Goal: Feedback & Contribution: Contribute content

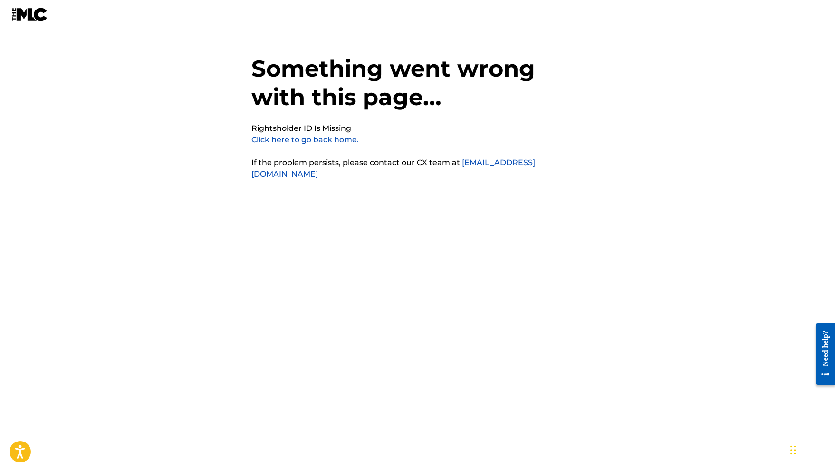
click at [343, 136] on link "Click here to go back home." at bounding box center [304, 139] width 107 height 9
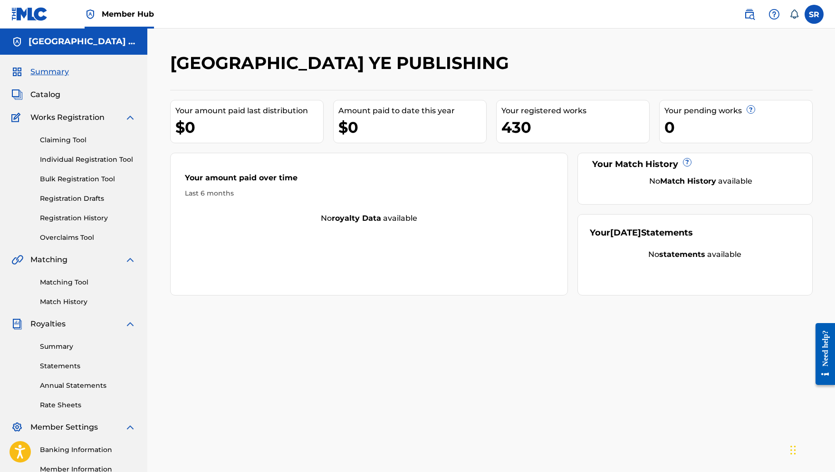
click at [87, 212] on div "Claiming Tool Individual Registration Tool Bulk Registration Tool Registration …" at bounding box center [73, 182] width 125 height 119
click at [87, 219] on link "Registration History" at bounding box center [88, 218] width 96 height 10
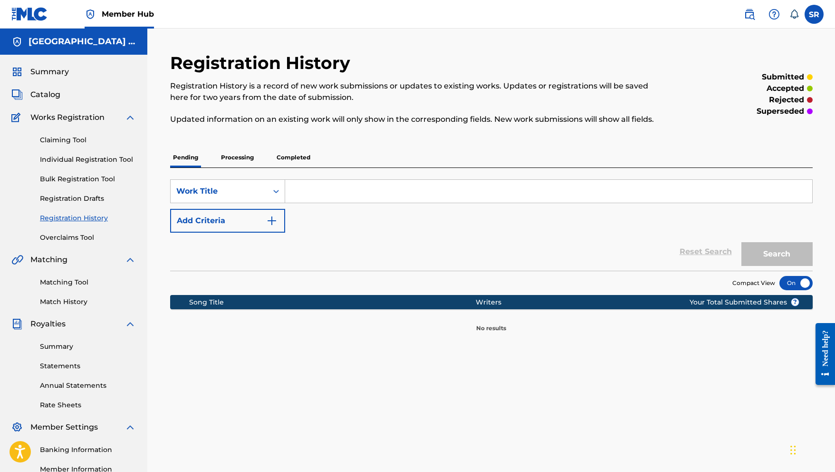
click at [236, 161] on p "Processing" at bounding box center [237, 157] width 39 height 20
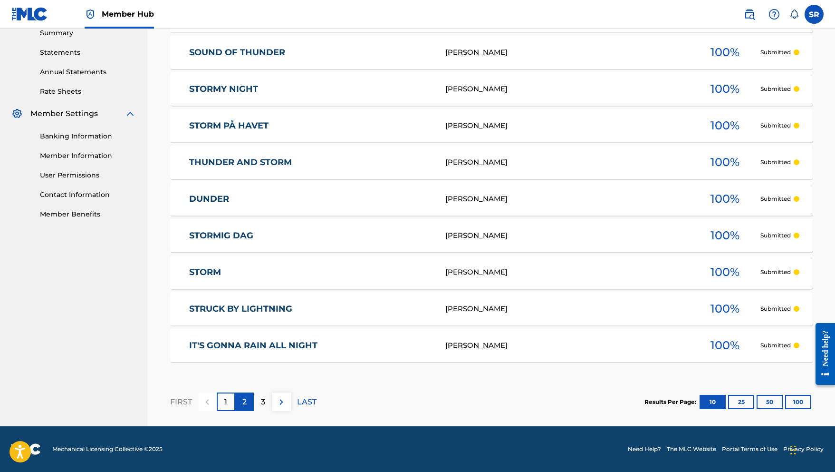
click at [239, 403] on div "2" at bounding box center [244, 401] width 19 height 19
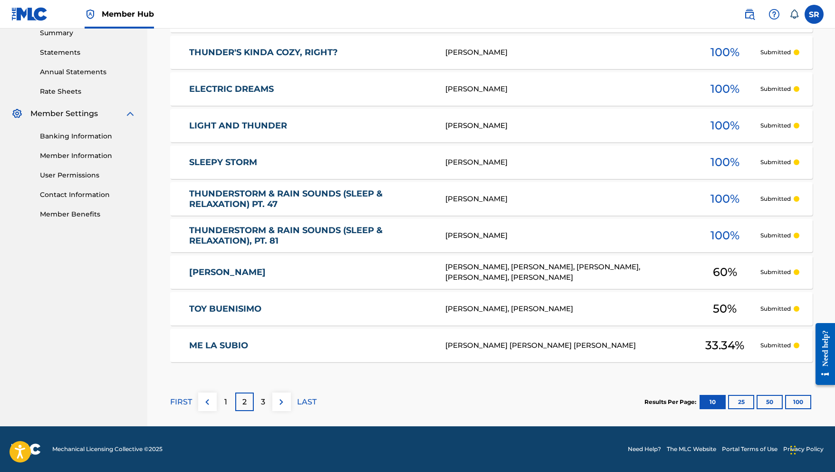
scroll to position [313, 0]
click at [262, 404] on p "3" at bounding box center [263, 401] width 4 height 11
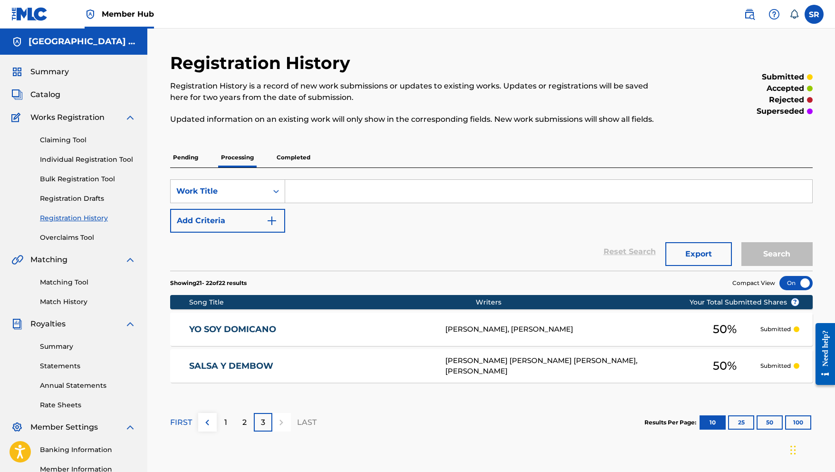
scroll to position [0, 0]
click at [294, 155] on p "Completed" at bounding box center [293, 157] width 39 height 20
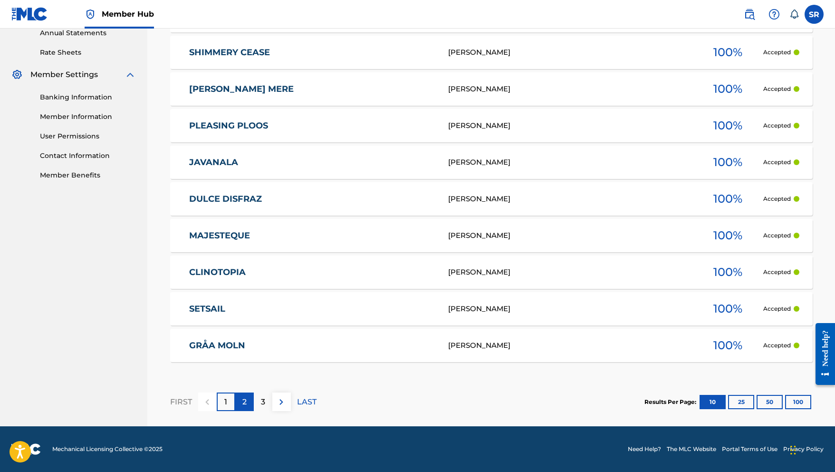
click at [242, 399] on p "2" at bounding box center [244, 401] width 4 height 11
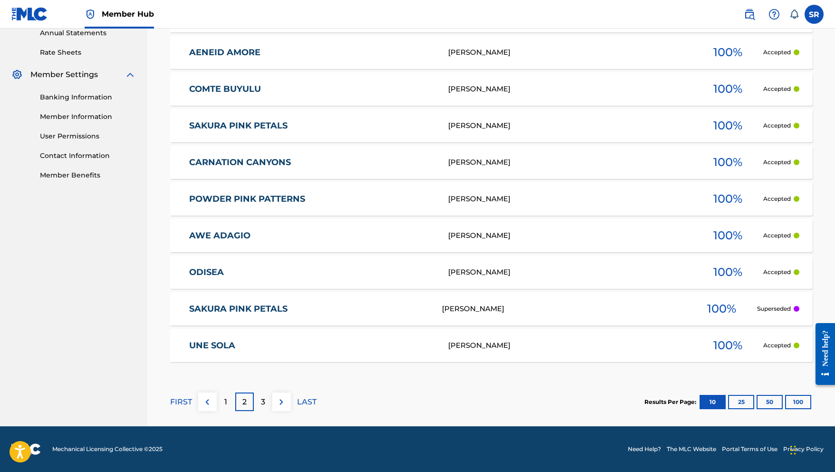
scroll to position [352, 0]
click at [264, 400] on p "3" at bounding box center [263, 401] width 4 height 11
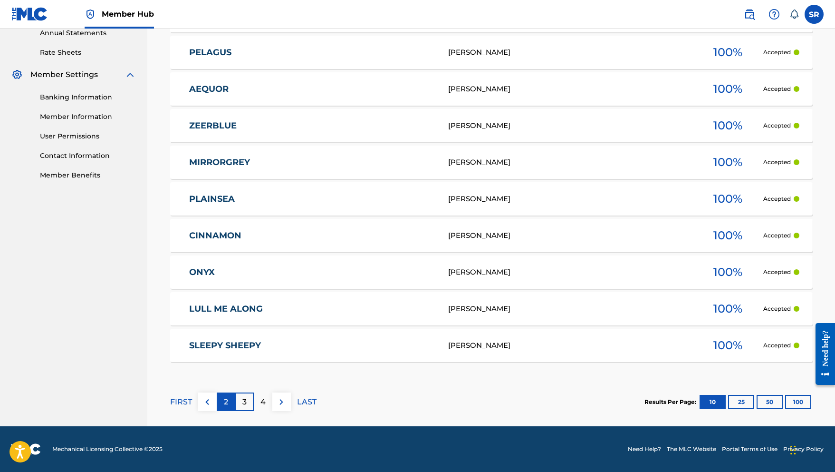
click at [232, 399] on div "2" at bounding box center [226, 401] width 19 height 19
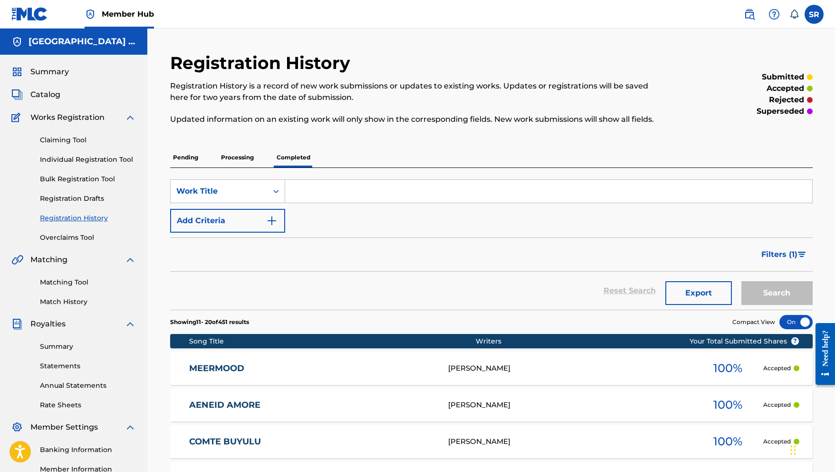
scroll to position [0, 0]
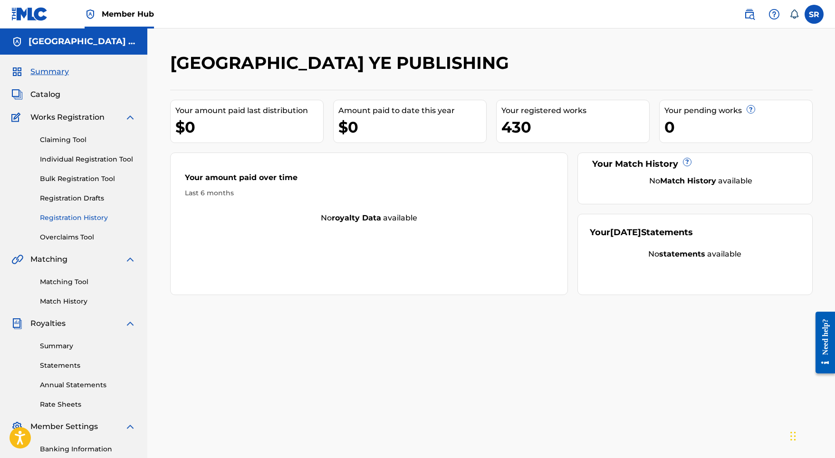
click at [89, 217] on link "Registration History" at bounding box center [88, 218] width 96 height 10
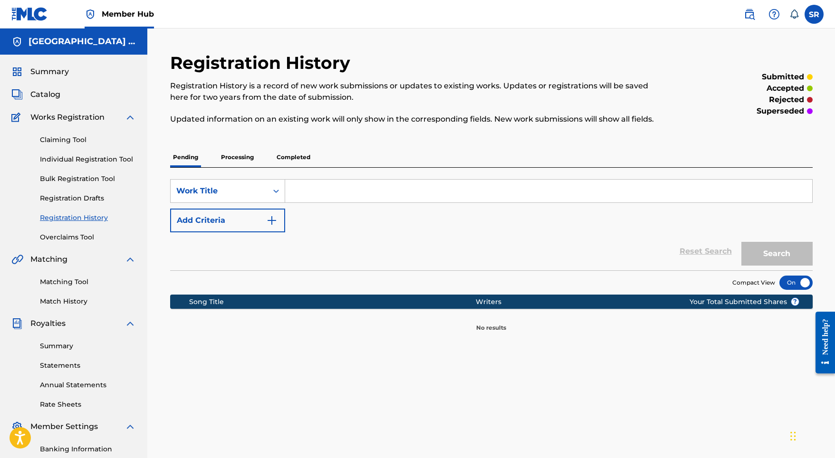
click at [221, 160] on p "Processing" at bounding box center [237, 157] width 39 height 20
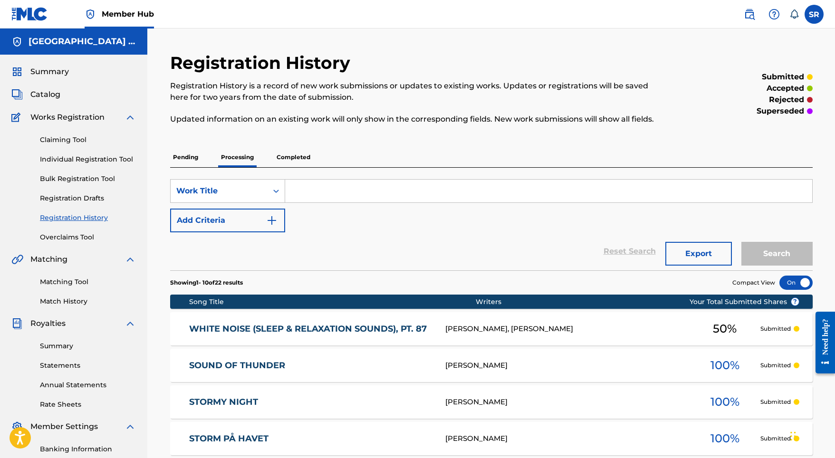
click at [195, 160] on p "Pending" at bounding box center [185, 157] width 31 height 20
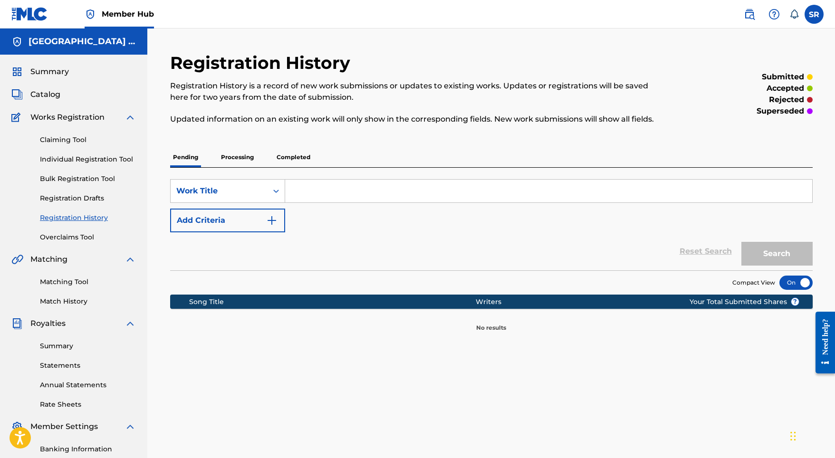
click at [220, 161] on p "Processing" at bounding box center [237, 157] width 39 height 20
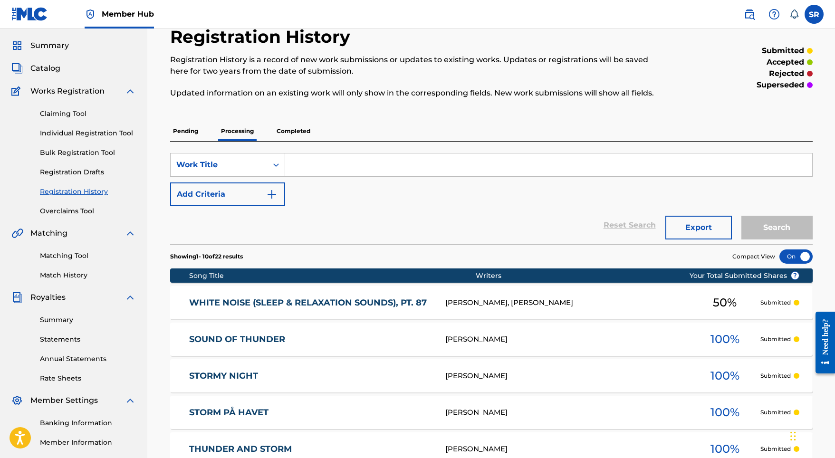
scroll to position [21, 0]
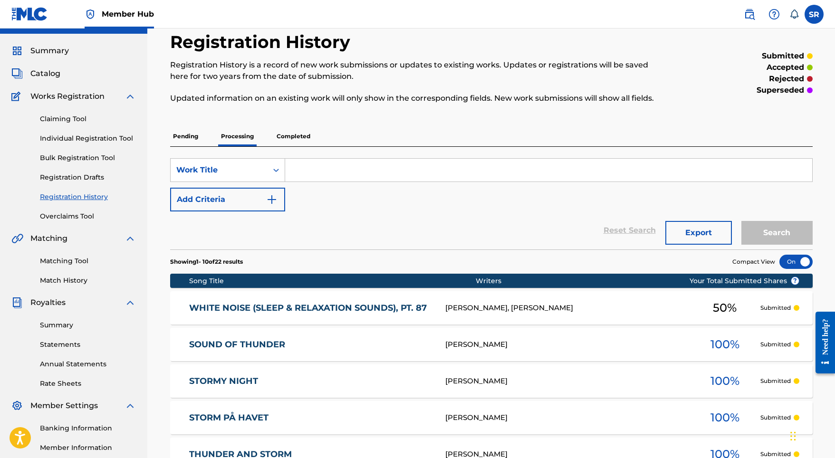
click at [293, 132] on p "Completed" at bounding box center [293, 136] width 39 height 20
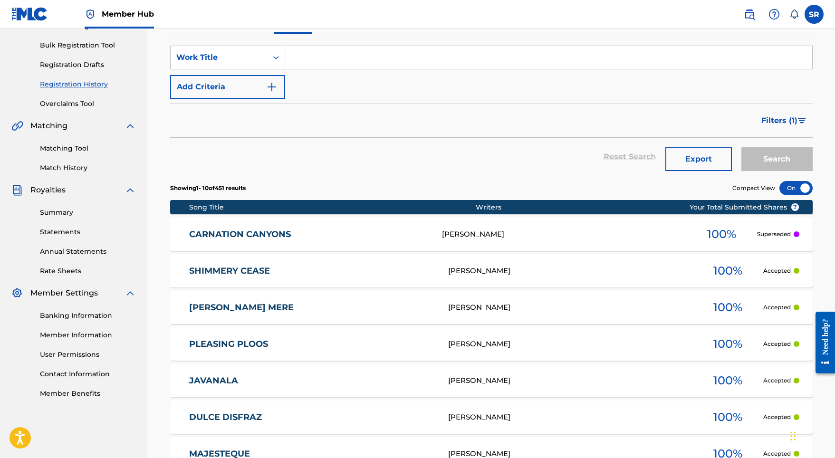
scroll to position [137, 0]
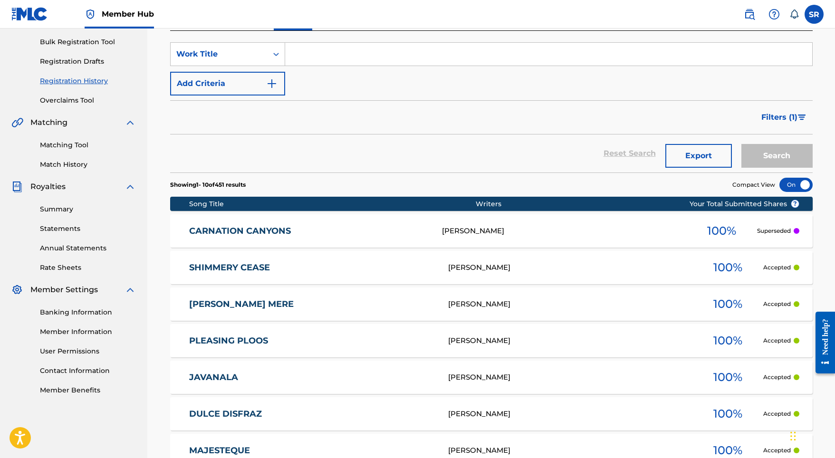
click at [277, 230] on link "CARNATION CANYONS" at bounding box center [309, 231] width 240 height 11
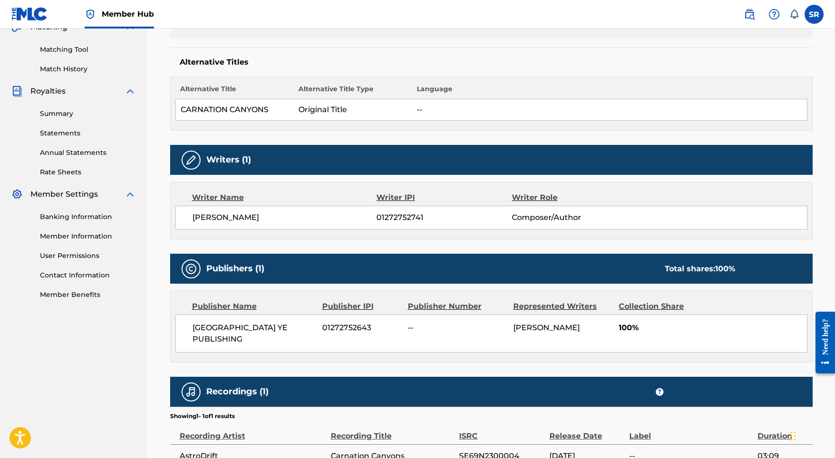
scroll to position [232, 0]
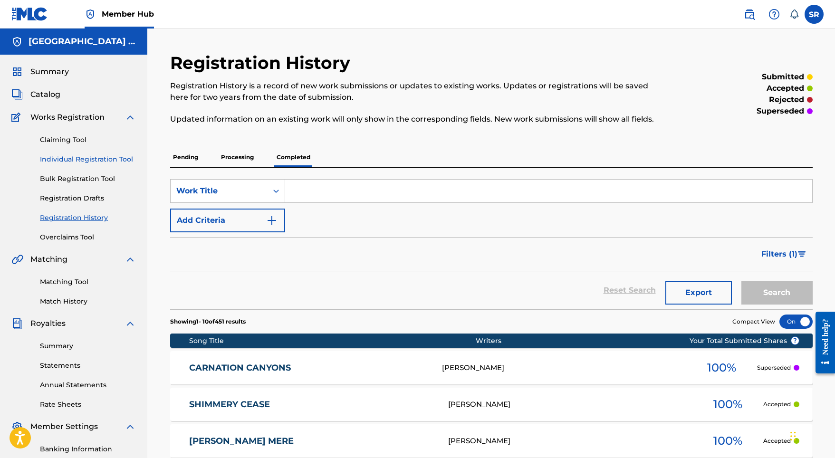
click at [79, 158] on link "Individual Registration Tool" at bounding box center [88, 160] width 96 height 10
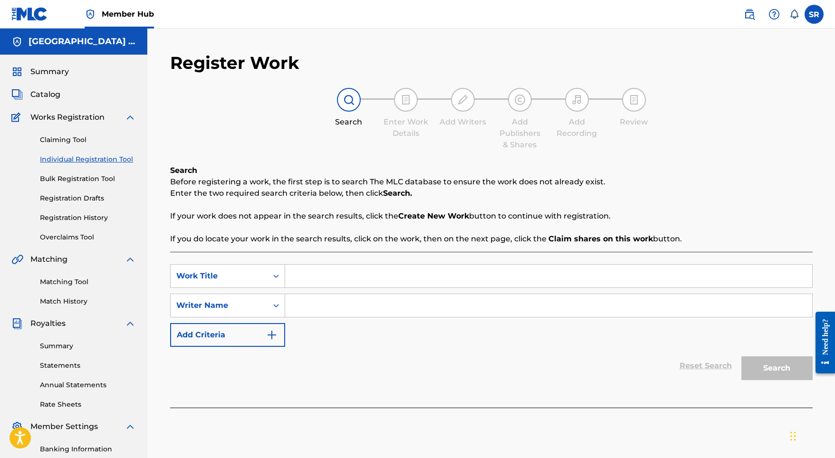
click at [92, 146] on div "Claiming Tool Individual Registration Tool Bulk Registration Tool Registration …" at bounding box center [73, 182] width 125 height 119
click at [80, 143] on link "Claiming Tool" at bounding box center [88, 140] width 96 height 10
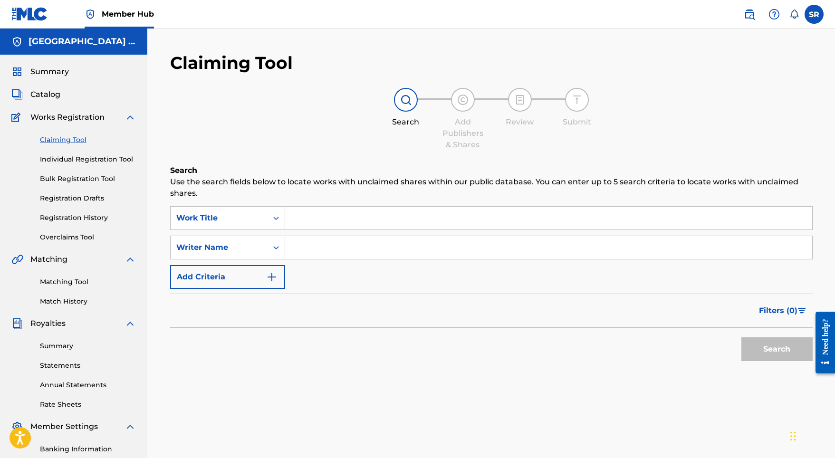
click at [309, 217] on input "Search Form" at bounding box center [548, 218] width 527 height 23
paste input "Thunder Run"
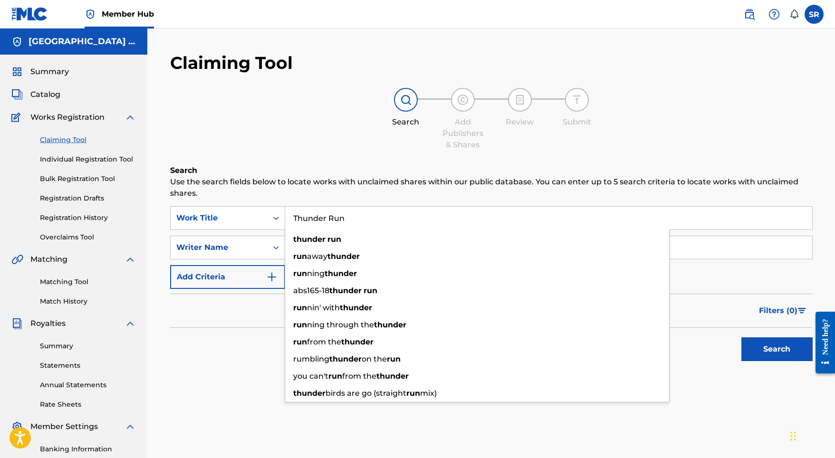
type input "Thunder Run"
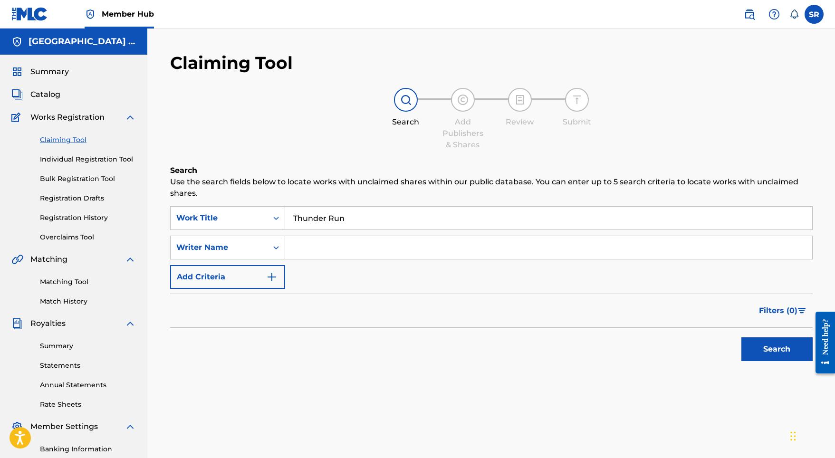
click at [380, 176] on h6 "Search" at bounding box center [491, 170] width 643 height 11
click at [382, 250] on input "Search Form" at bounding box center [548, 247] width 527 height 23
paste input "Adam Storme"
type input "Adam Storme"
click at [754, 350] on button "Search" at bounding box center [777, 350] width 71 height 24
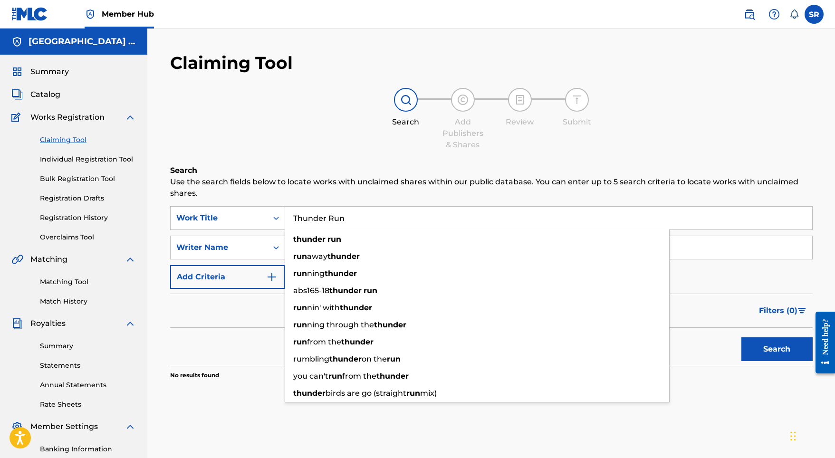
drag, startPoint x: 355, startPoint y: 222, endPoint x: 287, endPoint y: 208, distance: 68.8
click at [287, 208] on input "Thunder Run" at bounding box center [548, 218] width 527 height 23
click at [87, 156] on link "Individual Registration Tool" at bounding box center [88, 160] width 96 height 10
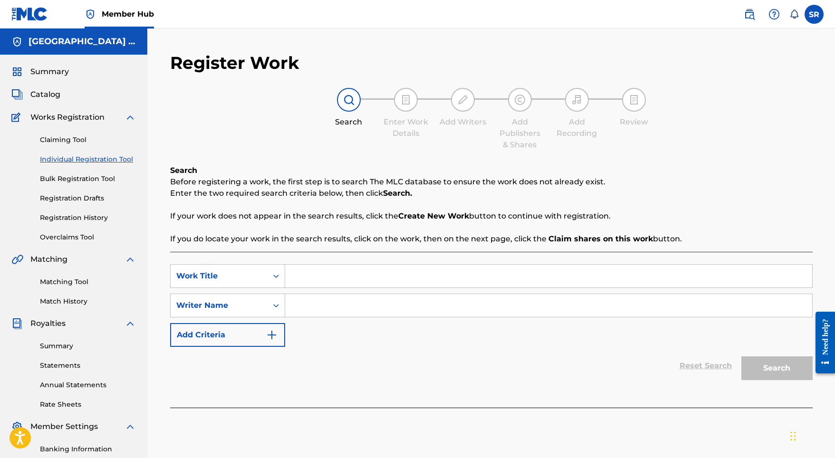
click at [307, 275] on input "Search Form" at bounding box center [548, 276] width 527 height 23
paste input "Thunder Run"
type input "Thunder Run"
click at [314, 310] on input "Search Form" at bounding box center [548, 305] width 527 height 23
paste input "Thunder Run"
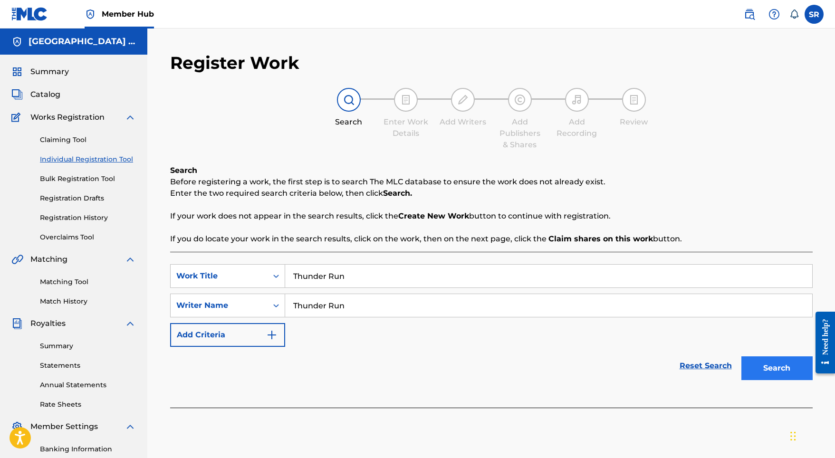
type input "Thunder Run"
click at [780, 376] on button "Search" at bounding box center [777, 369] width 71 height 24
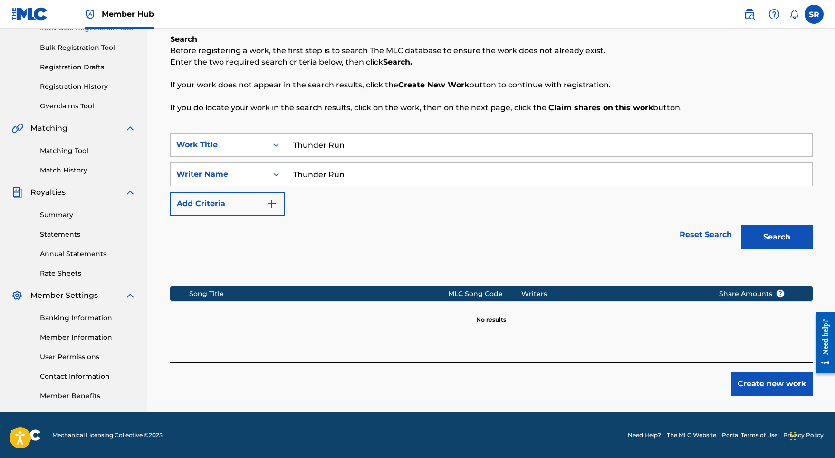
scroll to position [131, 0]
click at [742, 380] on button "Create new work" at bounding box center [772, 384] width 82 height 24
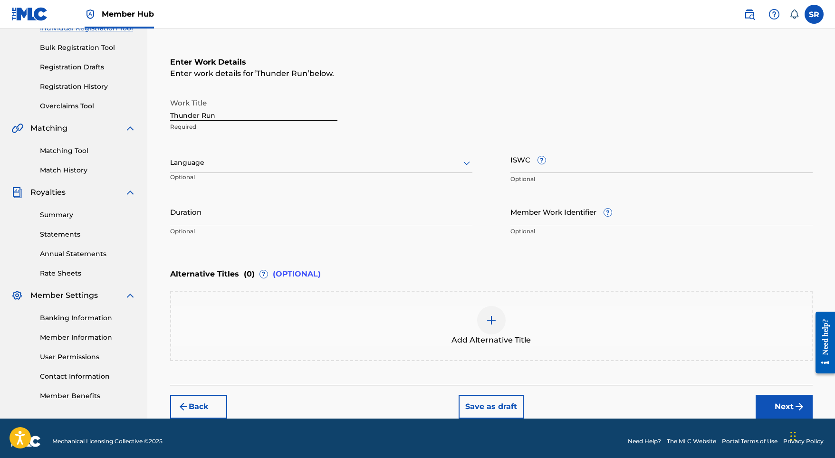
click at [288, 164] on div at bounding box center [321, 163] width 302 height 12
click at [243, 188] on div "English" at bounding box center [321, 183] width 301 height 21
click at [266, 210] on input "Duration" at bounding box center [321, 211] width 302 height 27
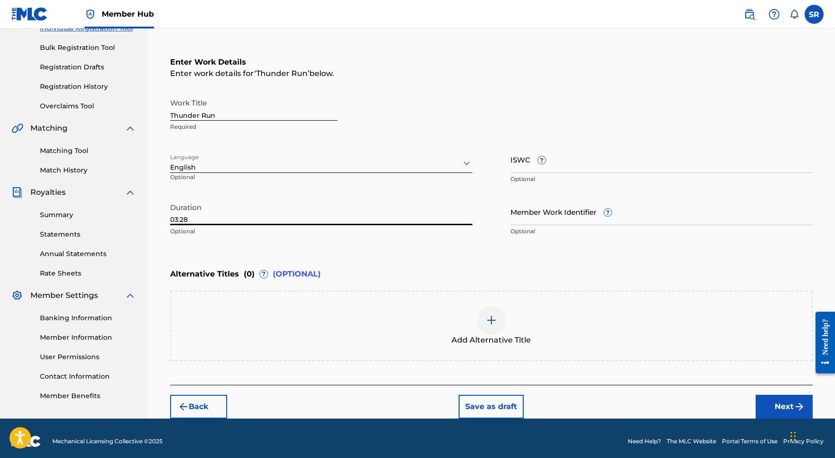
type input "03:28"
click at [490, 318] on img at bounding box center [491, 320] width 11 height 11
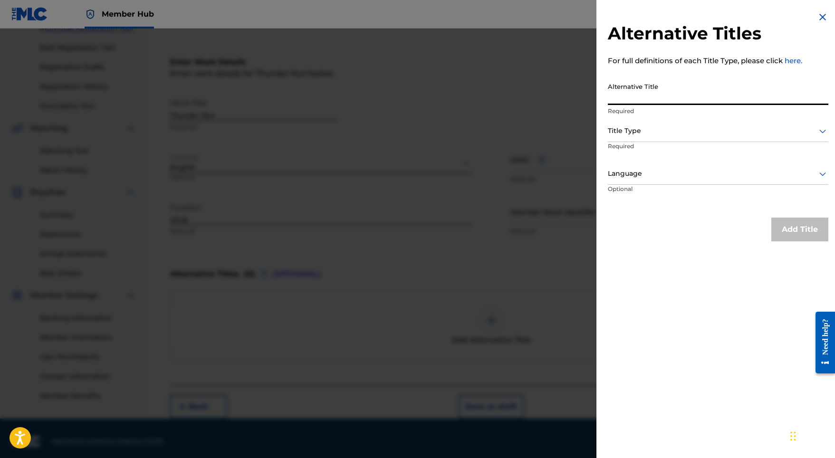
click at [634, 89] on input "Alternative Title" at bounding box center [718, 91] width 221 height 27
paste input "Thunder Run"
type input "Thunder Run"
click at [634, 141] on div "Title Type" at bounding box center [718, 131] width 221 height 21
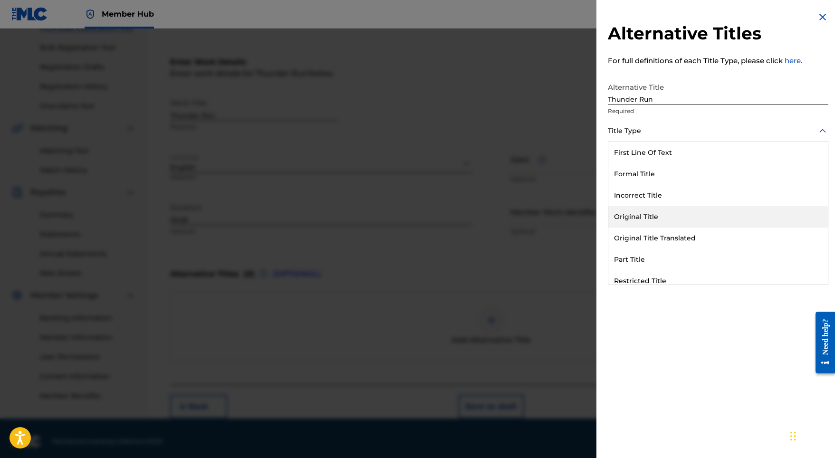
click at [647, 219] on div "Original Title" at bounding box center [719, 216] width 220 height 21
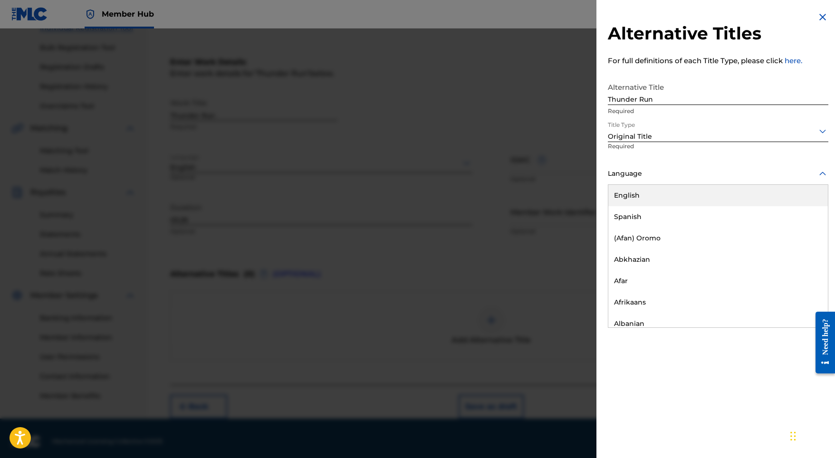
click at [647, 182] on div "Language" at bounding box center [718, 174] width 221 height 21
click at [645, 196] on div "English" at bounding box center [719, 195] width 220 height 21
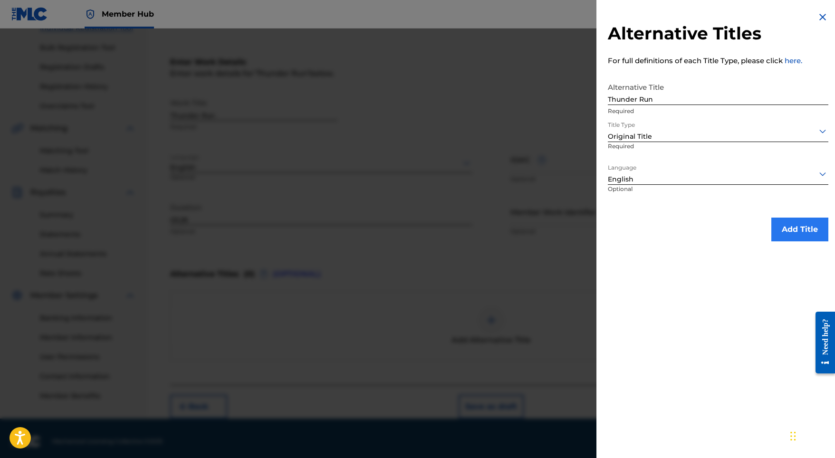
click at [781, 219] on button "Add Title" at bounding box center [800, 230] width 57 height 24
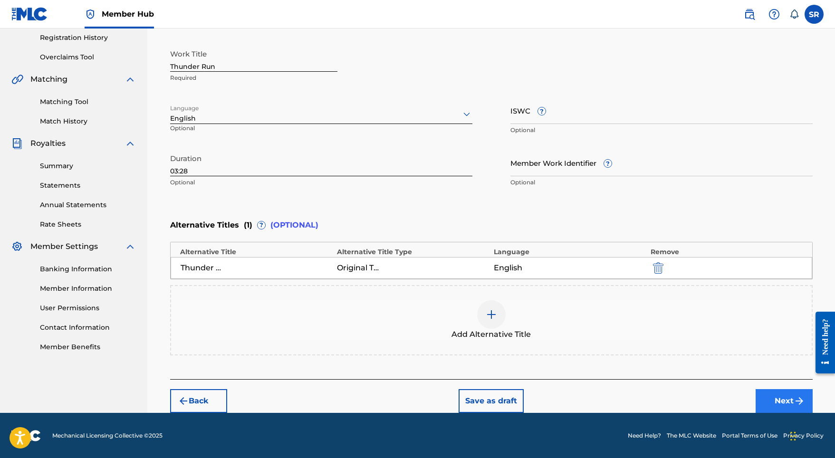
click at [788, 395] on button "Next" at bounding box center [784, 401] width 57 height 24
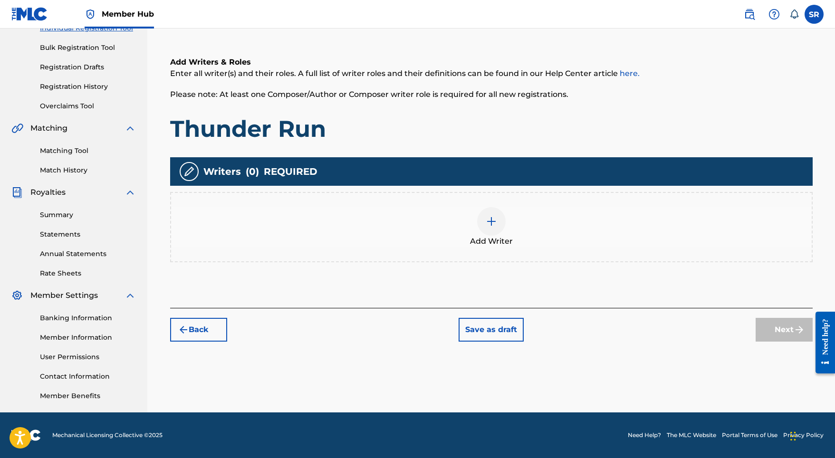
click at [497, 244] on span "Add Writer" at bounding box center [491, 241] width 43 height 11
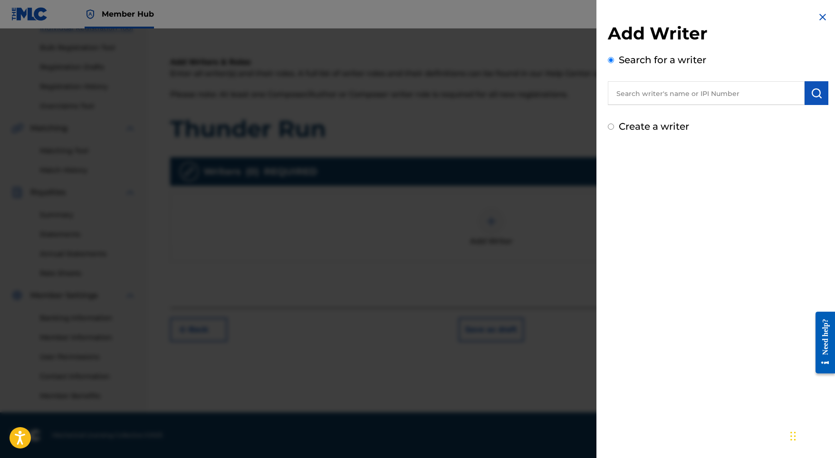
click at [691, 91] on input "text" at bounding box center [706, 93] width 197 height 24
paste input "[PERSON_NAME]"
type input "[PERSON_NAME]"
click at [811, 98] on img "submit" at bounding box center [816, 92] width 11 height 11
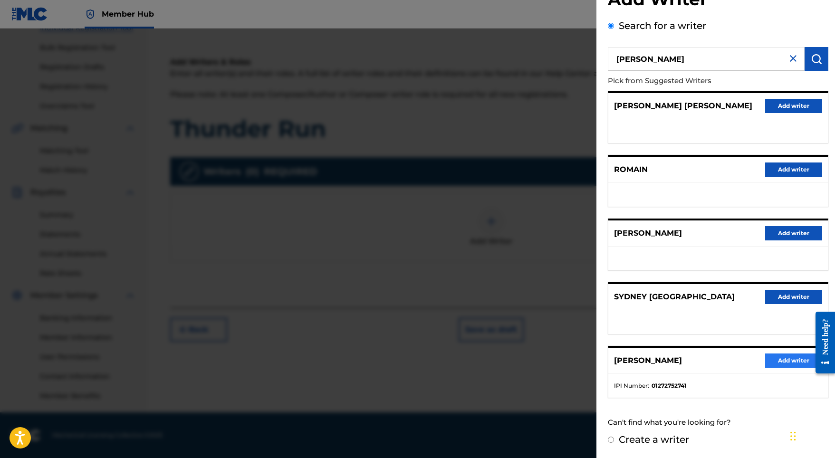
scroll to position [42, 0]
click at [785, 364] on button "Add writer" at bounding box center [793, 361] width 57 height 14
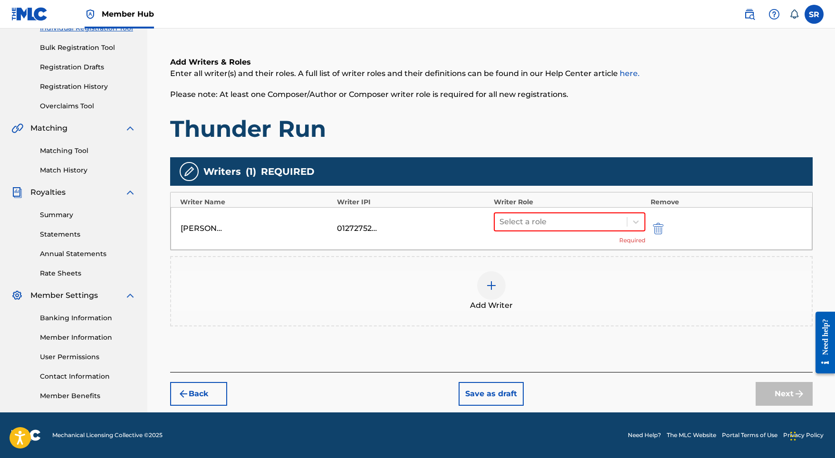
click at [556, 233] on div "Select a role Required" at bounding box center [570, 229] width 152 height 32
click at [556, 228] on div at bounding box center [561, 221] width 123 height 13
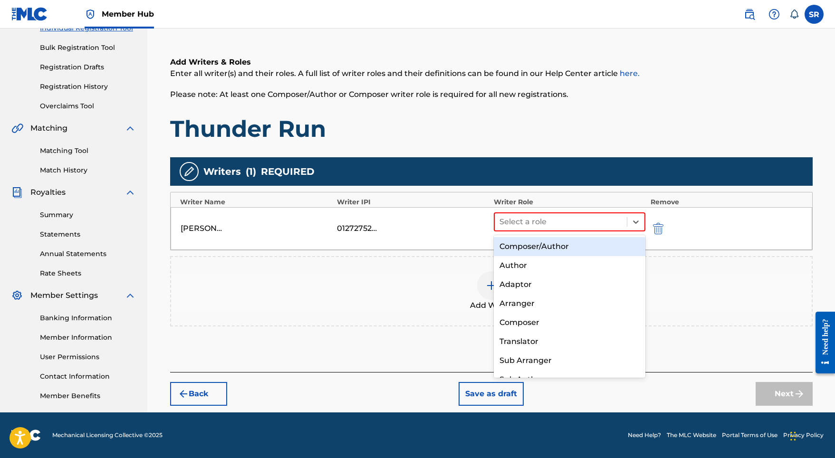
click at [554, 243] on div "Composer/Author" at bounding box center [570, 246] width 152 height 19
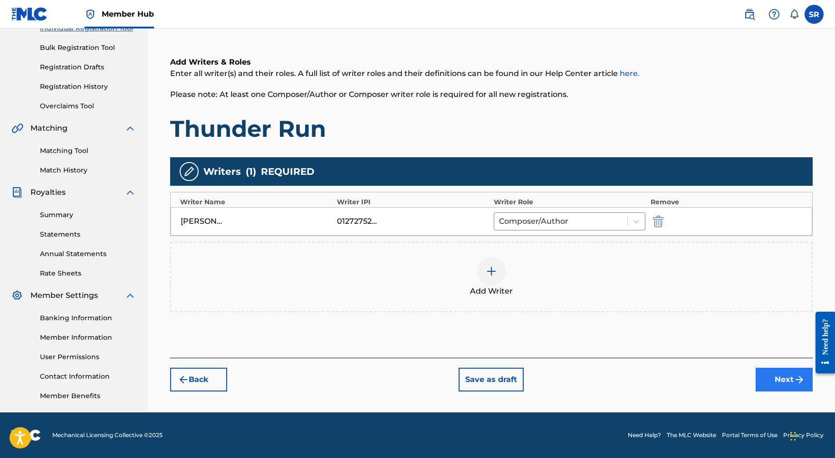
click at [759, 371] on button "Next" at bounding box center [784, 380] width 57 height 24
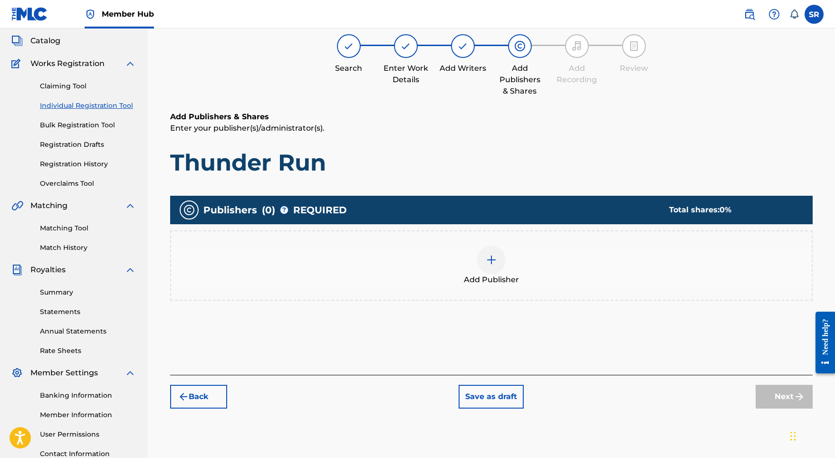
scroll to position [43, 0]
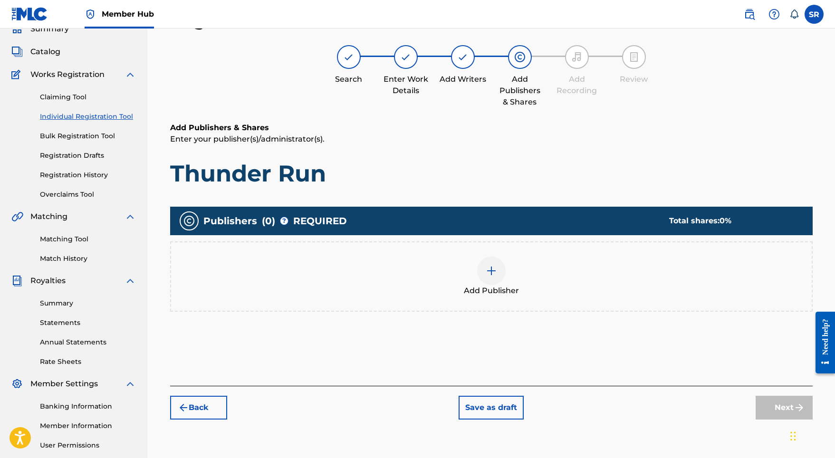
click at [492, 278] on div at bounding box center [491, 271] width 29 height 29
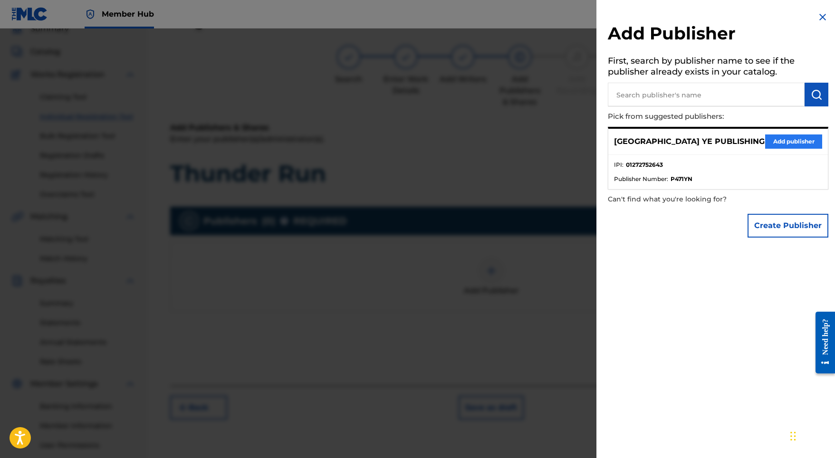
click at [770, 140] on button "Add publisher" at bounding box center [793, 142] width 57 height 14
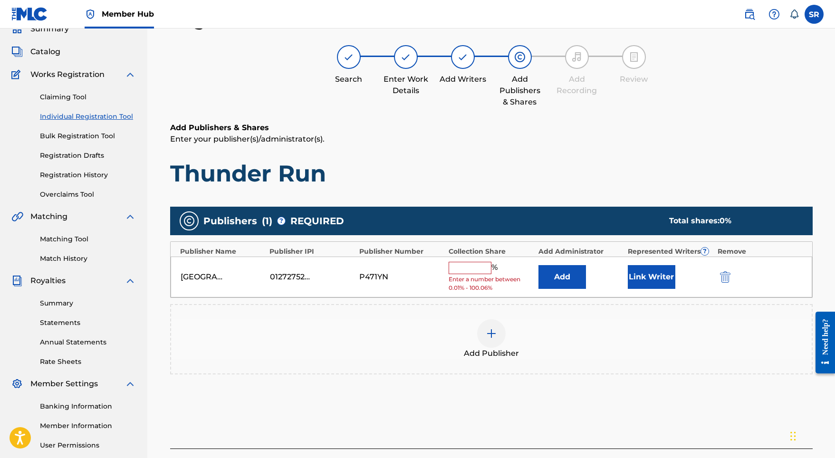
click at [481, 262] on input "text" at bounding box center [470, 268] width 43 height 12
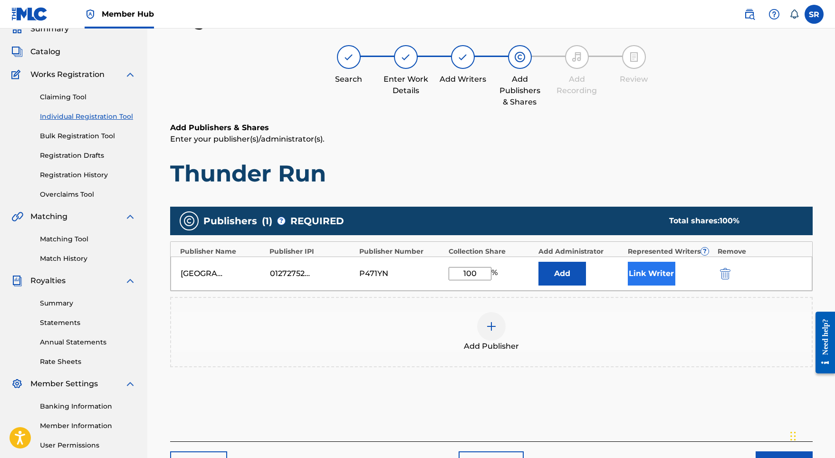
type input "100"
click at [657, 278] on button "Link Writer" at bounding box center [652, 274] width 48 height 24
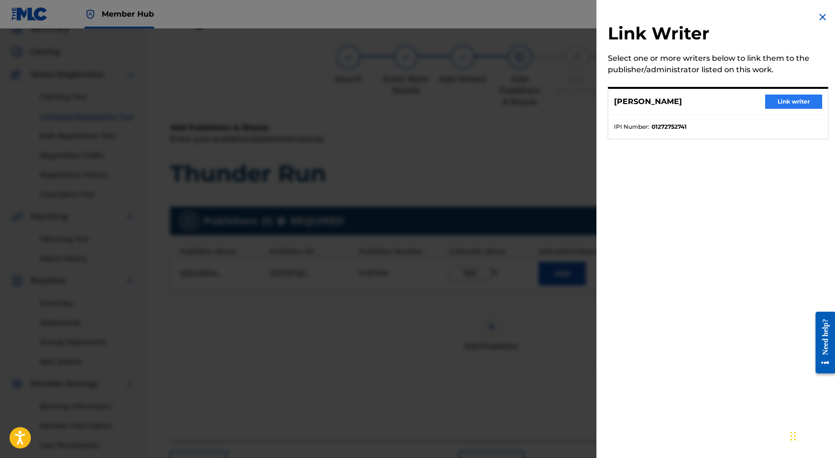
click at [789, 103] on button "Link writer" at bounding box center [793, 102] width 57 height 14
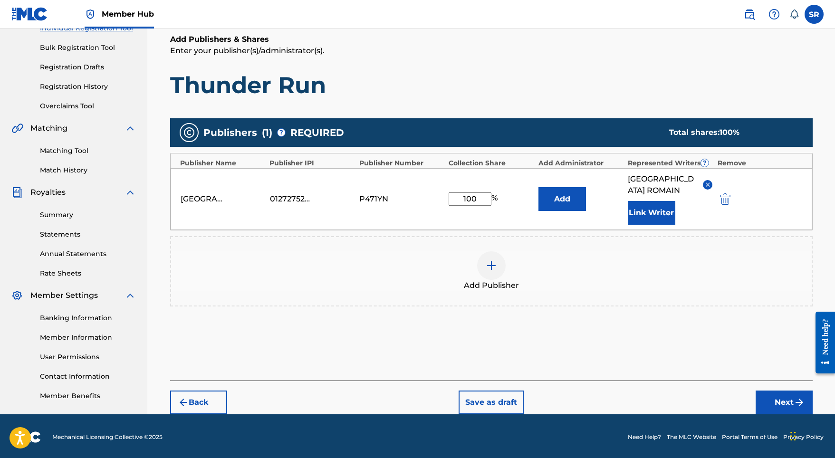
click at [744, 392] on div "Back Save as draft Next" at bounding box center [491, 398] width 643 height 34
click at [766, 392] on button "Next" at bounding box center [784, 403] width 57 height 24
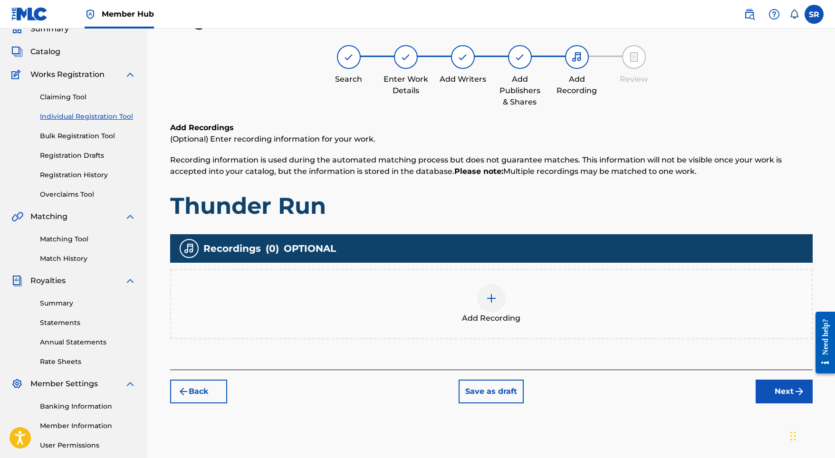
click at [472, 303] on div "Add Recording" at bounding box center [491, 304] width 641 height 40
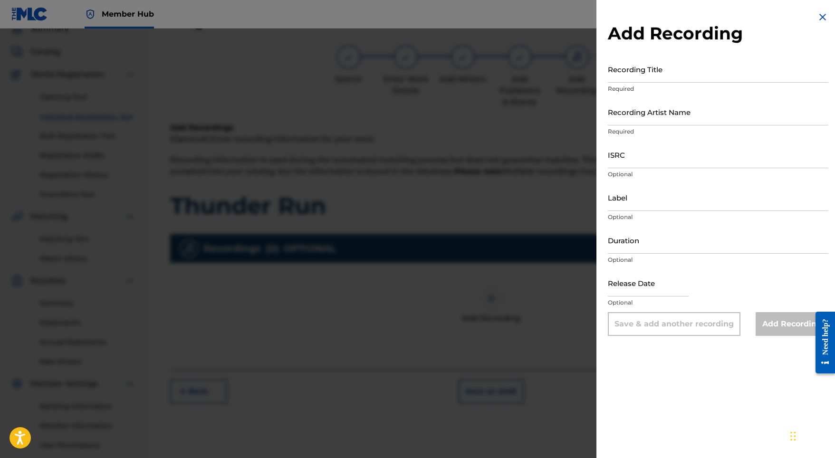
click at [624, 93] on div "Recording Title Required" at bounding box center [718, 77] width 221 height 43
click at [626, 77] on input "Recording Title" at bounding box center [718, 69] width 221 height 27
paste input "Thunder Run"
type input "Thunder Run"
click at [636, 154] on input "ISRC" at bounding box center [718, 154] width 221 height 27
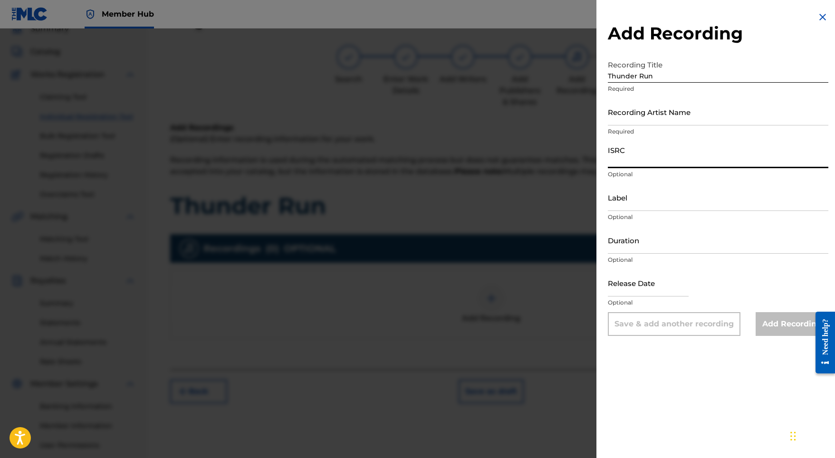
paste input "SE5W32200169"
type input "SE5W32200169"
click at [643, 247] on input "Duration" at bounding box center [718, 240] width 221 height 27
type input "03:28"
click at [648, 285] on input "text" at bounding box center [648, 283] width 81 height 27
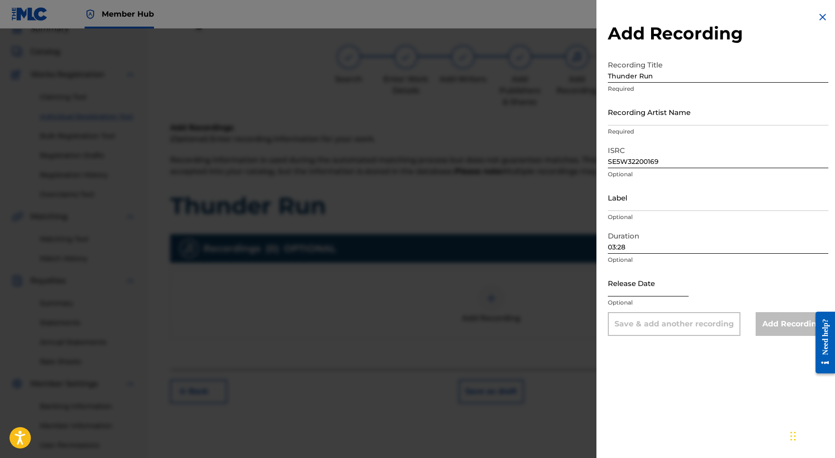
select select "8"
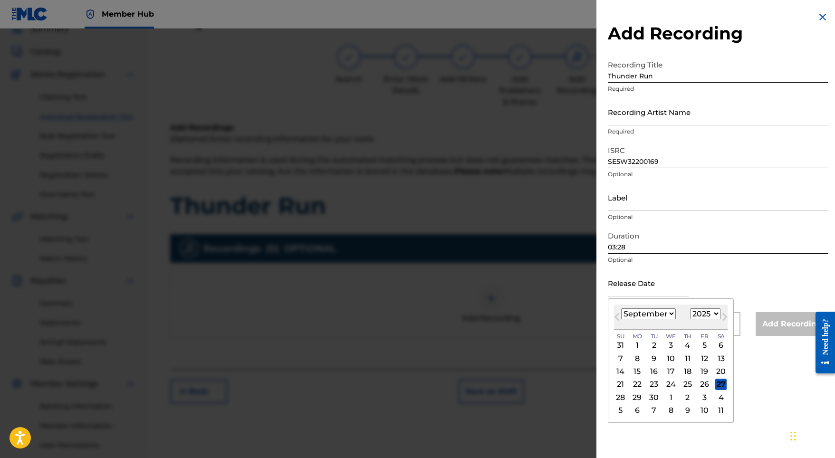
select select "2022"
select select "0"
click at [699, 383] on div "21" at bounding box center [704, 384] width 11 height 11
type input "January 21 2022"
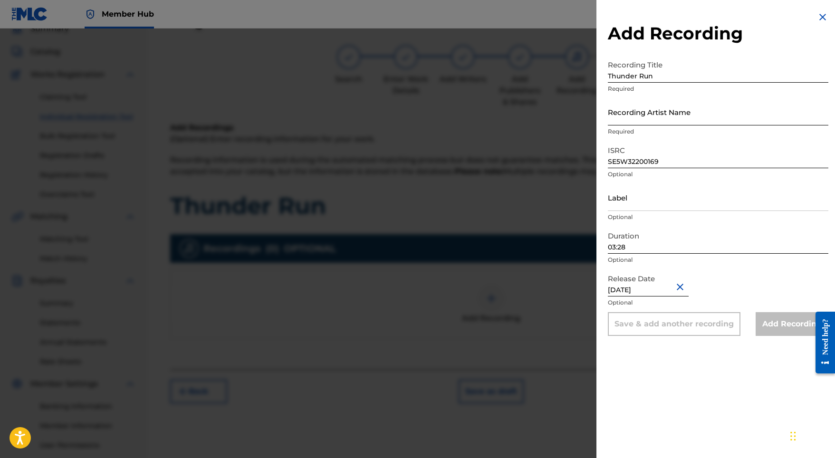
click at [660, 115] on input "Recording Artist Name" at bounding box center [718, 111] width 221 height 27
paste input "Adam Storme"
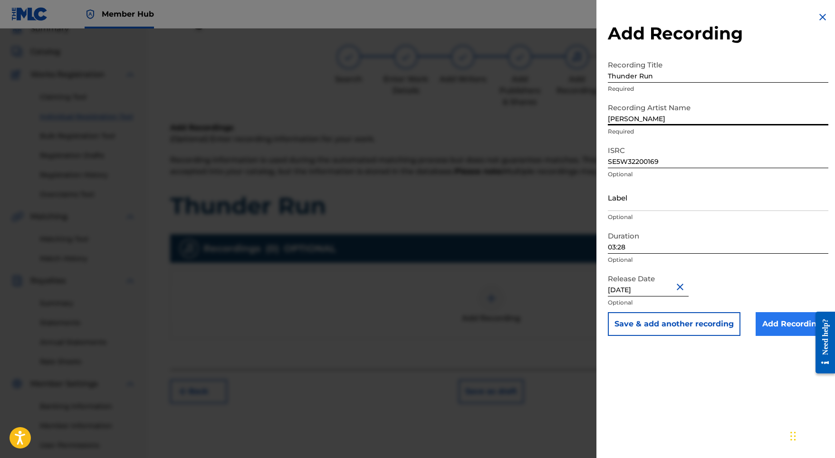
type input "Adam Storme"
click at [760, 325] on input "Add Recording" at bounding box center [792, 324] width 73 height 24
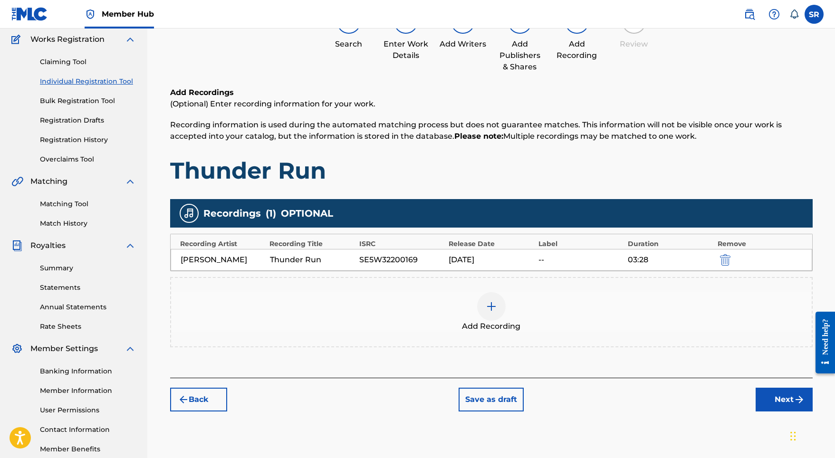
scroll to position [116, 0]
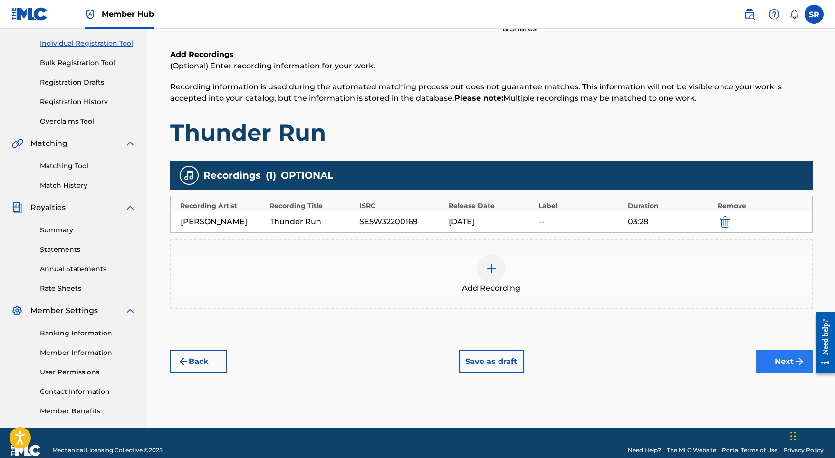
click at [779, 364] on button "Next" at bounding box center [784, 362] width 57 height 24
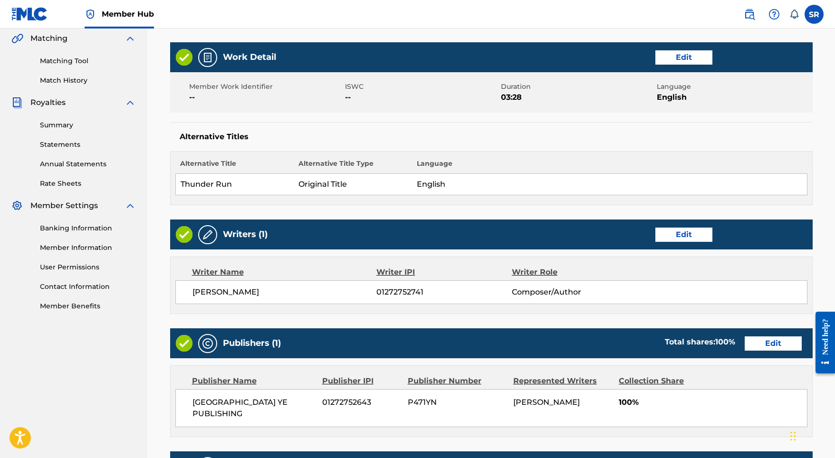
scroll to position [388, 0]
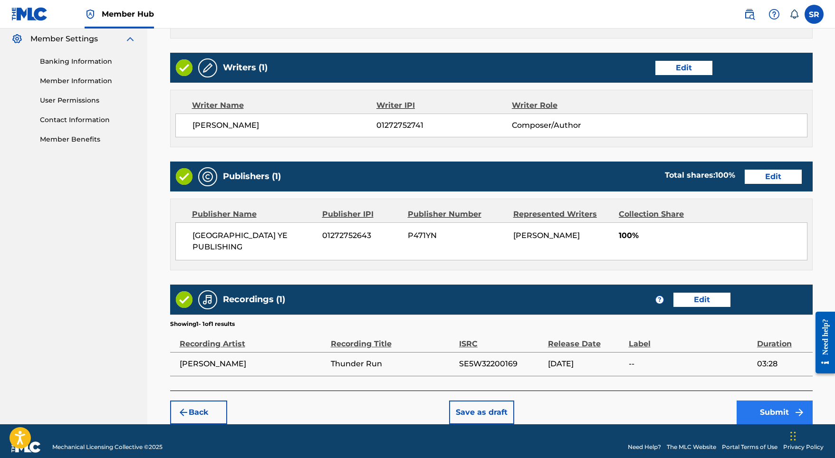
click at [786, 406] on button "Submit" at bounding box center [775, 413] width 76 height 24
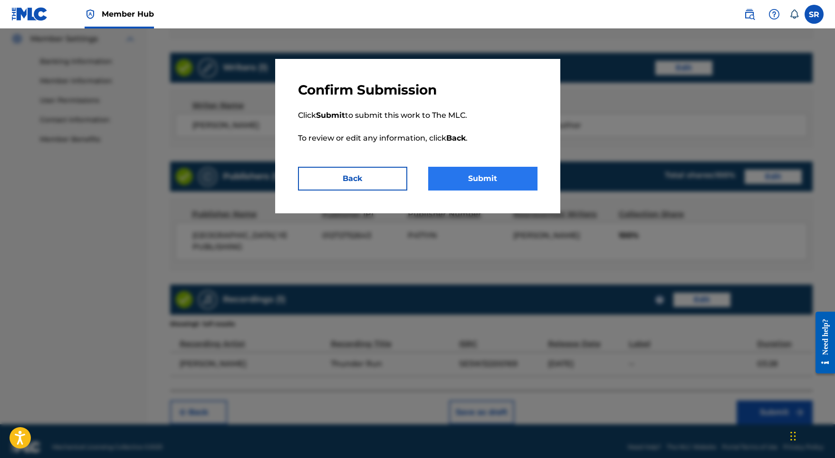
click at [481, 176] on button "Submit" at bounding box center [482, 179] width 109 height 24
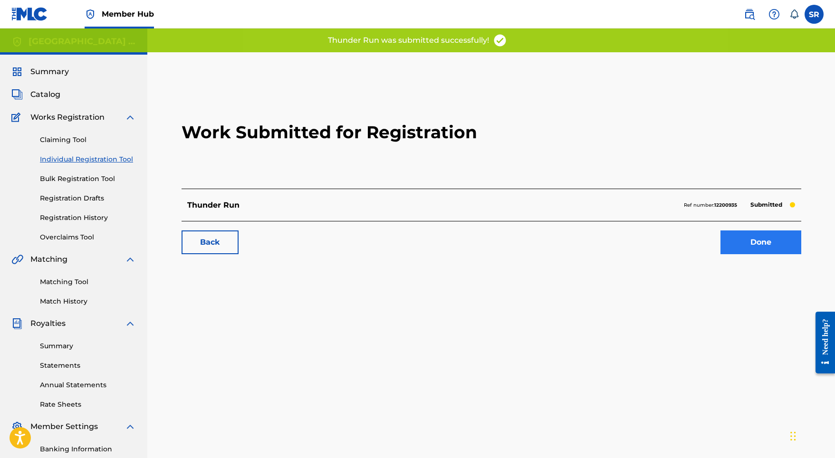
click at [748, 251] on link "Done" at bounding box center [761, 243] width 81 height 24
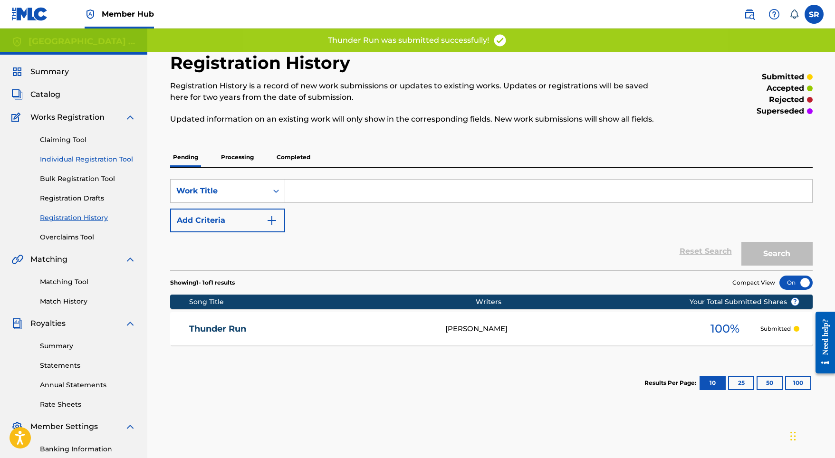
click at [85, 158] on link "Individual Registration Tool" at bounding box center [88, 160] width 96 height 10
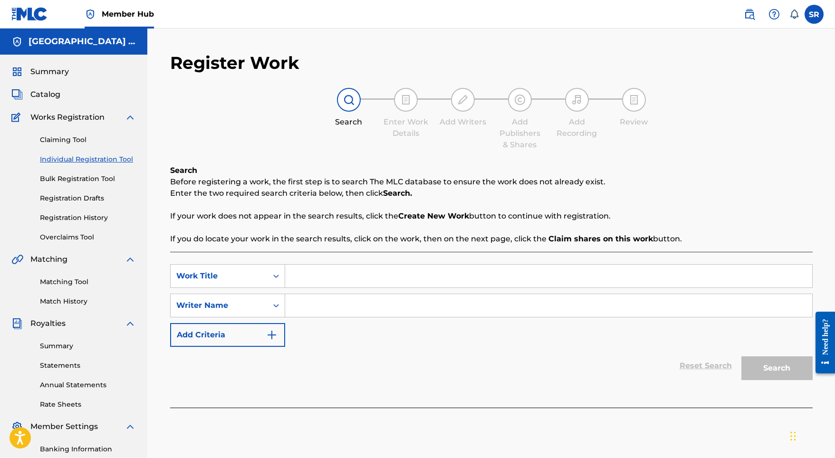
click at [305, 275] on input "Search Form" at bounding box center [548, 276] width 527 height 23
paste input "Storm On A Sunday"
type input "Storm On A Sunday"
click at [314, 306] on input "Search Form" at bounding box center [548, 305] width 527 height 23
paste input "Storm On A Sunday"
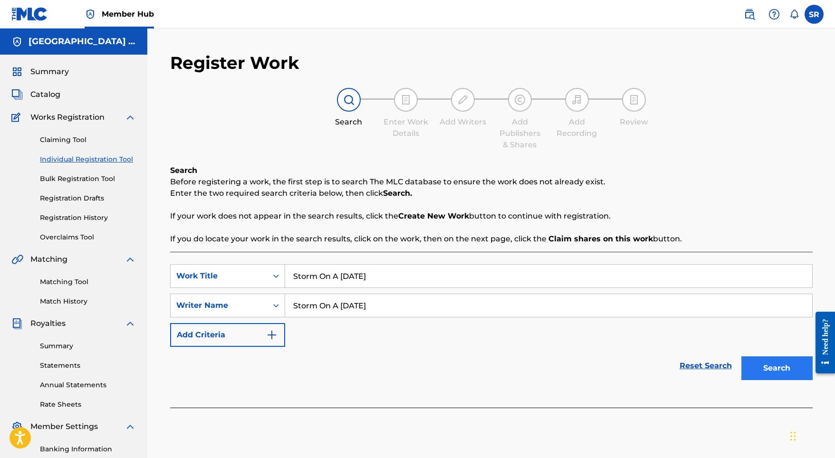
type input "Storm On A Sunday"
click at [780, 379] on button "Search" at bounding box center [777, 369] width 71 height 24
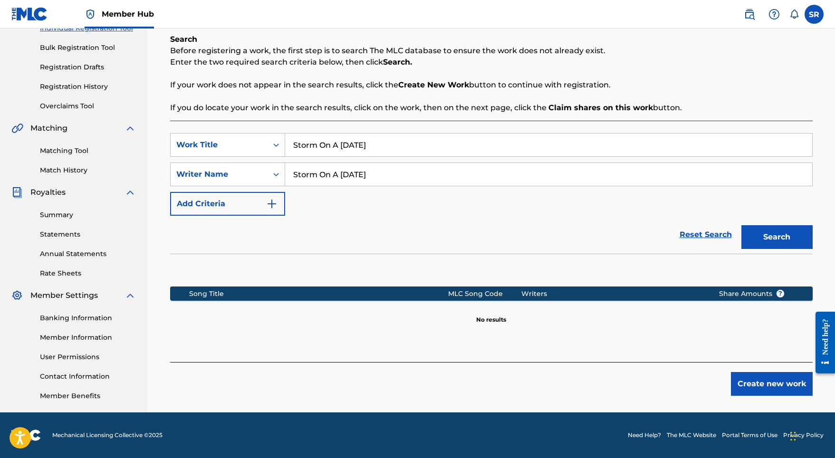
scroll to position [131, 0]
click at [720, 383] on div "Create new work" at bounding box center [491, 379] width 643 height 34
click at [752, 383] on button "Create new work" at bounding box center [772, 384] width 82 height 24
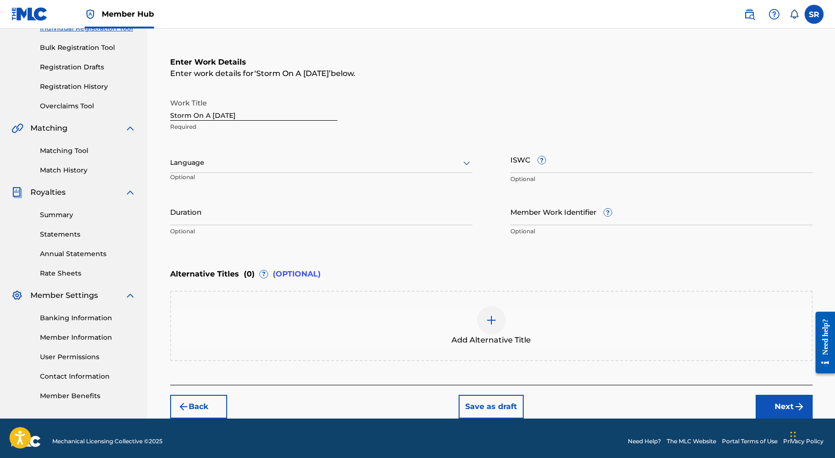
click at [309, 160] on div at bounding box center [321, 163] width 302 height 12
click at [269, 178] on div "English" at bounding box center [321, 183] width 301 height 21
click at [278, 228] on p "Optional" at bounding box center [321, 231] width 302 height 9
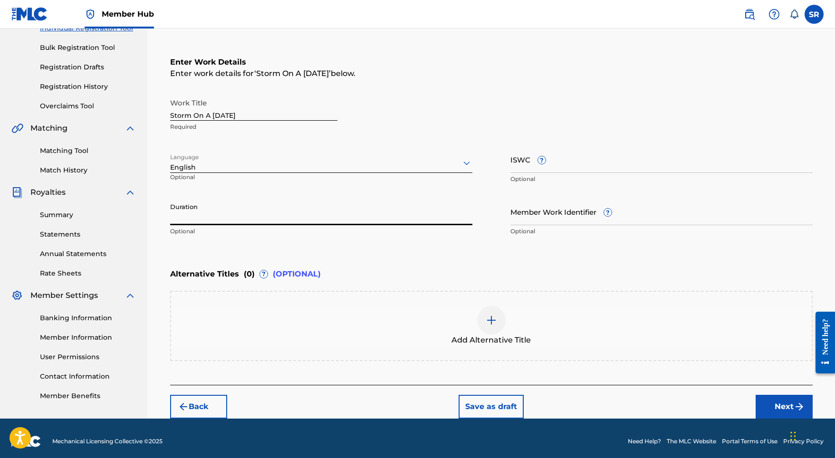
click at [274, 222] on input "Duration" at bounding box center [321, 211] width 302 height 27
type input "03:28"
click at [465, 318] on div "Add Alternative Title" at bounding box center [491, 326] width 641 height 40
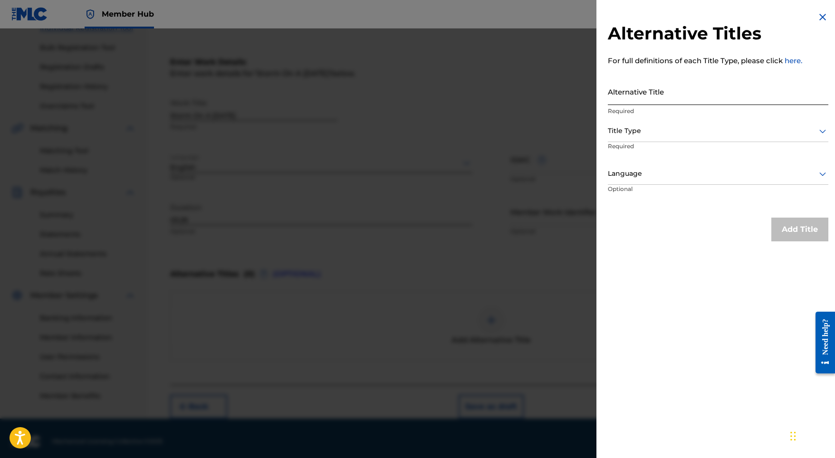
click at [635, 103] on input "Alternative Title" at bounding box center [718, 91] width 221 height 27
paste input "Storm On A Sunday"
type input "Storm On A Sunday"
click at [635, 130] on div at bounding box center [718, 131] width 221 height 12
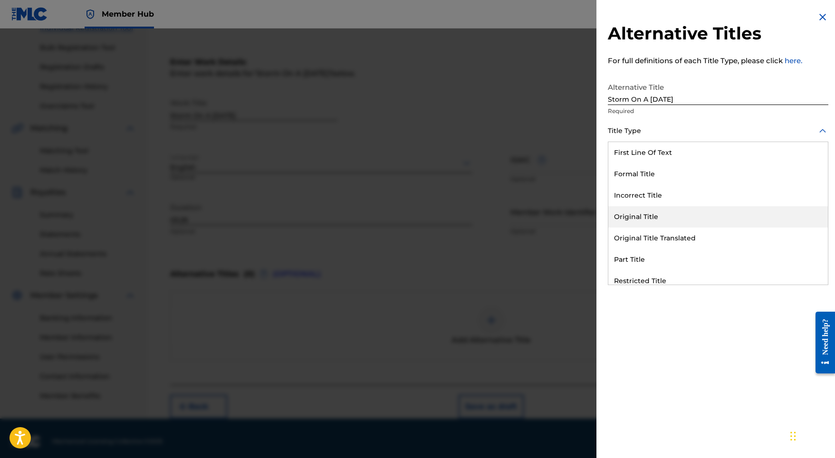
click at [632, 222] on div "Original Title" at bounding box center [719, 216] width 220 height 21
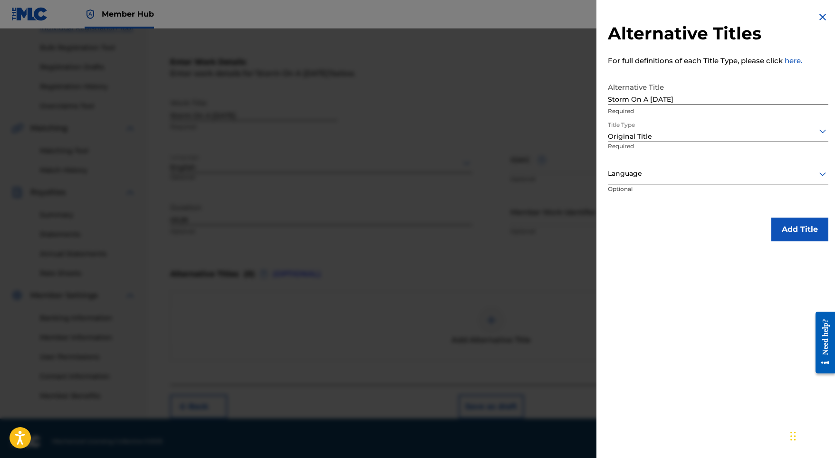
click at [635, 190] on p "Optional" at bounding box center [643, 195] width 71 height 21
click at [635, 178] on div at bounding box center [718, 174] width 221 height 12
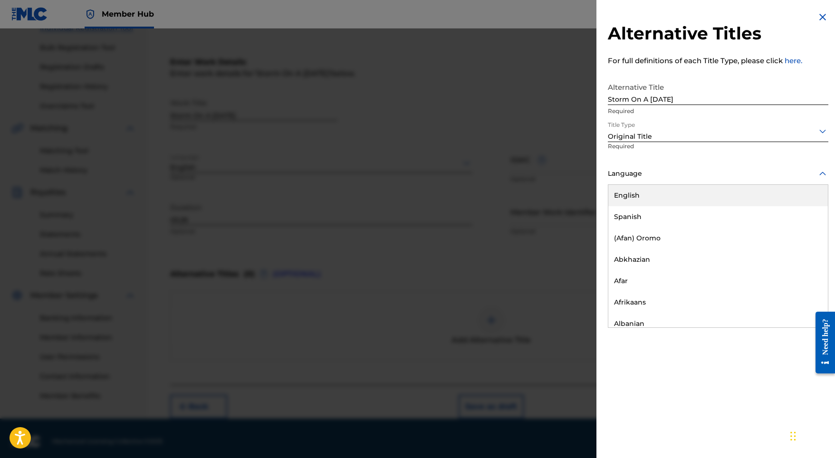
click at [635, 188] on div "English" at bounding box center [719, 195] width 220 height 21
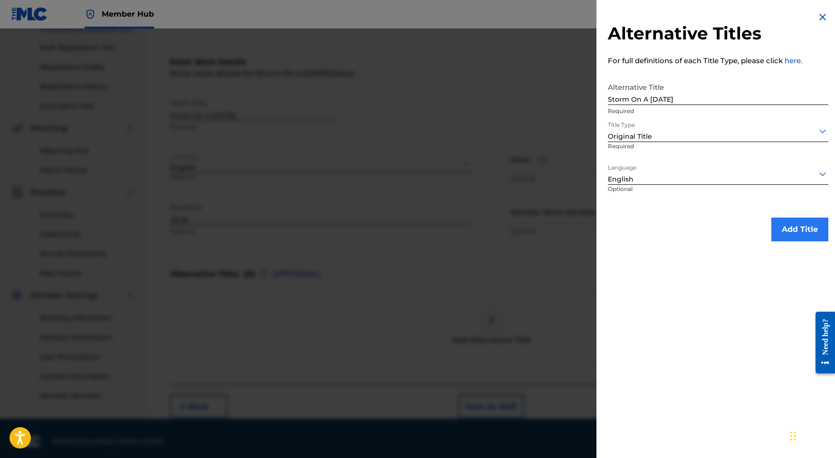
click at [784, 223] on button "Add Title" at bounding box center [800, 230] width 57 height 24
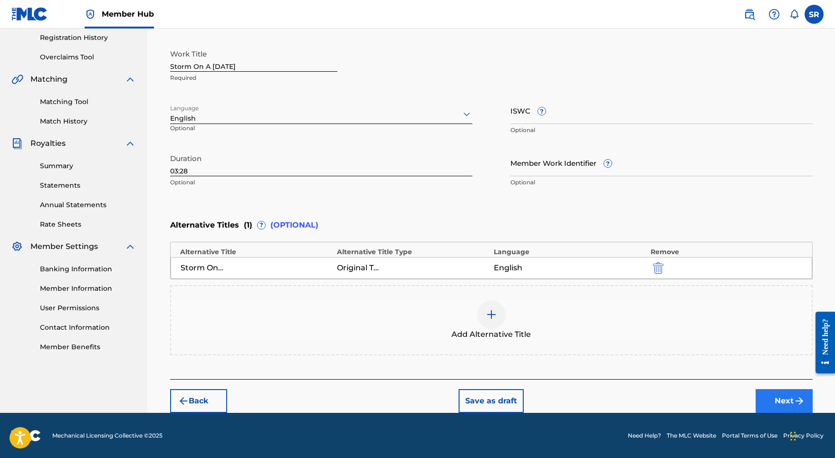
click at [765, 393] on button "Next" at bounding box center [784, 401] width 57 height 24
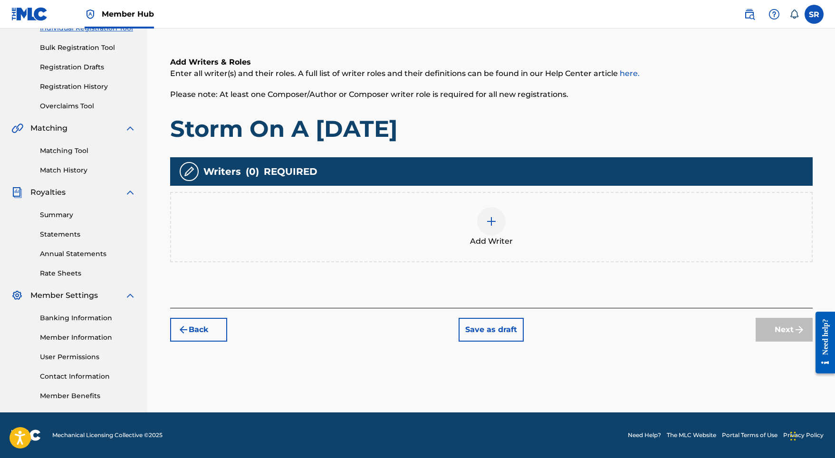
click at [485, 220] on div at bounding box center [491, 221] width 29 height 29
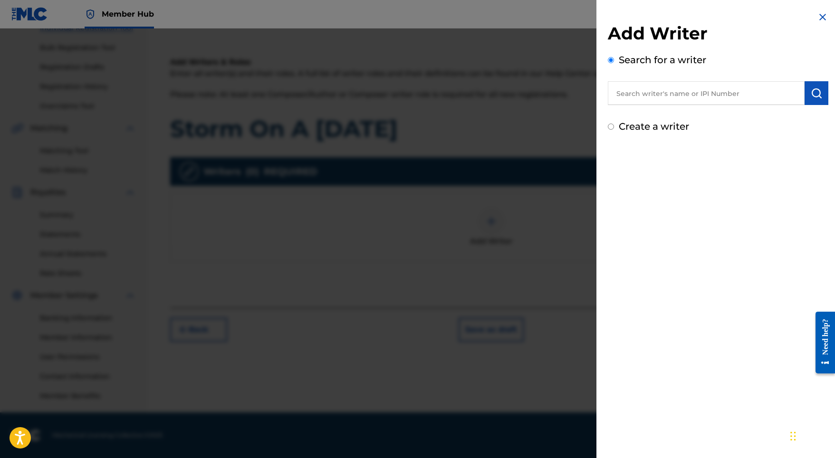
click at [741, 88] on input "text" at bounding box center [706, 93] width 197 height 24
paste input "[PERSON_NAME]"
type input "[PERSON_NAME]"
click at [818, 91] on img "submit" at bounding box center [816, 92] width 11 height 11
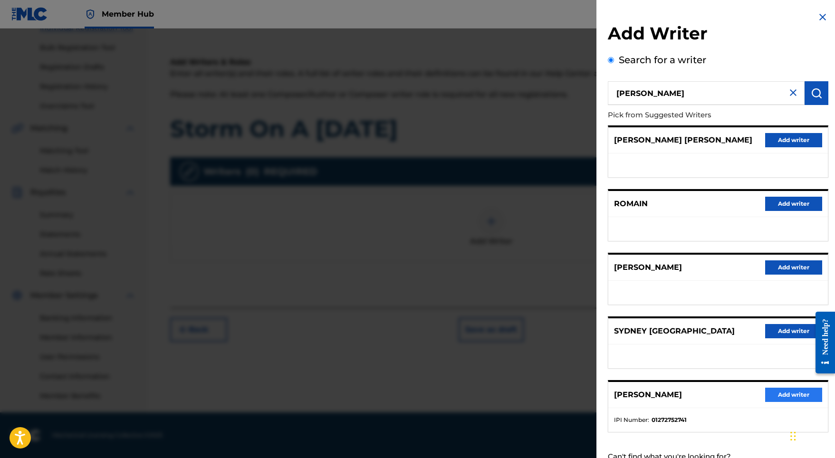
click at [783, 402] on button "Add writer" at bounding box center [793, 395] width 57 height 14
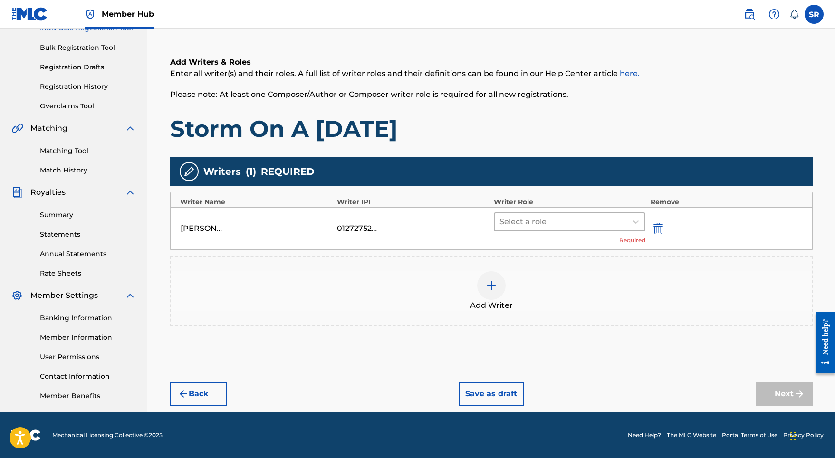
click at [555, 226] on div at bounding box center [561, 221] width 123 height 13
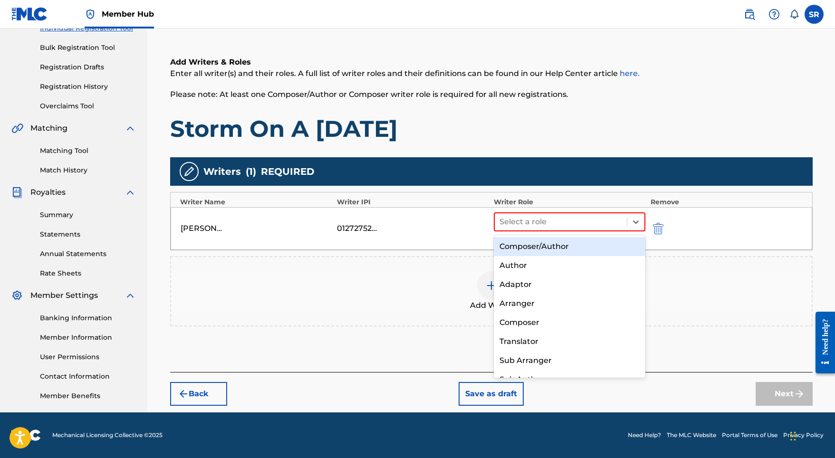
click at [543, 245] on div "Composer/Author" at bounding box center [570, 246] width 152 height 19
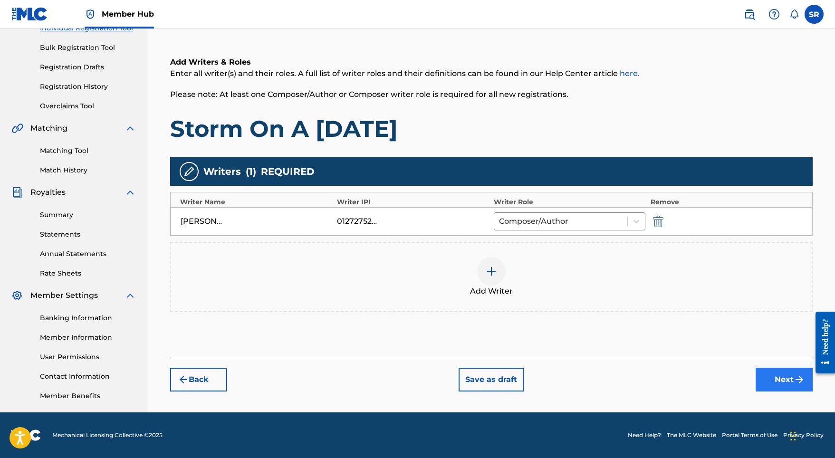
click at [776, 384] on button "Next" at bounding box center [784, 380] width 57 height 24
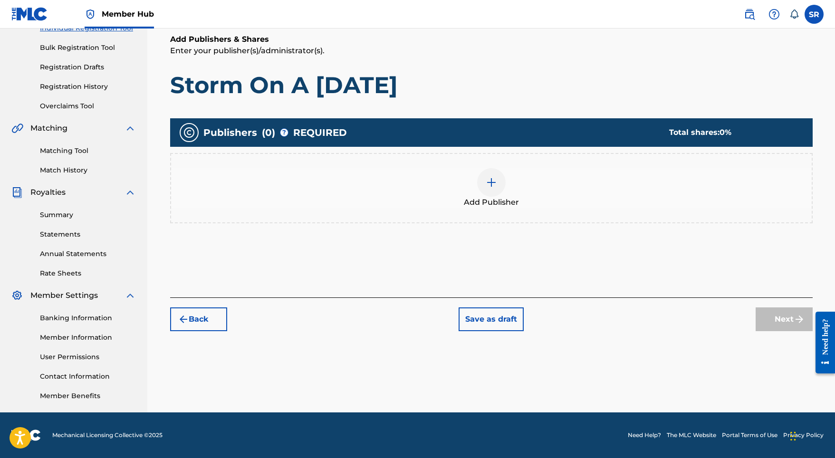
scroll to position [43, 0]
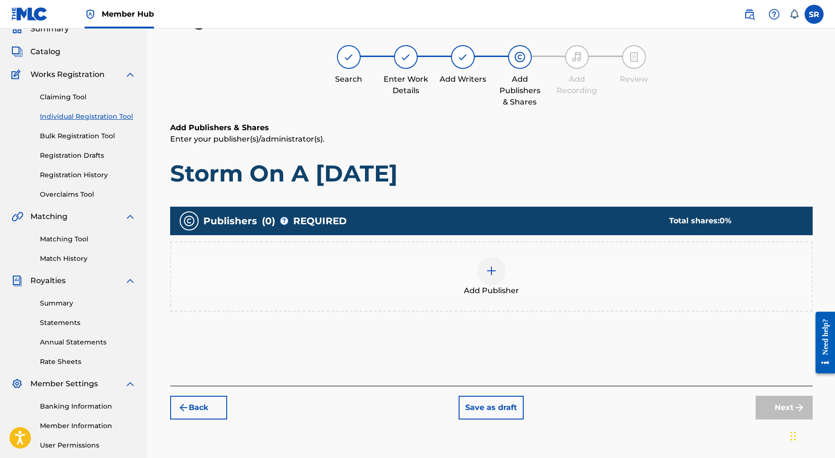
click at [504, 275] on div at bounding box center [491, 271] width 29 height 29
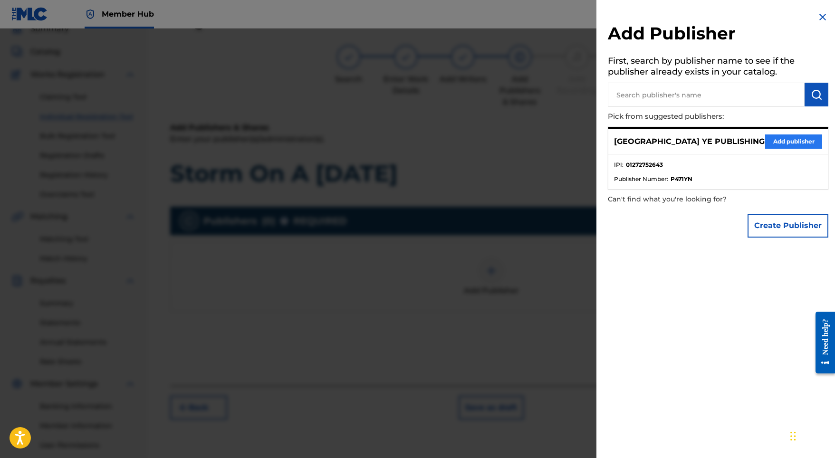
click at [778, 135] on button "Add publisher" at bounding box center [793, 142] width 57 height 14
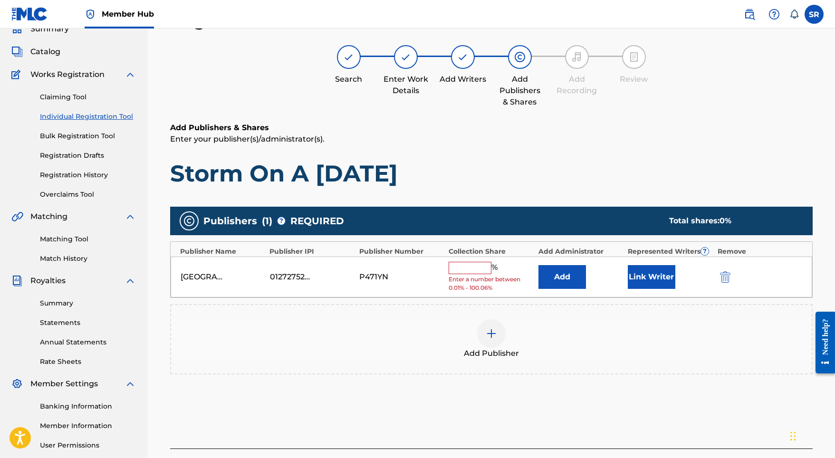
click at [488, 262] on input "text" at bounding box center [470, 268] width 43 height 12
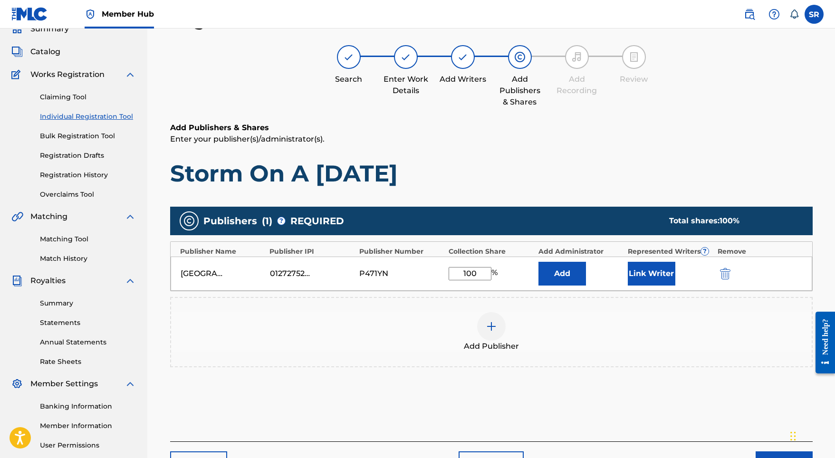
type input "100"
click at [649, 288] on div "SYDNEY YE PUBLISHING 01272752643 P471YN 100 % Add Link Writer" at bounding box center [492, 274] width 642 height 34
click at [657, 273] on button "Link Writer" at bounding box center [652, 274] width 48 height 24
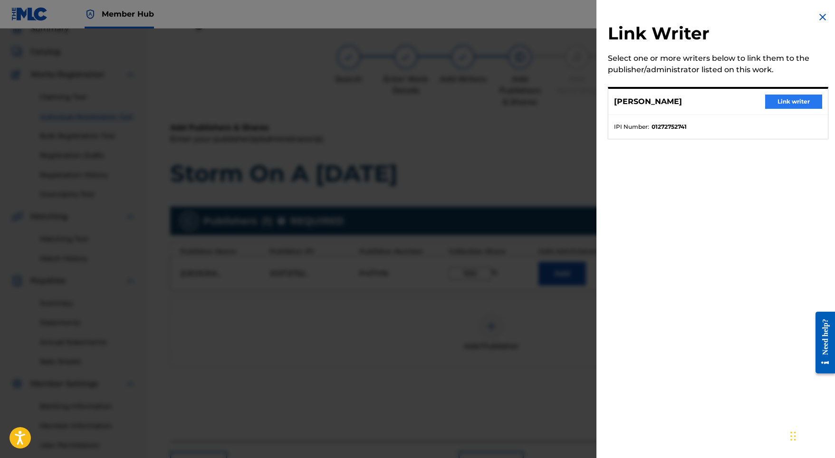
click at [787, 99] on button "Link writer" at bounding box center [793, 102] width 57 height 14
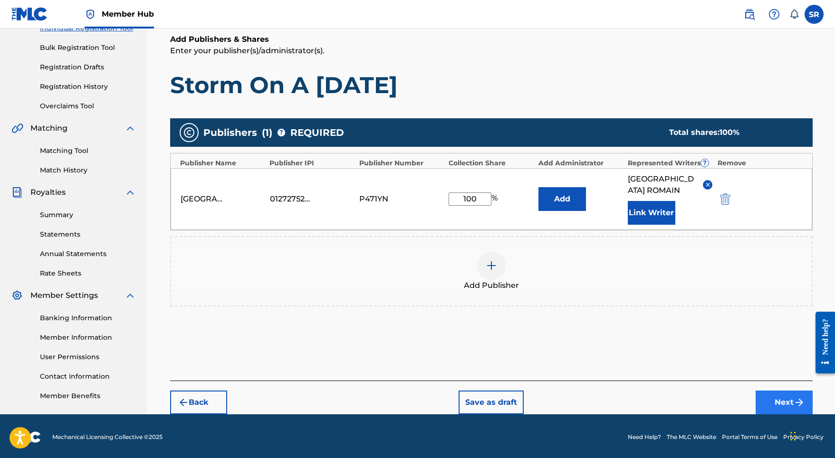
click at [777, 391] on button "Next" at bounding box center [784, 403] width 57 height 24
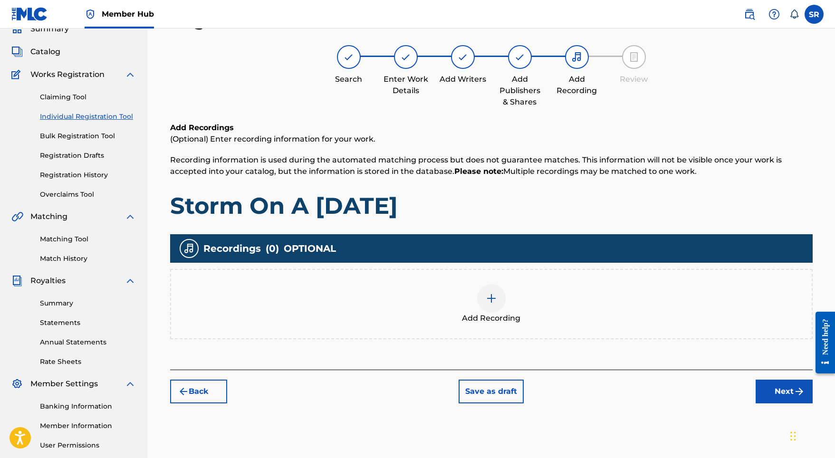
click at [491, 282] on div "Add Recording" at bounding box center [491, 304] width 643 height 70
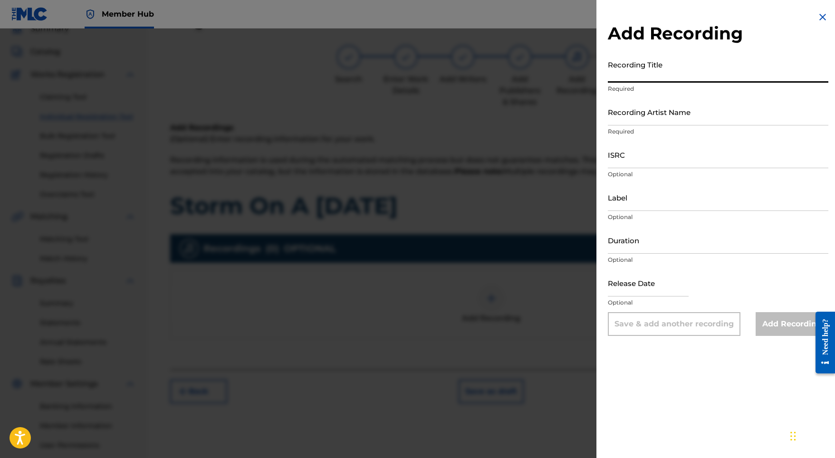
click at [661, 73] on input "Recording Title" at bounding box center [718, 69] width 221 height 27
paste input "Storm On A Sunday"
type input "Storm On A Sunday"
click at [624, 167] on input "ISRC" at bounding box center [718, 154] width 221 height 27
paste input "SE5W32200170"
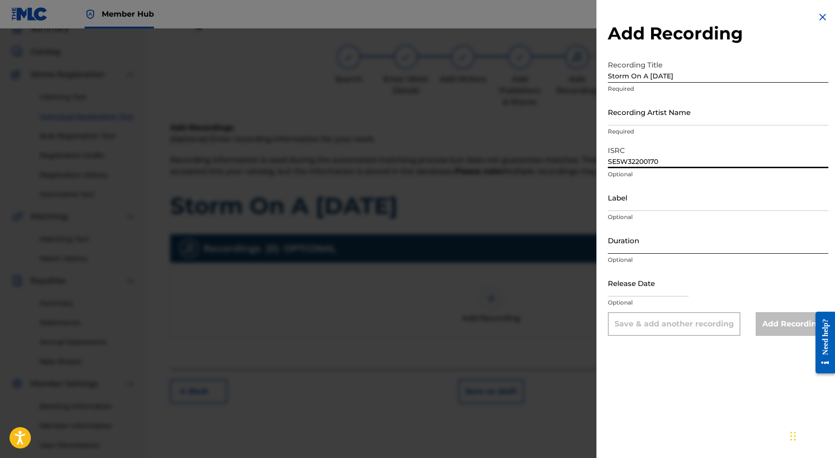
type input "SE5W32200170"
click at [635, 243] on input "Duration" at bounding box center [718, 240] width 221 height 27
type input "03:28"
click at [667, 295] on input "text" at bounding box center [648, 283] width 81 height 27
select select "8"
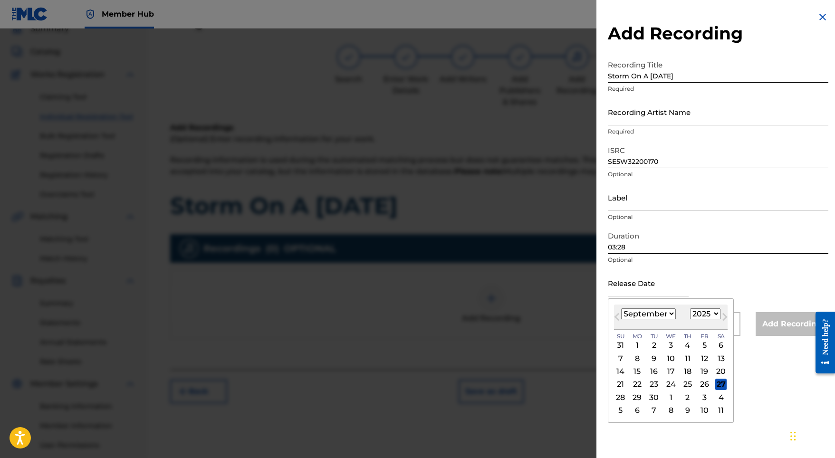
select select "2022"
select select "0"
click at [699, 384] on div "21" at bounding box center [704, 384] width 11 height 11
type input "January 21 2022"
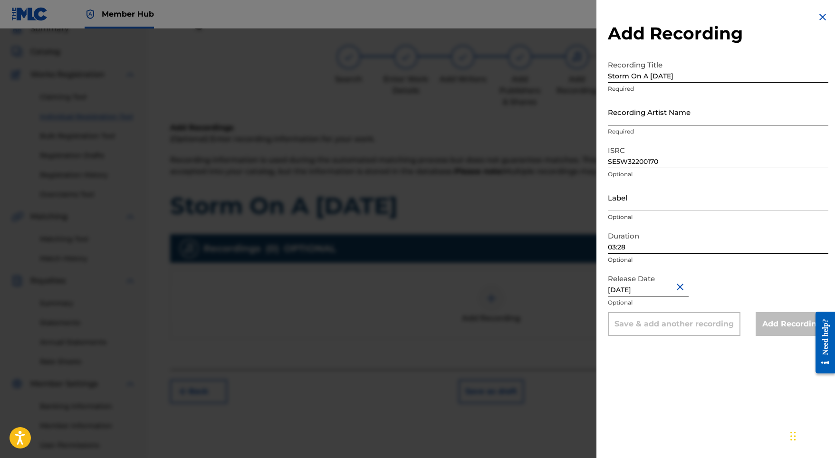
click at [699, 122] on input "Recording Artist Name" at bounding box center [718, 111] width 221 height 27
paste input "Adam Storme"
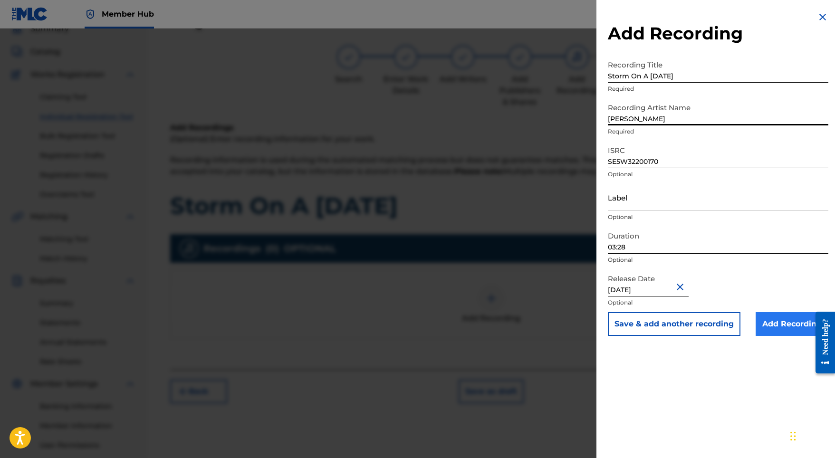
type input "Adam Storme"
click at [768, 317] on input "Add Recording" at bounding box center [792, 324] width 73 height 24
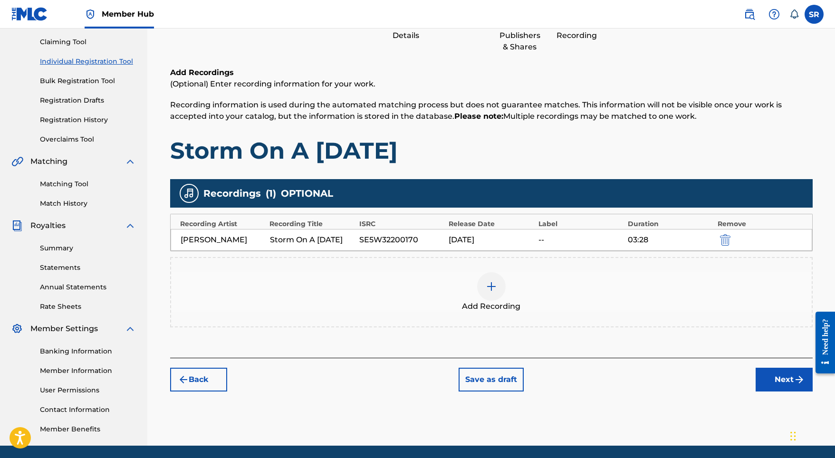
scroll to position [115, 0]
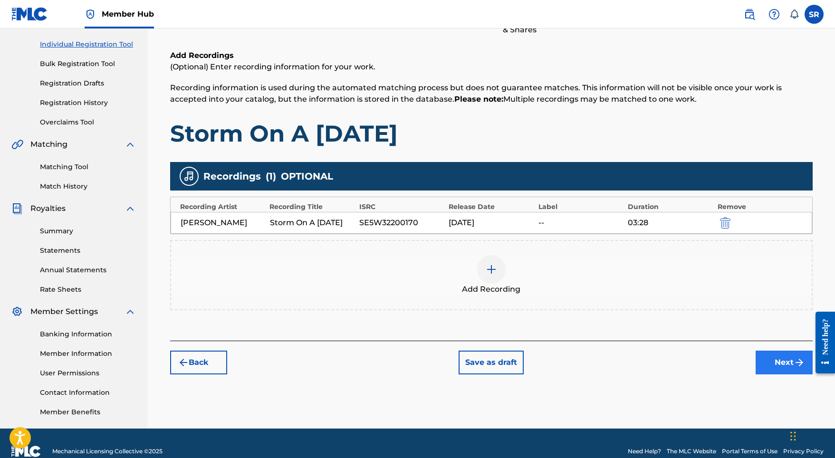
click at [784, 360] on button "Next" at bounding box center [784, 363] width 57 height 24
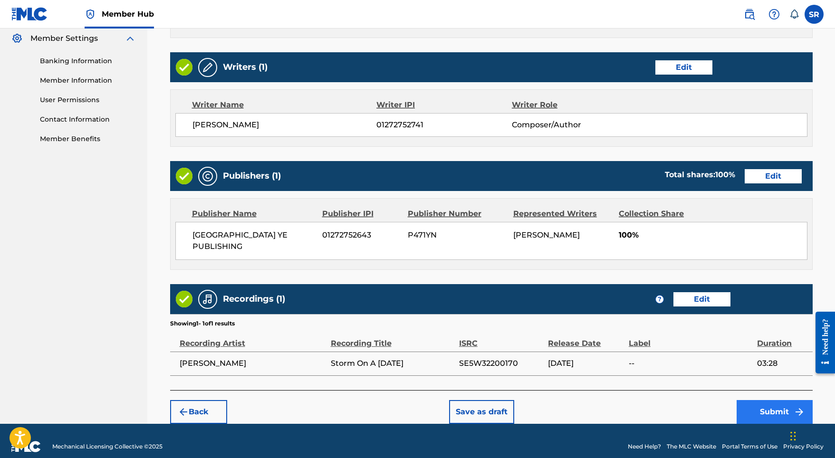
scroll to position [388, 0]
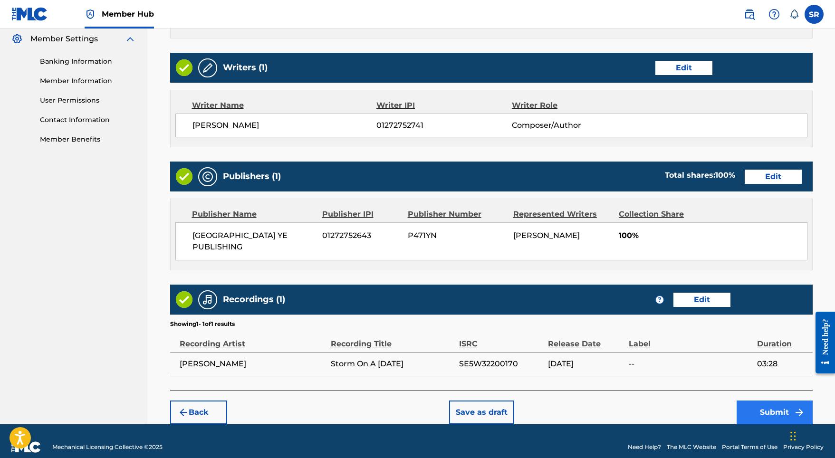
click at [766, 401] on button "Submit" at bounding box center [775, 413] width 76 height 24
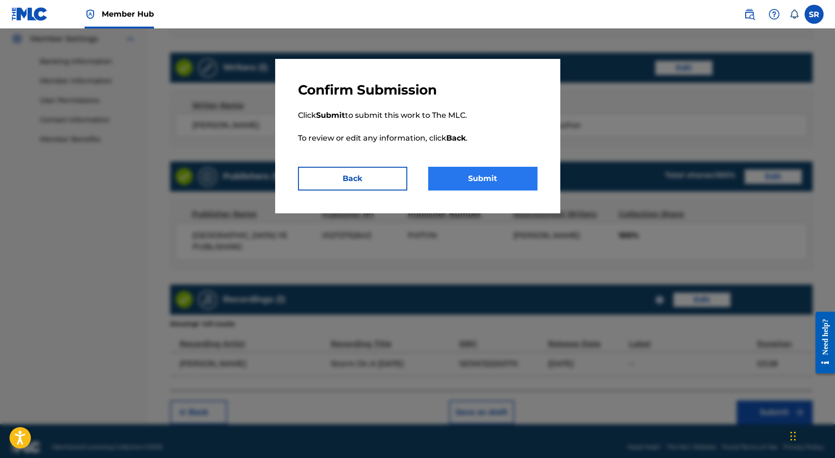
click at [474, 172] on button "Submit" at bounding box center [482, 179] width 109 height 24
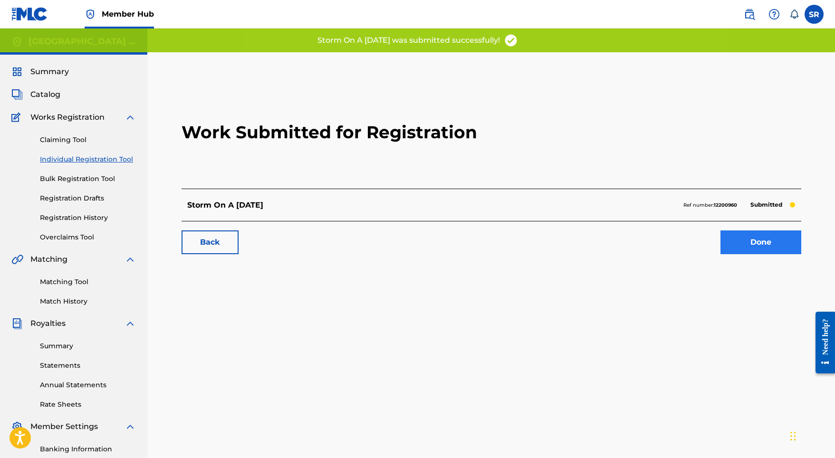
click at [733, 244] on link "Done" at bounding box center [761, 243] width 81 height 24
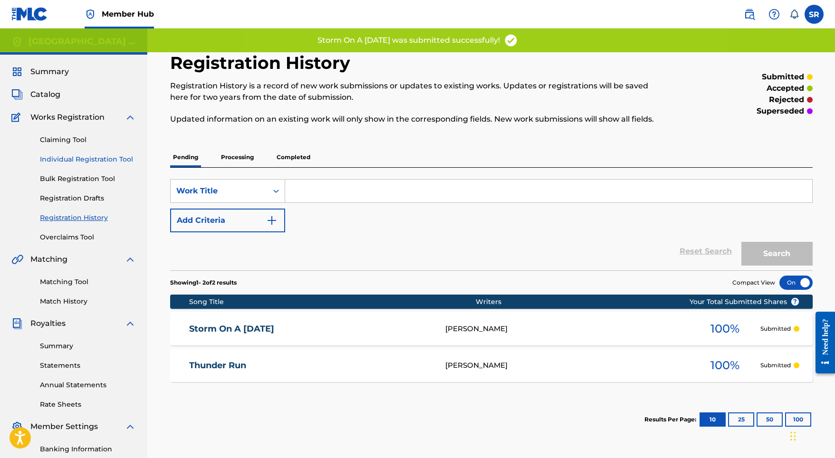
click at [116, 156] on link "Individual Registration Tool" at bounding box center [88, 160] width 96 height 10
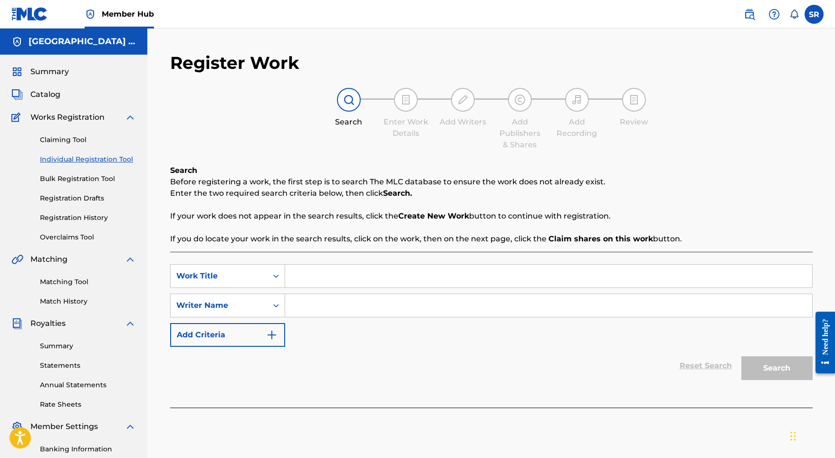
click at [380, 271] on input "Search Form" at bounding box center [548, 276] width 527 height 23
paste input "Sky's Awakening"
type input "Sky's Awakening"
click at [374, 309] on input "Search Form" at bounding box center [548, 305] width 527 height 23
paste input "Sky's Awakening"
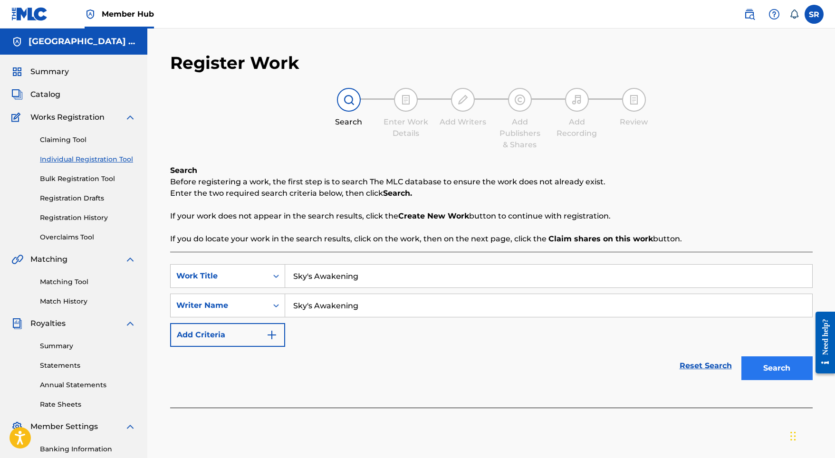
type input "Sky's Awakening"
click at [788, 369] on button "Search" at bounding box center [777, 369] width 71 height 24
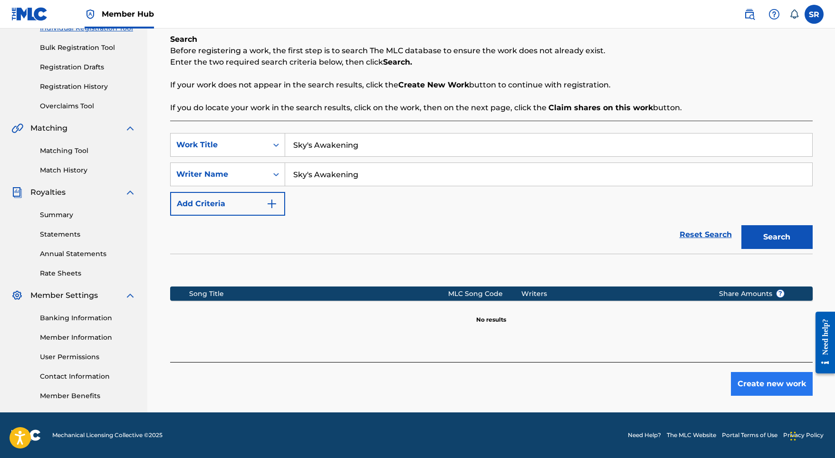
click at [757, 388] on button "Create new work" at bounding box center [772, 384] width 82 height 24
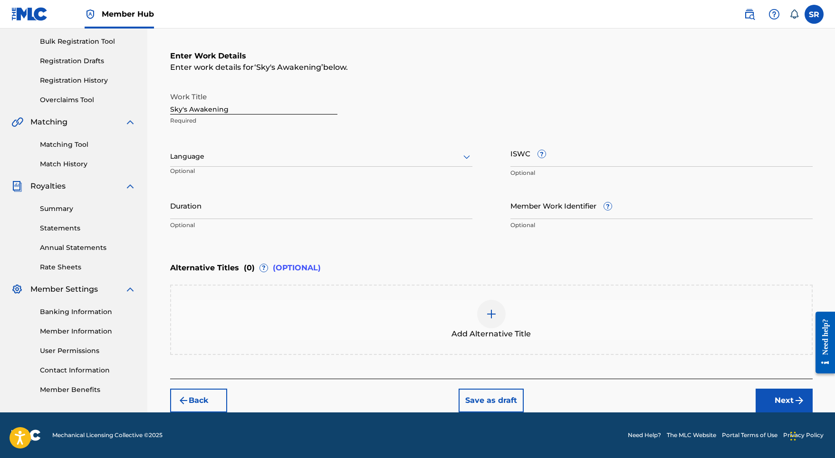
scroll to position [137, 0]
click at [424, 152] on div at bounding box center [321, 157] width 302 height 12
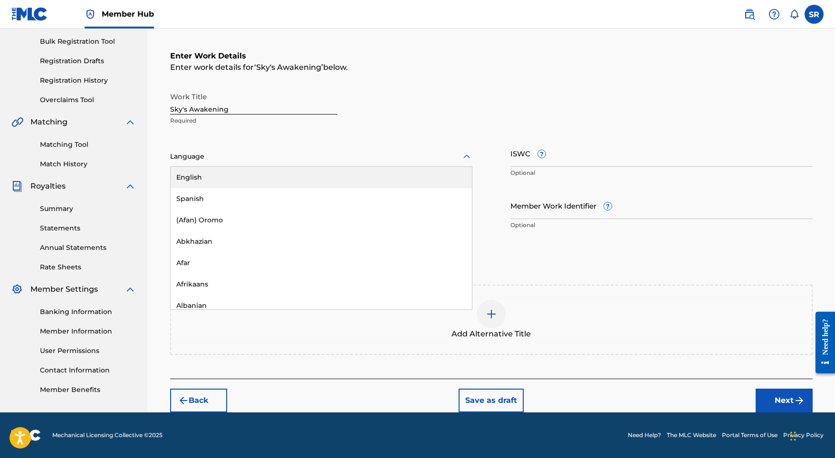
click at [375, 177] on div "English" at bounding box center [321, 177] width 301 height 21
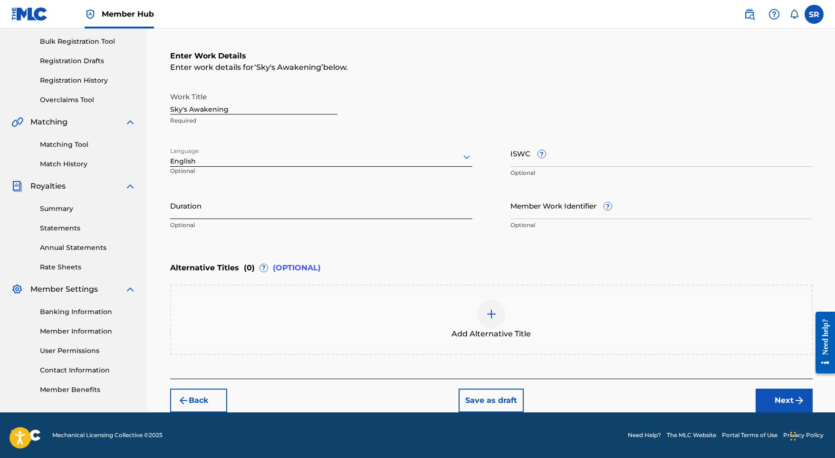
click at [371, 195] on input "Duration" at bounding box center [321, 205] width 302 height 27
type input "03:28"
click at [499, 299] on div "Add Alternative Title" at bounding box center [491, 320] width 643 height 70
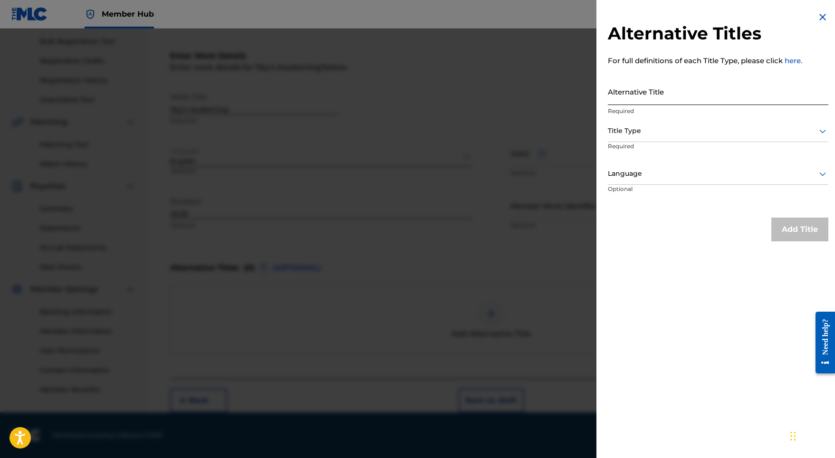
click at [698, 100] on input "Alternative Title" at bounding box center [718, 91] width 221 height 27
paste input "Sky's Awakening"
type input "Sky's Awakening"
click at [668, 139] on div "Title Type" at bounding box center [718, 131] width 221 height 21
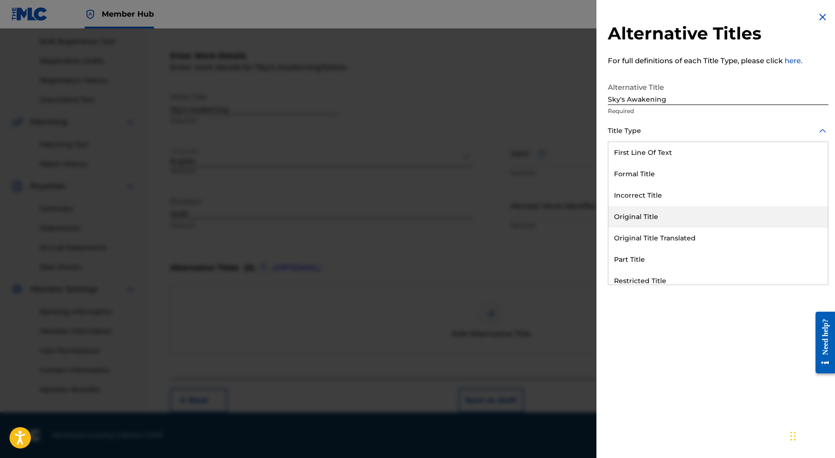
click at [637, 215] on div "Original Title" at bounding box center [719, 216] width 220 height 21
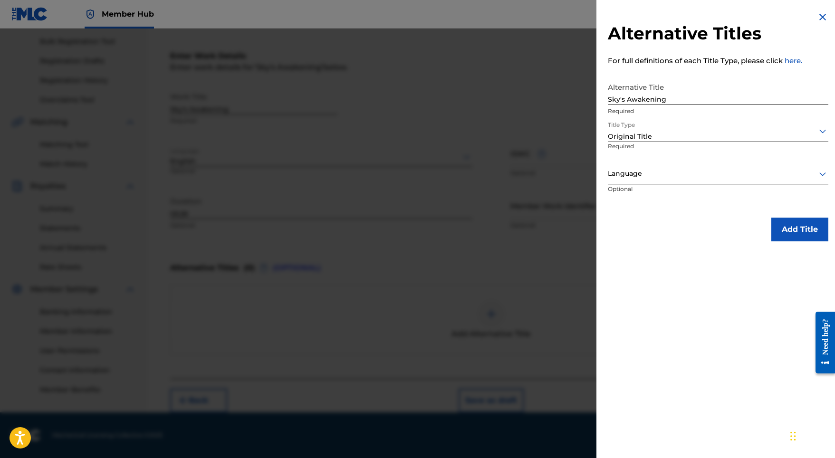
click at [651, 134] on div at bounding box center [718, 131] width 221 height 12
click at [583, 141] on div at bounding box center [417, 258] width 835 height 458
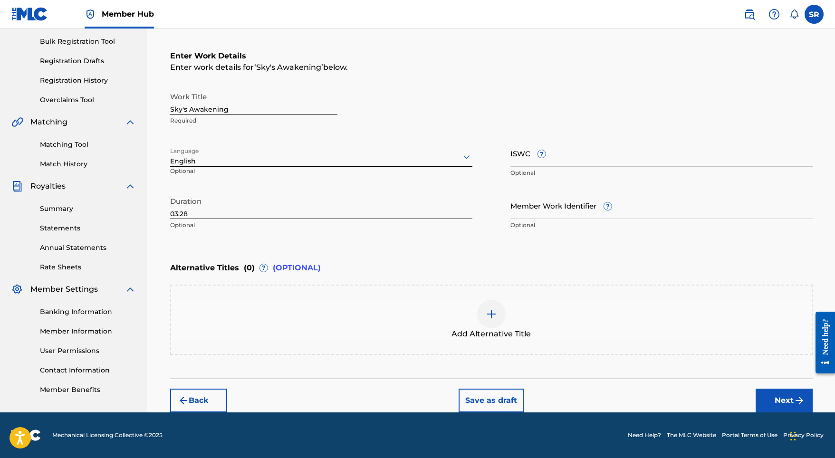
click at [494, 316] on img at bounding box center [491, 314] width 11 height 11
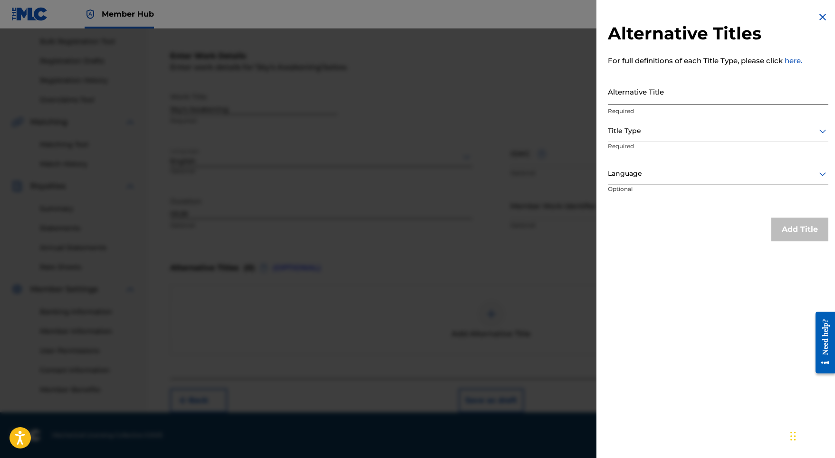
click at [694, 94] on input "Alternative Title" at bounding box center [718, 91] width 221 height 27
paste input "Sky's Awakening"
type input "Sky's Awakening"
click at [676, 128] on div at bounding box center [718, 131] width 221 height 12
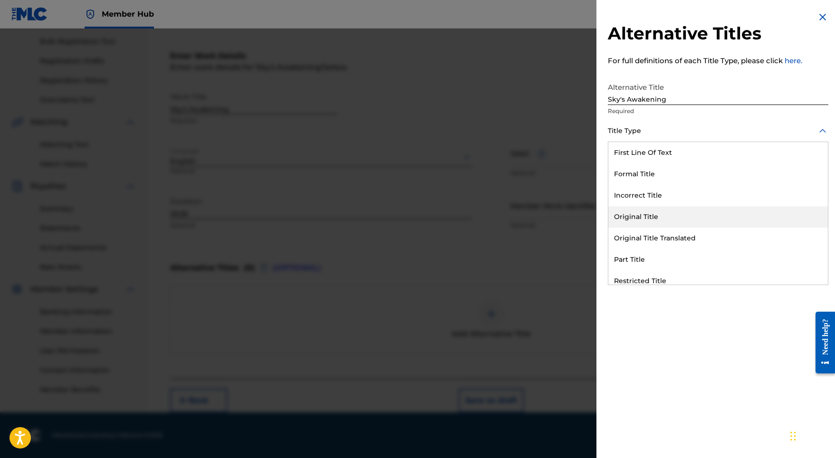
click at [654, 211] on div "Original Title" at bounding box center [719, 216] width 220 height 21
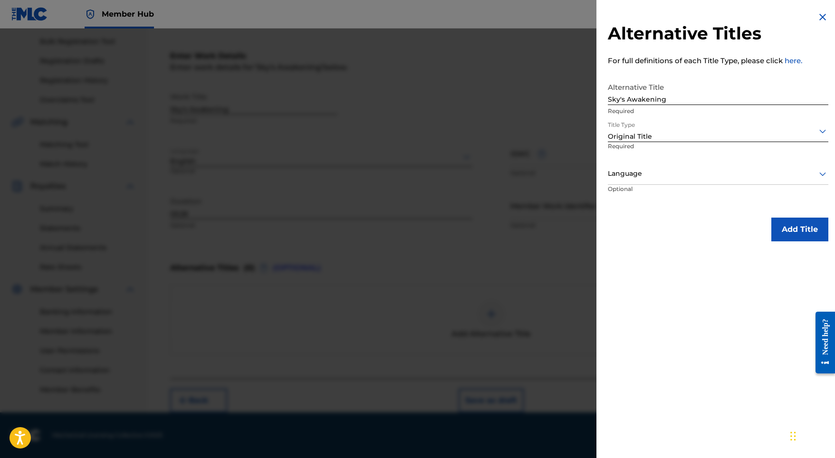
click at [663, 159] on p "Required" at bounding box center [643, 152] width 70 height 21
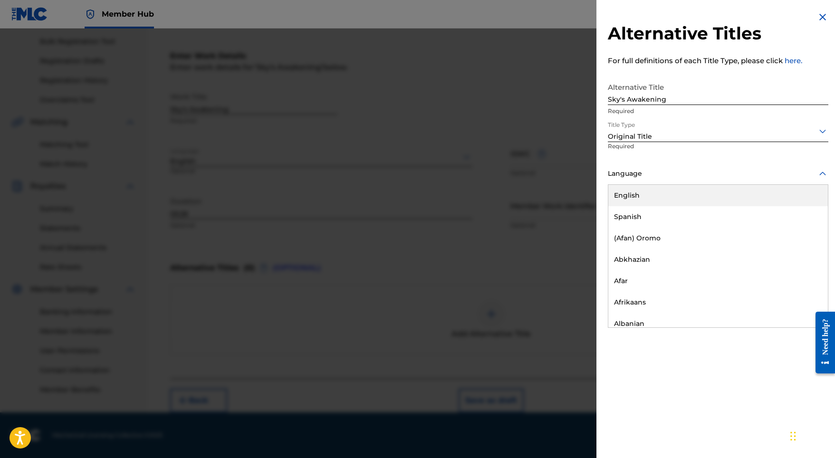
click at [661, 175] on div at bounding box center [718, 174] width 221 height 12
click at [653, 190] on div "English" at bounding box center [719, 195] width 220 height 21
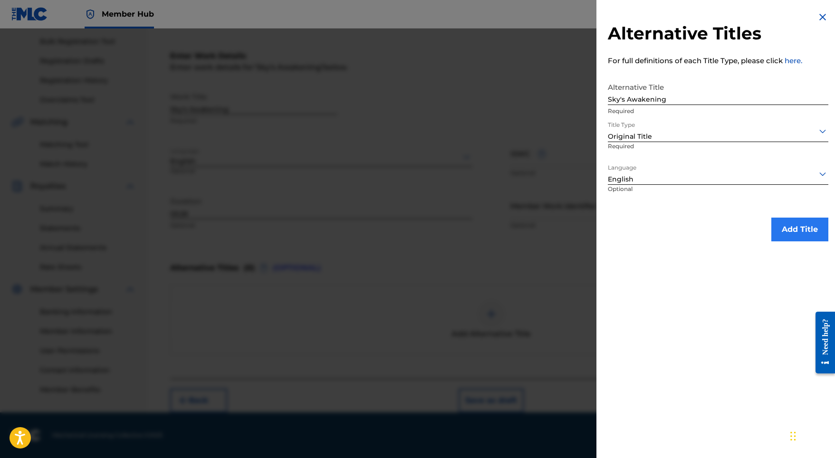
click at [793, 226] on button "Add Title" at bounding box center [800, 230] width 57 height 24
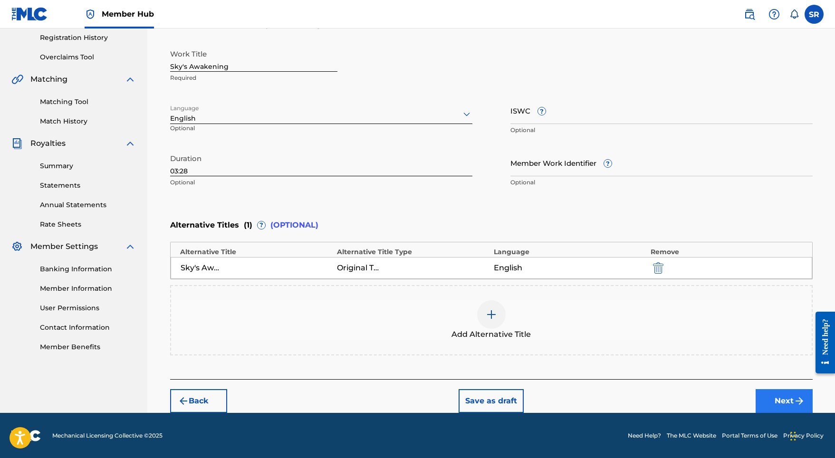
click at [757, 400] on button "Next" at bounding box center [784, 401] width 57 height 24
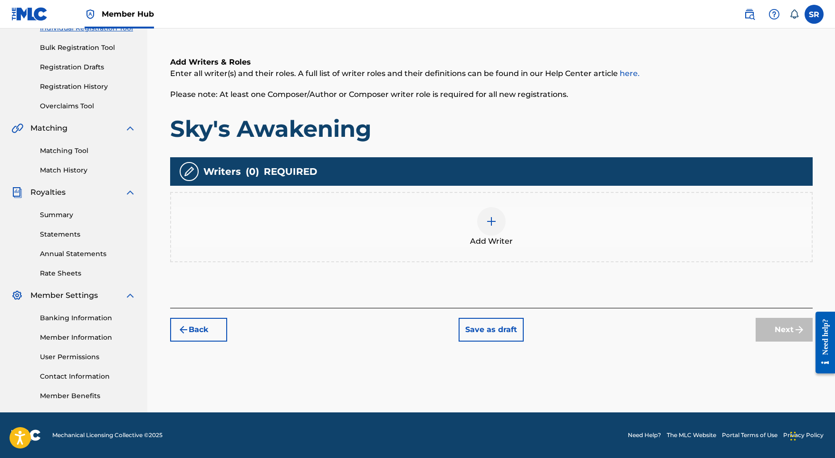
scroll to position [131, 0]
click at [495, 219] on img at bounding box center [491, 221] width 11 height 11
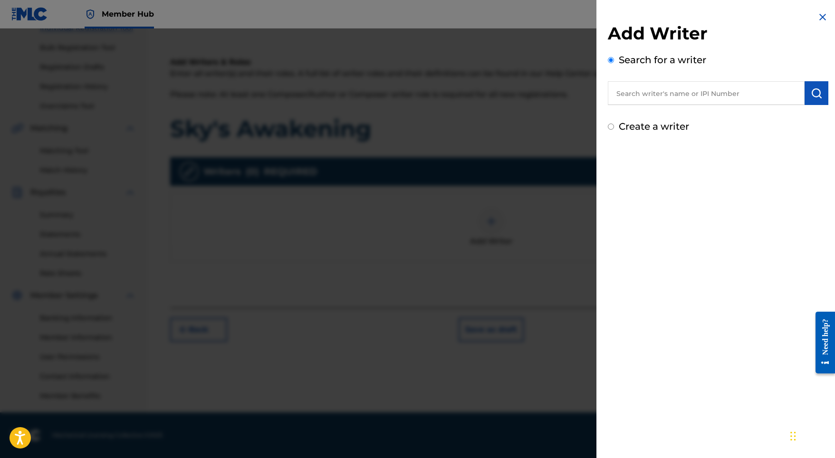
click at [720, 97] on input "text" at bounding box center [706, 93] width 197 height 24
paste input "[PERSON_NAME]"
type input "[PERSON_NAME]"
click at [819, 91] on button "submit" at bounding box center [817, 93] width 24 height 24
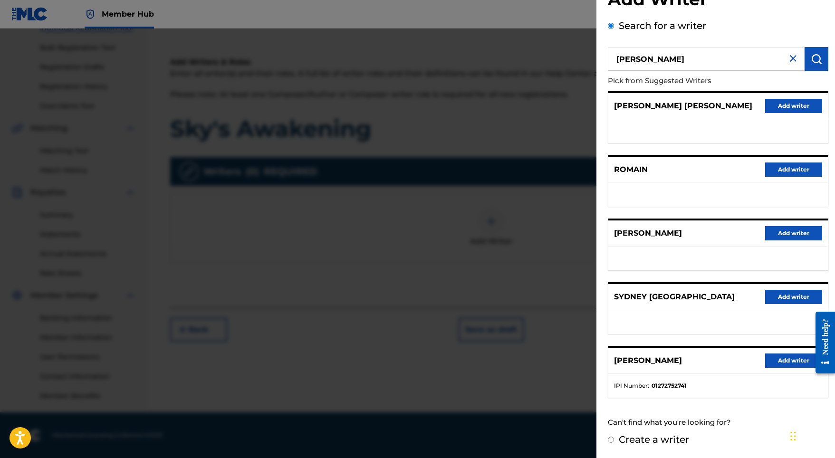
scroll to position [42, 0]
click at [781, 360] on button "Add writer" at bounding box center [793, 361] width 57 height 14
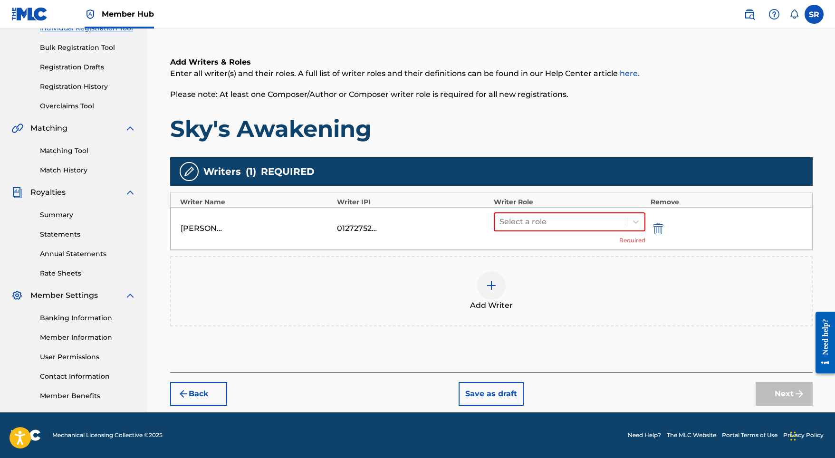
click at [558, 233] on div "Select a role Required" at bounding box center [570, 229] width 152 height 32
click at [558, 225] on div at bounding box center [561, 221] width 123 height 13
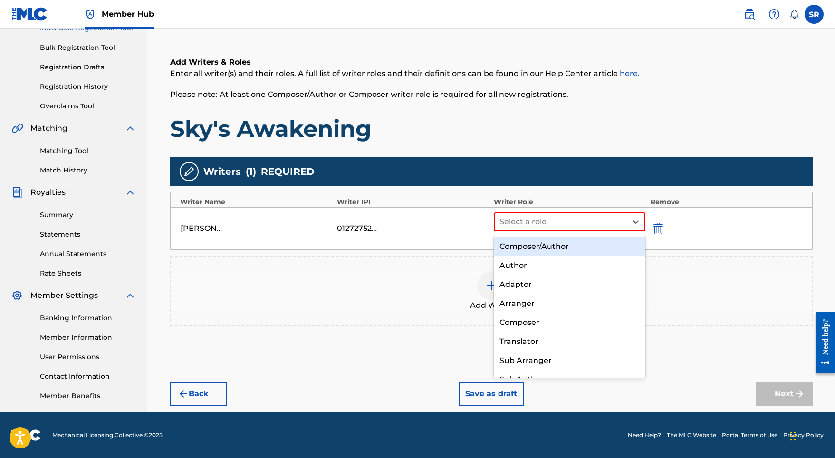
click at [553, 245] on div "Composer/Author" at bounding box center [570, 246] width 152 height 19
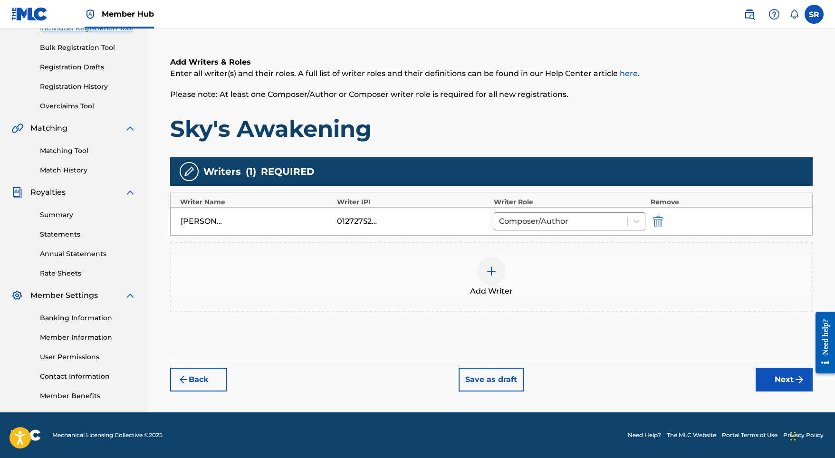
click at [774, 365] on div "Back Save as draft Next" at bounding box center [491, 375] width 643 height 34
click at [774, 372] on button "Next" at bounding box center [784, 380] width 57 height 24
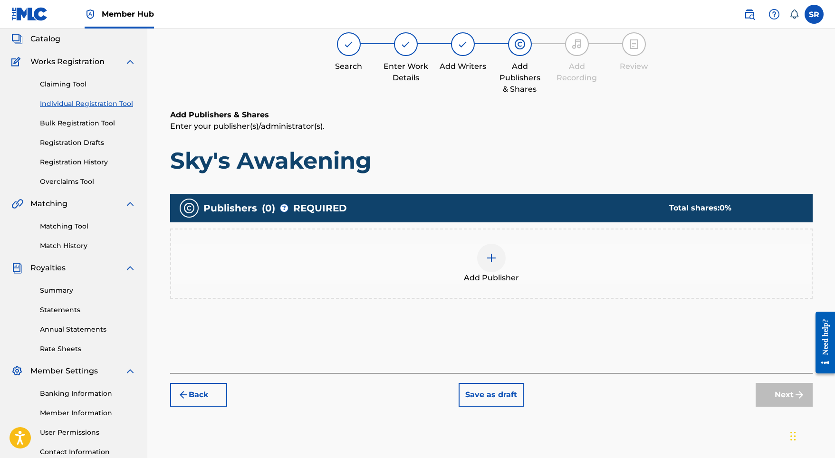
scroll to position [43, 0]
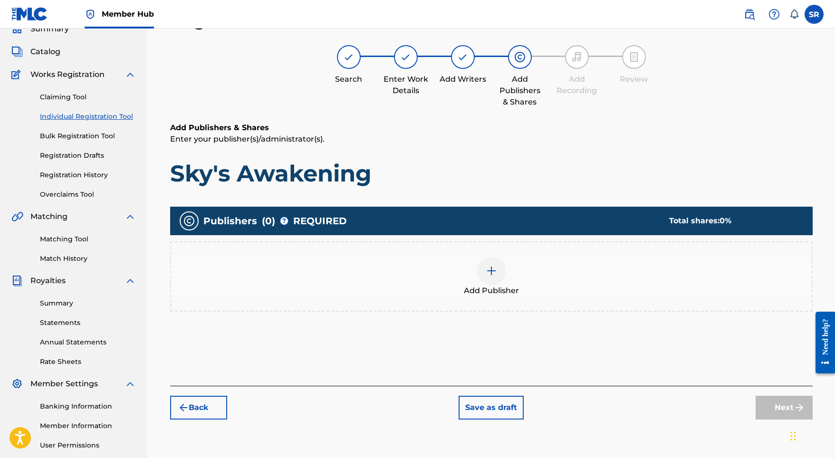
click at [501, 273] on div at bounding box center [491, 271] width 29 height 29
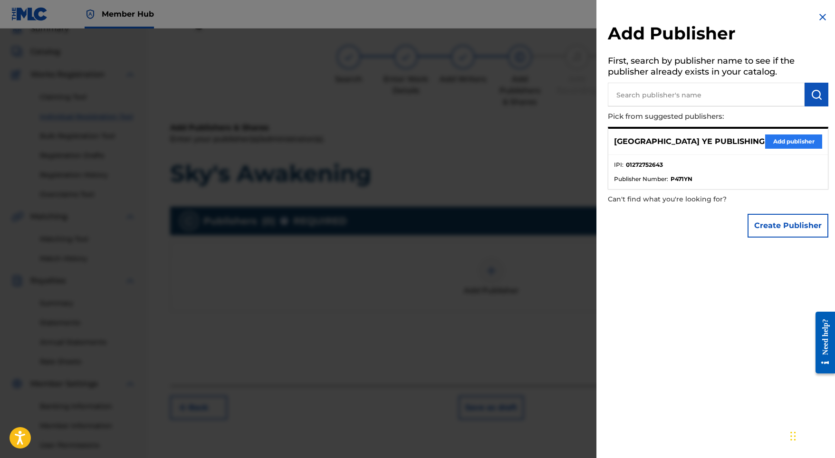
click at [785, 144] on button "Add publisher" at bounding box center [793, 142] width 57 height 14
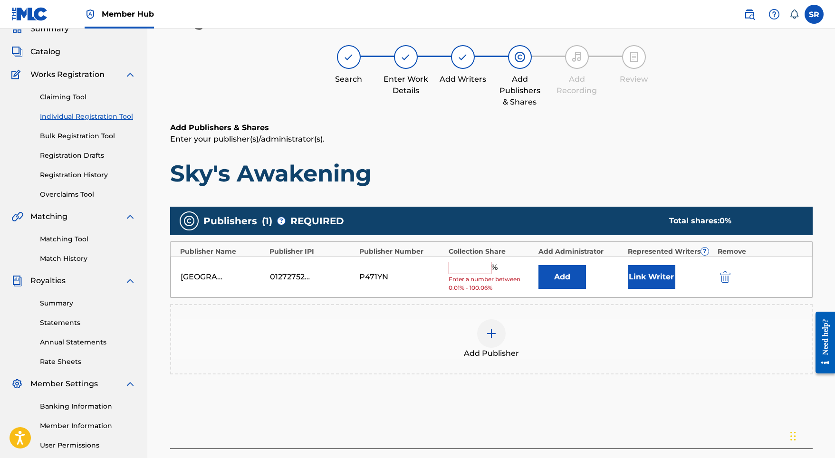
click at [475, 269] on input "text" at bounding box center [470, 268] width 43 height 12
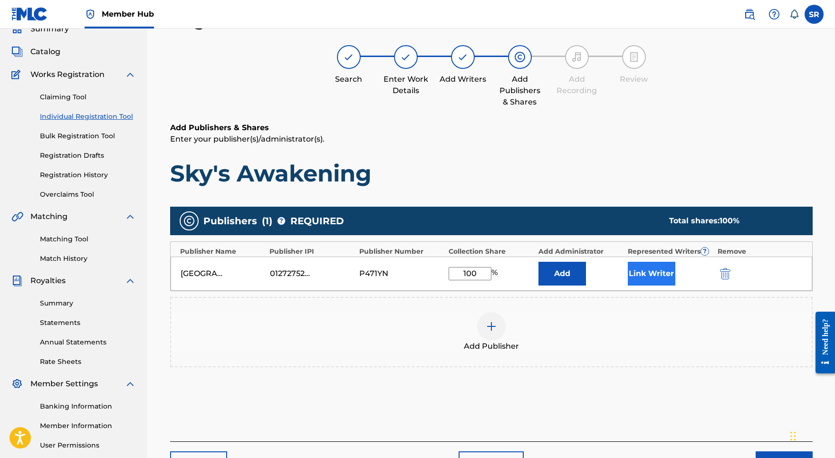
type input "100"
click at [636, 270] on button "Link Writer" at bounding box center [652, 274] width 48 height 24
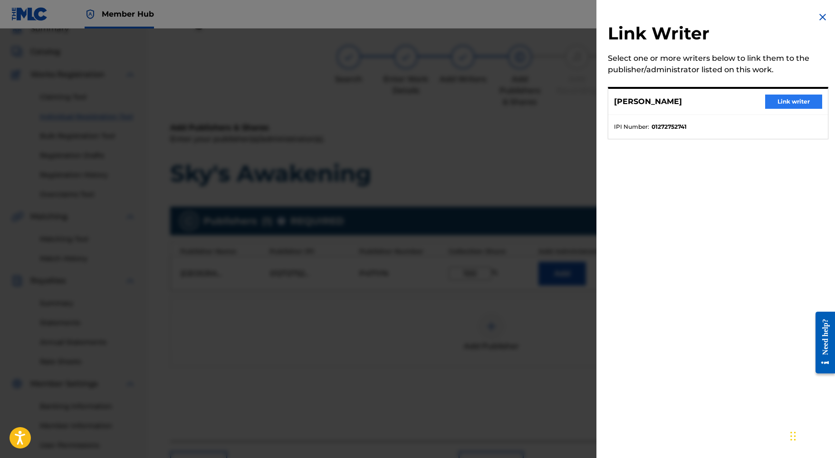
click at [778, 98] on button "Link writer" at bounding box center [793, 102] width 57 height 14
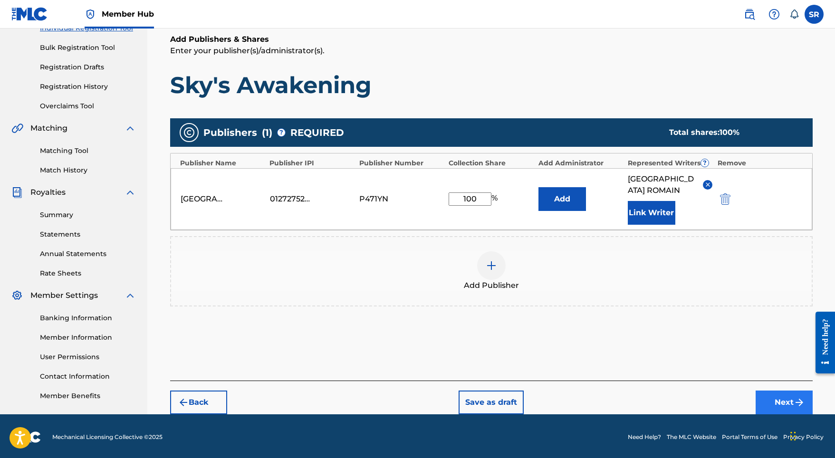
click at [769, 391] on button "Next" at bounding box center [784, 403] width 57 height 24
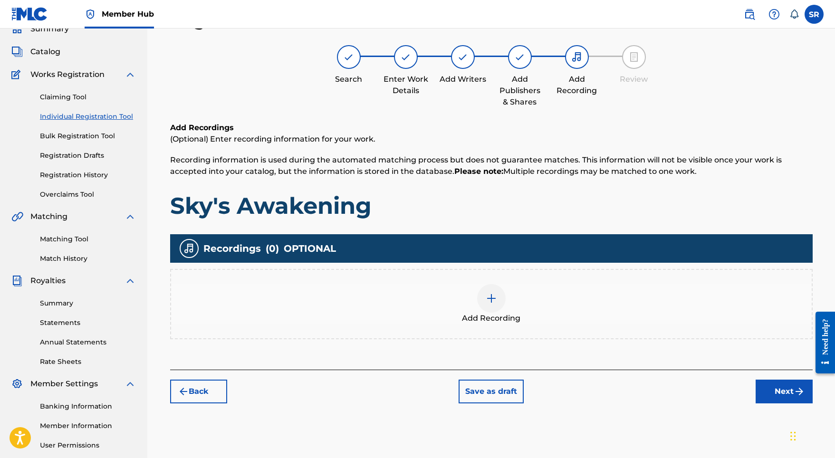
click at [464, 296] on div "Add Recording" at bounding box center [491, 304] width 641 height 40
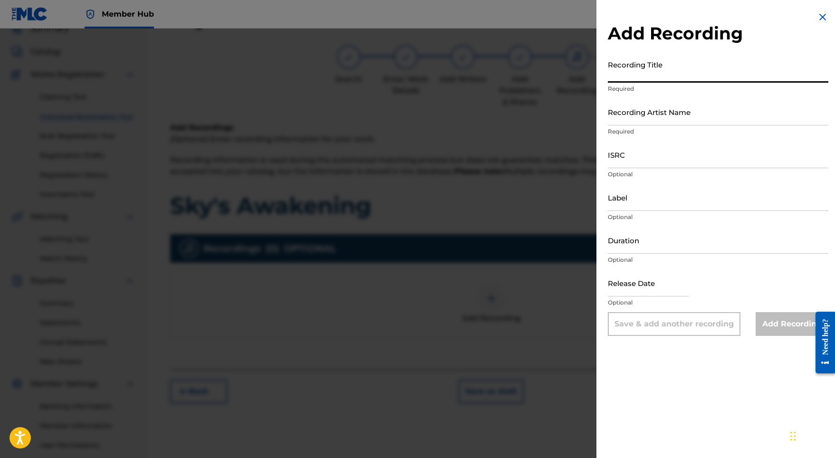
click at [705, 67] on input "Recording Title" at bounding box center [718, 69] width 221 height 27
paste input "Sky's Awakening"
type input "Sky's Awakening"
click at [662, 111] on input "Recording Artist Name" at bounding box center [718, 111] width 221 height 27
paste input "Adam Storme"
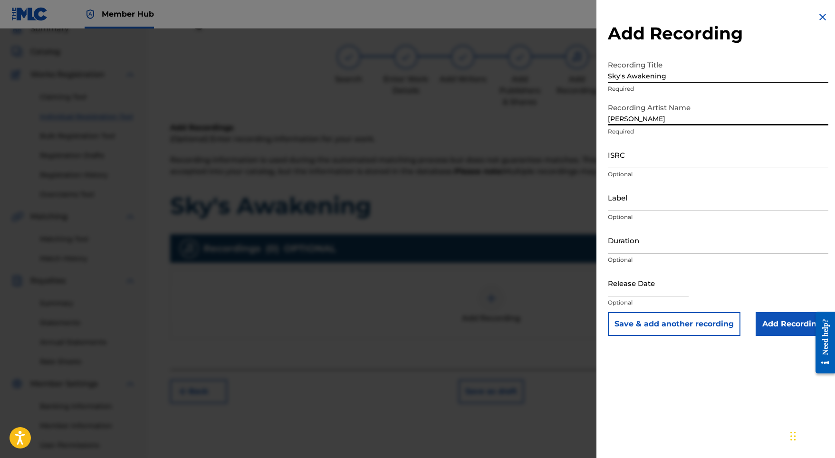
type input "Adam Storme"
click at [638, 161] on input "ISRC" at bounding box center [718, 154] width 221 height 27
paste input "SE5W32200171"
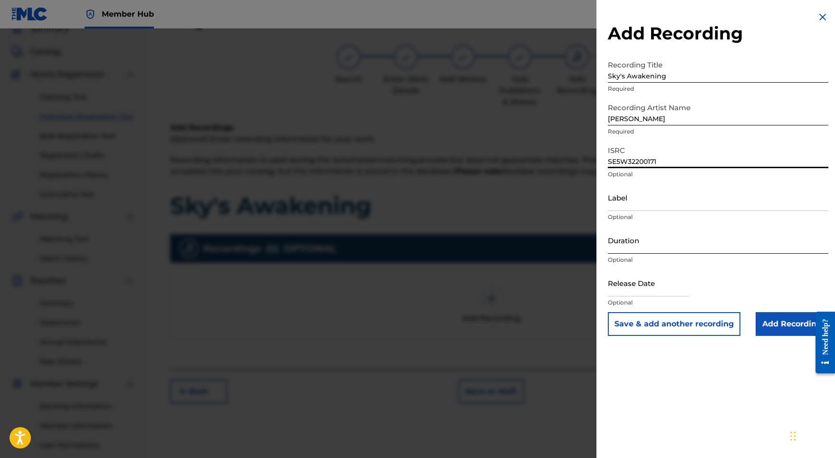
type input "SE5W32200171"
click at [633, 244] on input "Duration" at bounding box center [718, 240] width 221 height 27
type input "03:28"
click at [656, 288] on input "text" at bounding box center [648, 283] width 81 height 27
select select "8"
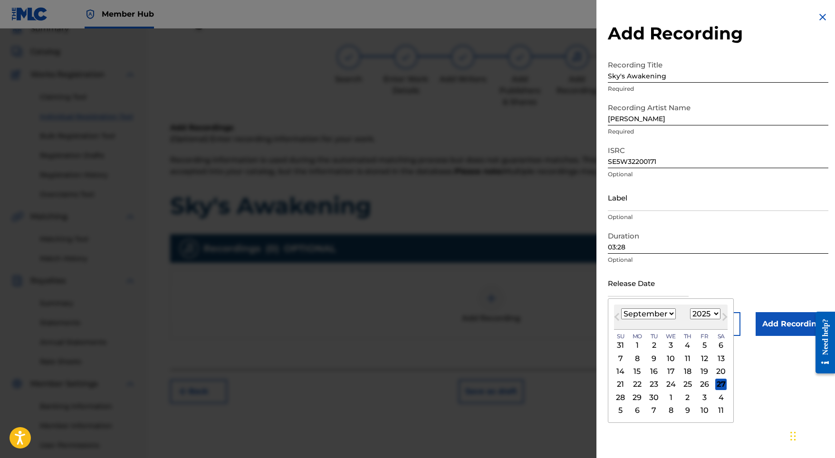
select select "2022"
select select "0"
click at [699, 388] on div "21" at bounding box center [704, 384] width 11 height 11
type input "January 21 2022"
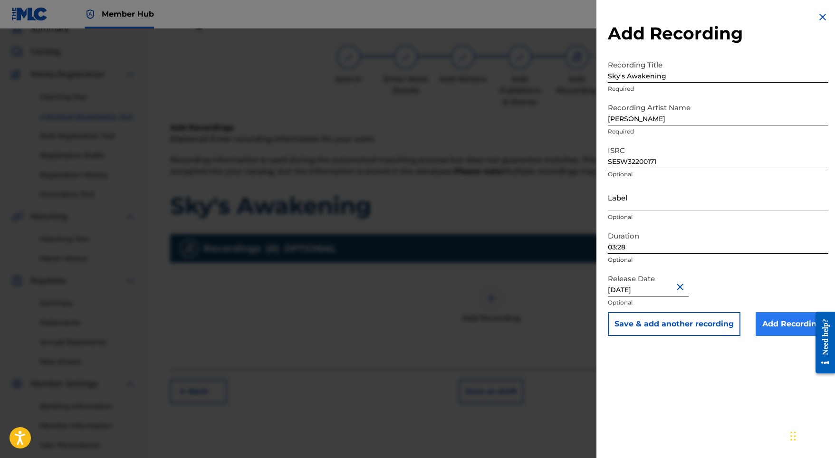
click at [781, 326] on input "Add Recording" at bounding box center [792, 324] width 73 height 24
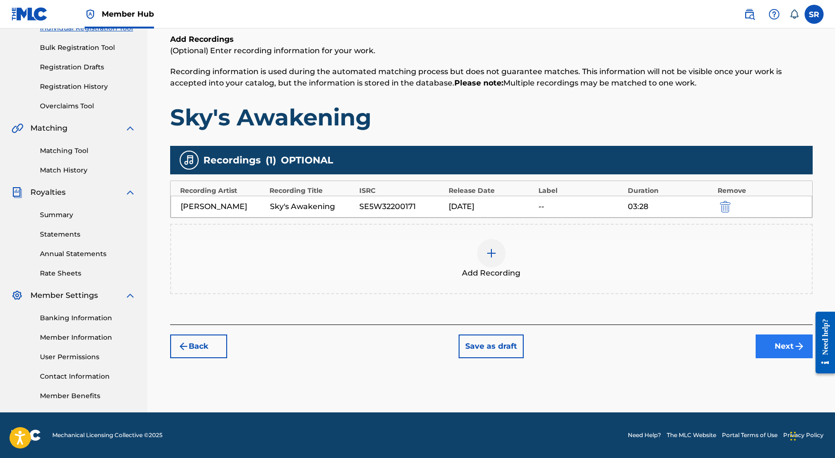
click at [773, 351] on button "Next" at bounding box center [784, 347] width 57 height 24
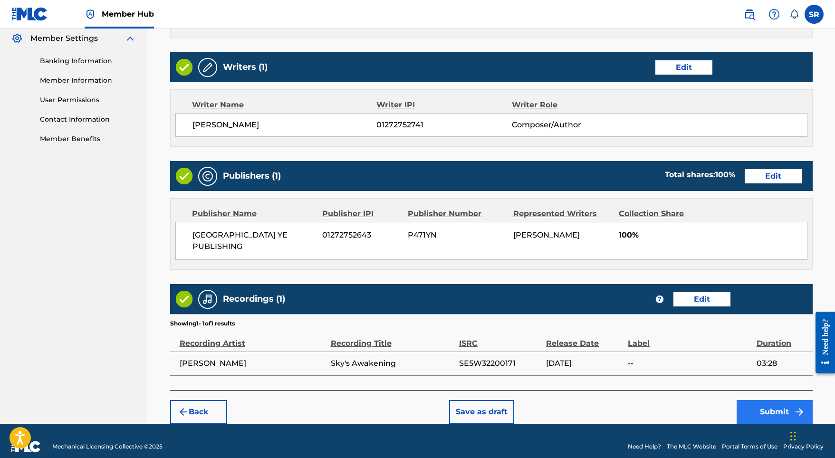
scroll to position [388, 0]
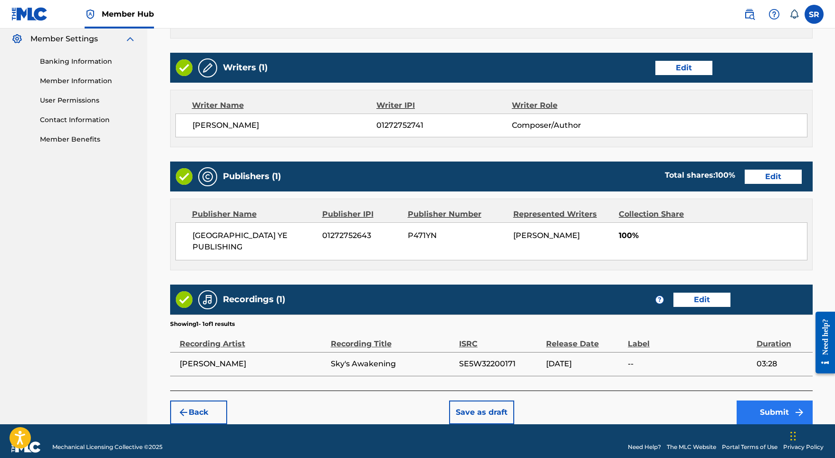
click at [745, 401] on button "Submit" at bounding box center [775, 413] width 76 height 24
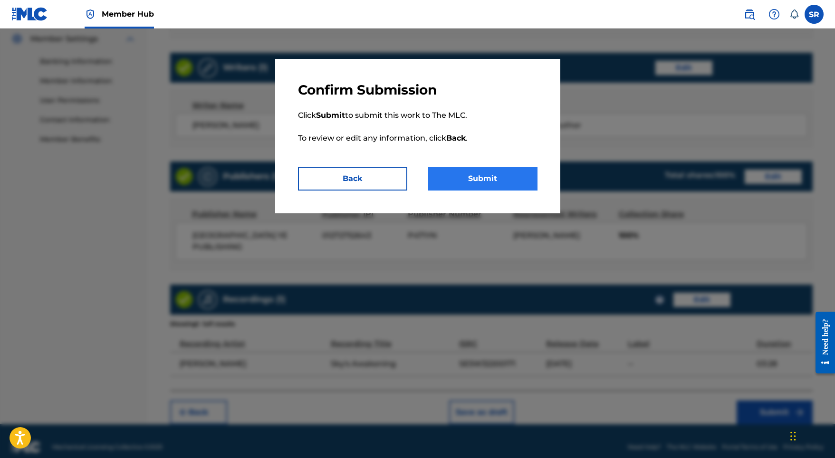
click at [507, 182] on button "Submit" at bounding box center [482, 179] width 109 height 24
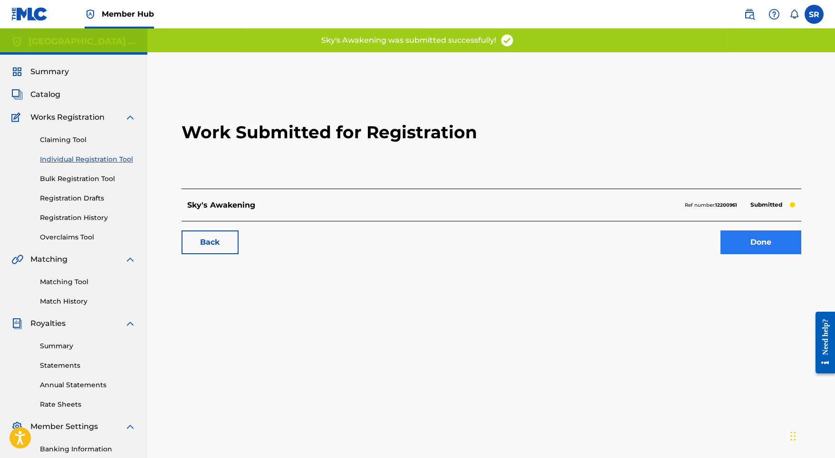
click at [761, 249] on link "Done" at bounding box center [761, 243] width 81 height 24
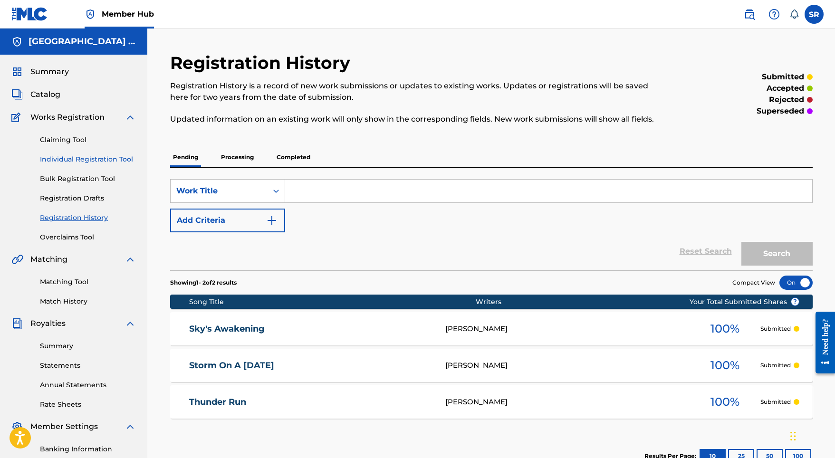
click at [102, 158] on link "Individual Registration Tool" at bounding box center [88, 160] width 96 height 10
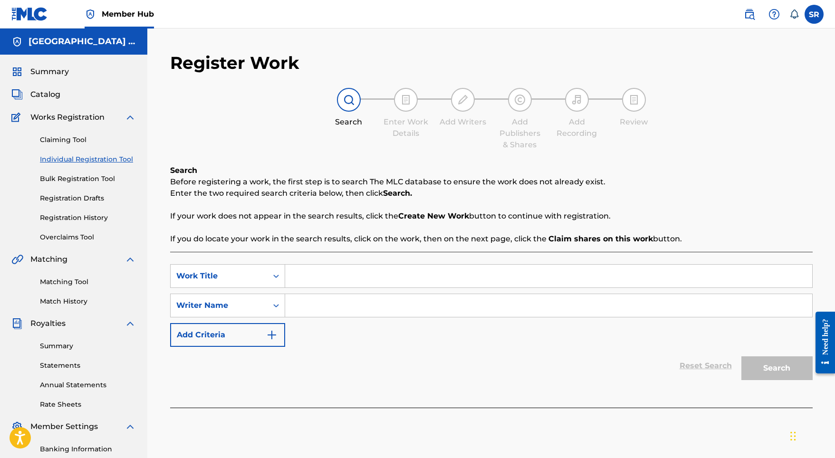
click at [320, 270] on input "Search Form" at bounding box center [548, 276] width 527 height 23
paste input "Never Ending Thunder"
type input "Never Ending Thunder"
click at [321, 304] on input "Search Form" at bounding box center [548, 305] width 527 height 23
paste input "Never Ending Thunder"
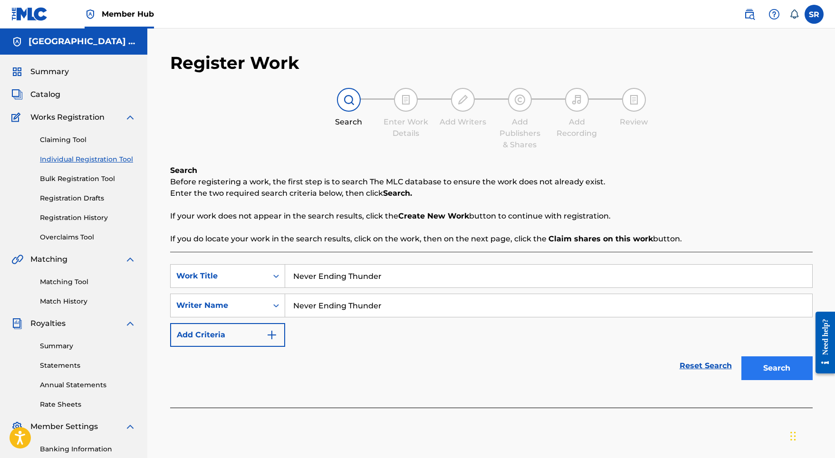
type input "Never Ending Thunder"
click at [800, 365] on button "Search" at bounding box center [777, 369] width 71 height 24
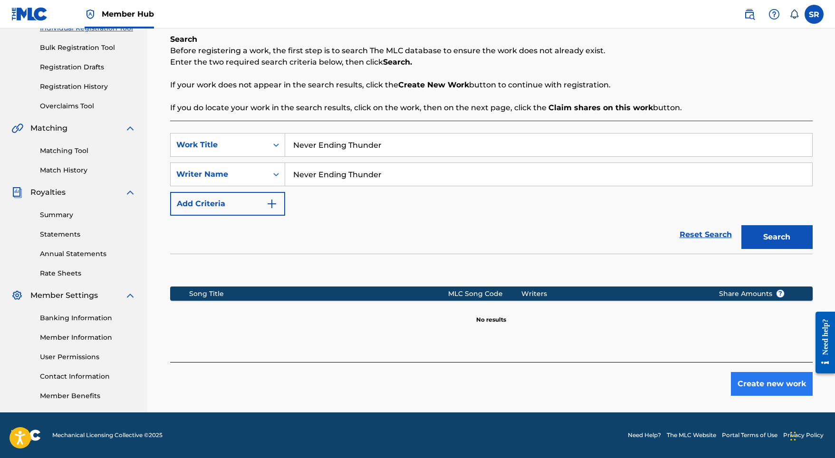
scroll to position [131, 0]
click at [746, 392] on button "Create new work" at bounding box center [772, 384] width 82 height 24
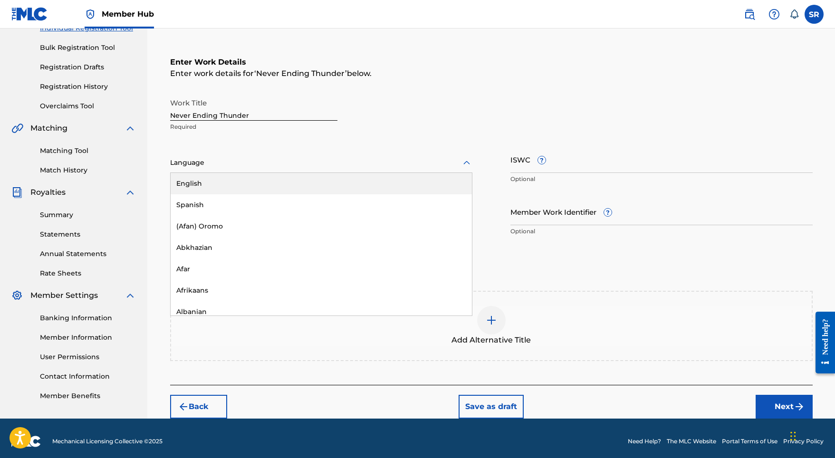
click at [358, 159] on div at bounding box center [321, 163] width 302 height 12
click at [309, 185] on div "English" at bounding box center [321, 183] width 301 height 21
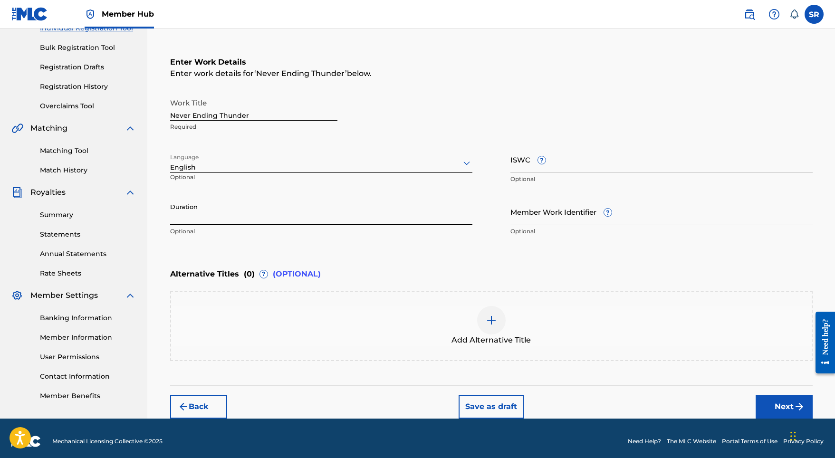
click at [320, 210] on input "Duration" at bounding box center [321, 211] width 302 height 27
type input "03:28"
click at [495, 319] on img at bounding box center [491, 320] width 11 height 11
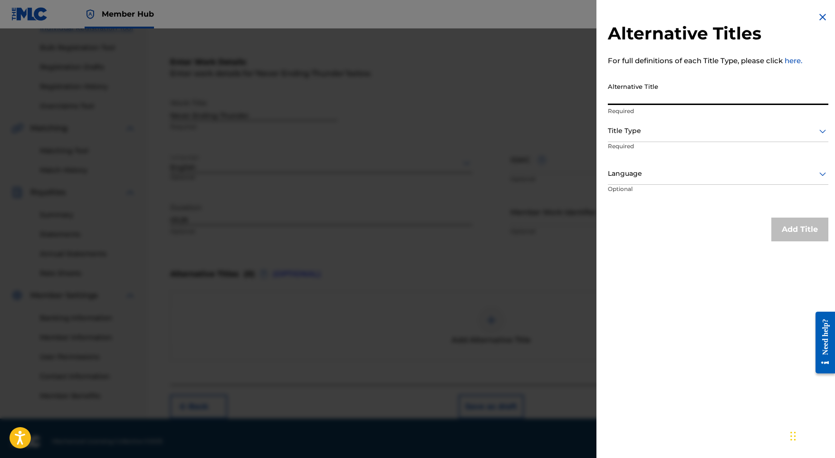
click at [637, 99] on input "Alternative Title" at bounding box center [718, 91] width 221 height 27
paste input "Never Ending Thunder"
type input "Never Ending Thunder"
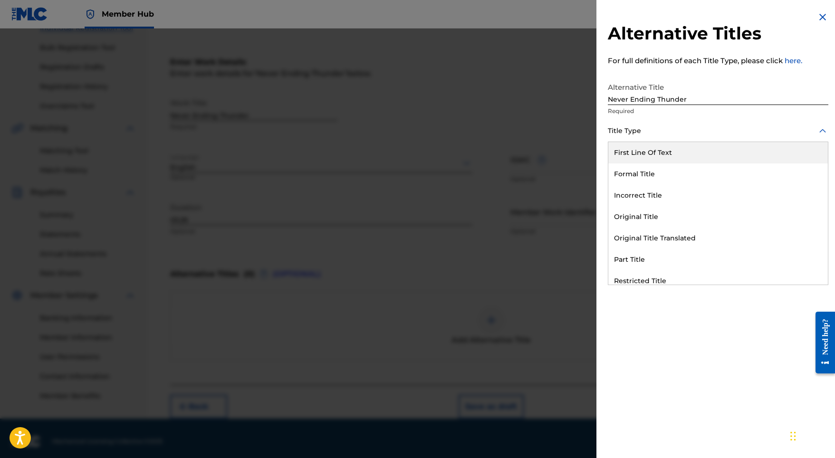
click at [635, 125] on div at bounding box center [718, 131] width 221 height 12
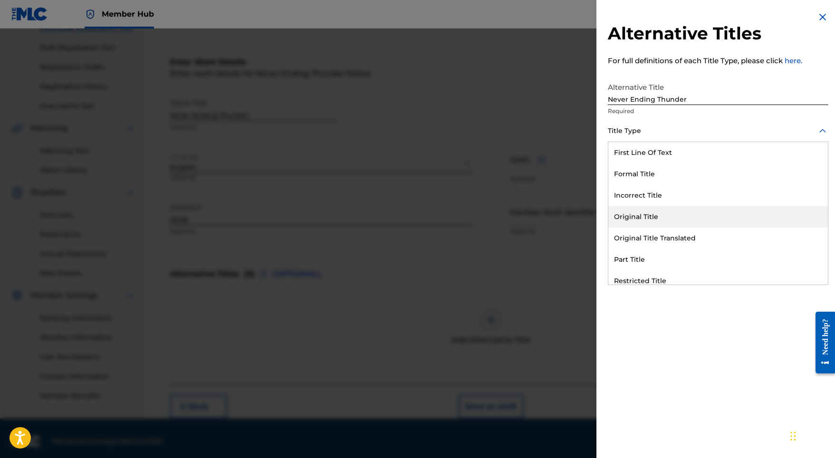
click at [635, 221] on div "Original Title" at bounding box center [719, 216] width 220 height 21
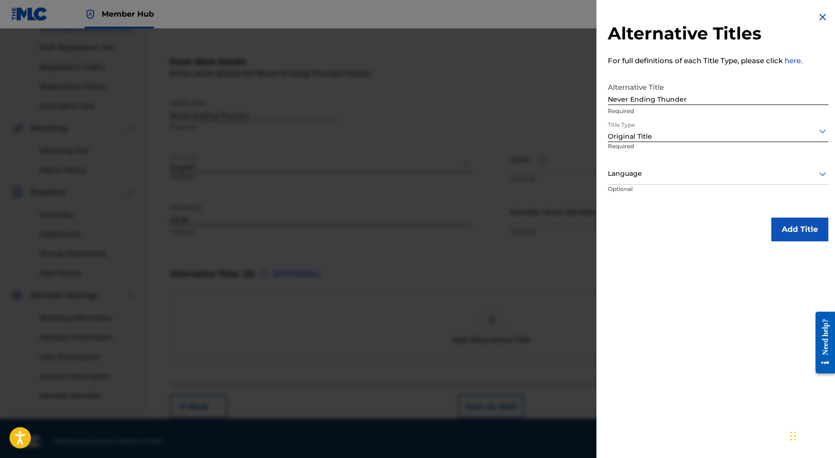
click at [650, 156] on p "Required" at bounding box center [643, 152] width 70 height 21
click at [650, 172] on div at bounding box center [718, 174] width 221 height 12
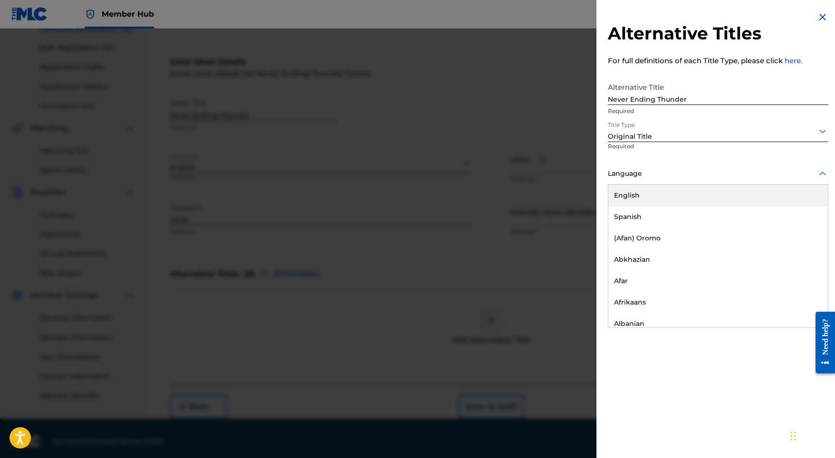
click at [649, 199] on div "English" at bounding box center [719, 195] width 220 height 21
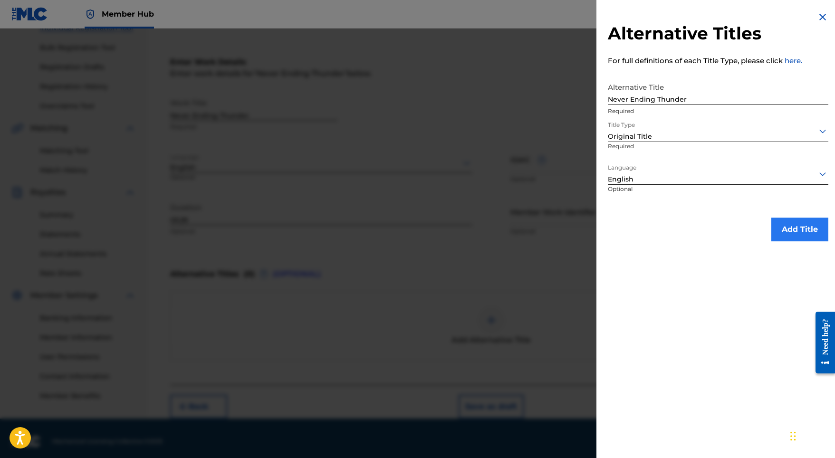
click at [799, 219] on button "Add Title" at bounding box center [800, 230] width 57 height 24
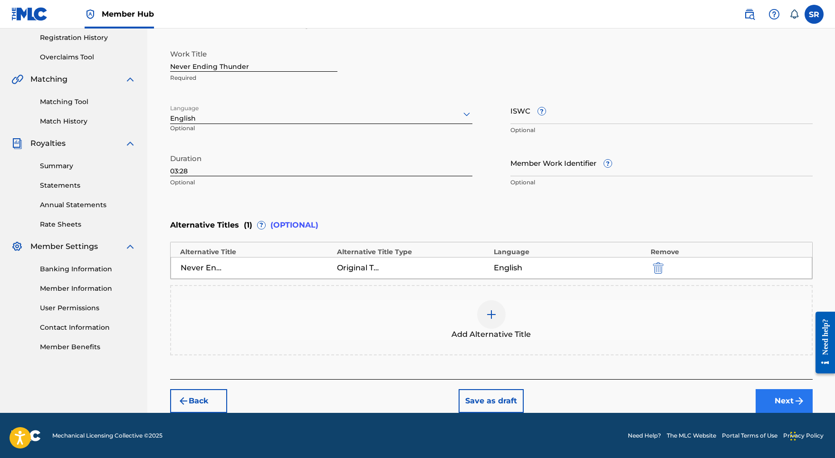
click at [784, 398] on button "Next" at bounding box center [784, 401] width 57 height 24
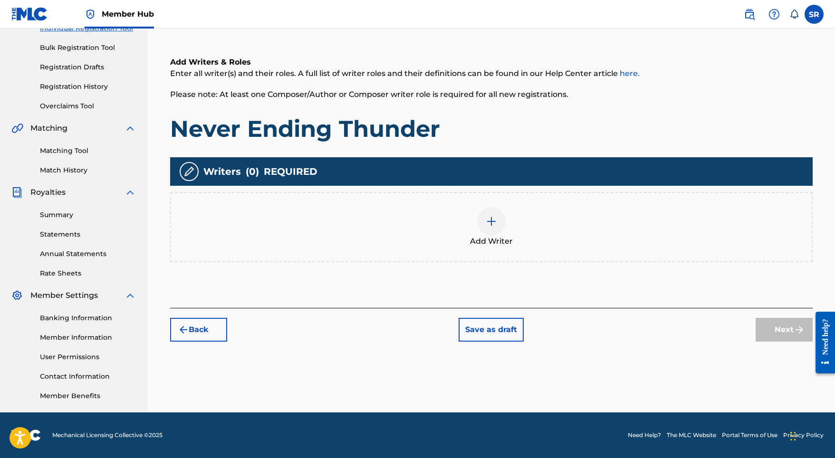
click at [488, 215] on div at bounding box center [491, 221] width 29 height 29
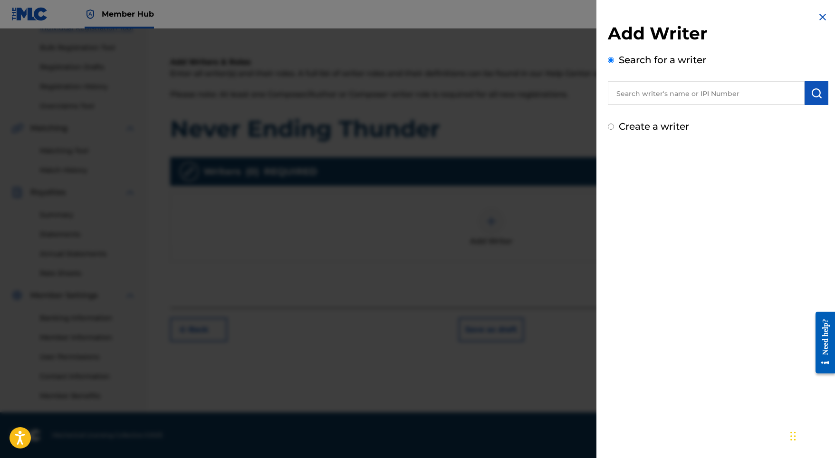
click at [722, 93] on input "text" at bounding box center [706, 93] width 197 height 24
paste input "[PERSON_NAME]"
type input "[PERSON_NAME]"
click at [814, 92] on img "submit" at bounding box center [816, 92] width 11 height 11
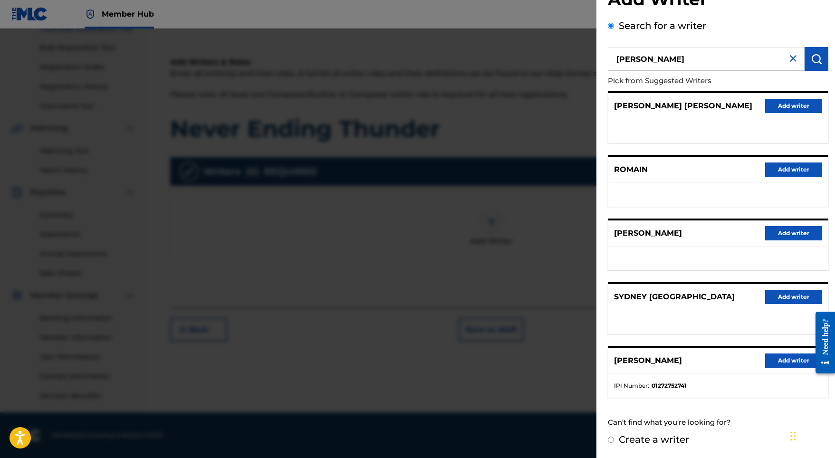
scroll to position [42, 0]
click at [780, 357] on button "Add writer" at bounding box center [793, 361] width 57 height 14
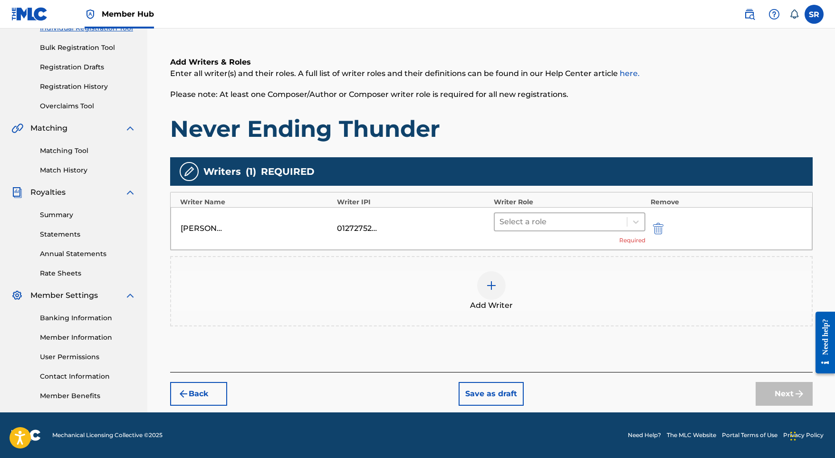
click at [555, 230] on div "Select a role" at bounding box center [561, 221] width 133 height 17
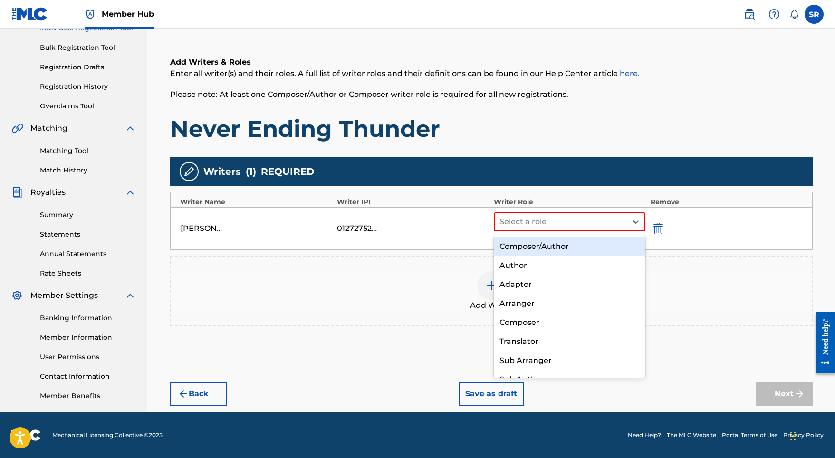
click at [545, 244] on div "Composer/Author" at bounding box center [570, 246] width 152 height 19
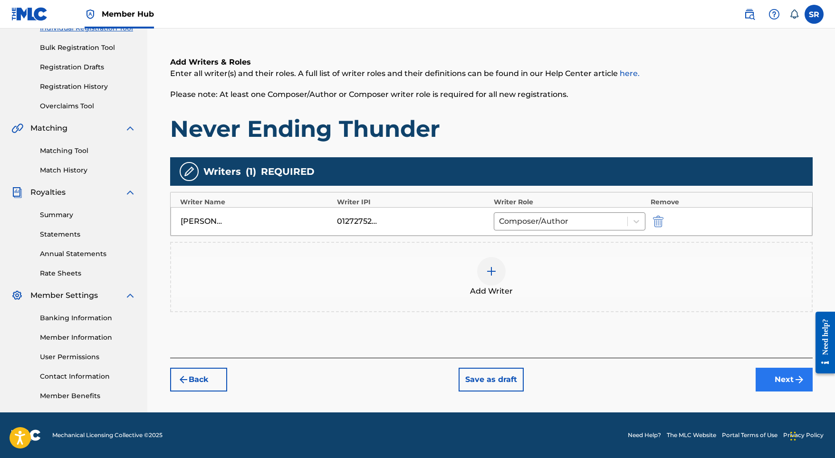
click at [782, 378] on button "Next" at bounding box center [784, 380] width 57 height 24
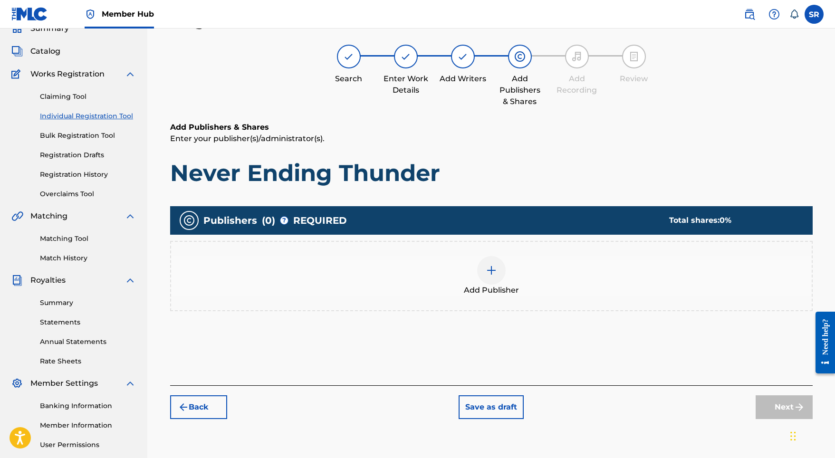
scroll to position [43, 0]
click at [490, 281] on div at bounding box center [491, 271] width 29 height 29
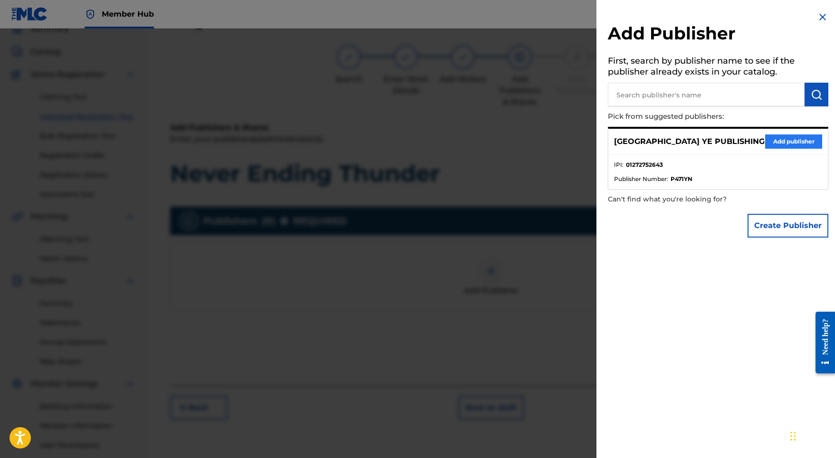
click at [771, 141] on button "Add publisher" at bounding box center [793, 142] width 57 height 14
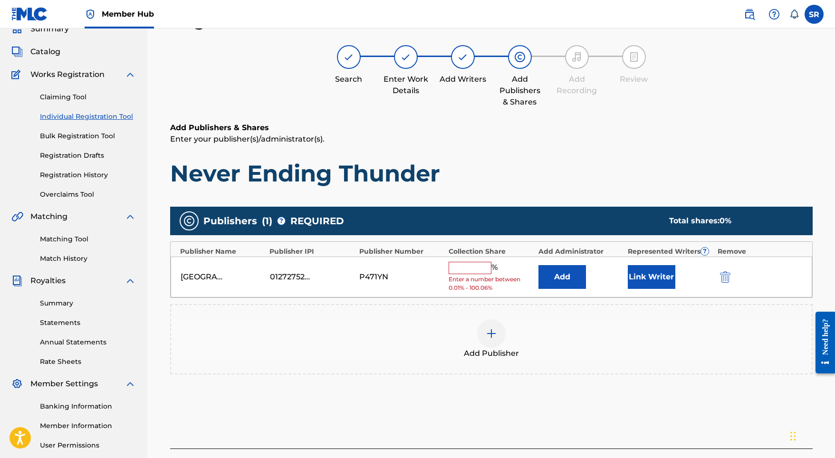
click at [481, 263] on input "text" at bounding box center [470, 268] width 43 height 12
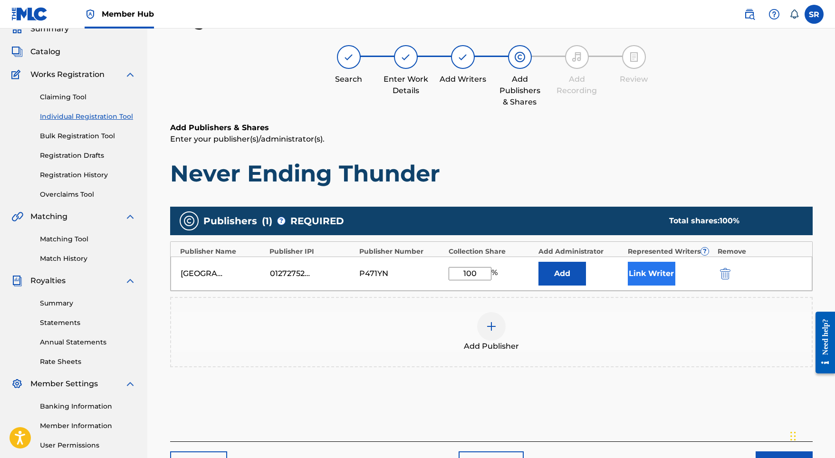
type input "100"
click at [650, 272] on button "Link Writer" at bounding box center [652, 274] width 48 height 24
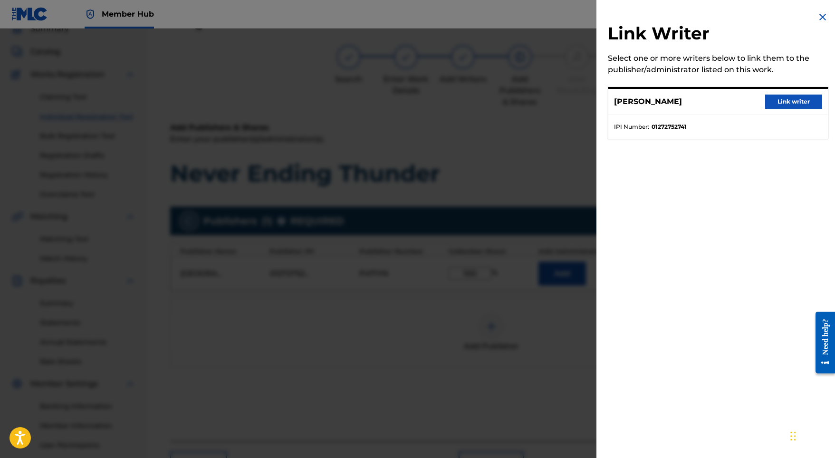
click at [752, 106] on div "SYDNEY ROMAIN Link writer" at bounding box center [719, 102] width 220 height 26
click at [771, 101] on button "Link writer" at bounding box center [793, 102] width 57 height 14
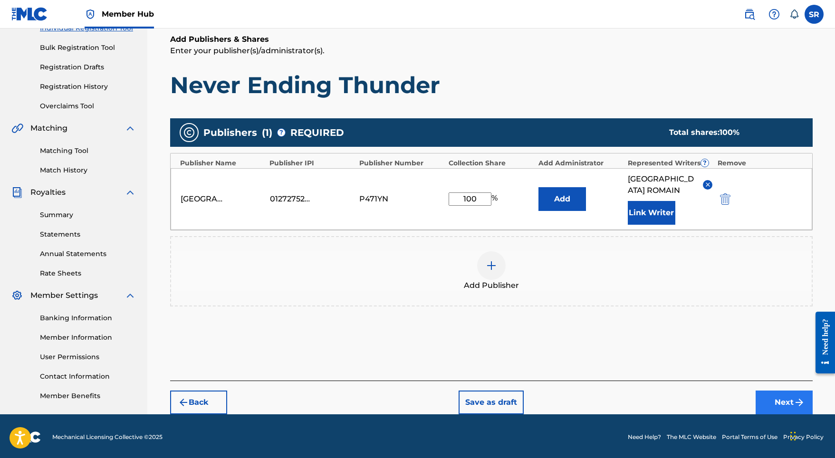
click at [775, 402] on button "Next" at bounding box center [784, 403] width 57 height 24
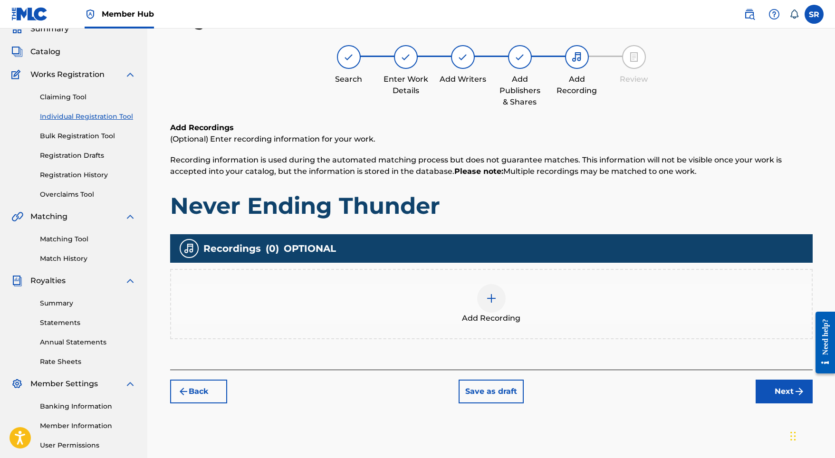
click at [479, 291] on div at bounding box center [491, 298] width 29 height 29
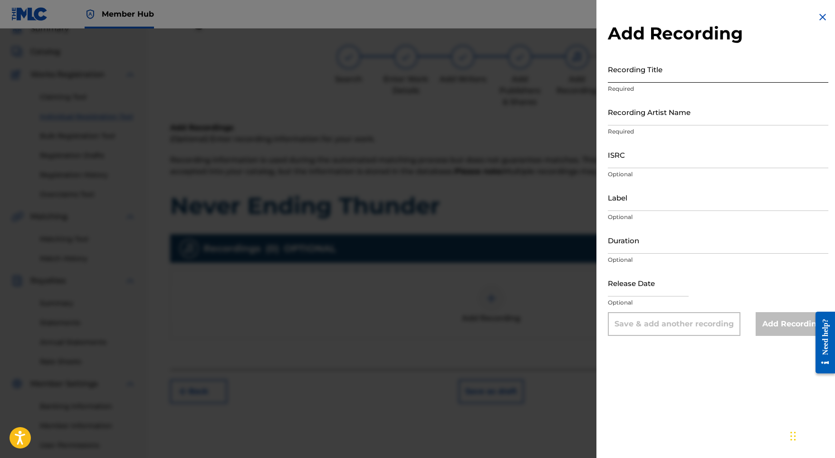
click at [649, 70] on input "Recording Title" at bounding box center [718, 69] width 221 height 27
paste input "Never Ending Thunder"
type input "Never Ending Thunder"
click at [652, 111] on input "Recording Artist Name" at bounding box center [718, 111] width 221 height 27
paste input "Adam Storme"
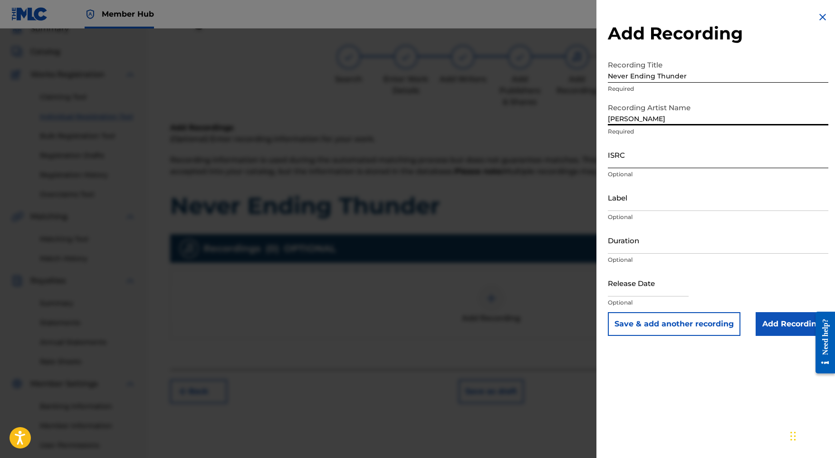
type input "Adam Storme"
click at [644, 157] on input "ISRC" at bounding box center [718, 154] width 221 height 27
paste input "SE5W32200172"
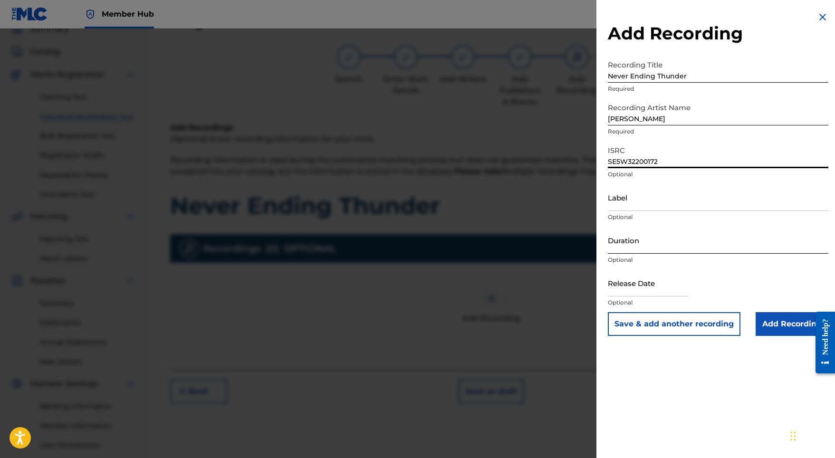
type input "SE5W32200172"
click at [640, 240] on input "Duration" at bounding box center [718, 240] width 221 height 27
type input "03:28"
click at [650, 281] on input "text" at bounding box center [648, 283] width 81 height 27
select select "8"
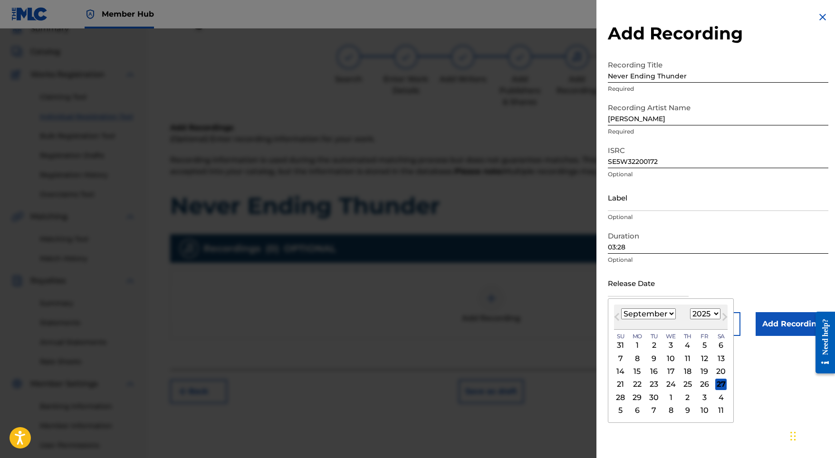
select select "2022"
select select "0"
click at [701, 385] on div "21" at bounding box center [704, 384] width 11 height 11
type input "January 21 2022"
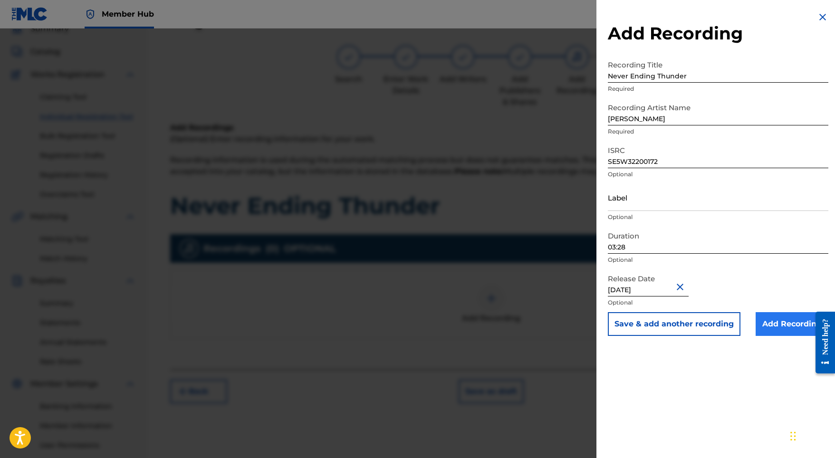
click at [778, 319] on input "Add Recording" at bounding box center [792, 324] width 73 height 24
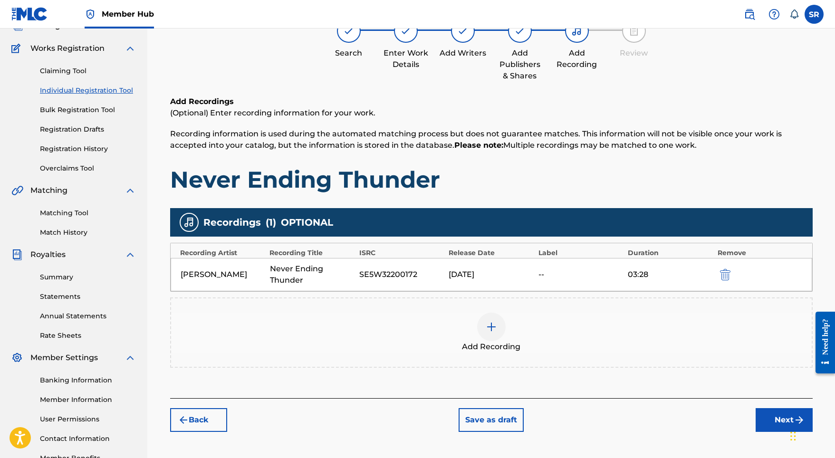
scroll to position [70, 0]
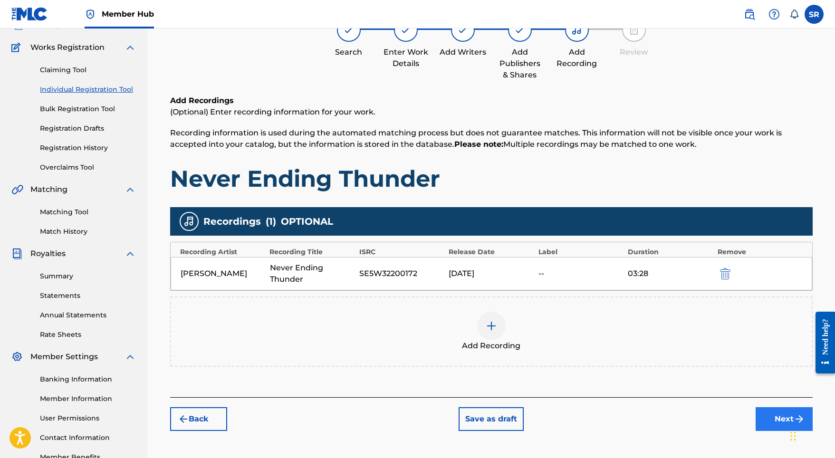
click at [763, 416] on button "Next" at bounding box center [784, 419] width 57 height 24
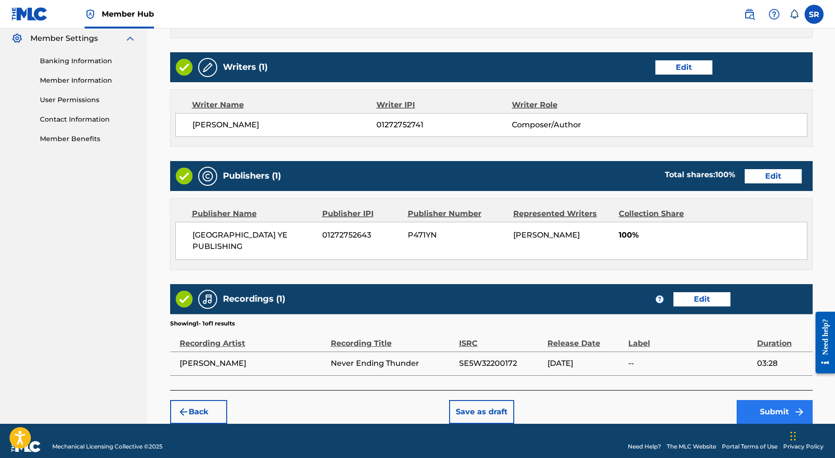
scroll to position [388, 0]
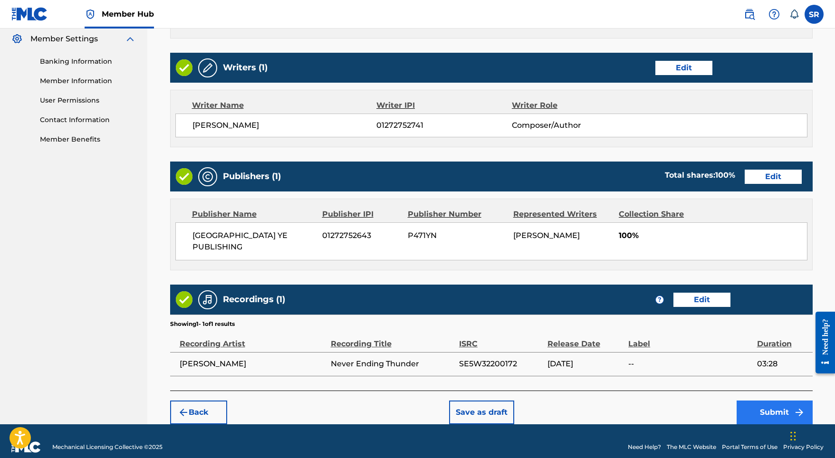
click at [771, 402] on button "Submit" at bounding box center [775, 413] width 76 height 24
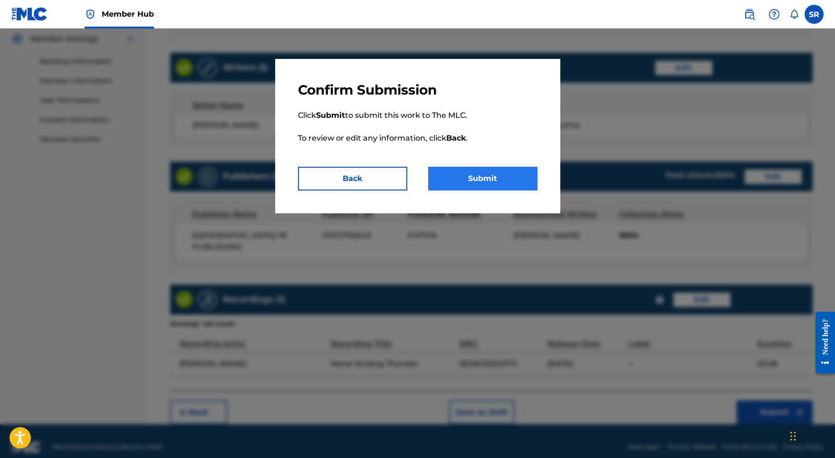
click at [512, 178] on button "Submit" at bounding box center [482, 179] width 109 height 24
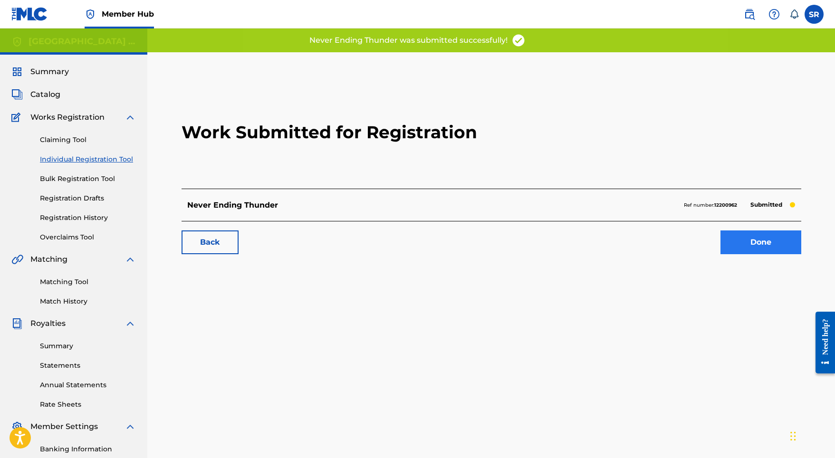
click at [721, 233] on link "Done" at bounding box center [761, 243] width 81 height 24
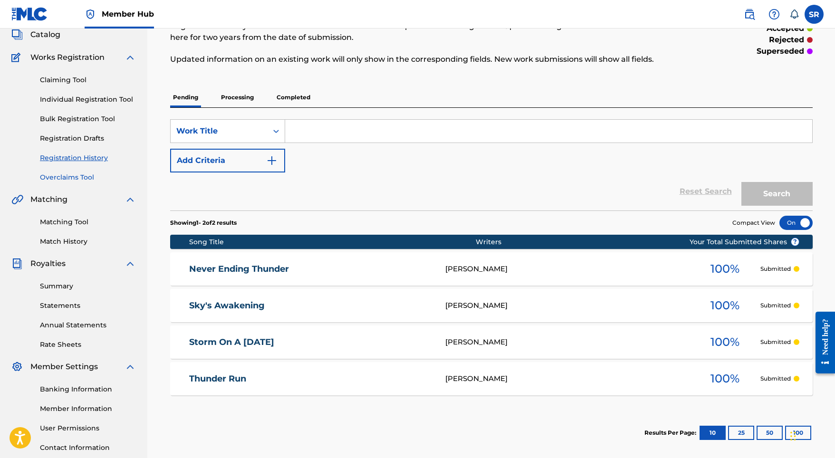
scroll to position [57, 0]
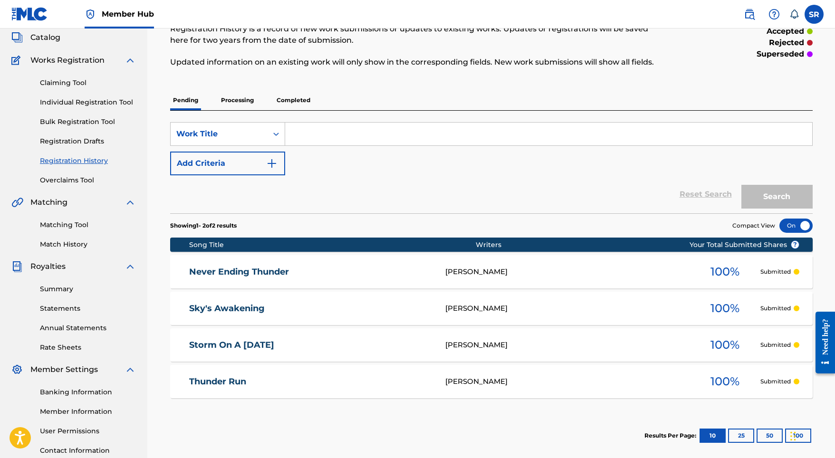
click at [118, 110] on div "Claiming Tool Individual Registration Tool Bulk Registration Tool Registration …" at bounding box center [73, 125] width 125 height 119
click at [120, 101] on link "Individual Registration Tool" at bounding box center [88, 102] width 96 height 10
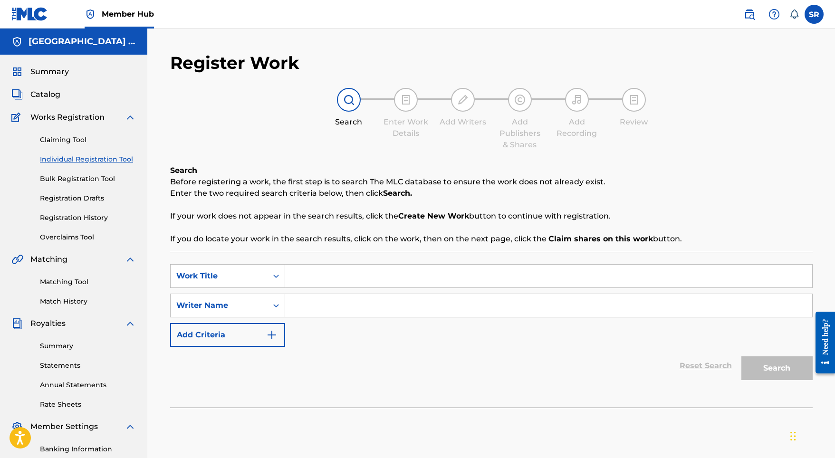
click at [346, 275] on input "Search Form" at bounding box center [548, 276] width 527 height 23
paste input "Eventide Storm"
type input "Eventide Storm"
click at [338, 300] on input "Search Form" at bounding box center [548, 305] width 527 height 23
paste input "Eventide Storm"
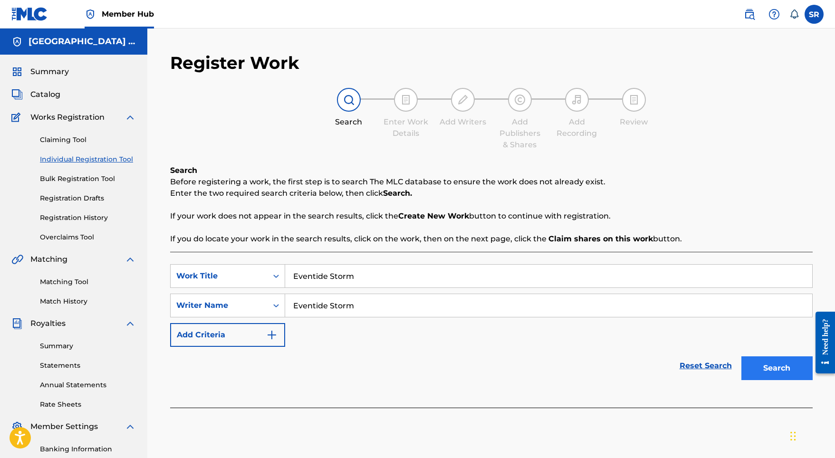
type input "Eventide Storm"
click at [768, 377] on button "Search" at bounding box center [777, 369] width 71 height 24
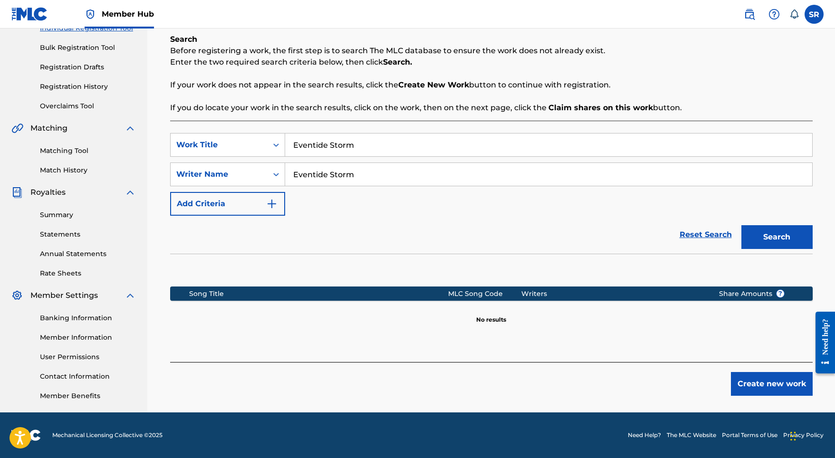
scroll to position [131, 0]
click at [773, 390] on button "Create new work" at bounding box center [772, 384] width 82 height 24
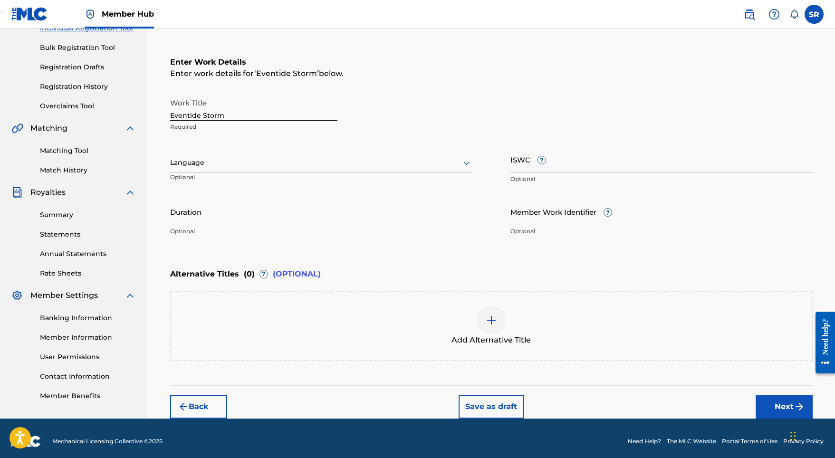
click at [335, 167] on div at bounding box center [321, 163] width 302 height 12
click at [321, 181] on div "English" at bounding box center [321, 183] width 301 height 21
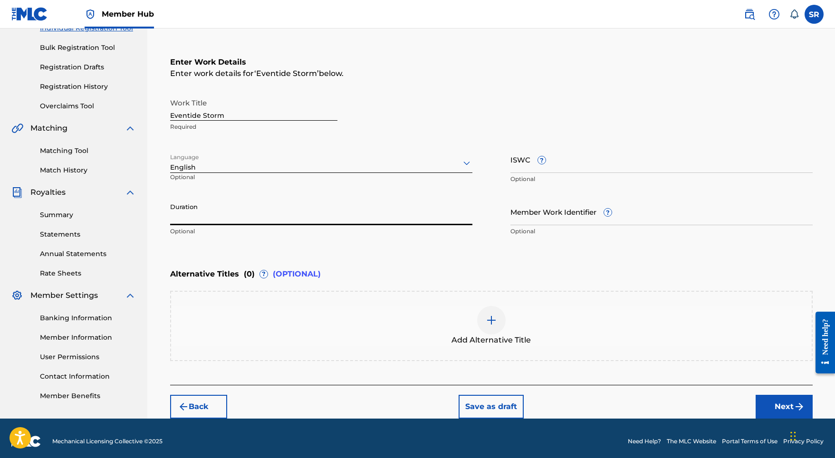
click at [321, 206] on input "Duration" at bounding box center [321, 211] width 302 height 27
type input "03:28"
click at [470, 343] on span "Add Alternative Title" at bounding box center [491, 340] width 79 height 11
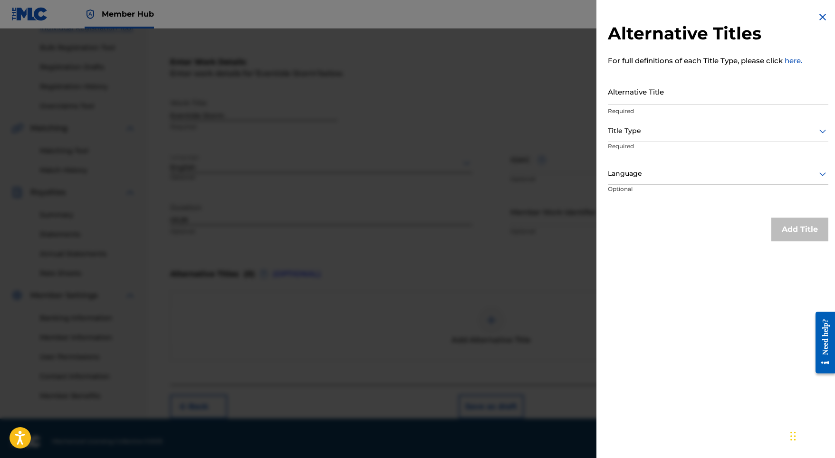
click at [636, 108] on p "Required" at bounding box center [718, 111] width 221 height 9
click at [636, 101] on input "Alternative Title" at bounding box center [718, 91] width 221 height 27
paste input "Eventide Storm"
type input "Eventide Storm"
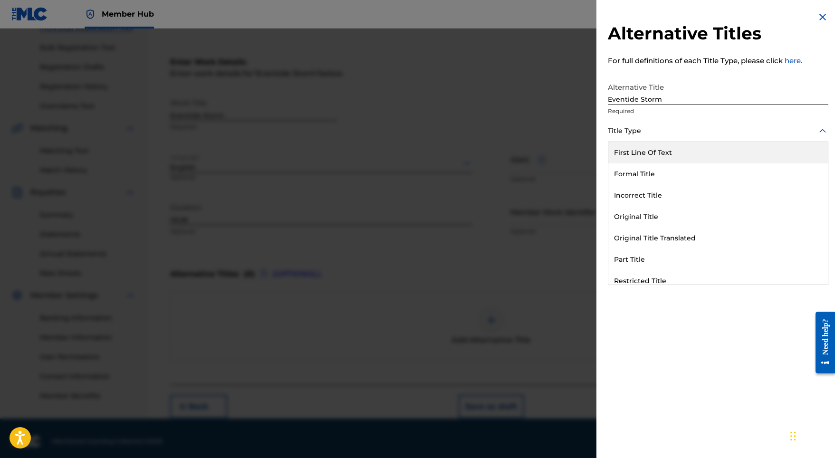
click at [628, 127] on div at bounding box center [718, 131] width 221 height 12
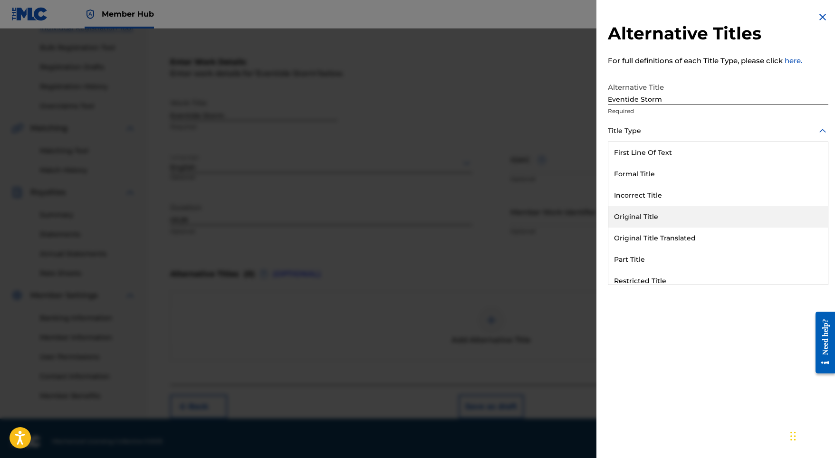
click at [648, 217] on div "Original Title" at bounding box center [719, 216] width 220 height 21
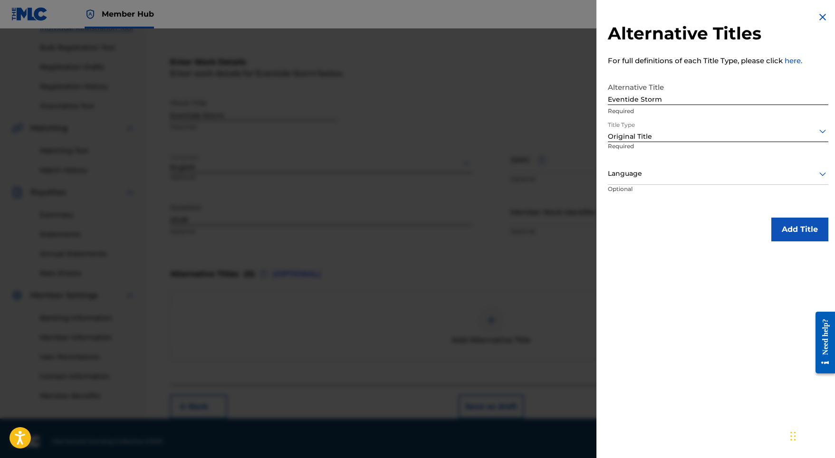
click at [648, 188] on p "Optional" at bounding box center [643, 195] width 71 height 21
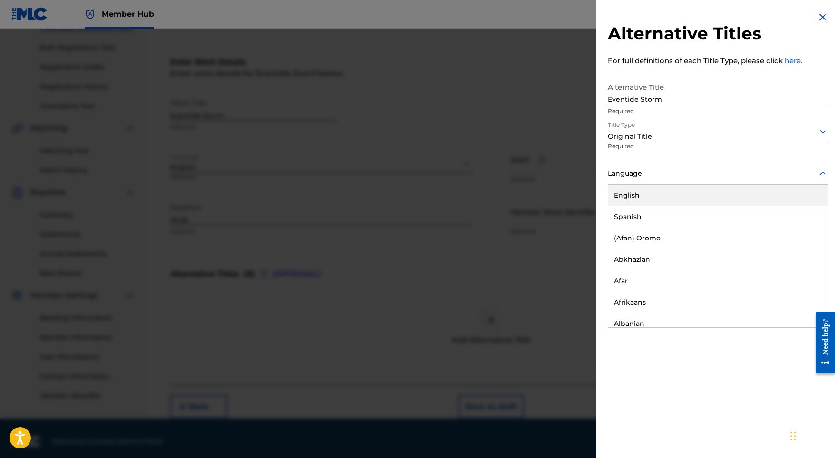
click at [648, 181] on div "Language" at bounding box center [718, 174] width 221 height 21
click at [647, 199] on div "English" at bounding box center [719, 195] width 220 height 21
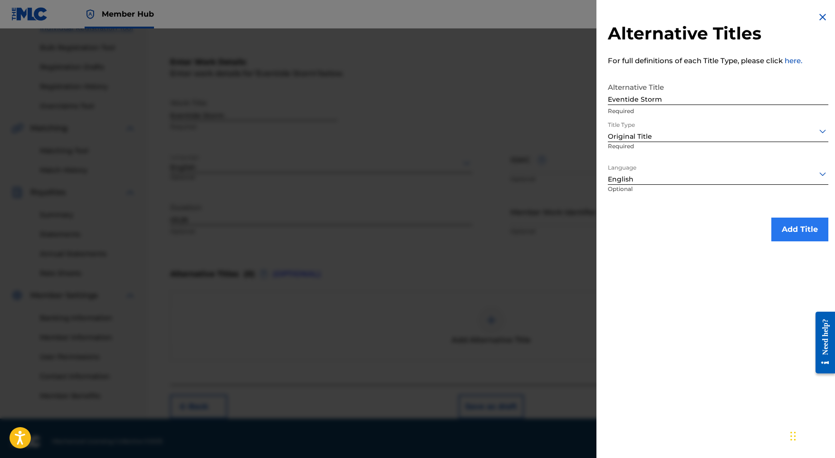
click at [788, 227] on button "Add Title" at bounding box center [800, 230] width 57 height 24
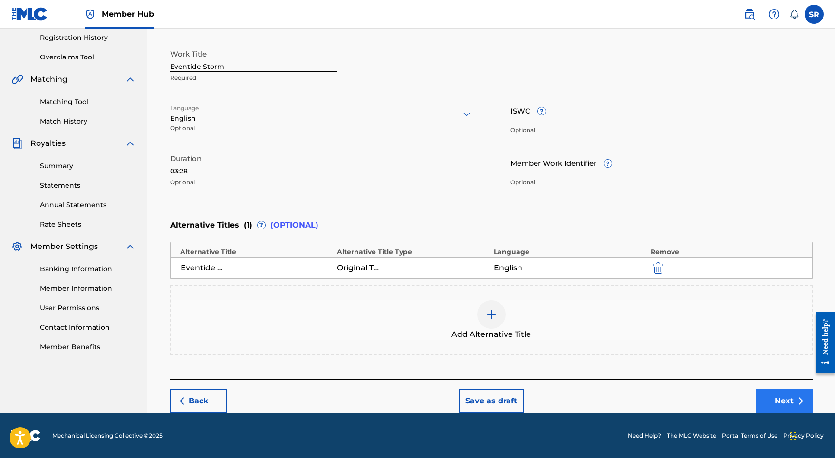
click at [771, 396] on button "Next" at bounding box center [784, 401] width 57 height 24
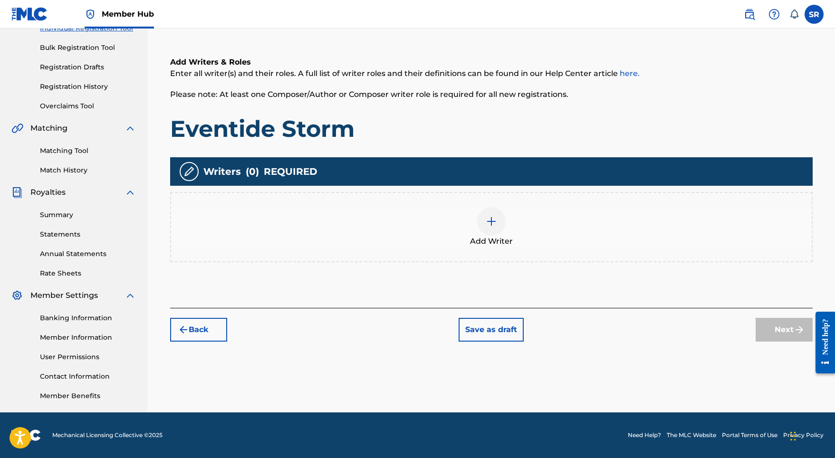
click at [495, 207] on div "Add Writer" at bounding box center [491, 227] width 643 height 70
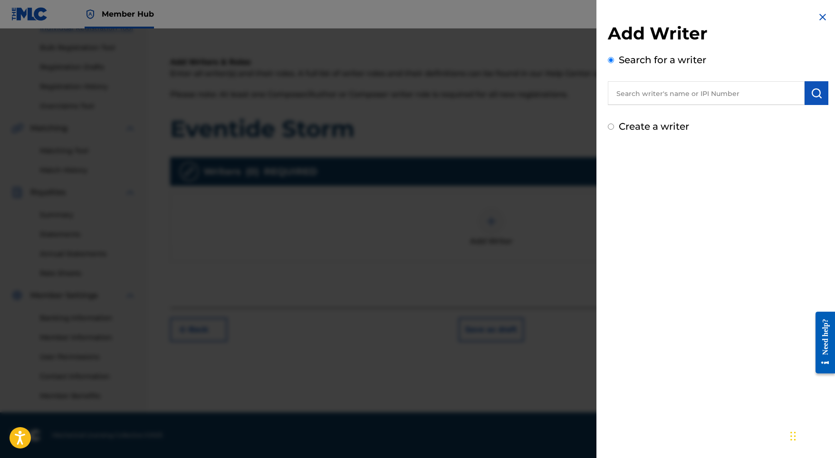
click at [708, 91] on input "text" at bounding box center [706, 93] width 197 height 24
paste input "[PERSON_NAME]"
type input "[PERSON_NAME]"
click at [805, 92] on button "submit" at bounding box center [817, 93] width 24 height 24
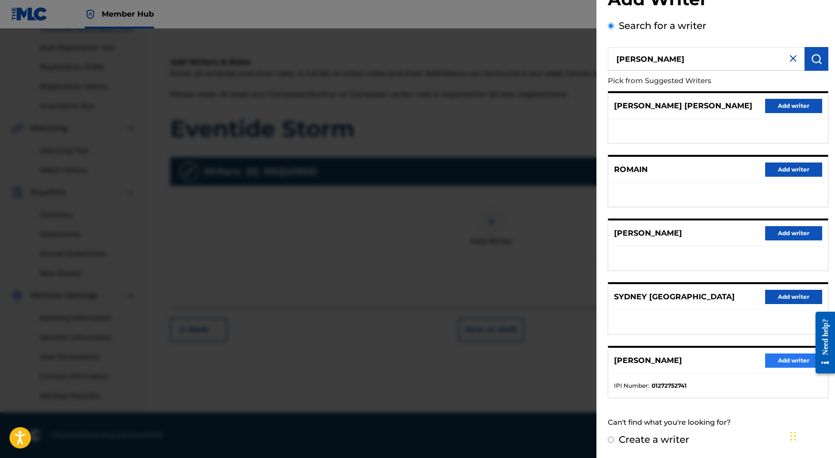
scroll to position [42, 0]
click at [771, 364] on button "Add writer" at bounding box center [793, 361] width 57 height 14
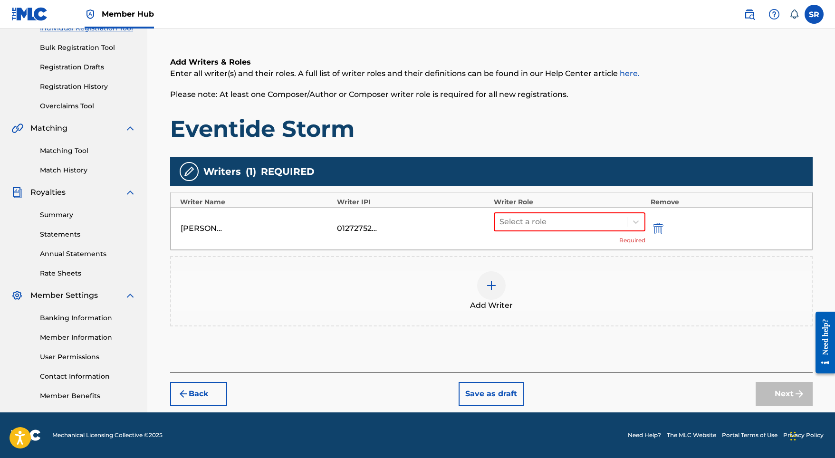
click at [559, 232] on div "Select a role Required" at bounding box center [570, 229] width 152 height 32
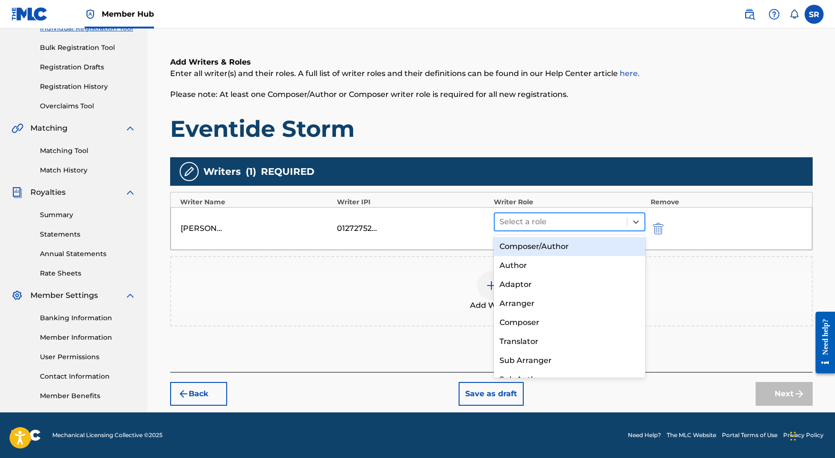
click at [559, 225] on div at bounding box center [561, 221] width 123 height 13
click at [559, 244] on div "Composer/Author" at bounding box center [570, 246] width 152 height 19
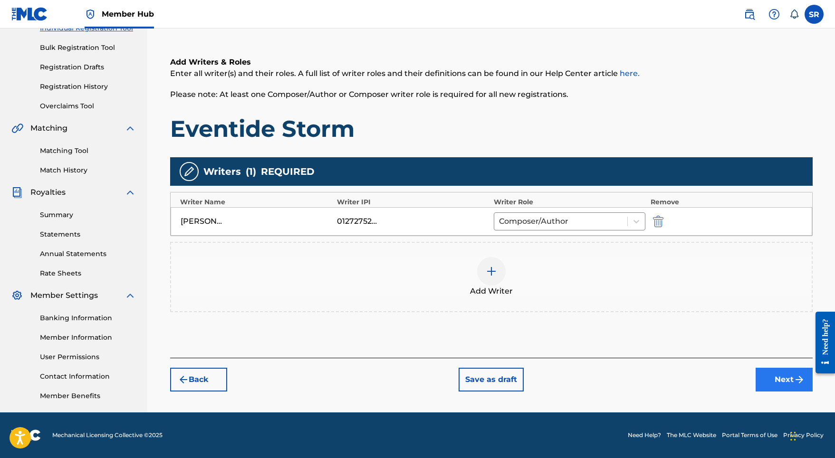
click at [792, 382] on button "Next" at bounding box center [784, 380] width 57 height 24
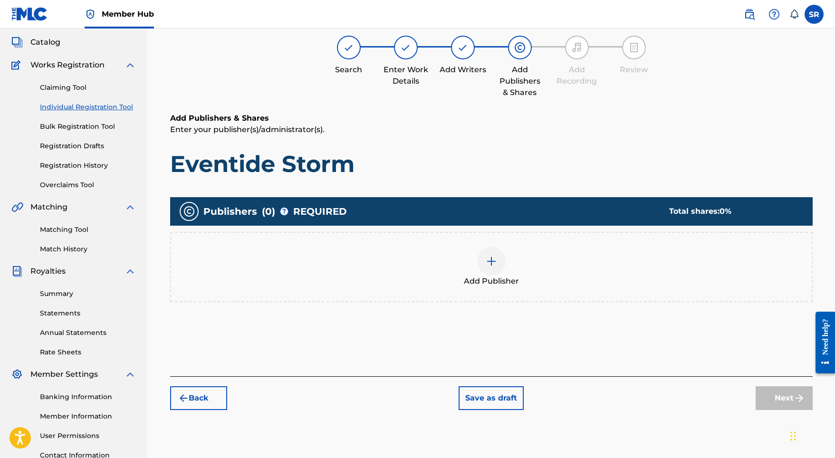
scroll to position [43, 0]
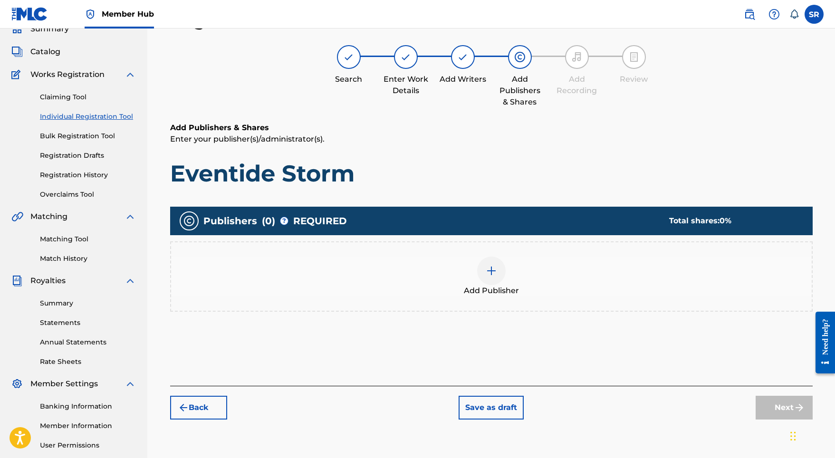
click at [488, 282] on div at bounding box center [491, 271] width 29 height 29
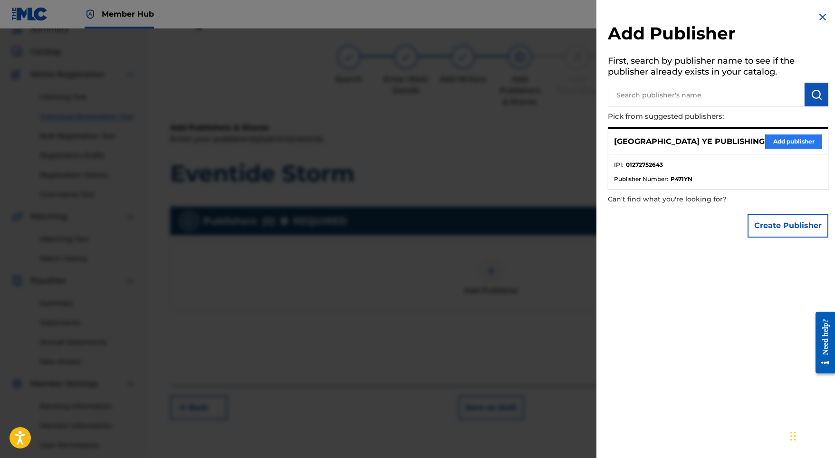
click at [771, 135] on button "Add publisher" at bounding box center [793, 142] width 57 height 14
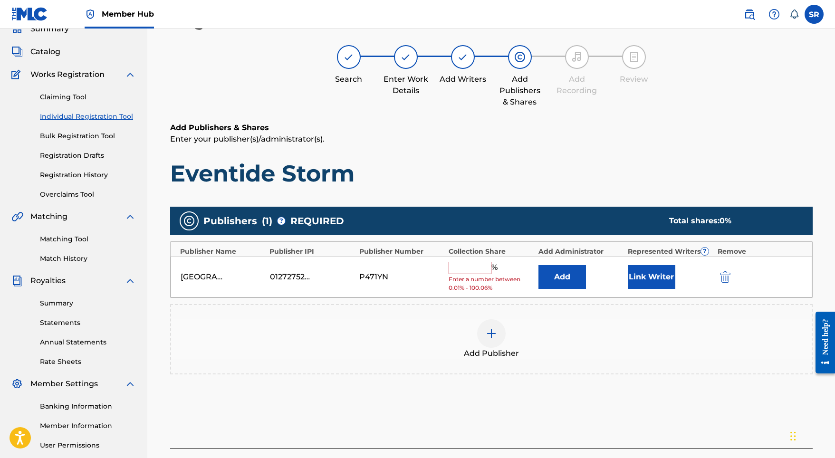
click at [468, 266] on input "text" at bounding box center [470, 268] width 43 height 12
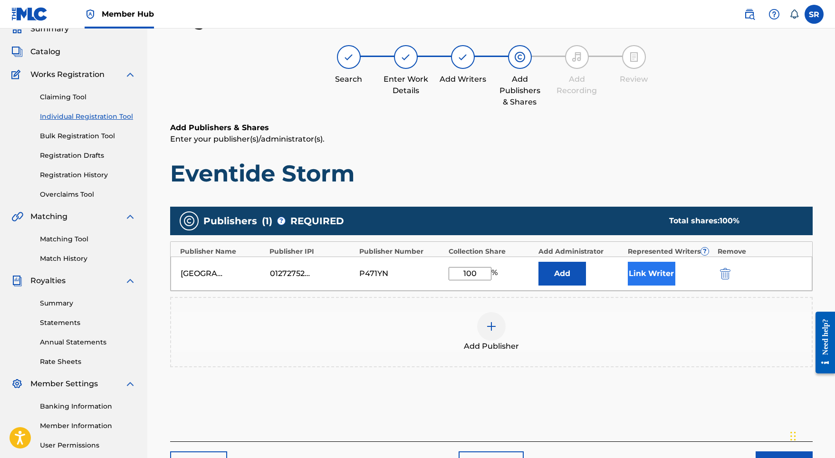
type input "100"
click at [639, 275] on button "Link Writer" at bounding box center [652, 274] width 48 height 24
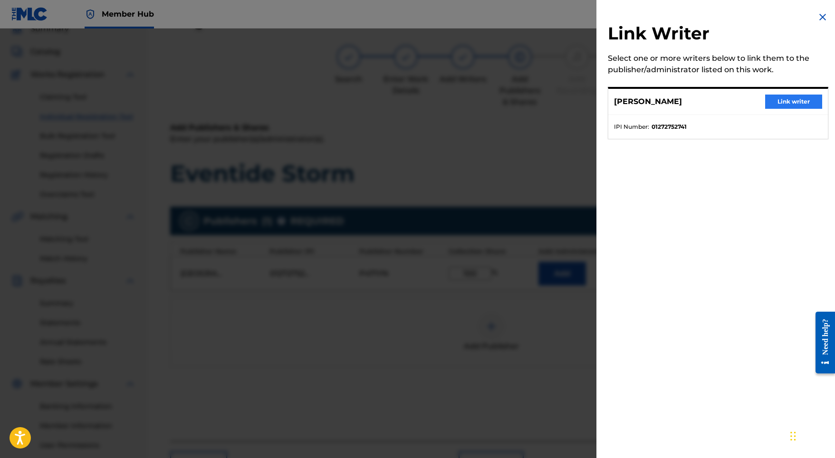
click at [768, 108] on button "Link writer" at bounding box center [793, 102] width 57 height 14
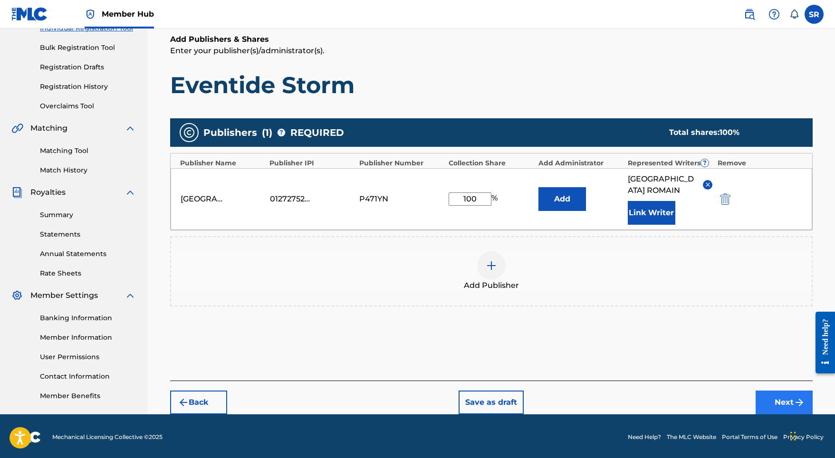
click at [767, 394] on button "Next" at bounding box center [784, 403] width 57 height 24
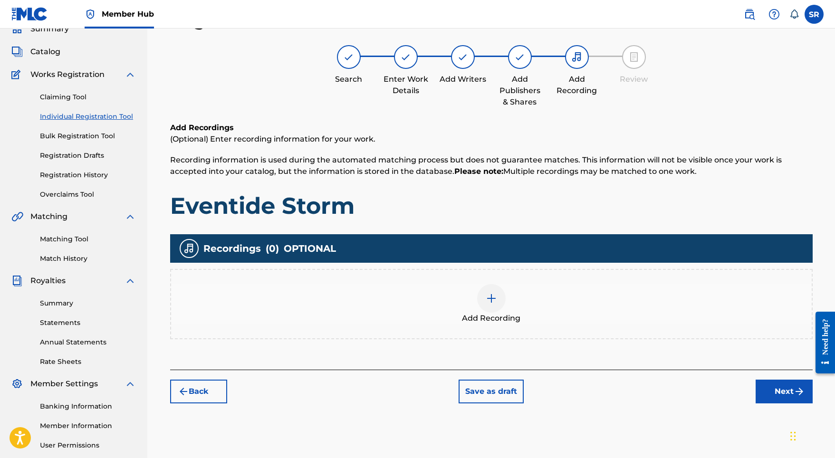
click at [518, 286] on div "Add Recording" at bounding box center [491, 304] width 641 height 40
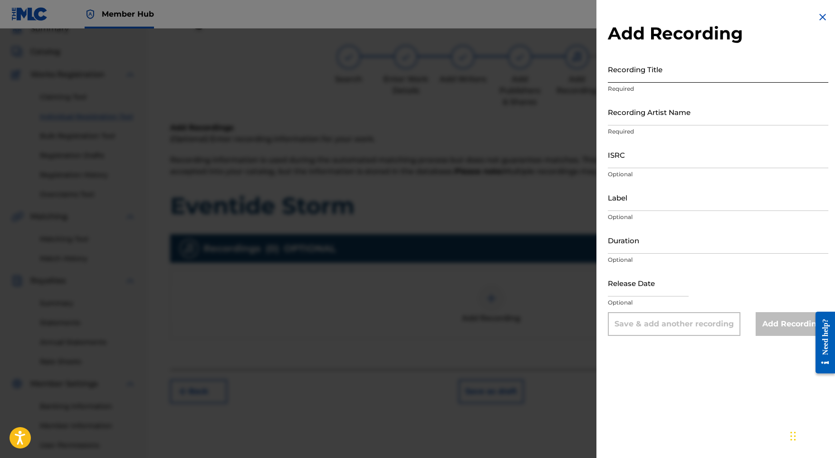
click at [672, 71] on input "Recording Title" at bounding box center [718, 69] width 221 height 27
paste input "Eventide Storm"
type input "Eventide Storm"
click at [611, 116] on input "Recording Artist Name" at bounding box center [718, 111] width 221 height 27
paste input "Adam Storme"
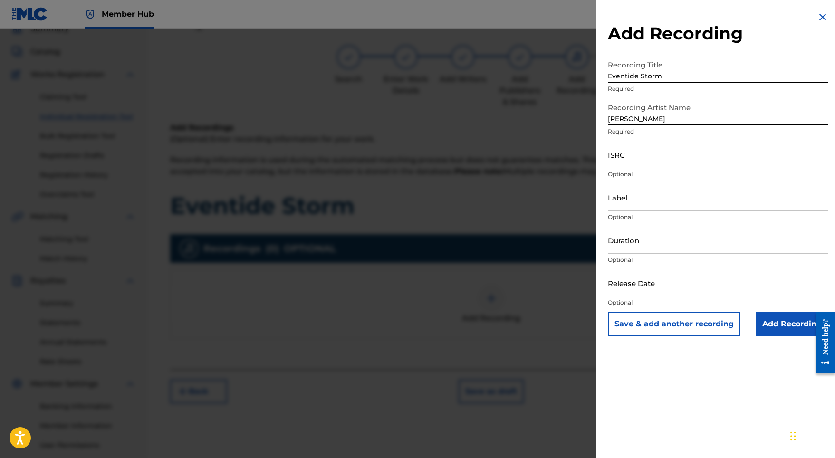
type input "Adam Storme"
click at [624, 149] on input "ISRC" at bounding box center [718, 154] width 221 height 27
paste input "SE5W32103825"
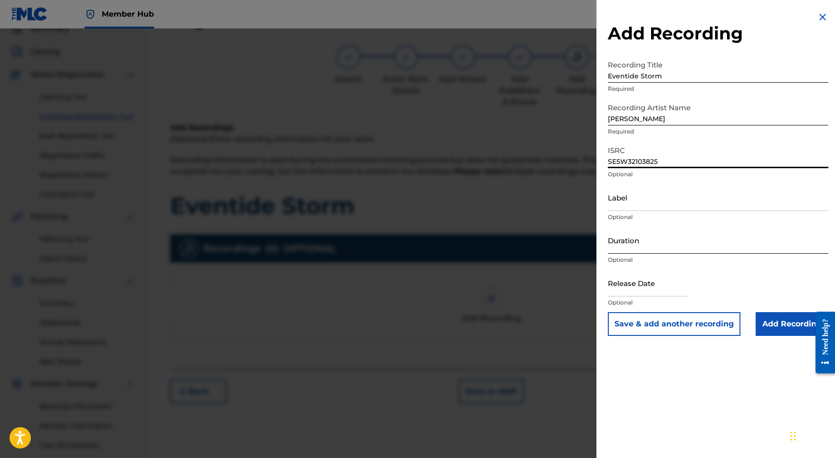
type input "SE5W32103825"
click at [647, 237] on input "Duration" at bounding box center [718, 240] width 221 height 27
type input "03:28"
click at [647, 287] on input "text" at bounding box center [648, 283] width 81 height 27
select select "8"
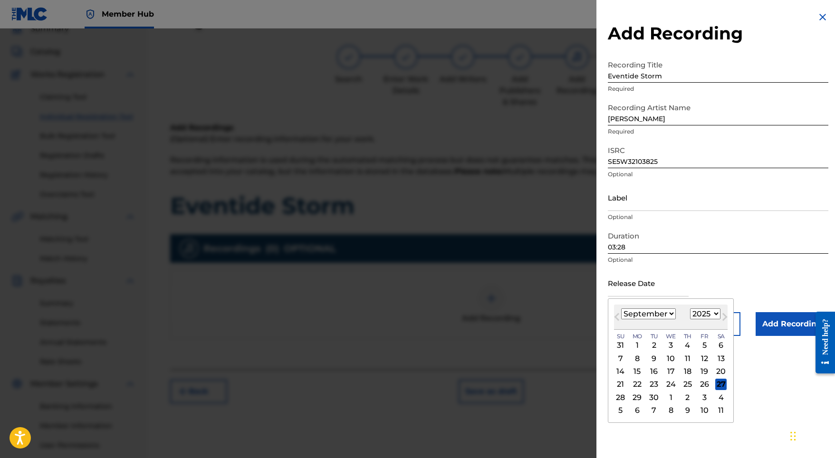
select select "2022"
select select "0"
click at [701, 384] on div "21" at bounding box center [704, 384] width 11 height 11
type input "January 21 2022"
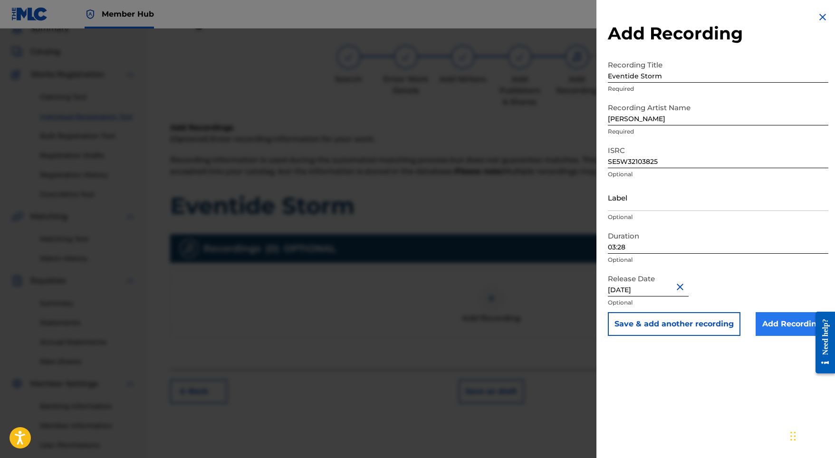
click at [783, 324] on input "Add Recording" at bounding box center [792, 324] width 73 height 24
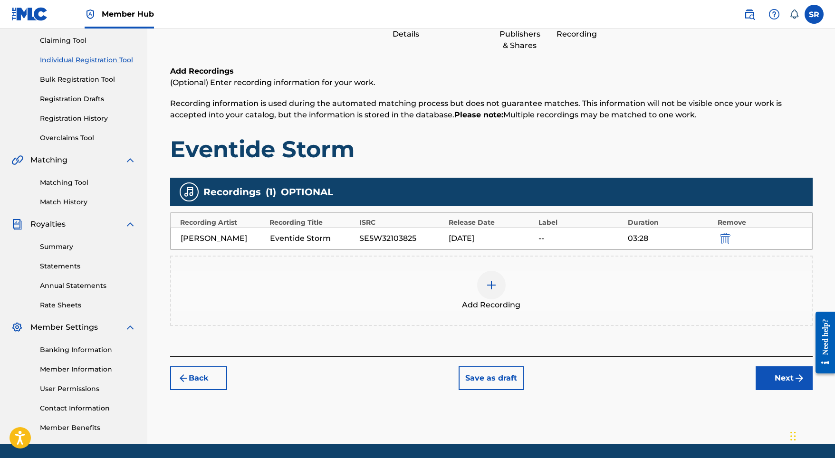
scroll to position [99, 0]
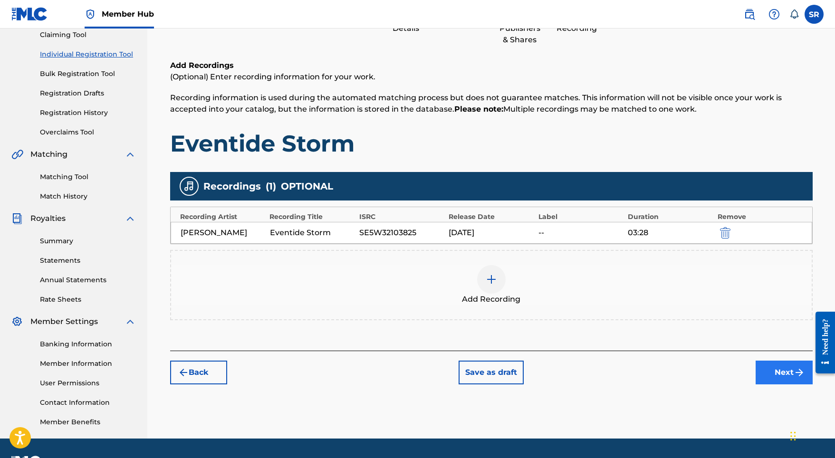
click at [770, 384] on button "Next" at bounding box center [784, 373] width 57 height 24
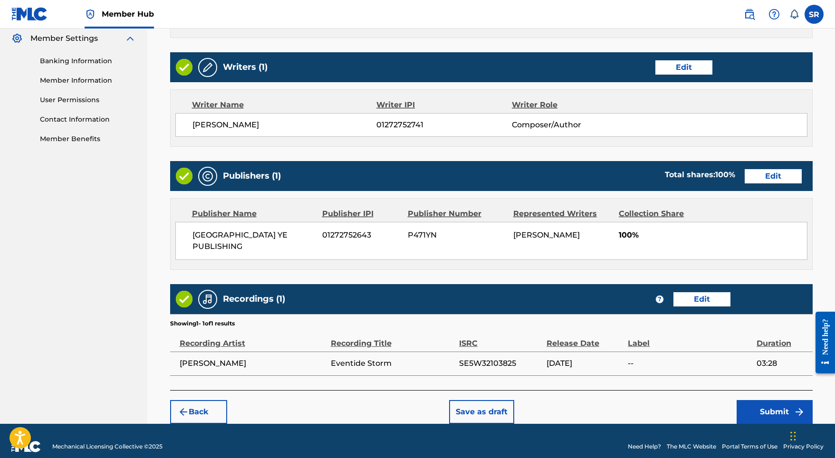
scroll to position [388, 0]
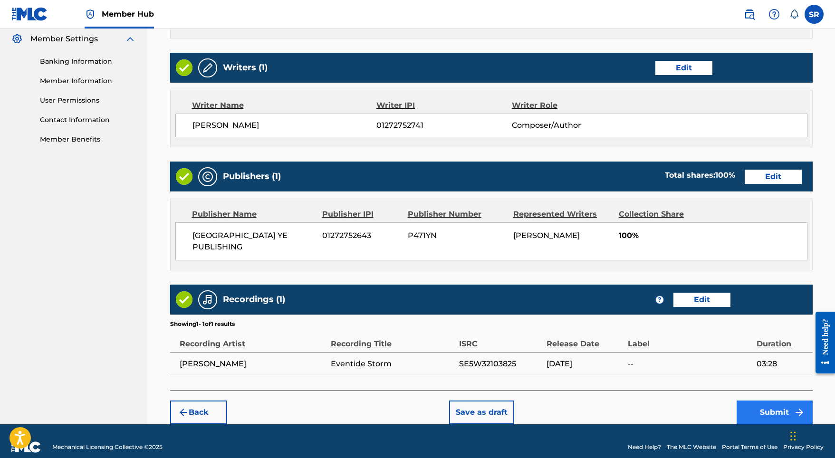
click at [760, 401] on button "Submit" at bounding box center [775, 413] width 76 height 24
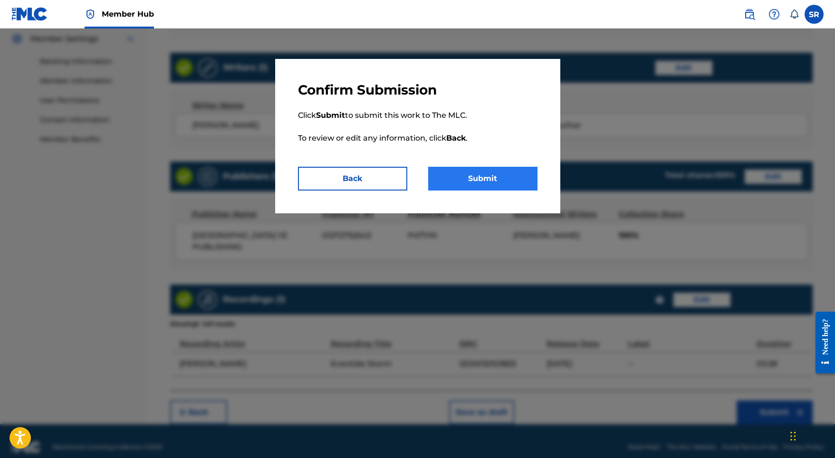
click at [491, 175] on button "Submit" at bounding box center [482, 179] width 109 height 24
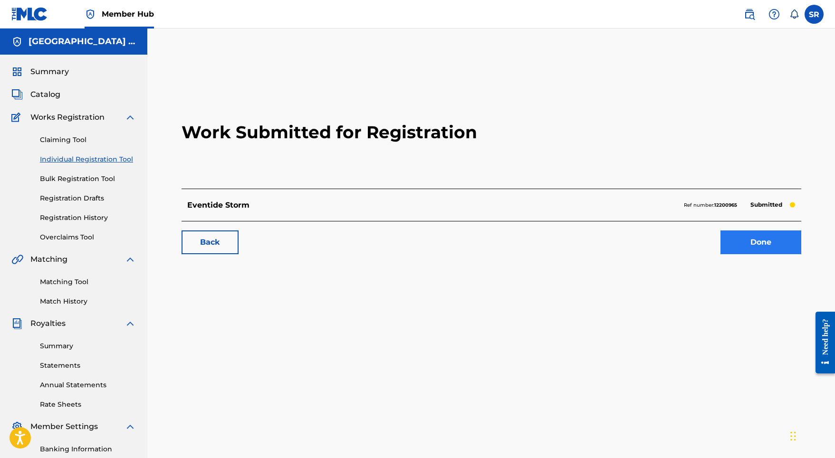
click at [768, 243] on link "Done" at bounding box center [761, 243] width 81 height 24
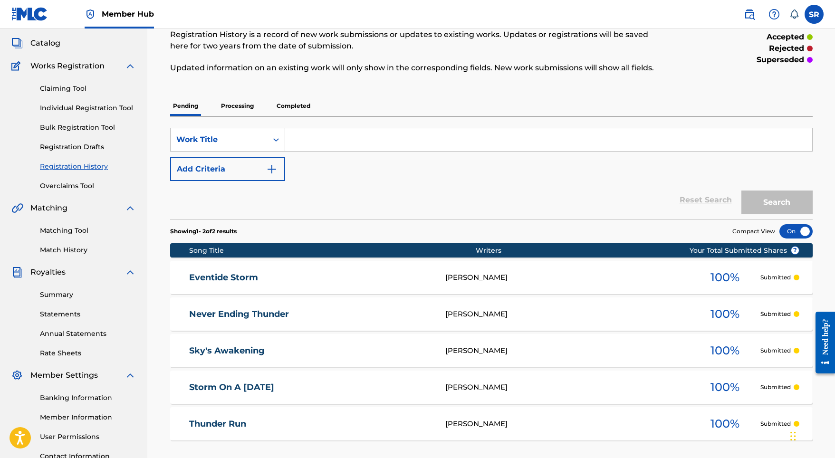
scroll to position [29, 0]
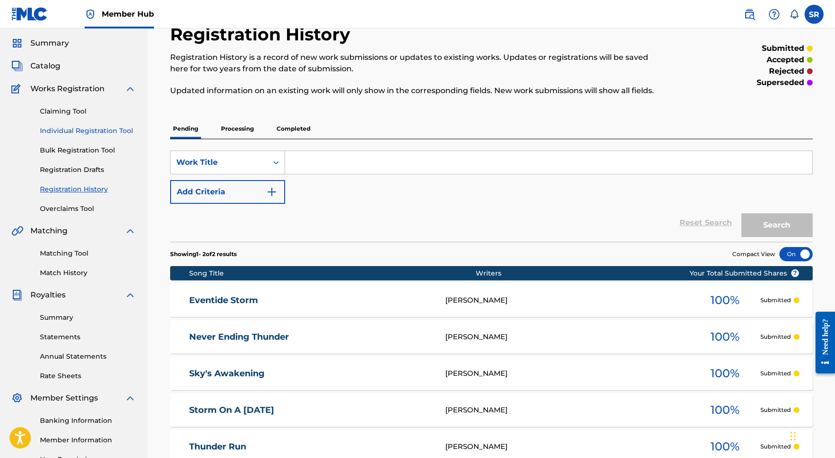
click at [111, 131] on link "Individual Registration Tool" at bounding box center [88, 131] width 96 height 10
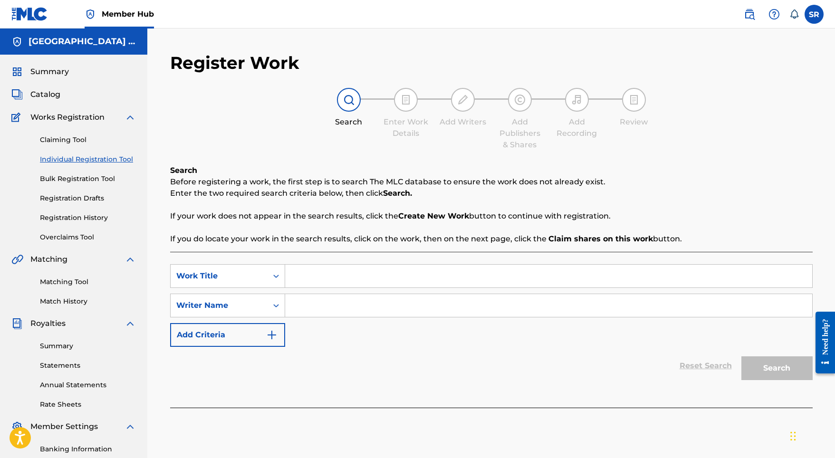
click at [302, 278] on input "Search Form" at bounding box center [548, 276] width 527 height 23
paste input "Nightly Storm"
type input "Nightly Storm"
paste input "Nightly Storm"
click at [310, 305] on input "Nightly Storm" at bounding box center [548, 305] width 527 height 23
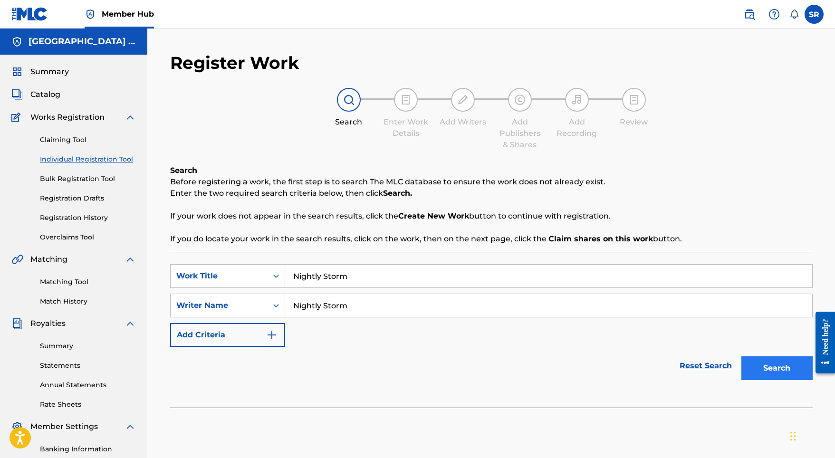
type input "Nightly Storm"
click at [784, 375] on button "Search" at bounding box center [777, 369] width 71 height 24
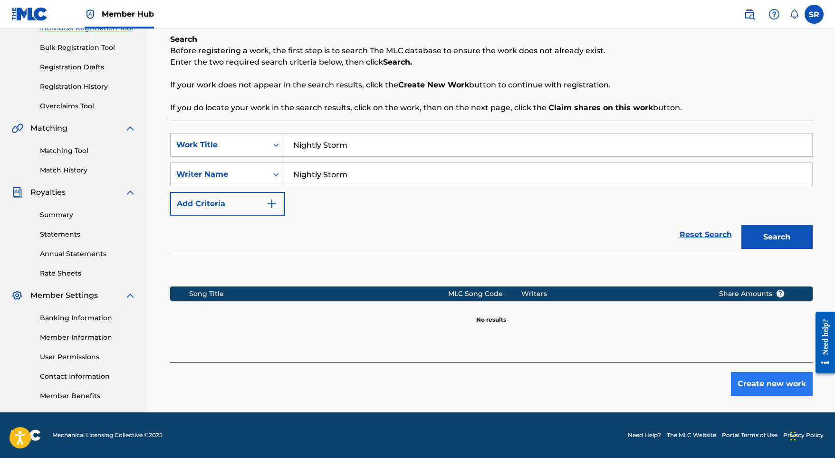
scroll to position [131, 0]
click at [756, 383] on button "Create new work" at bounding box center [772, 384] width 82 height 24
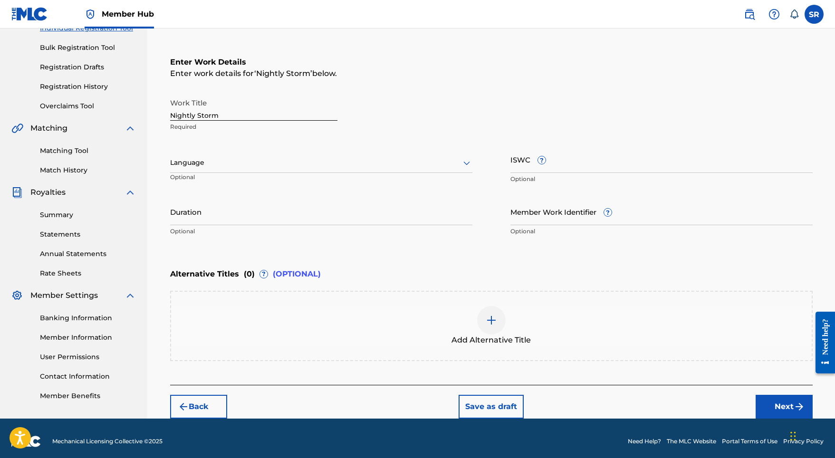
click at [344, 163] on div at bounding box center [321, 163] width 302 height 12
click at [299, 188] on div "English" at bounding box center [321, 183] width 301 height 21
click at [297, 215] on input "Duration" at bounding box center [321, 211] width 302 height 27
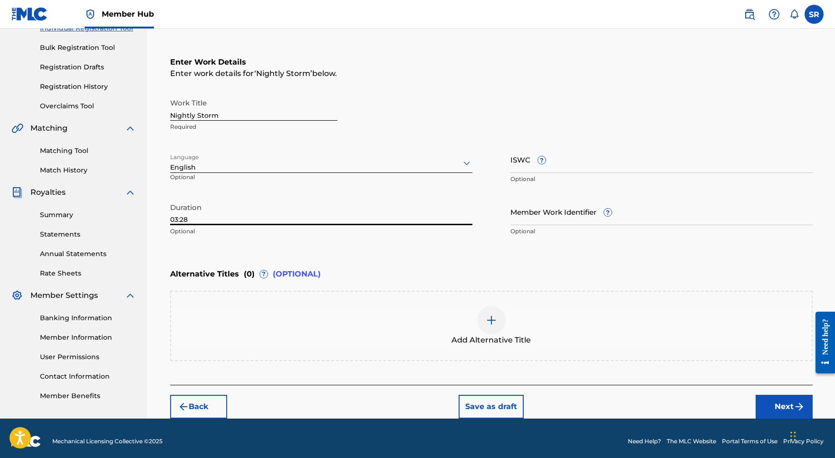
type input "03:28"
click at [549, 283] on div "Alternative Titles ( 0 ) ? (OPTIONAL)" at bounding box center [491, 274] width 643 height 21
click at [504, 299] on div "Add Alternative Title" at bounding box center [491, 326] width 643 height 70
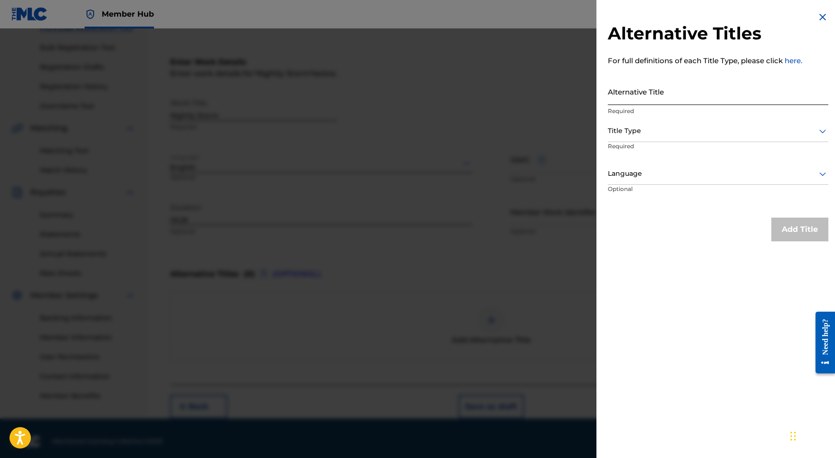
click at [642, 90] on input "Alternative Title" at bounding box center [718, 91] width 221 height 27
paste input "Nightly Storm"
type input "Nightly Storm"
click at [634, 140] on div "Title Type" at bounding box center [718, 131] width 221 height 21
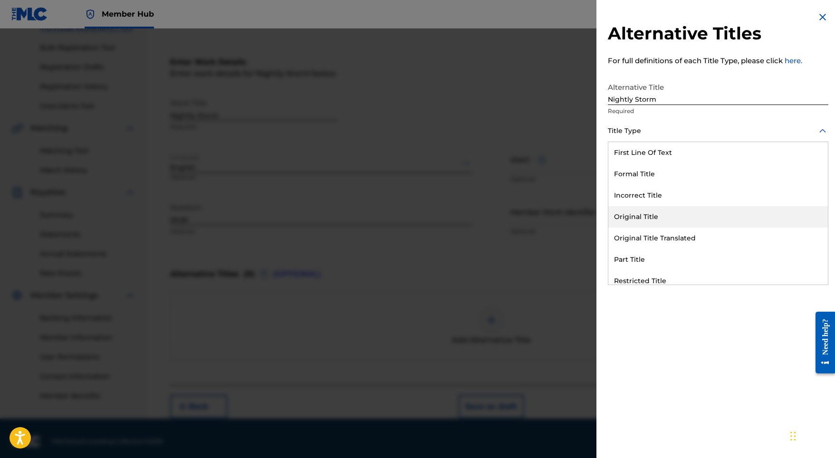
click at [632, 213] on div "Original Title" at bounding box center [719, 216] width 220 height 21
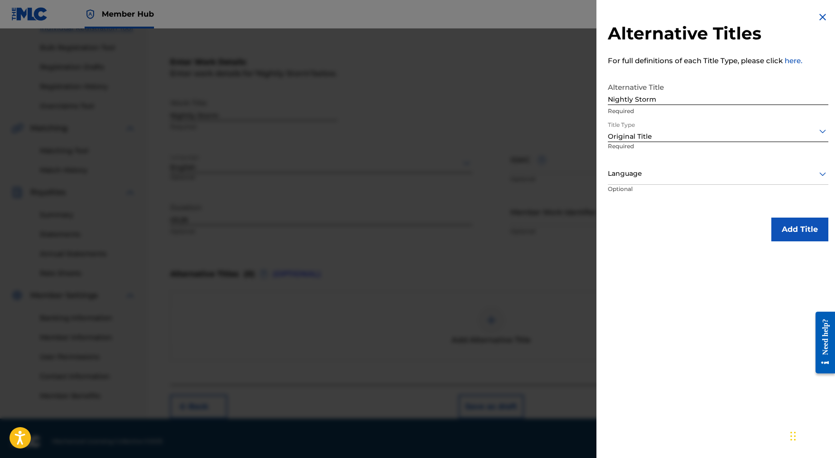
click at [639, 159] on p "Required" at bounding box center [643, 152] width 70 height 21
click at [638, 175] on div at bounding box center [718, 174] width 221 height 12
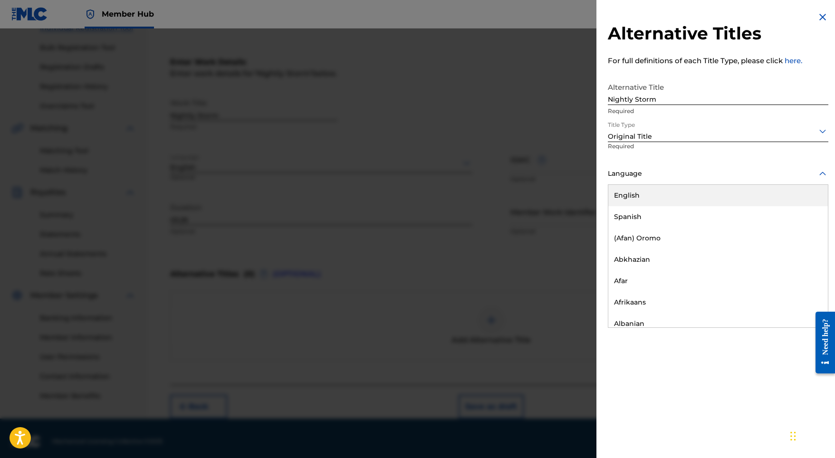
click at [637, 199] on div "English" at bounding box center [719, 195] width 220 height 21
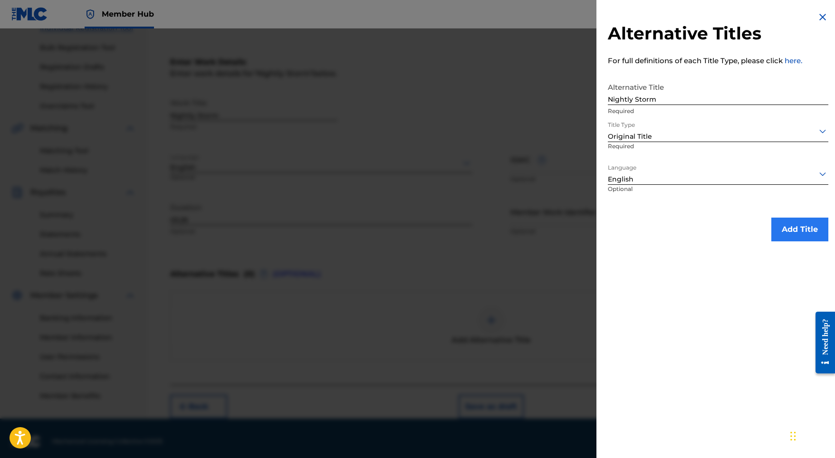
click at [781, 235] on button "Add Title" at bounding box center [800, 230] width 57 height 24
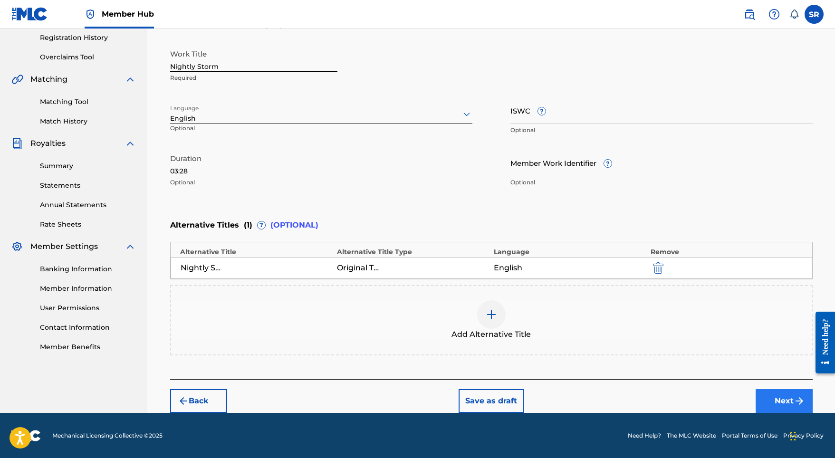
click at [791, 393] on button "Next" at bounding box center [784, 401] width 57 height 24
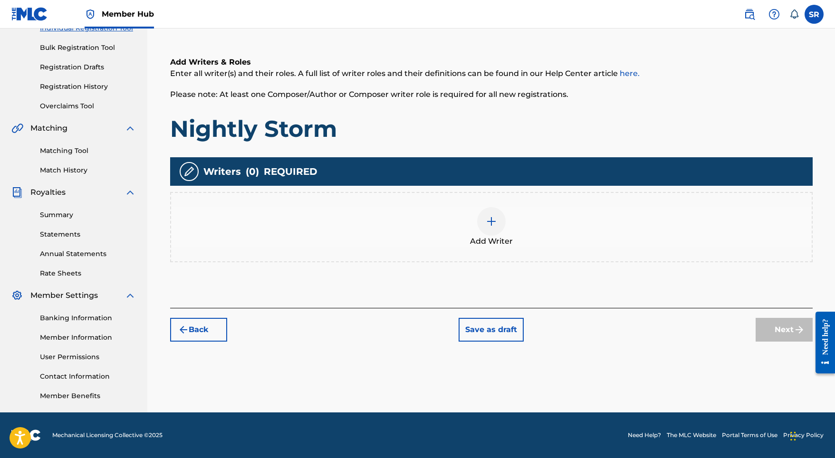
click at [497, 241] on span "Add Writer" at bounding box center [491, 241] width 43 height 11
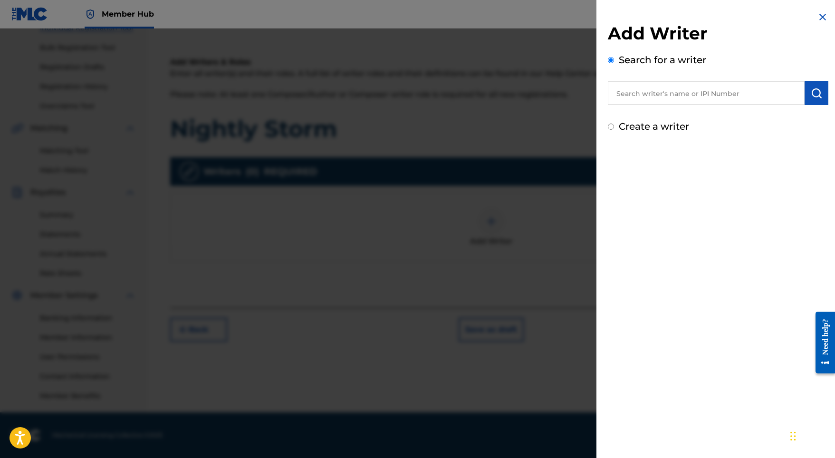
click at [728, 92] on input "text" at bounding box center [706, 93] width 197 height 24
paste input "[PERSON_NAME]"
type input "[PERSON_NAME]"
click at [811, 83] on button "submit" at bounding box center [817, 93] width 24 height 24
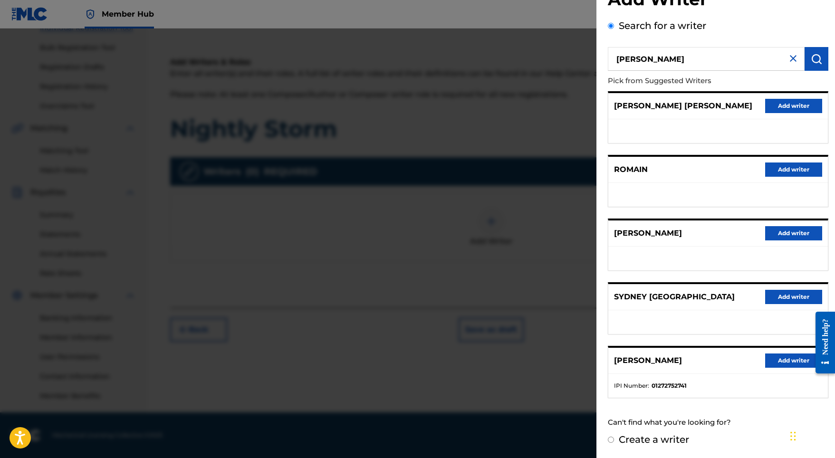
scroll to position [42, 0]
click at [786, 362] on button "Add writer" at bounding box center [793, 361] width 57 height 14
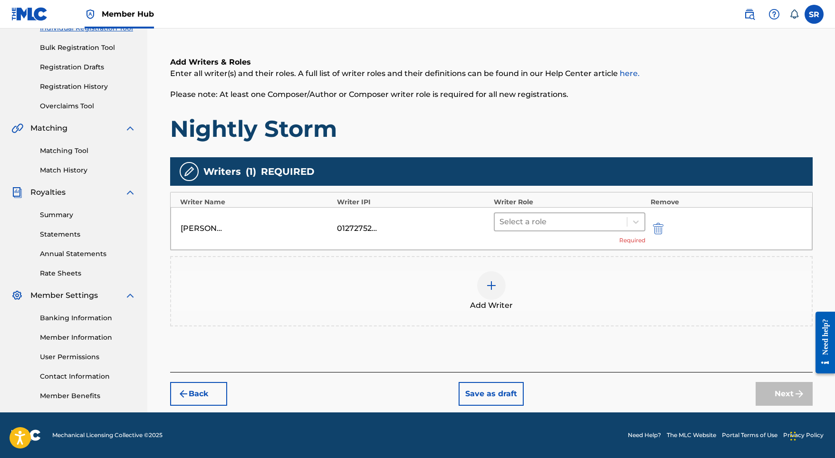
click at [560, 226] on div at bounding box center [561, 221] width 123 height 13
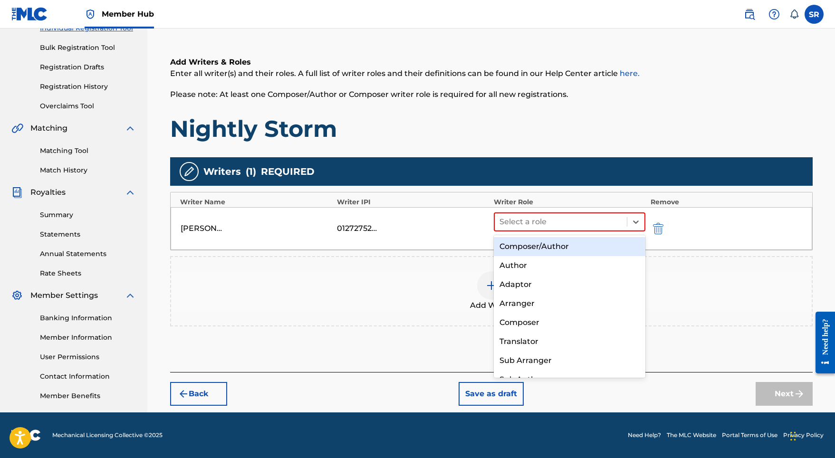
click at [541, 245] on div "Composer/Author" at bounding box center [570, 246] width 152 height 19
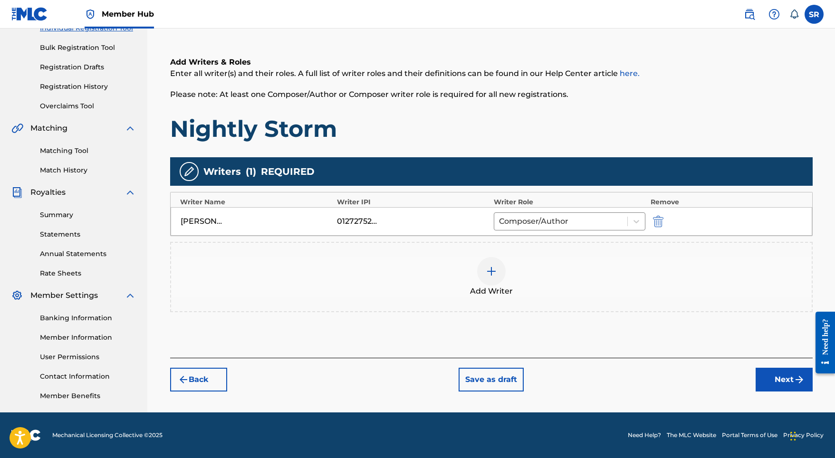
click at [777, 392] on div "Register Work Search Enter Work Details Add Writers Add Publishers & Shares Add…" at bounding box center [492, 167] width 666 height 492
click at [774, 385] on button "Next" at bounding box center [784, 380] width 57 height 24
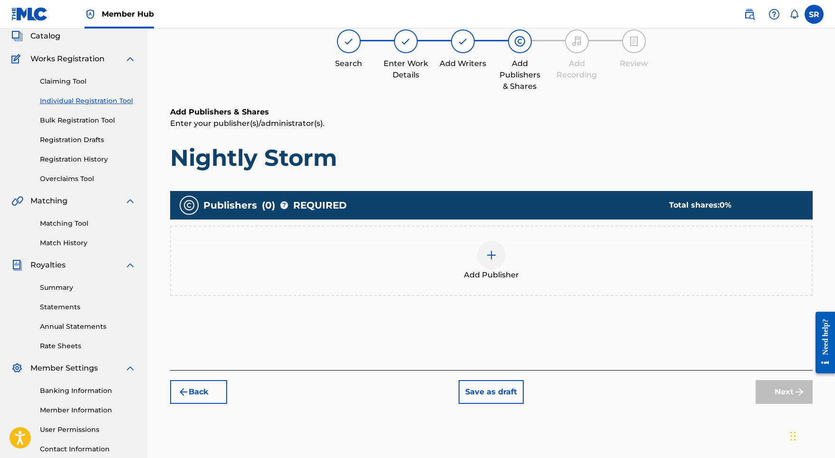
scroll to position [43, 0]
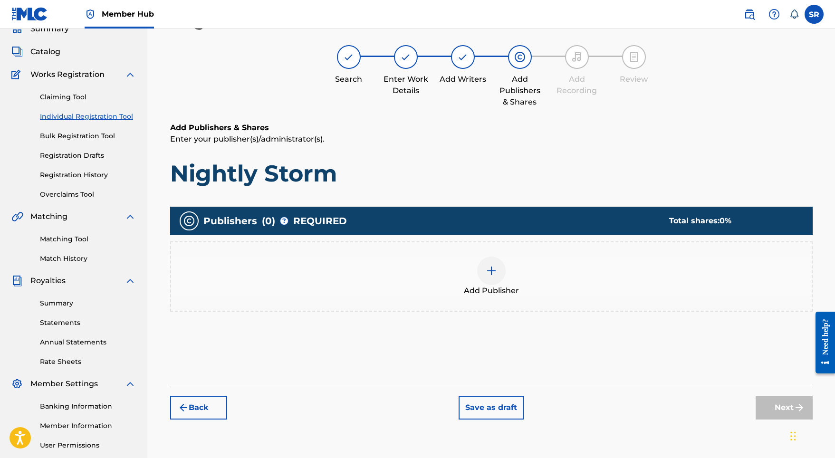
click at [500, 280] on div "Add Publisher" at bounding box center [491, 277] width 641 height 40
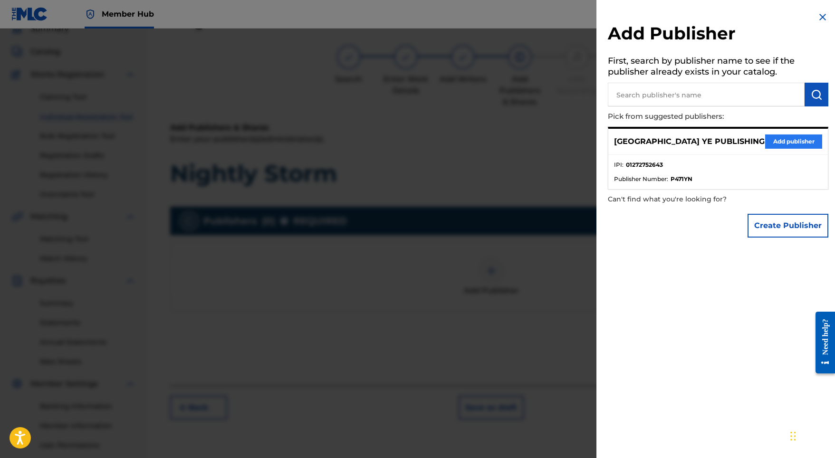
click at [775, 142] on button "Add publisher" at bounding box center [793, 142] width 57 height 14
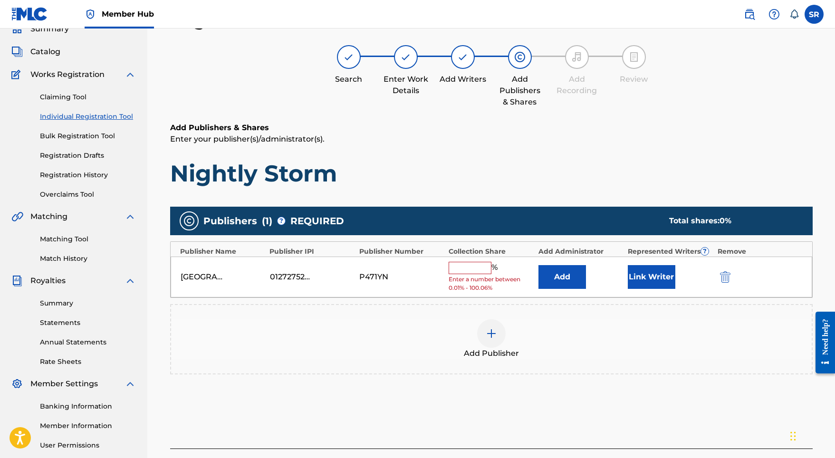
click at [470, 265] on input "text" at bounding box center [470, 268] width 43 height 12
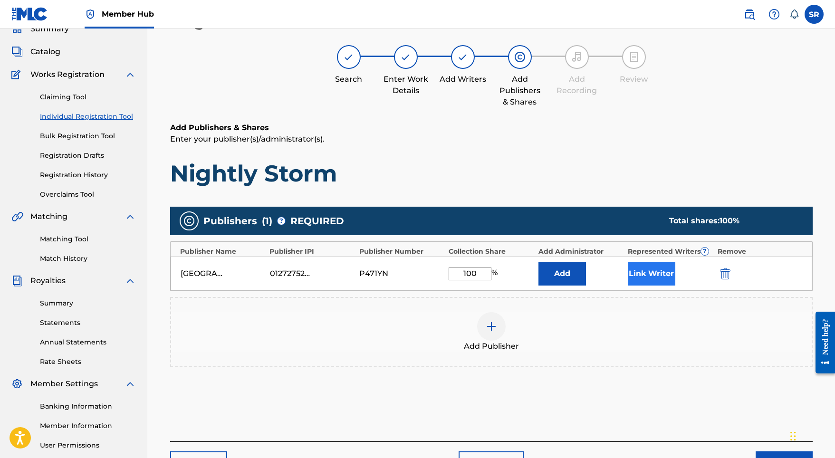
type input "100"
click at [649, 271] on button "Link Writer" at bounding box center [652, 274] width 48 height 24
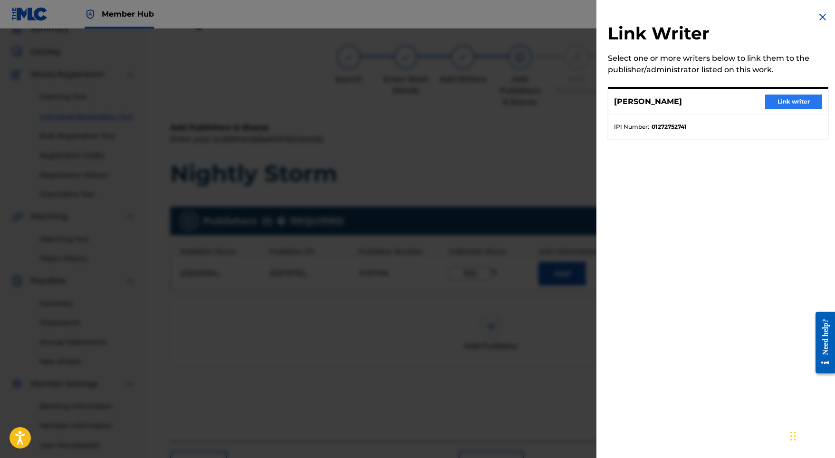
click at [775, 100] on button "Link writer" at bounding box center [793, 102] width 57 height 14
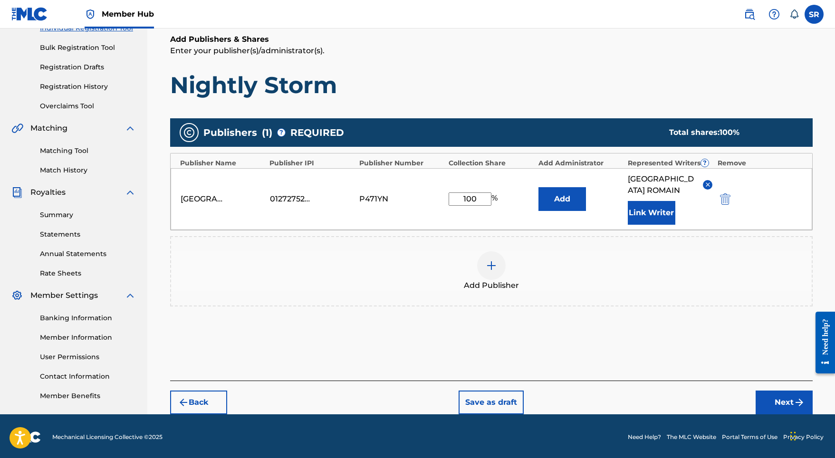
click at [757, 381] on div "Back Save as draft Next" at bounding box center [491, 398] width 643 height 34
click at [763, 391] on button "Next" at bounding box center [784, 403] width 57 height 24
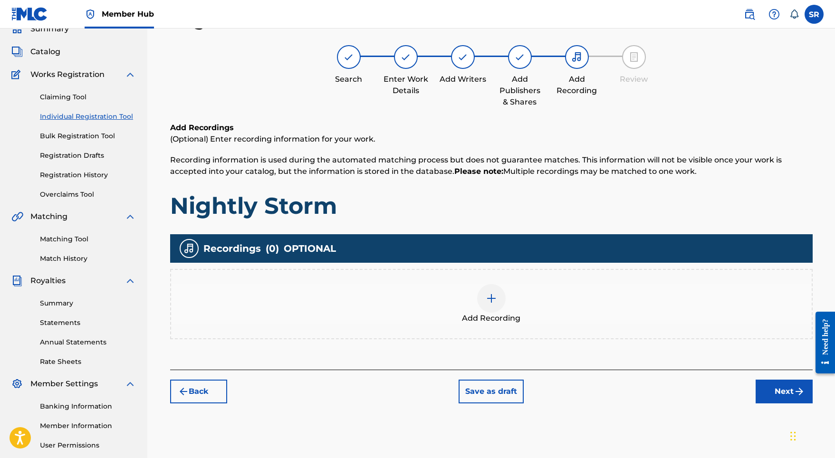
click at [496, 300] on img at bounding box center [491, 298] width 11 height 11
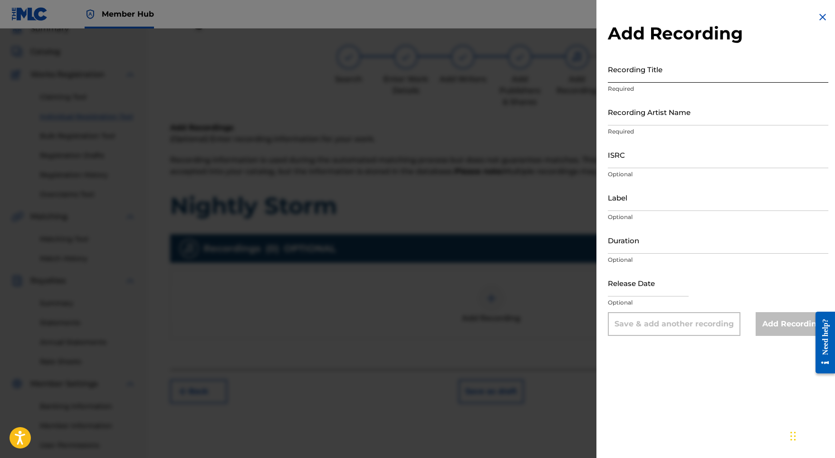
click at [689, 73] on input "Recording Title" at bounding box center [718, 69] width 221 height 27
paste input "Nightly Storm"
type input "Nightly Storm"
click at [633, 115] on input "Recording Artist Name" at bounding box center [718, 111] width 221 height 27
paste input "Adam Storme"
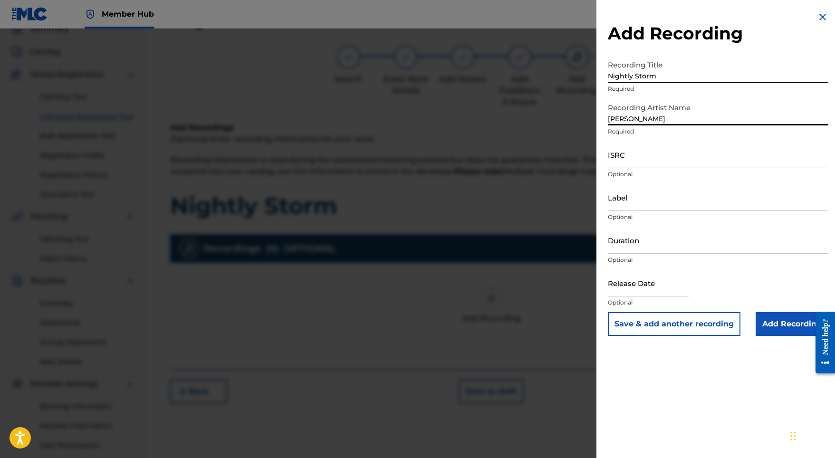
type input "Adam Storme"
click at [624, 156] on input "ISRC" at bounding box center [718, 154] width 221 height 27
paste input "SE5W32103826"
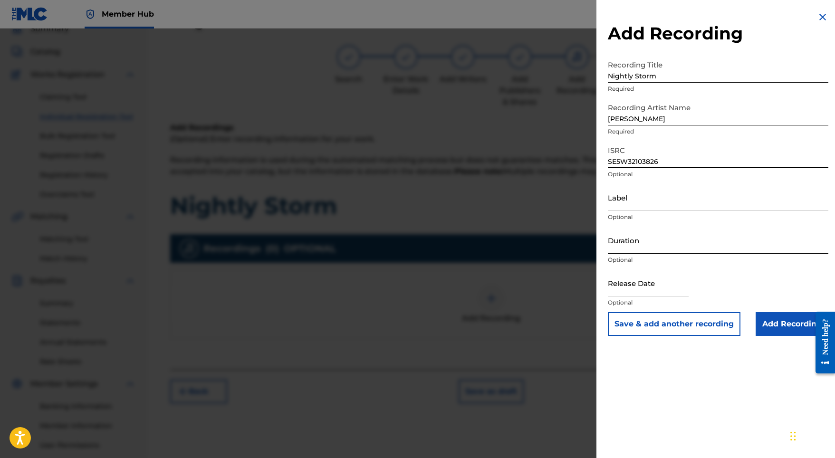
type input "SE5W32103826"
click at [633, 236] on input "Duration" at bounding box center [718, 240] width 221 height 27
type input "03:28"
click at [647, 284] on input "text" at bounding box center [648, 283] width 81 height 27
select select "8"
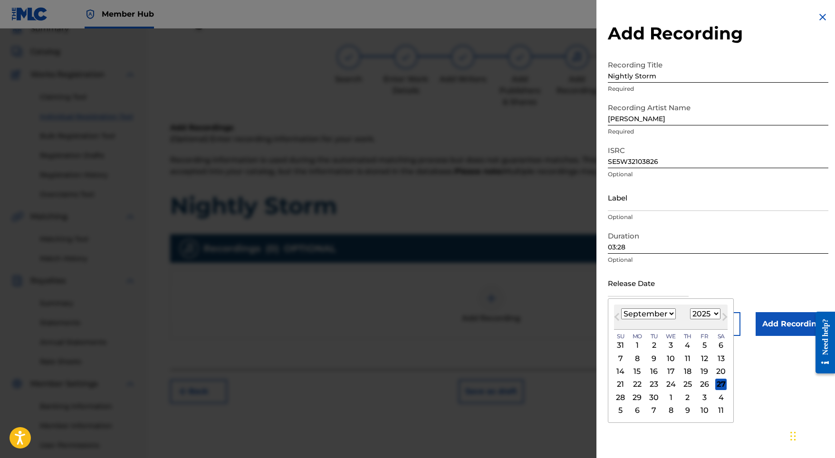
select select "2022"
select select "0"
click at [699, 385] on div "21" at bounding box center [704, 384] width 11 height 11
type input "January 21 2022"
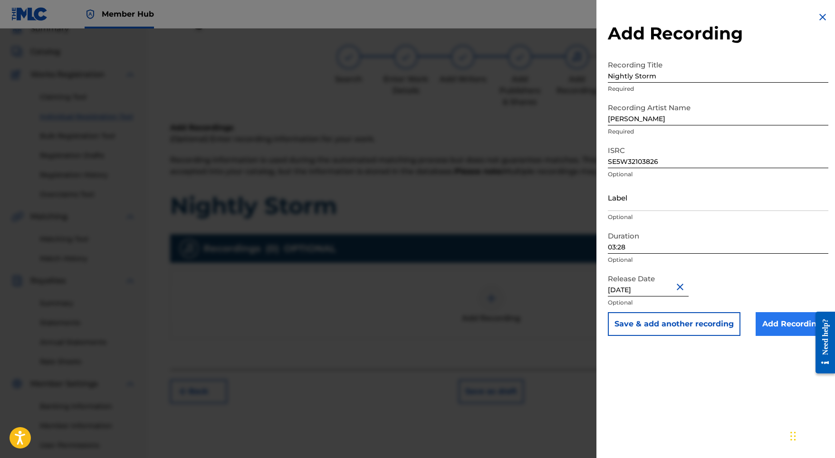
click at [756, 334] on input "Add Recording" at bounding box center [792, 324] width 73 height 24
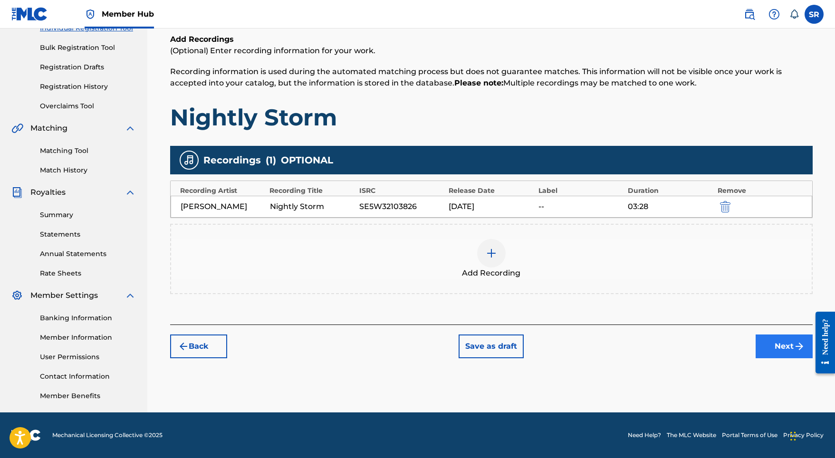
click at [769, 353] on button "Next" at bounding box center [784, 347] width 57 height 24
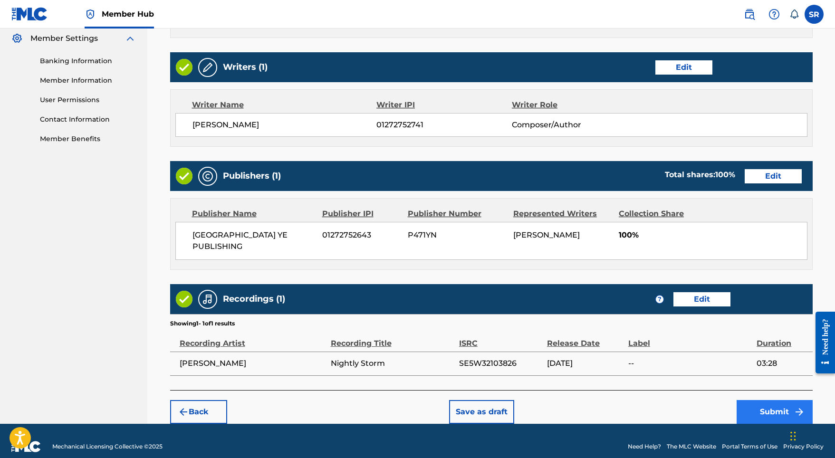
scroll to position [388, 0]
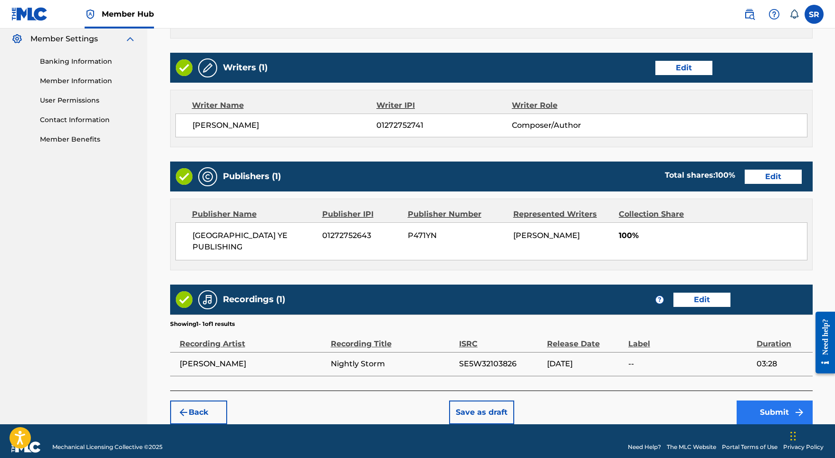
click at [790, 401] on button "Submit" at bounding box center [775, 413] width 76 height 24
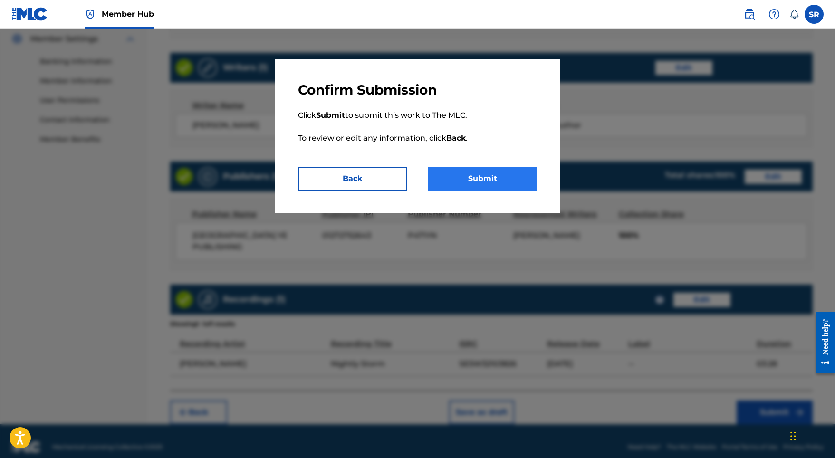
click at [492, 185] on button "Submit" at bounding box center [482, 179] width 109 height 24
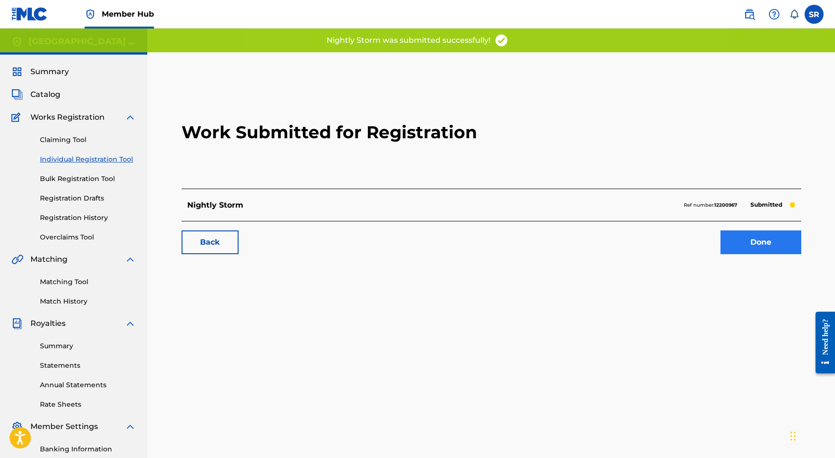
click at [777, 239] on link "Done" at bounding box center [761, 243] width 81 height 24
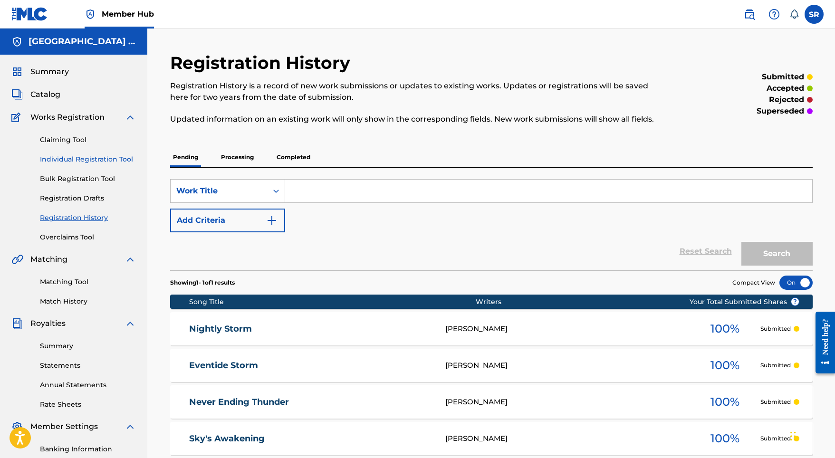
click at [86, 160] on link "Individual Registration Tool" at bounding box center [88, 160] width 96 height 10
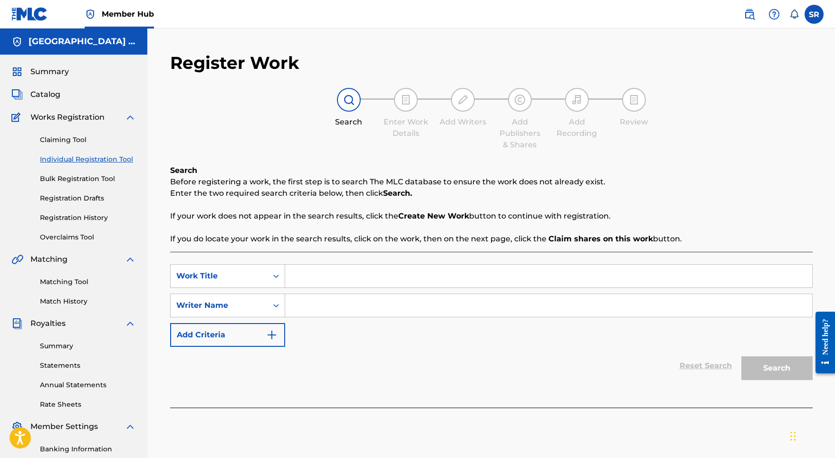
click at [361, 279] on input "Search Form" at bounding box center [548, 276] width 527 height 23
paste input "Calm Thunder"
type input "Calm Thunder"
click at [355, 301] on input "Search Form" at bounding box center [548, 305] width 527 height 23
paste input "Calm Thunder"
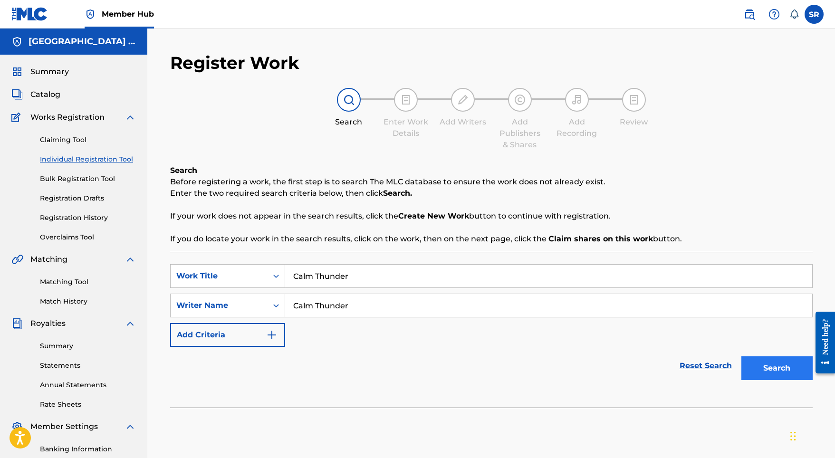
type input "Calm Thunder"
click at [790, 368] on button "Search" at bounding box center [777, 369] width 71 height 24
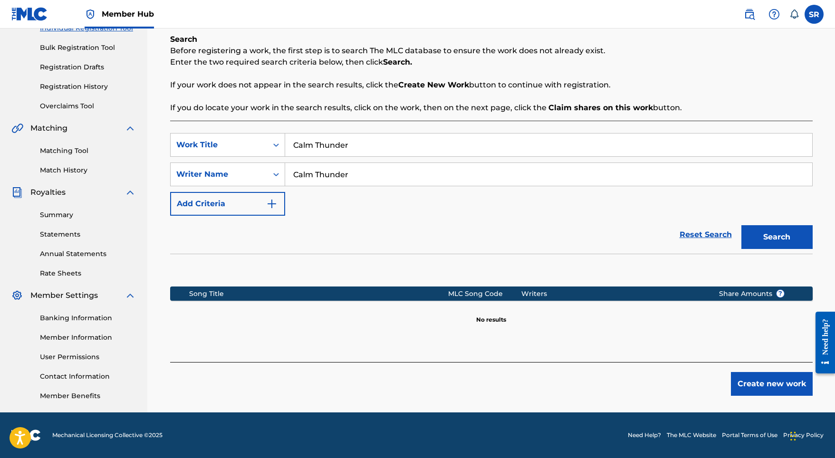
scroll to position [131, 0]
click at [770, 378] on button "Create new work" at bounding box center [772, 384] width 82 height 24
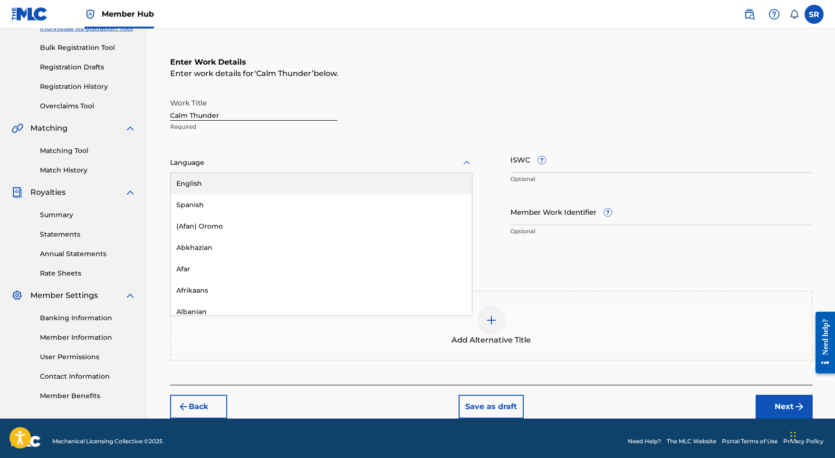
click at [315, 164] on div at bounding box center [321, 163] width 302 height 12
click at [276, 181] on div "English" at bounding box center [321, 183] width 301 height 21
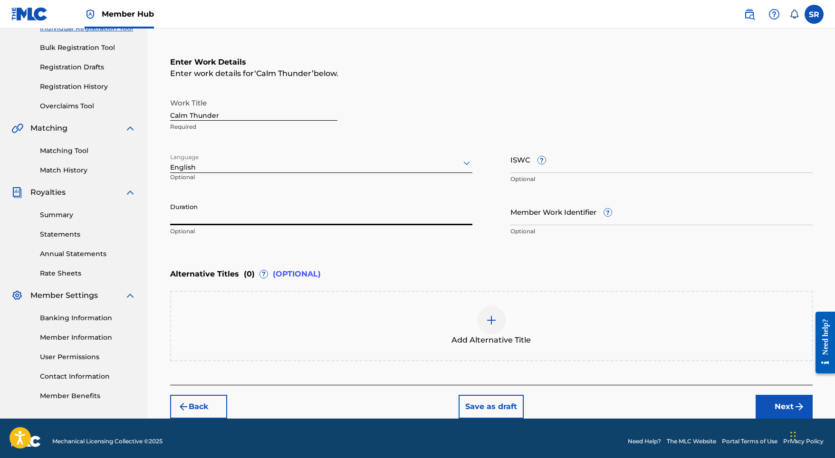
click at [286, 210] on input "Duration" at bounding box center [321, 211] width 302 height 27
type input "03:28"
click at [502, 340] on span "Add Alternative Title" at bounding box center [491, 340] width 79 height 11
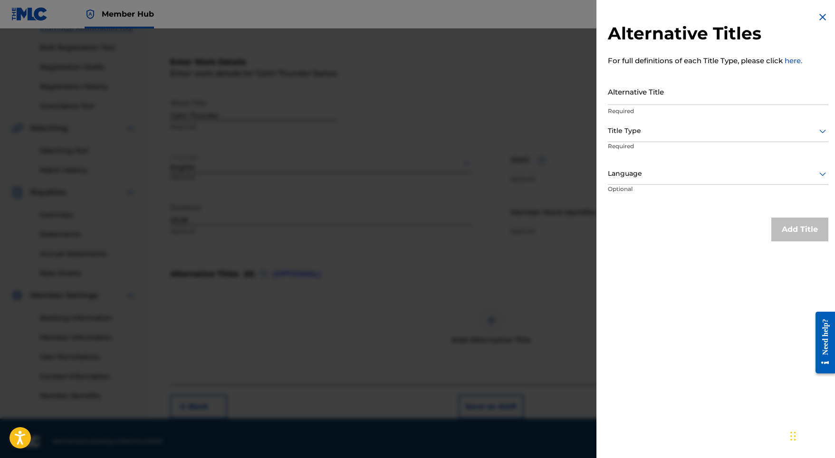
click at [623, 108] on p "Required" at bounding box center [718, 111] width 221 height 9
click at [625, 102] on input "Alternative Title" at bounding box center [718, 91] width 221 height 27
paste input "Calm Thunder"
type input "Calm Thunder"
click at [625, 134] on div at bounding box center [718, 131] width 221 height 12
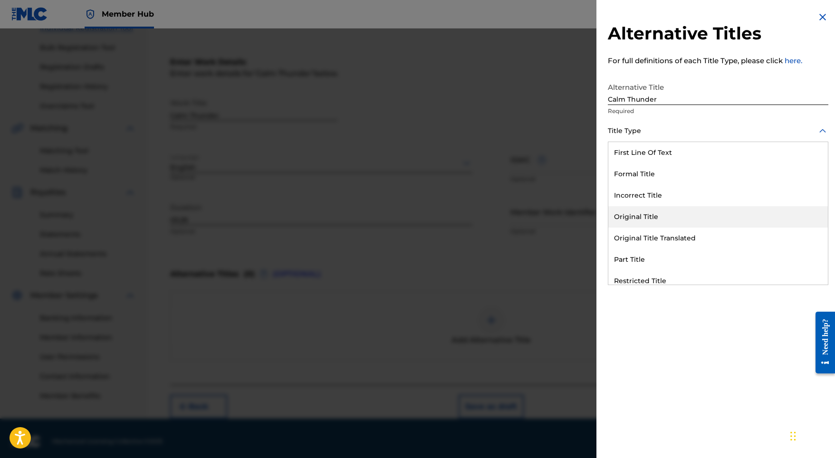
click at [652, 212] on div "Original Title" at bounding box center [719, 216] width 220 height 21
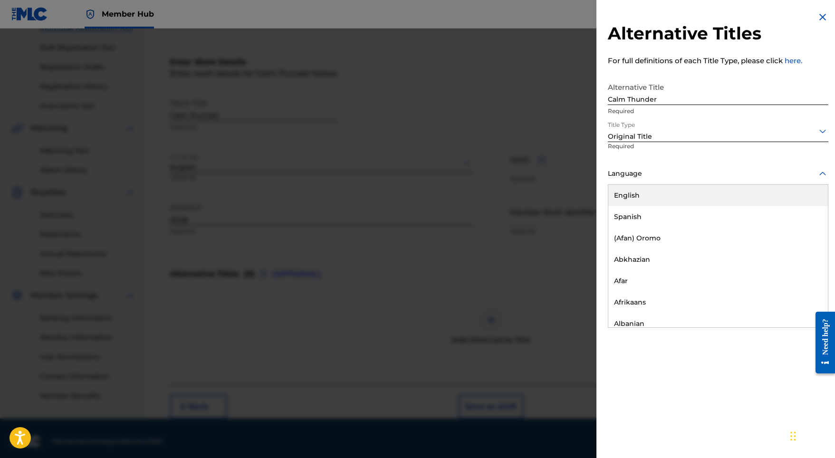
click at [658, 182] on div "Language" at bounding box center [718, 174] width 221 height 21
click at [652, 192] on div "English" at bounding box center [719, 195] width 220 height 21
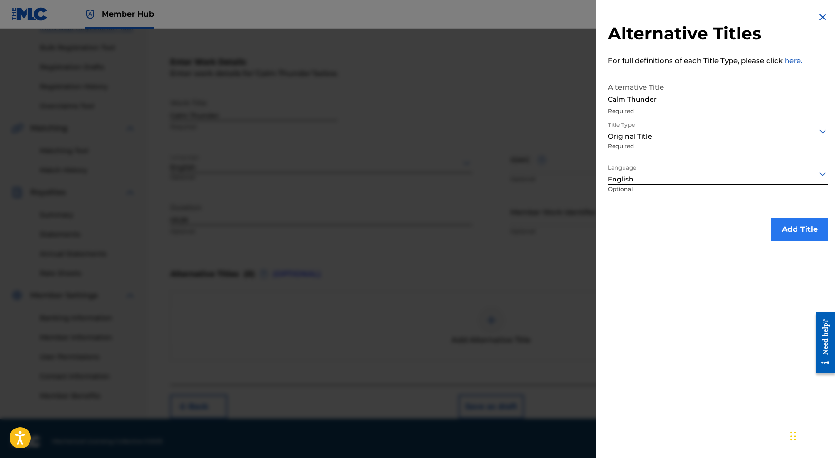
click at [792, 232] on button "Add Title" at bounding box center [800, 230] width 57 height 24
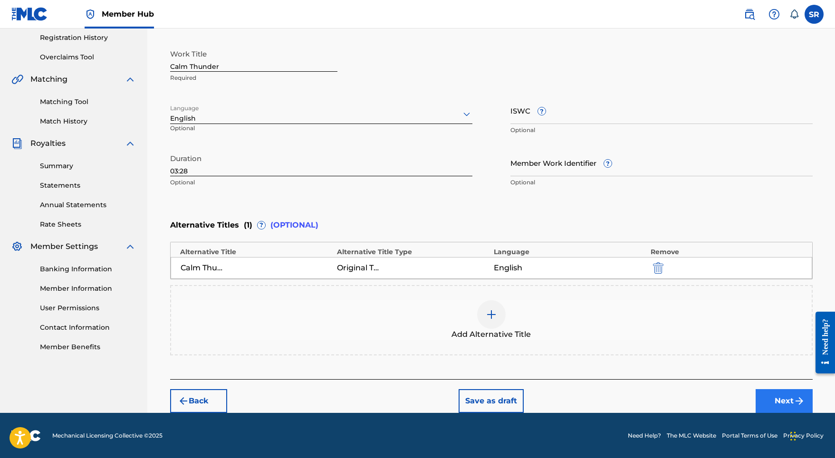
click at [760, 393] on button "Next" at bounding box center [784, 401] width 57 height 24
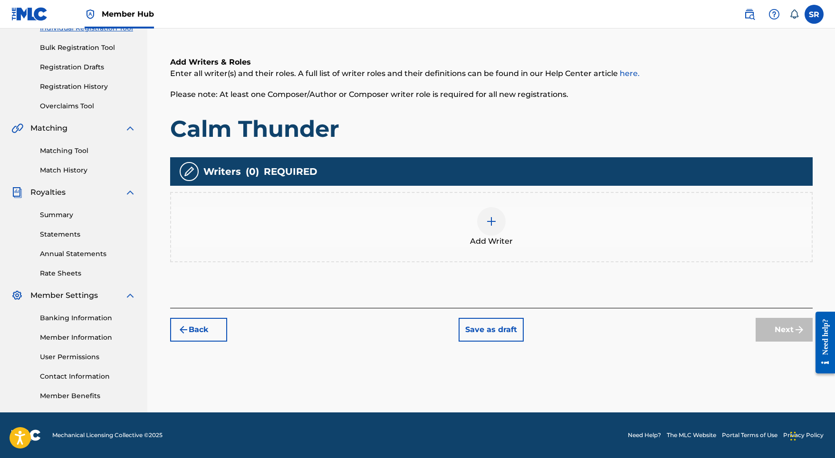
click at [483, 218] on div at bounding box center [491, 221] width 29 height 29
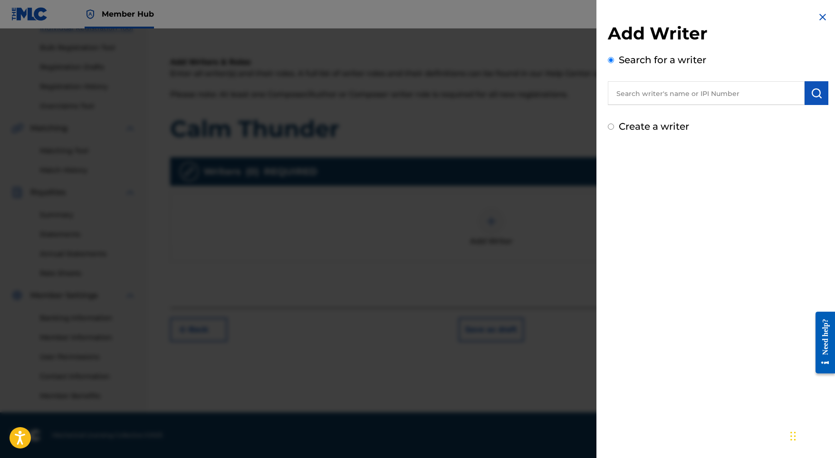
click at [716, 94] on input "text" at bounding box center [706, 93] width 197 height 24
click at [712, 100] on input "text" at bounding box center [706, 93] width 197 height 24
paste input "[PERSON_NAME]"
type input "[PERSON_NAME]"
click at [811, 94] on img "submit" at bounding box center [816, 92] width 11 height 11
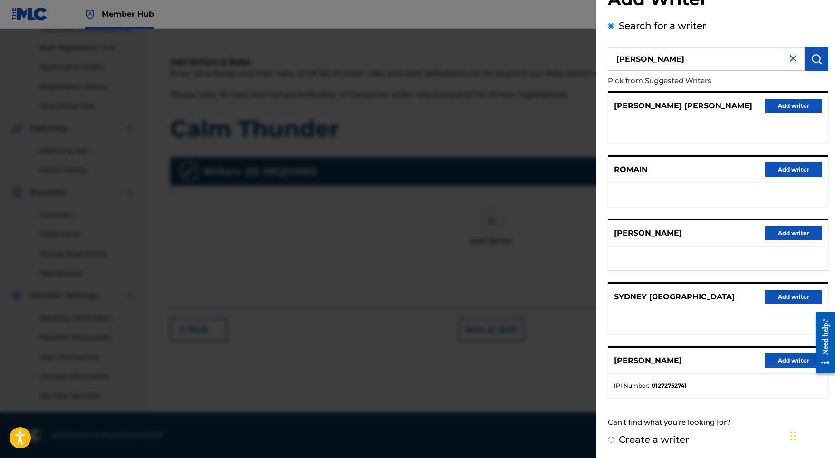
scroll to position [42, 0]
click at [786, 368] on div "SYDNEY ROMAIN Add writer" at bounding box center [719, 361] width 220 height 26
click at [781, 362] on button "Add writer" at bounding box center [793, 361] width 57 height 14
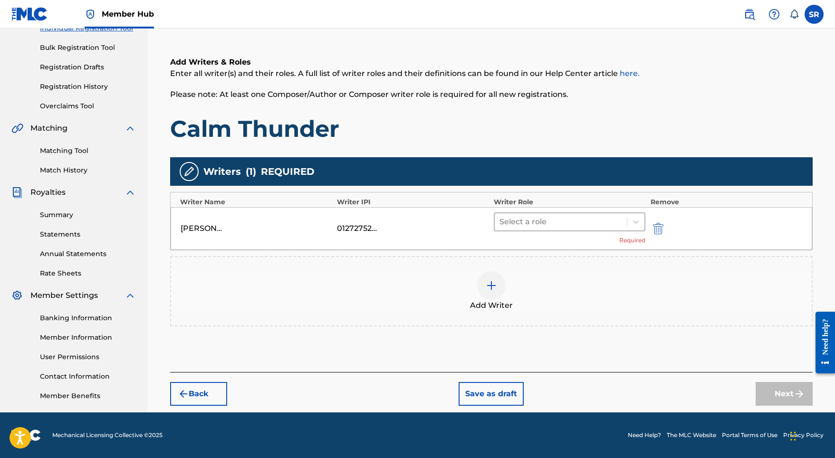
click at [512, 219] on div at bounding box center [561, 221] width 123 height 13
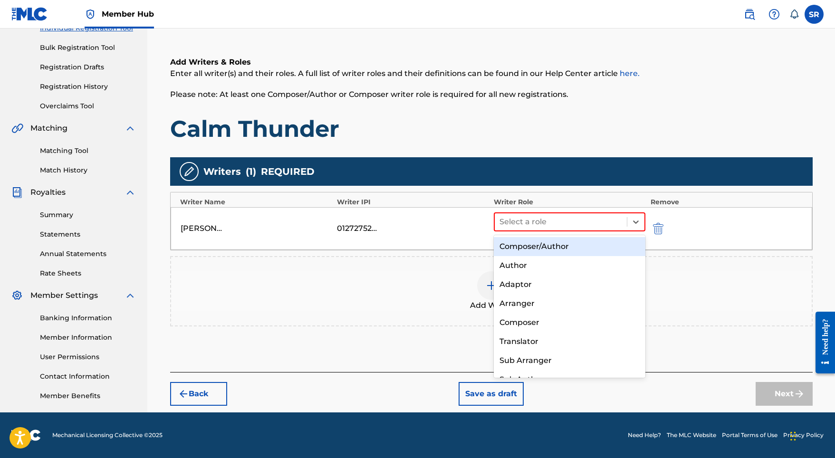
click at [519, 244] on div "Composer/Author" at bounding box center [570, 246] width 152 height 19
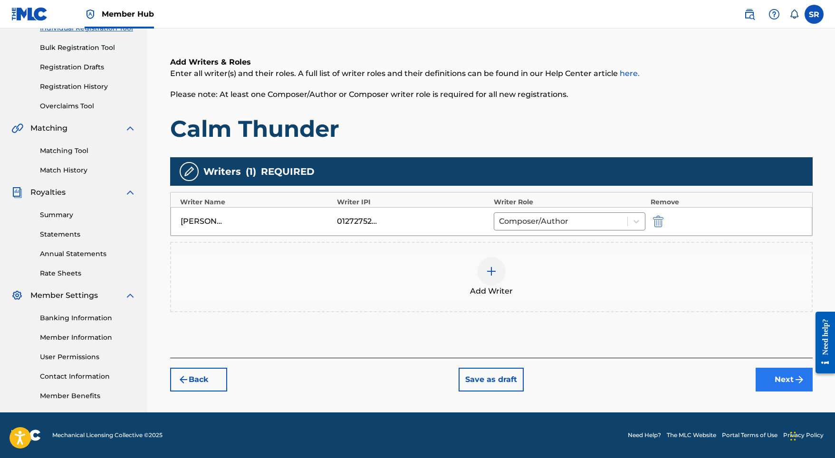
click at [785, 380] on button "Next" at bounding box center [784, 380] width 57 height 24
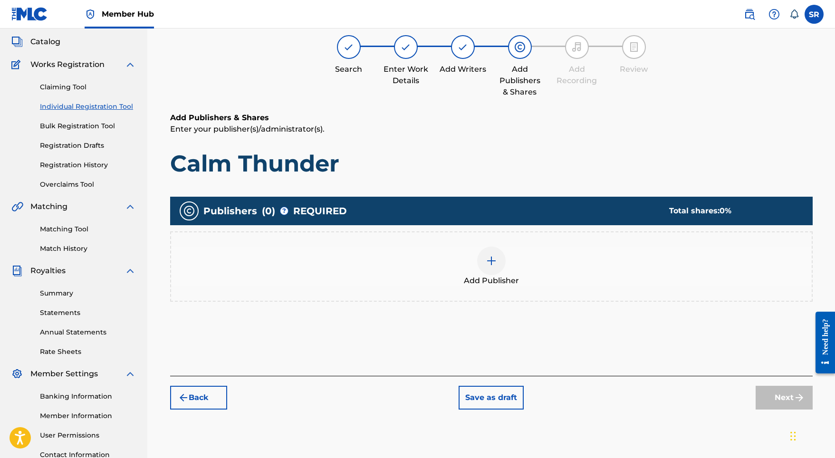
scroll to position [43, 0]
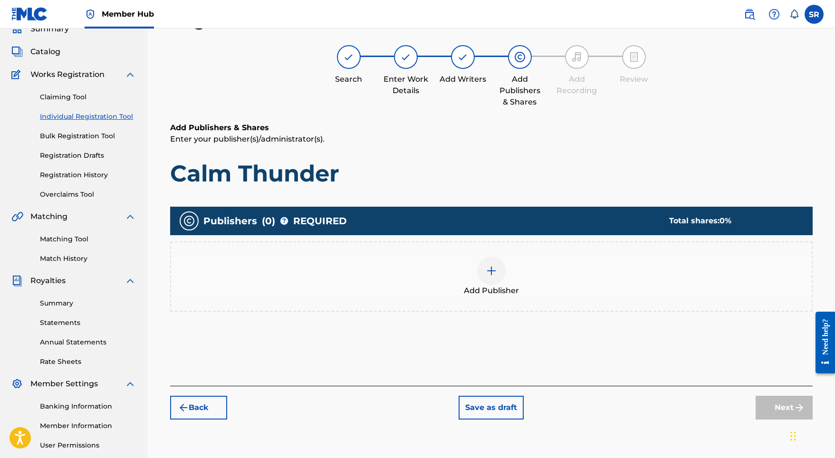
click at [506, 266] on div "Add Publisher" at bounding box center [491, 277] width 641 height 40
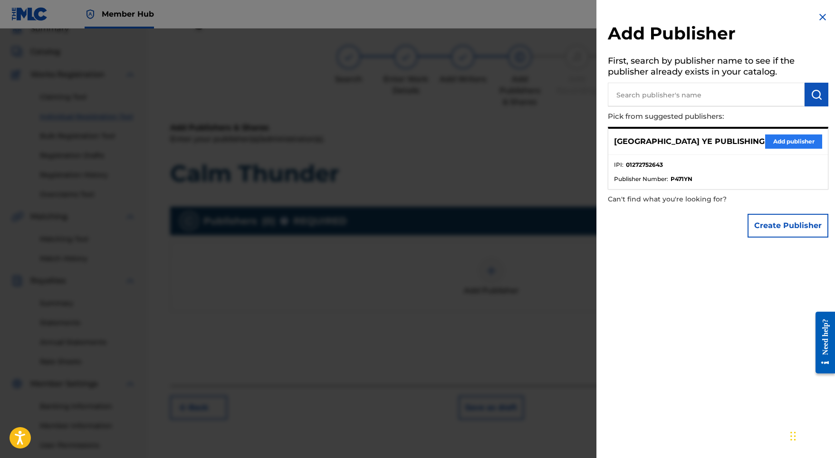
click at [786, 143] on button "Add publisher" at bounding box center [793, 142] width 57 height 14
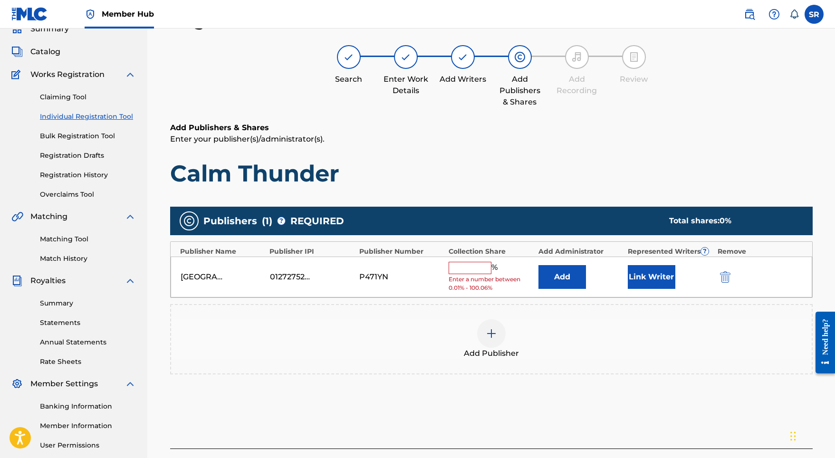
click at [475, 272] on div "%" at bounding box center [474, 268] width 51 height 12
click at [475, 267] on input "text" at bounding box center [470, 268] width 43 height 12
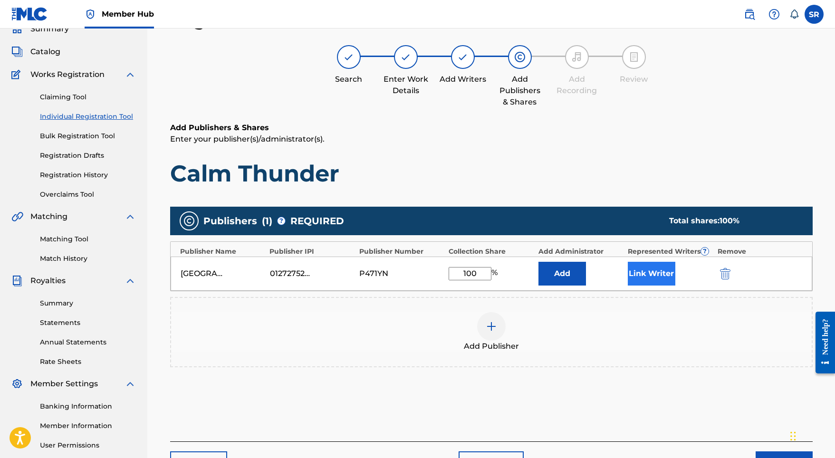
type input "100"
click at [633, 277] on button "Link Writer" at bounding box center [652, 274] width 48 height 24
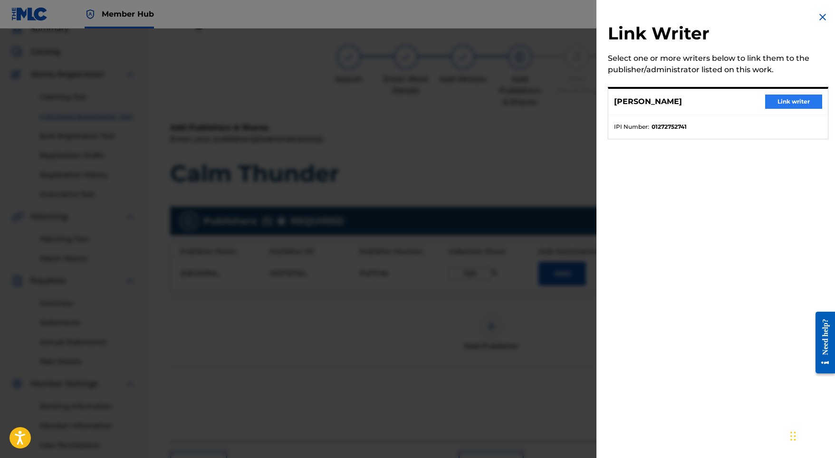
click at [772, 102] on button "Link writer" at bounding box center [793, 102] width 57 height 14
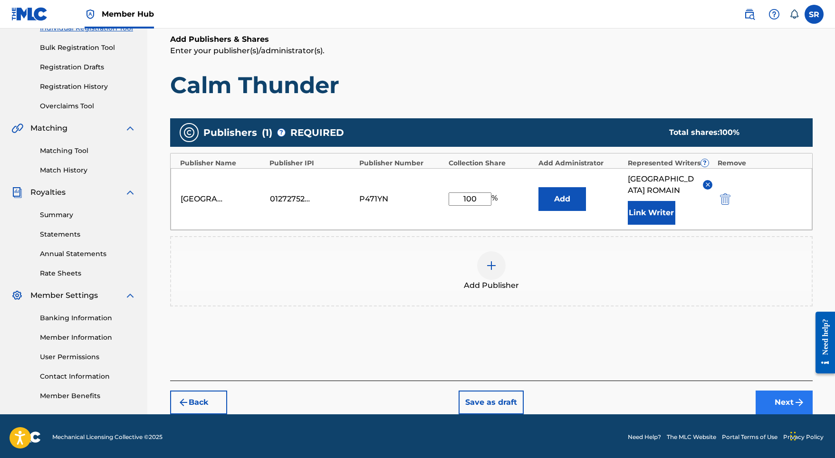
click at [768, 391] on button "Next" at bounding box center [784, 403] width 57 height 24
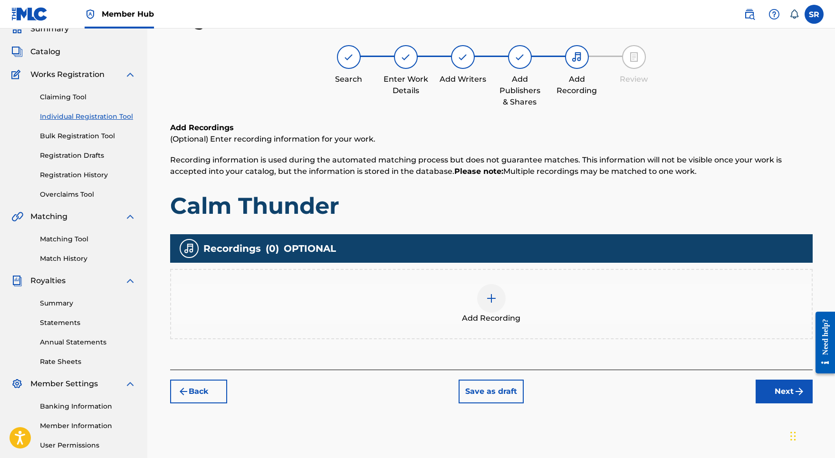
click at [492, 297] on img at bounding box center [491, 298] width 11 height 11
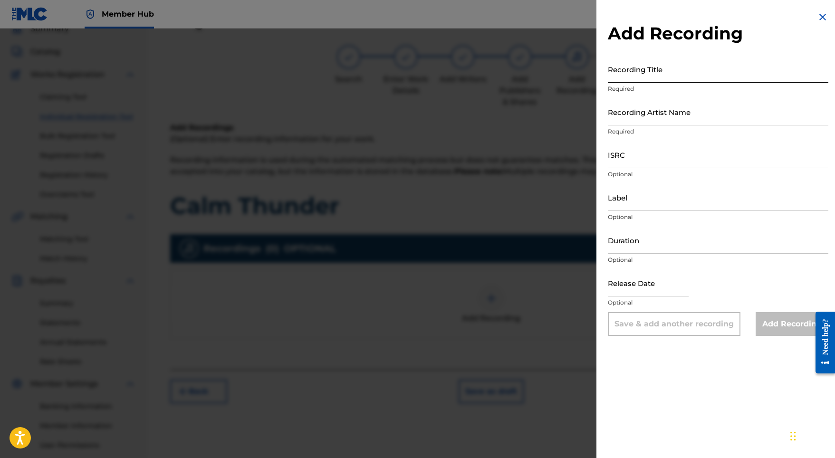
click at [644, 70] on input "Recording Title" at bounding box center [718, 69] width 221 height 27
paste input "Calm Thunder"
type input "Calm Thunder"
click at [624, 151] on input "ISRC" at bounding box center [718, 154] width 221 height 27
paste input "SE5W32103827"
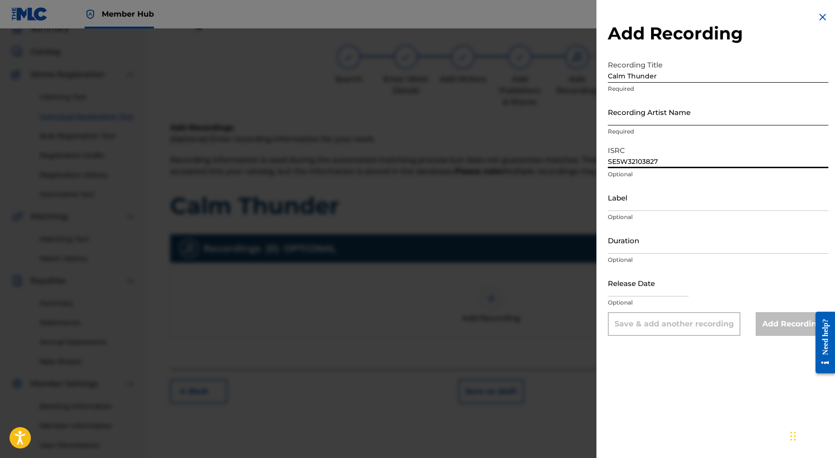
type input "SE5W32103827"
click at [638, 120] on input "Recording Artist Name" at bounding box center [718, 111] width 221 height 27
paste input "Adam Storme"
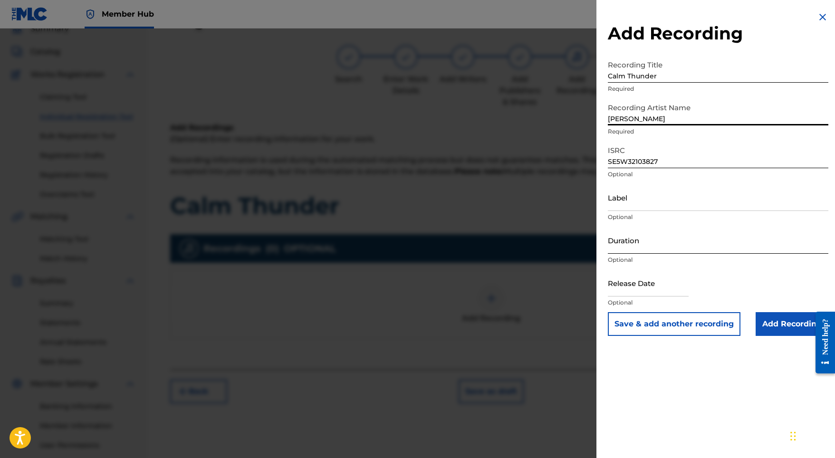
type input "Adam Storme"
click at [645, 239] on input "Duration" at bounding box center [718, 240] width 221 height 27
type input "03:28"
click at [636, 291] on input "text" at bounding box center [648, 283] width 81 height 27
select select "8"
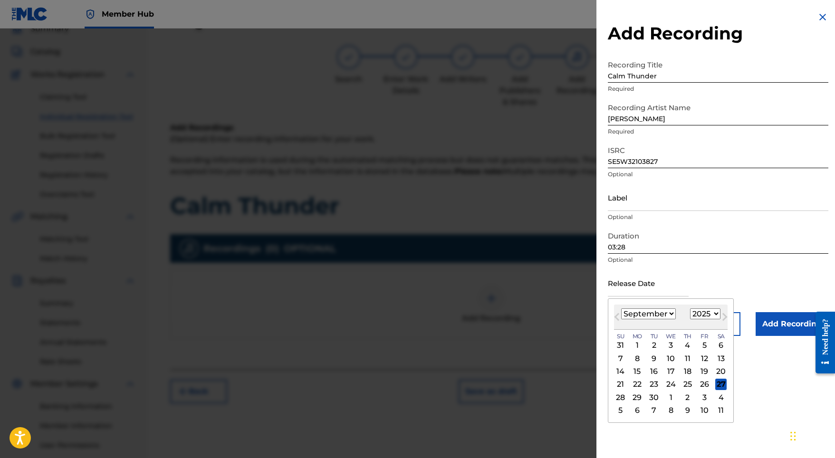
select select "2022"
select select "0"
click at [699, 382] on div "21" at bounding box center [704, 384] width 11 height 11
type input "January 21 2022"
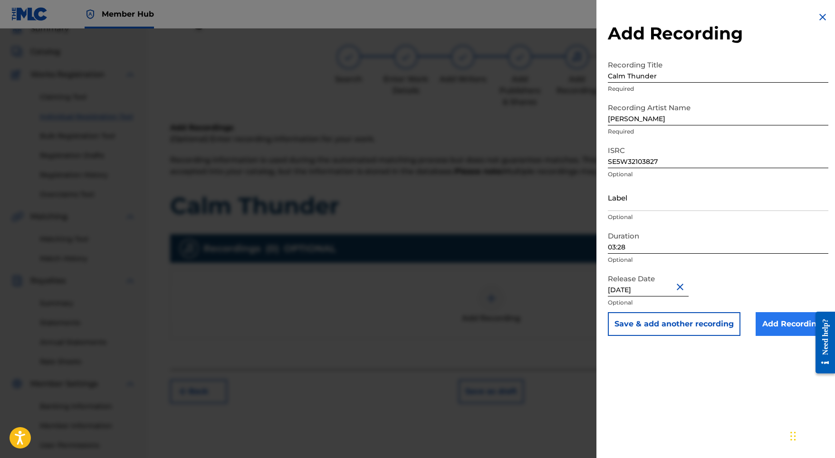
click at [784, 315] on input "Add Recording" at bounding box center [792, 324] width 73 height 24
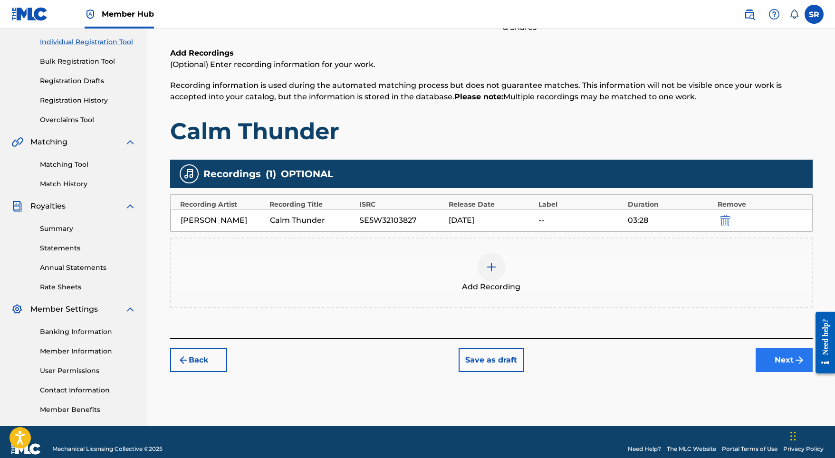
click at [781, 361] on button "Next" at bounding box center [784, 360] width 57 height 24
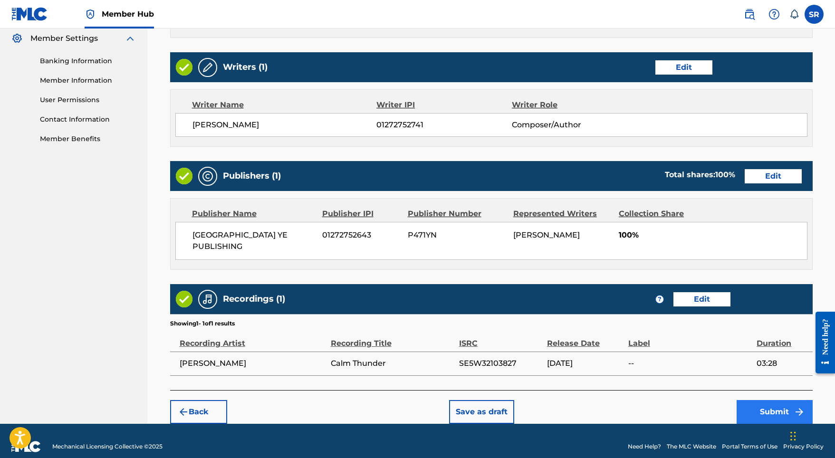
scroll to position [388, 0]
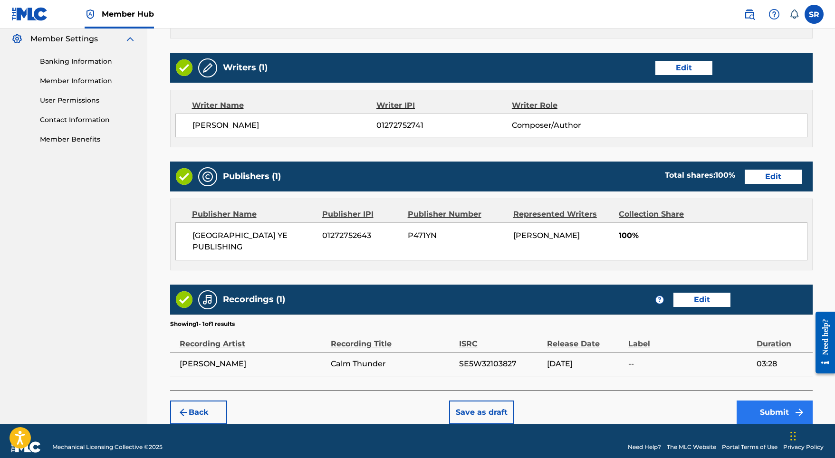
click at [771, 401] on button "Submit" at bounding box center [775, 413] width 76 height 24
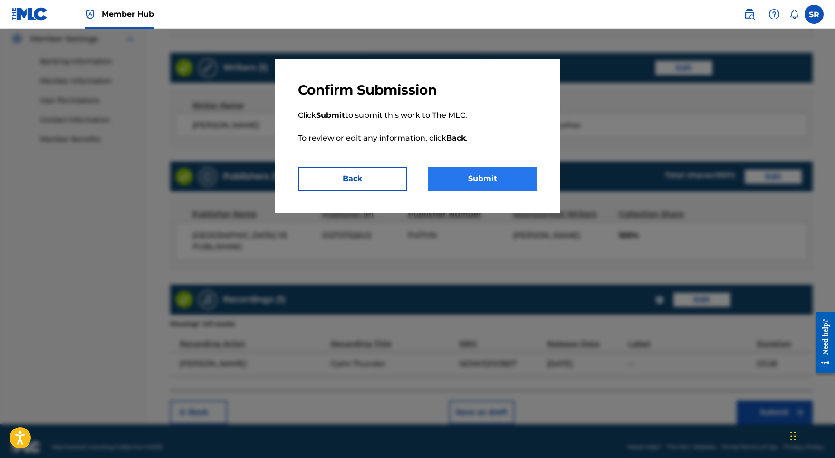
click at [520, 183] on button "Submit" at bounding box center [482, 179] width 109 height 24
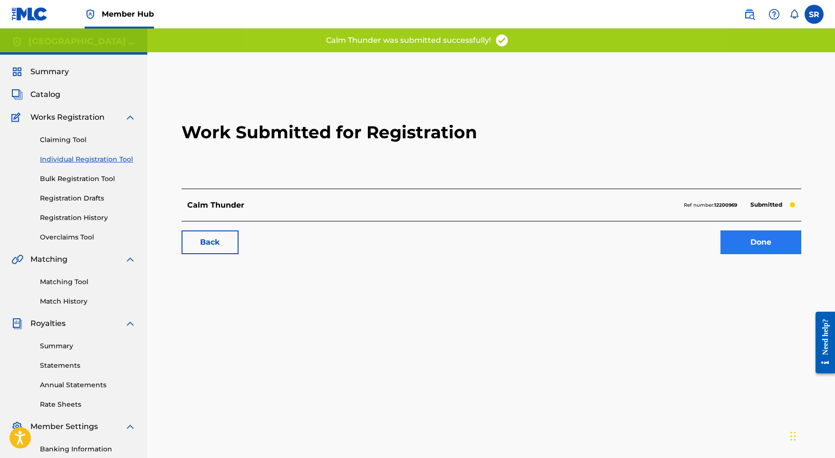
click at [735, 237] on link "Done" at bounding box center [761, 243] width 81 height 24
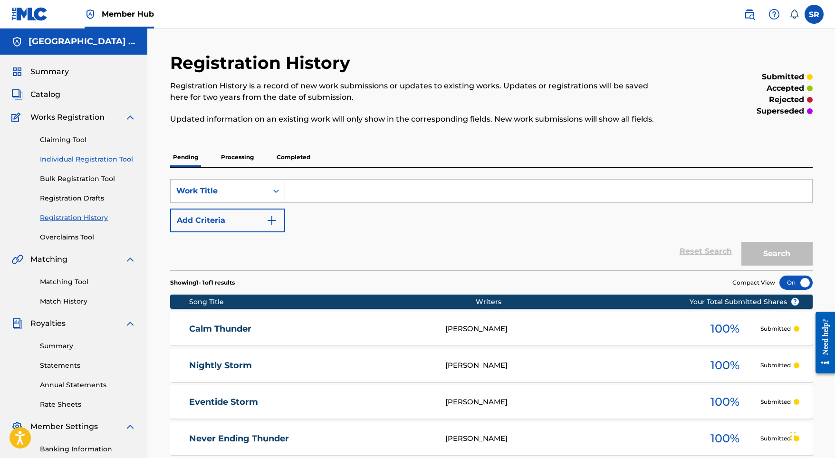
click at [87, 158] on link "Individual Registration Tool" at bounding box center [88, 160] width 96 height 10
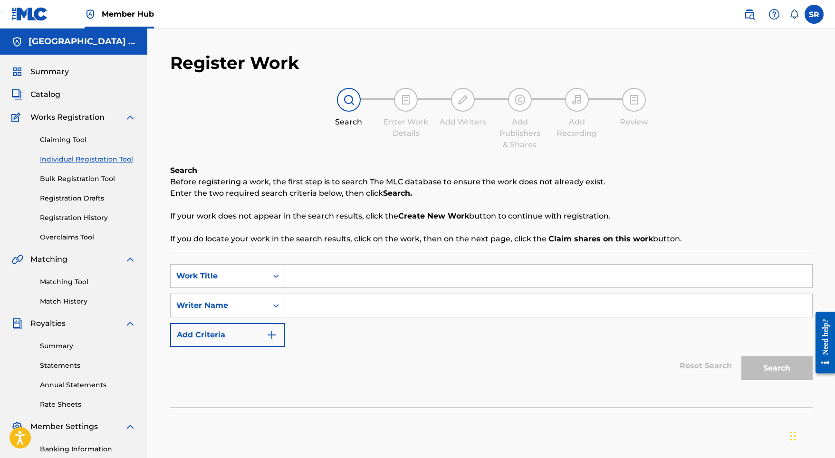
click at [341, 261] on div "SearchWithCriteria8a798999-8337-4fd7-8742-2aa2f1a22786 Work Title SearchWithCri…" at bounding box center [491, 330] width 643 height 156
click at [340, 264] on div "SearchWithCriteria8a798999-8337-4fd7-8742-2aa2f1a22786 Work Title SearchWithCri…" at bounding box center [491, 330] width 643 height 156
click at [340, 282] on input "Search Form" at bounding box center [548, 276] width 527 height 23
paste input "Healing Storm"
type input "Healing Storm"
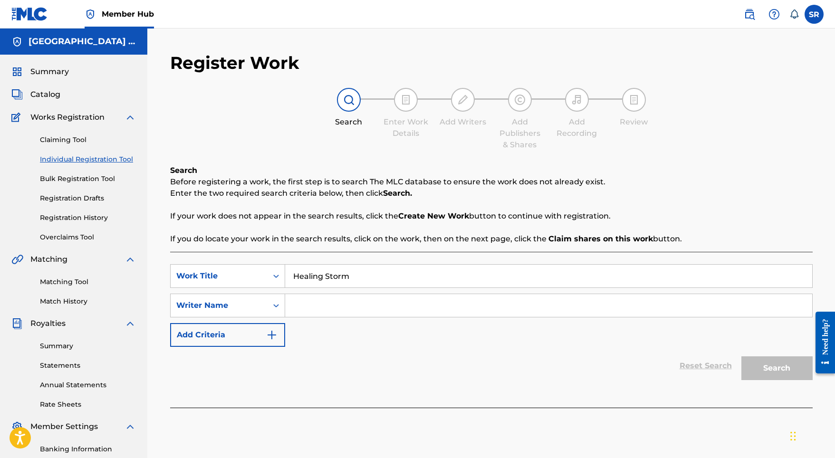
click at [341, 309] on input "Search Form" at bounding box center [548, 305] width 527 height 23
paste input "Healing Storm"
type input "Healing Storm"
click at [790, 372] on button "Search" at bounding box center [777, 369] width 71 height 24
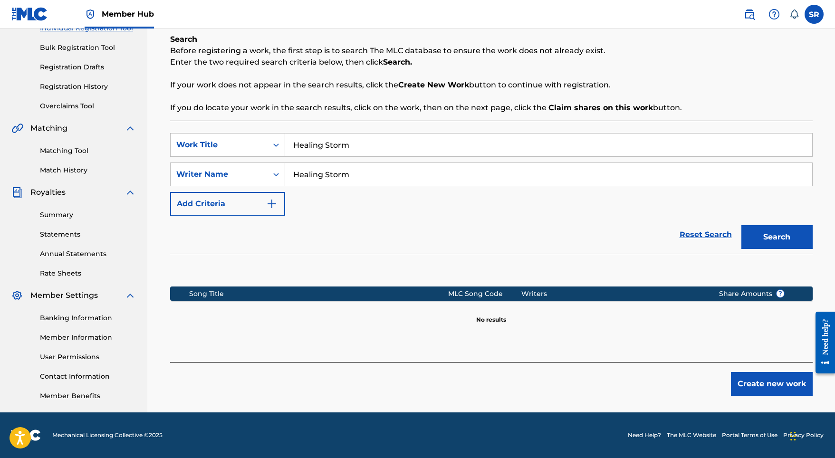
scroll to position [131, 0]
click at [787, 382] on button "Create new work" at bounding box center [772, 384] width 82 height 24
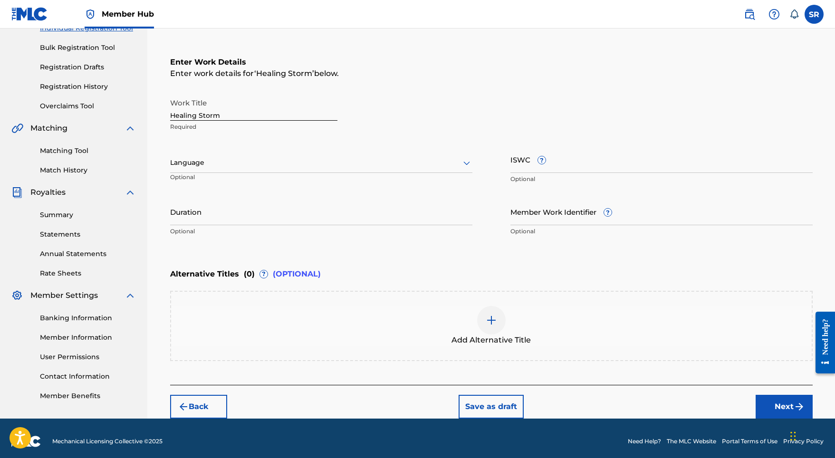
click at [358, 159] on div at bounding box center [321, 163] width 302 height 12
click at [326, 179] on div "English" at bounding box center [321, 183] width 301 height 21
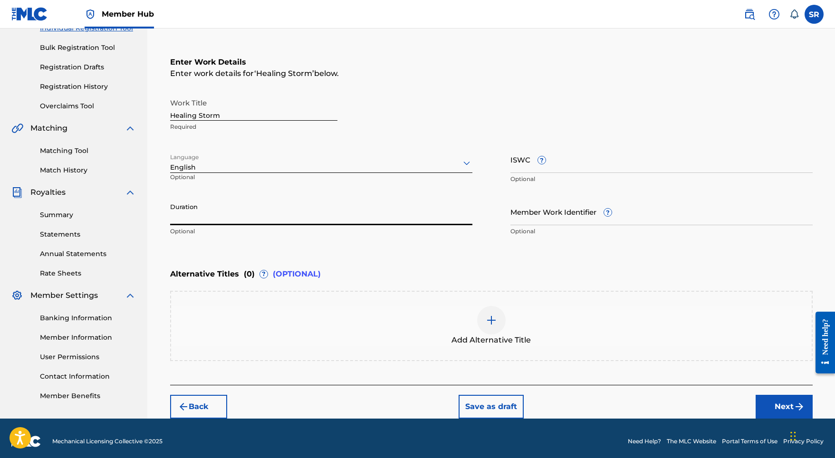
click at [364, 206] on input "Duration" at bounding box center [321, 211] width 302 height 27
type input "03:28"
click at [510, 325] on div "Add Alternative Title" at bounding box center [491, 326] width 641 height 40
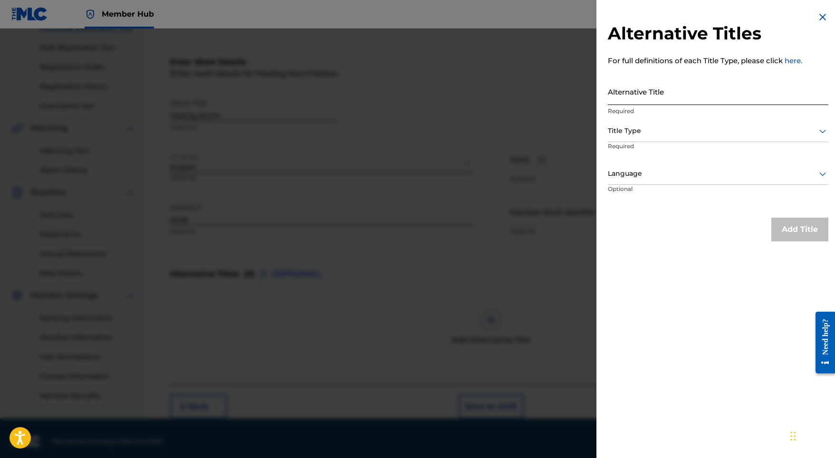
click at [610, 88] on input "Alternative Title" at bounding box center [718, 91] width 221 height 27
paste input "Healing Storm"
type input "Healing Storm"
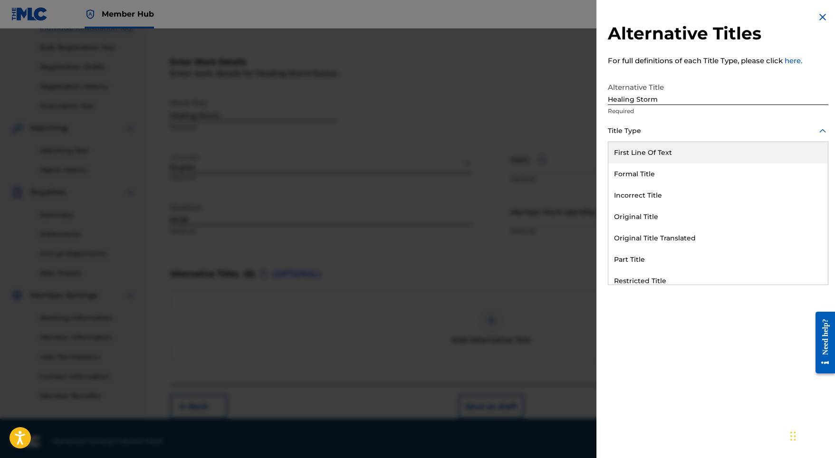
click at [618, 126] on div at bounding box center [718, 131] width 221 height 12
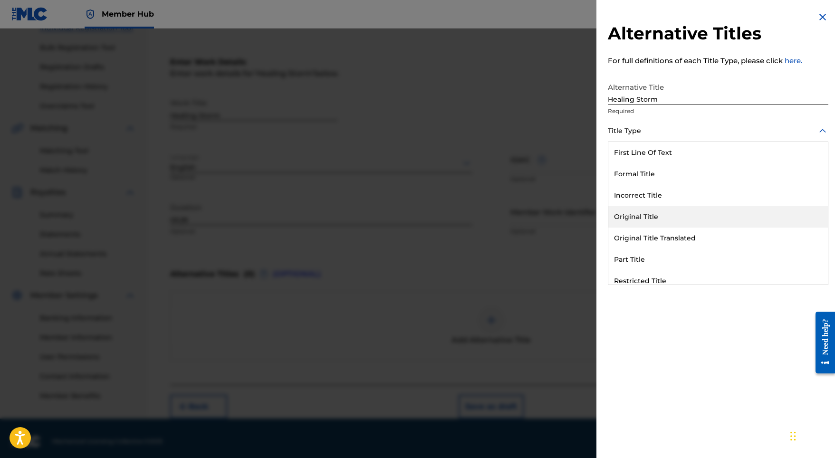
click at [629, 214] on div "Original Title" at bounding box center [719, 216] width 220 height 21
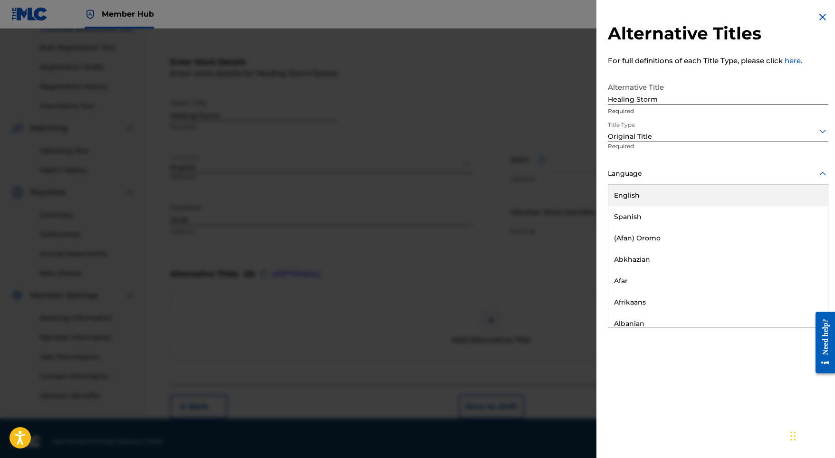
click at [629, 177] on div at bounding box center [718, 174] width 221 height 12
click at [631, 202] on div "English" at bounding box center [719, 195] width 220 height 21
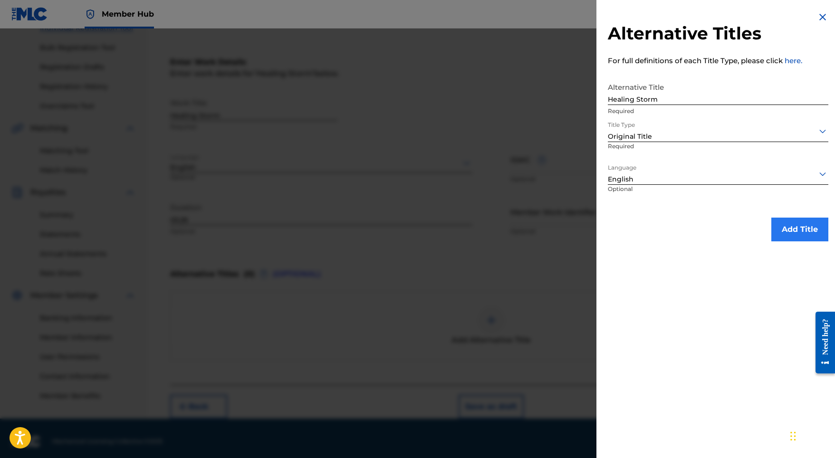
click at [808, 227] on button "Add Title" at bounding box center [800, 230] width 57 height 24
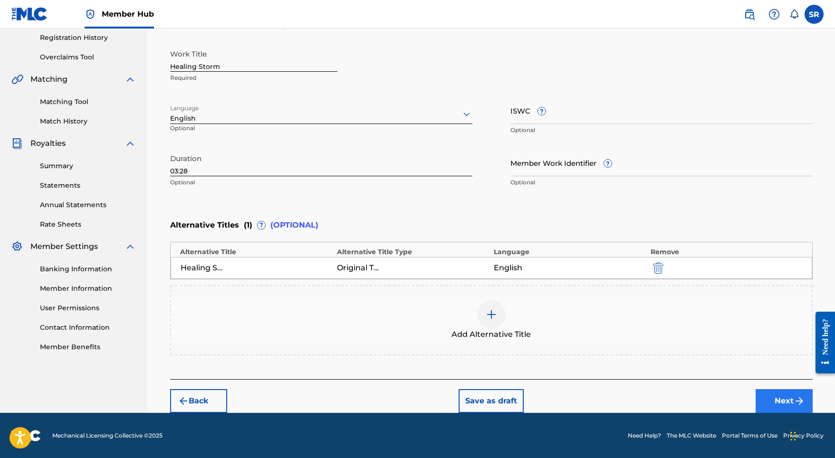
click at [794, 406] on button "Next" at bounding box center [784, 401] width 57 height 24
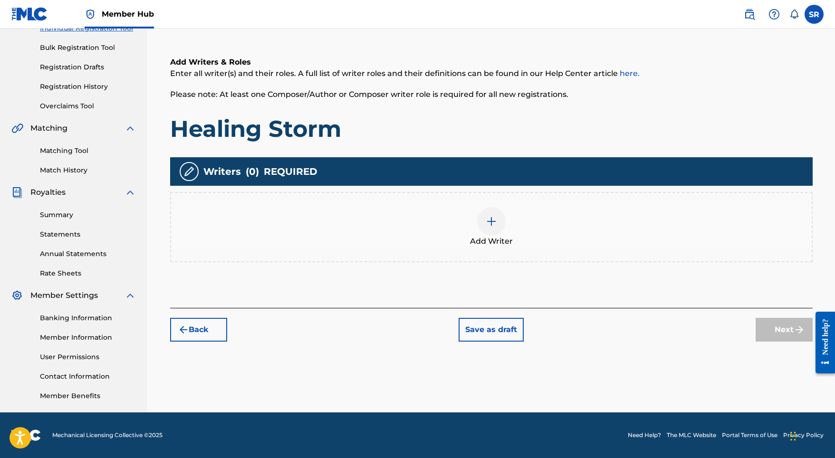
click at [505, 225] on div "Add Writer" at bounding box center [491, 227] width 641 height 40
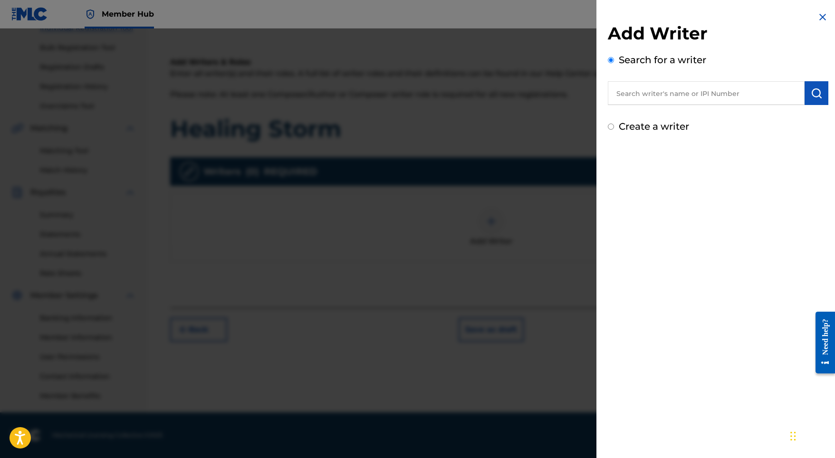
click at [714, 96] on input "text" at bounding box center [706, 93] width 197 height 24
paste input "[PERSON_NAME]"
type input "[PERSON_NAME]"
click at [811, 88] on img "submit" at bounding box center [816, 92] width 11 height 11
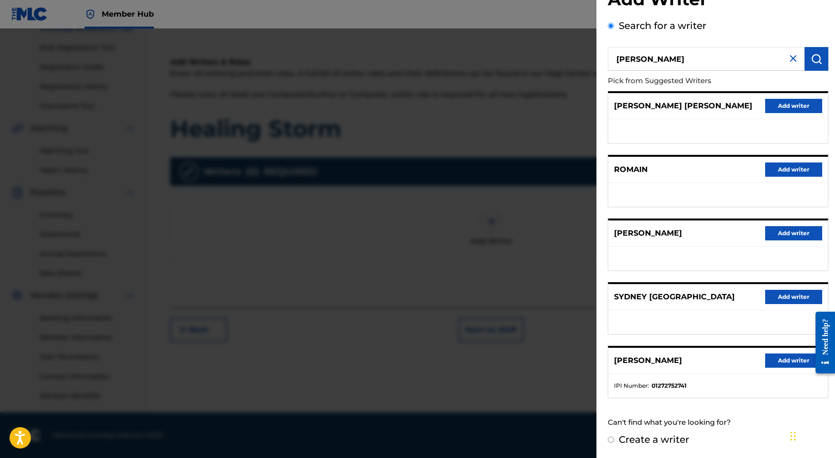
scroll to position [42, 0]
click at [779, 361] on button "Add writer" at bounding box center [793, 361] width 57 height 14
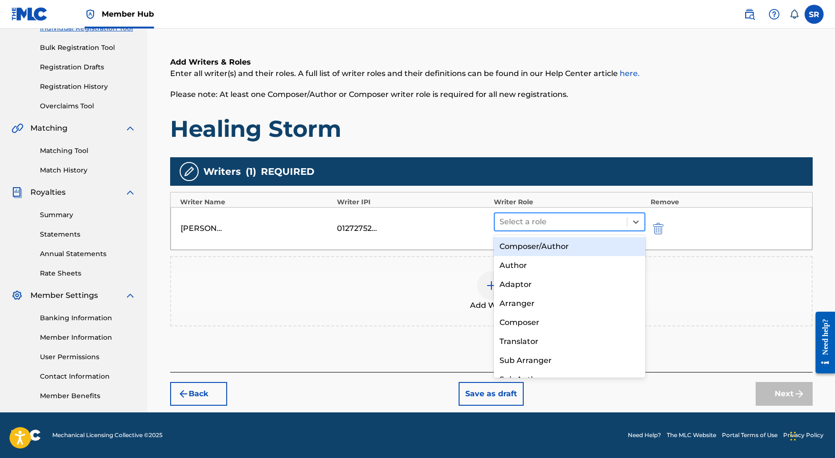
click at [536, 226] on div at bounding box center [561, 221] width 123 height 13
click at [525, 242] on div "Composer/Author" at bounding box center [570, 246] width 152 height 19
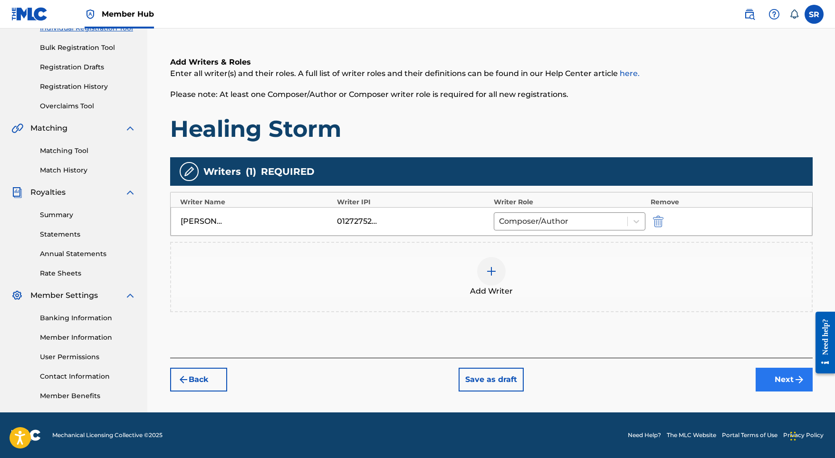
click at [765, 383] on button "Next" at bounding box center [784, 380] width 57 height 24
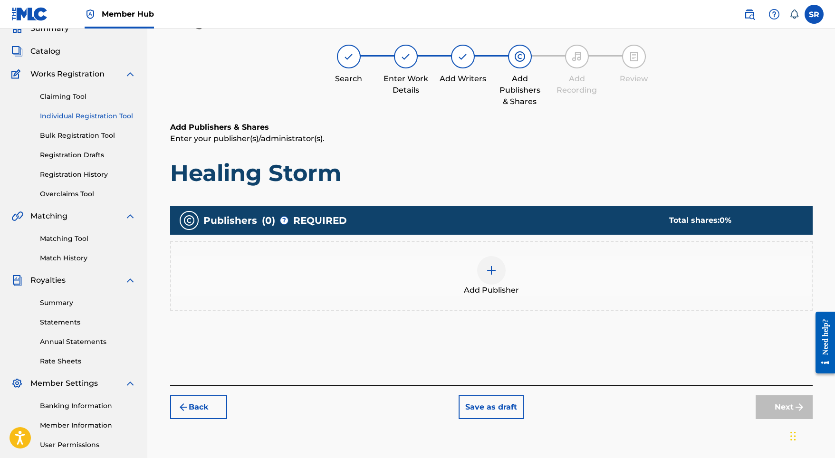
scroll to position [43, 0]
click at [498, 285] on span "Add Publisher" at bounding box center [491, 290] width 55 height 11
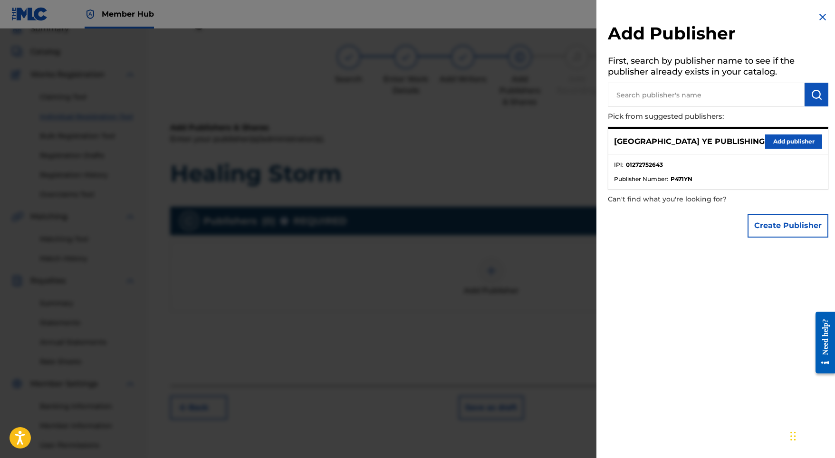
click at [776, 127] on div "SYDNEY YE PUBLISHING Add publisher IPI : 01272752643 Publisher Number : P471YN" at bounding box center [718, 158] width 221 height 63
click at [776, 143] on button "Add publisher" at bounding box center [793, 142] width 57 height 14
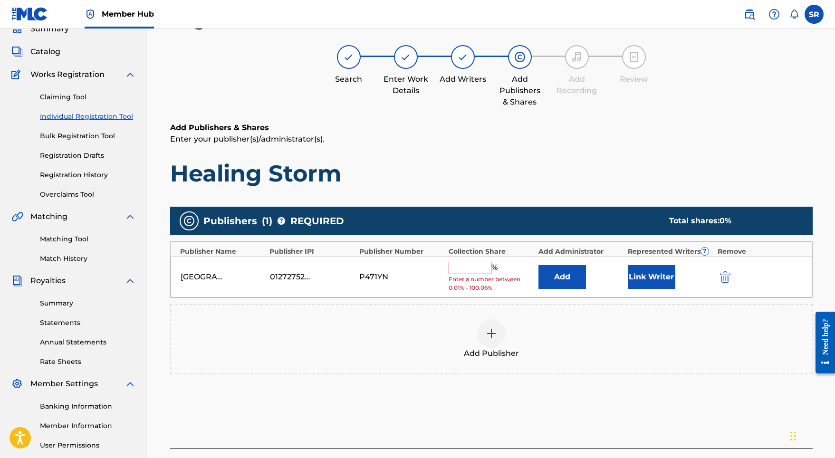
click at [479, 269] on input "text" at bounding box center [470, 268] width 43 height 12
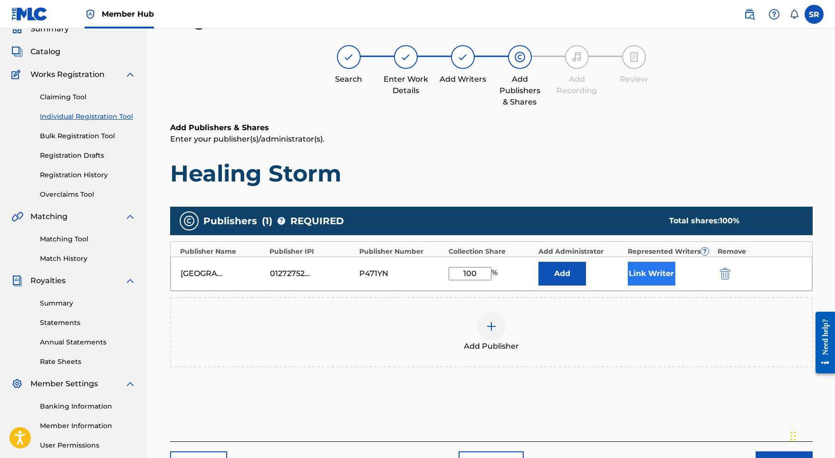
type input "100"
click at [637, 266] on button "Link Writer" at bounding box center [652, 274] width 48 height 24
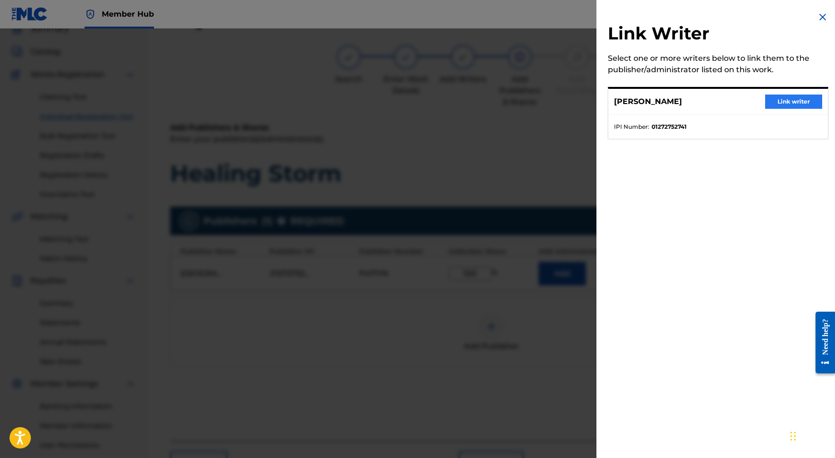
click at [783, 104] on button "Link writer" at bounding box center [793, 102] width 57 height 14
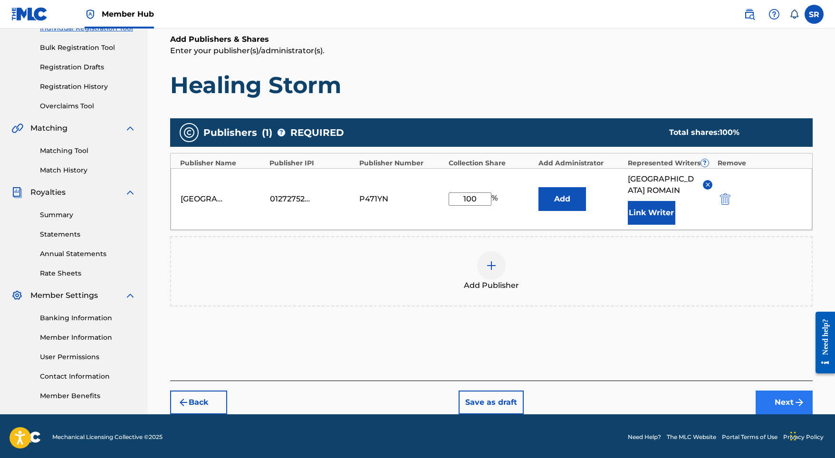
click at [773, 391] on button "Next" at bounding box center [784, 403] width 57 height 24
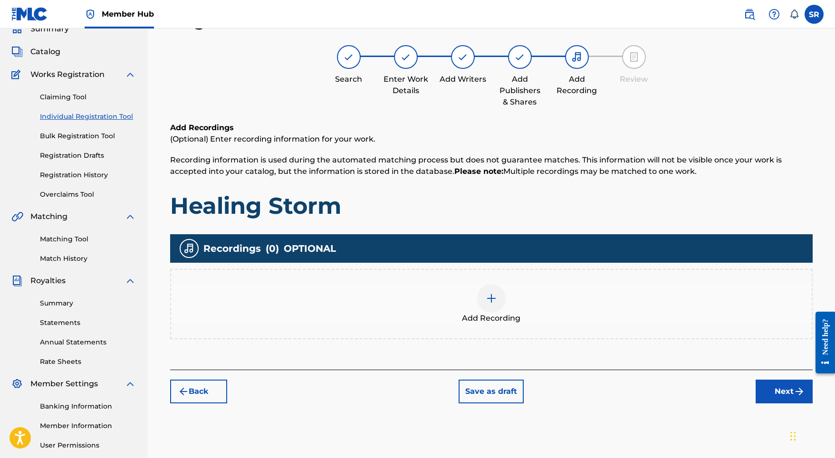
click at [473, 302] on div "Add Recording" at bounding box center [491, 304] width 641 height 40
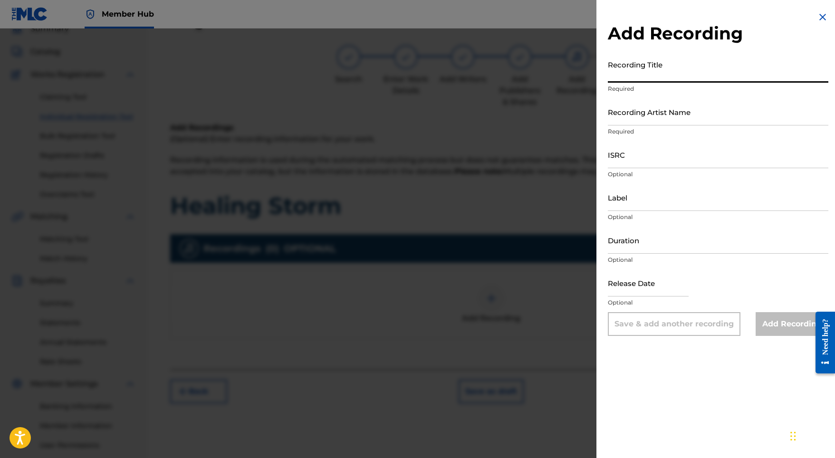
click at [621, 77] on input "Recording Title" at bounding box center [718, 69] width 221 height 27
paste input "Healing Storm"
type input "Healing Storm"
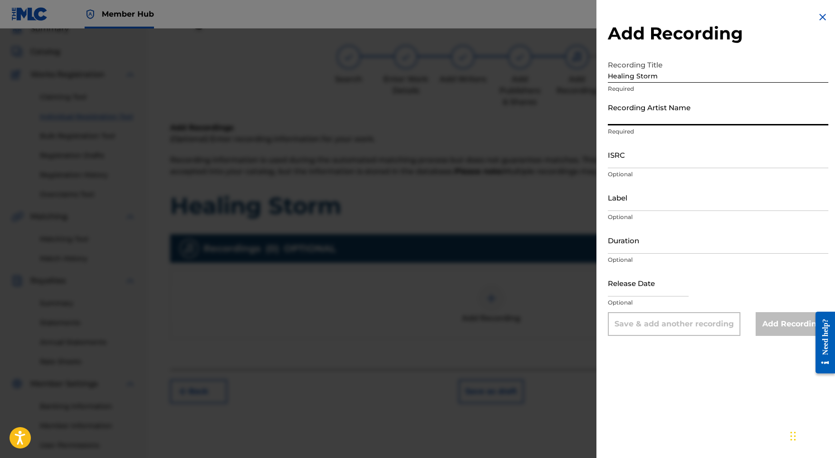
click at [637, 113] on input "Recording Artist Name" at bounding box center [718, 111] width 221 height 27
paste input "Adam Storme"
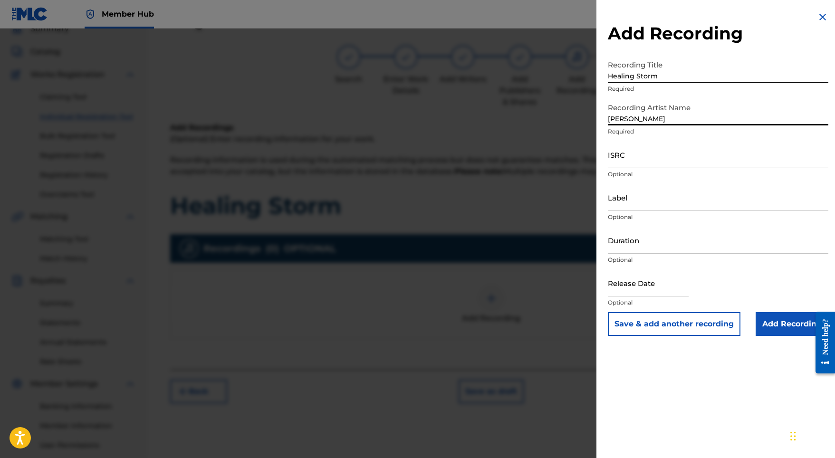
type input "Adam Storme"
click at [619, 163] on input "ISRC" at bounding box center [718, 154] width 221 height 27
paste input "SE5W32103346"
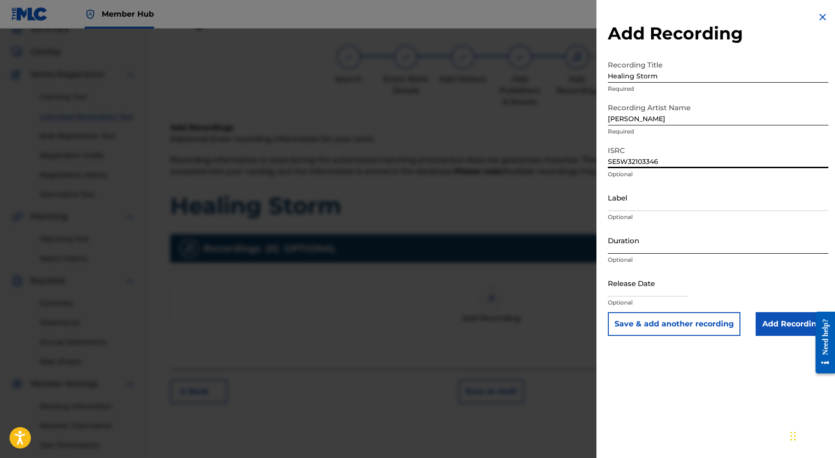
type input "SE5W32103346"
click at [632, 235] on input "Duration" at bounding box center [718, 240] width 221 height 27
type input "03:28"
click at [657, 284] on input "text" at bounding box center [648, 283] width 81 height 27
select select "8"
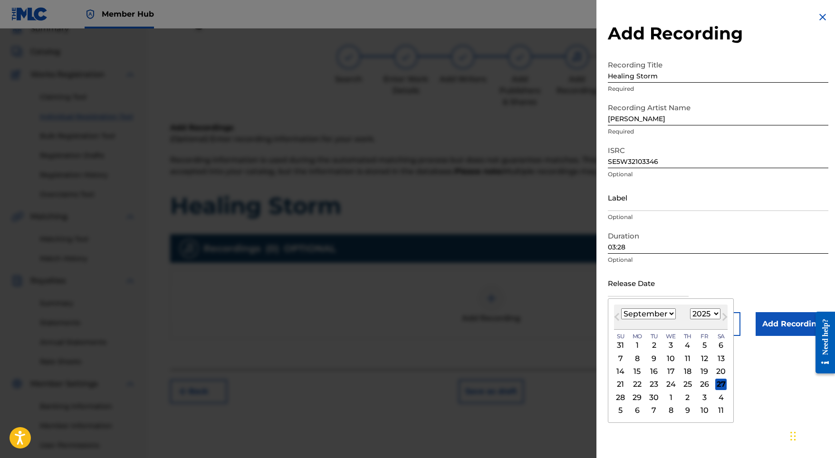
select select "2022"
select select "0"
click at [699, 385] on div "21" at bounding box center [704, 384] width 11 height 11
type input "January 21 2022"
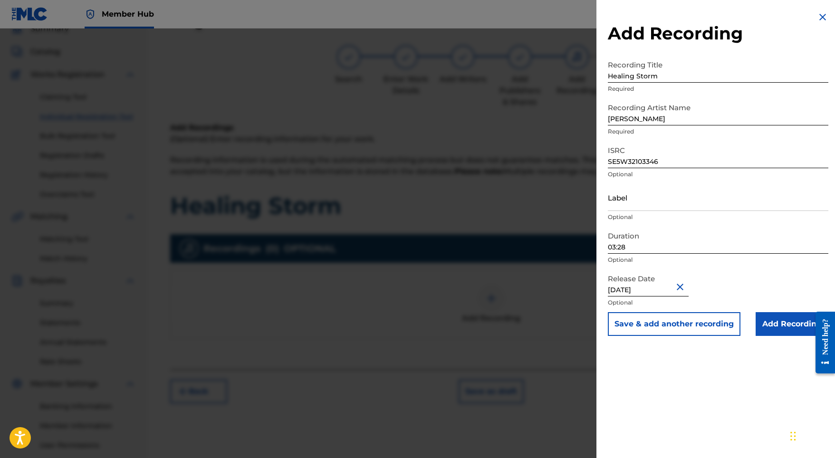
click at [772, 339] on div "Add Recording Recording Title Healing Storm Required Recording Artist Name Adam…" at bounding box center [718, 174] width 243 height 348
click at [772, 329] on input "Add Recording" at bounding box center [792, 324] width 73 height 24
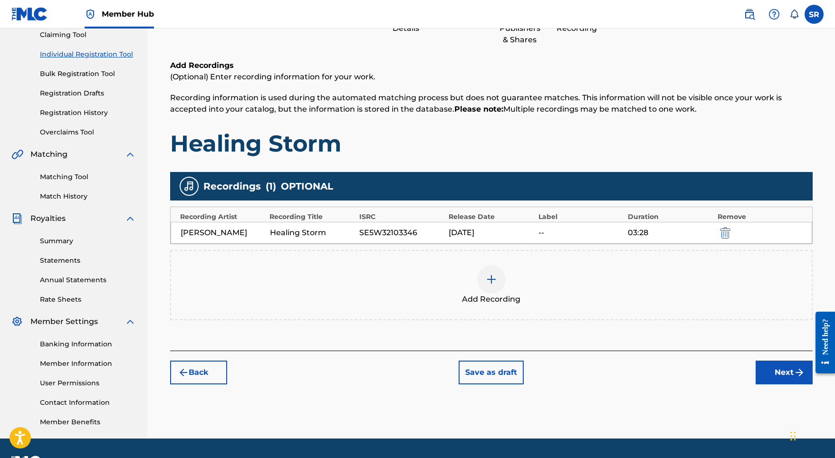
scroll to position [106, 0]
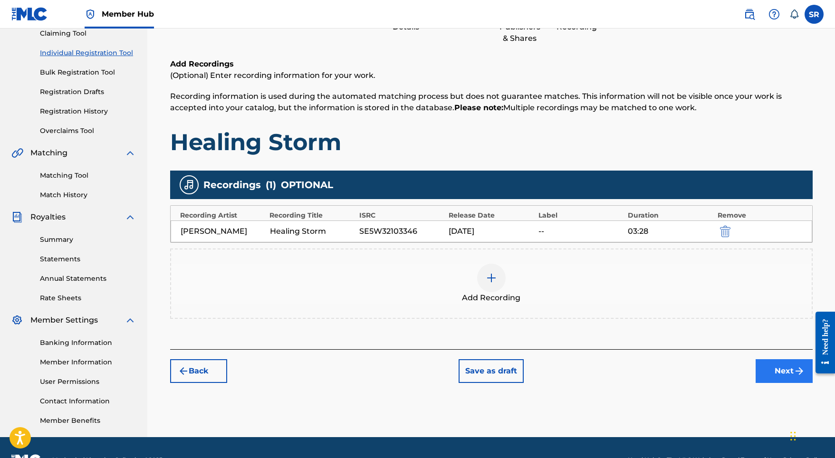
click at [763, 372] on button "Next" at bounding box center [784, 371] width 57 height 24
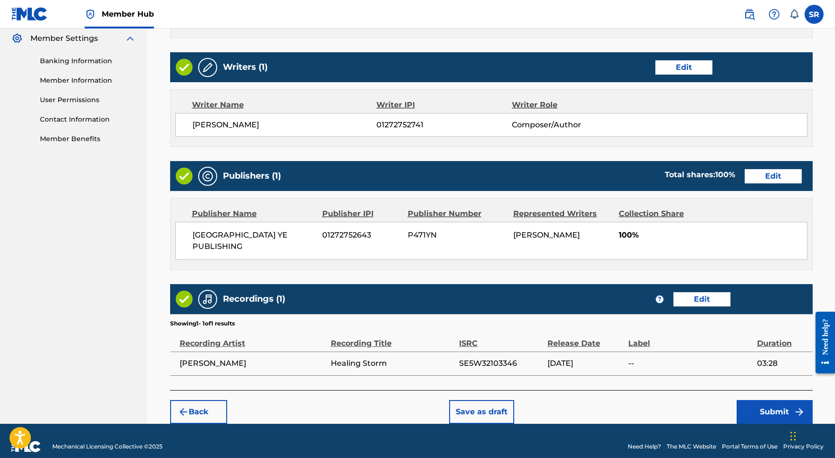
scroll to position [388, 0]
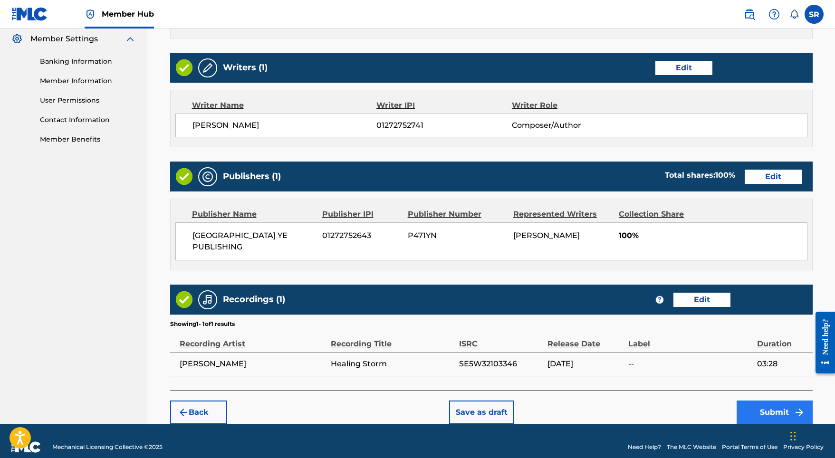
click at [784, 403] on button "Submit" at bounding box center [775, 413] width 76 height 24
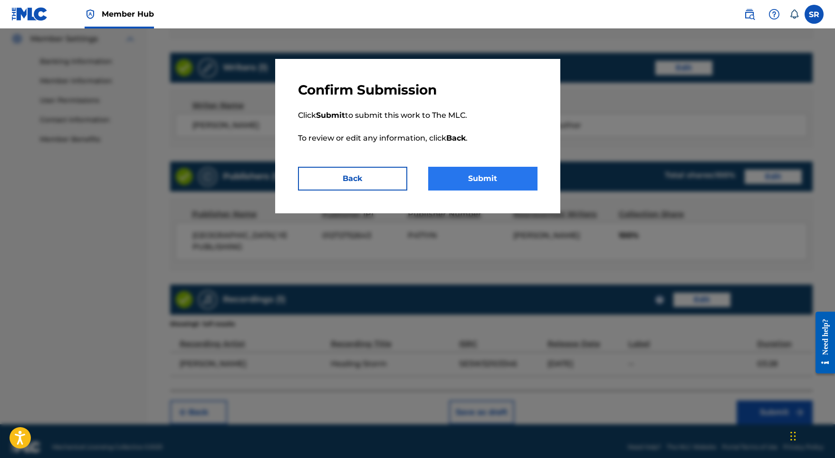
click at [488, 175] on button "Submit" at bounding box center [482, 179] width 109 height 24
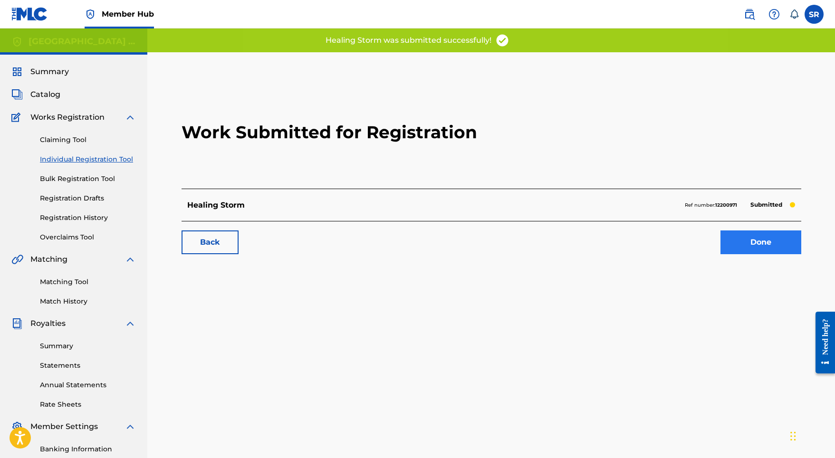
click at [738, 238] on link "Done" at bounding box center [761, 243] width 81 height 24
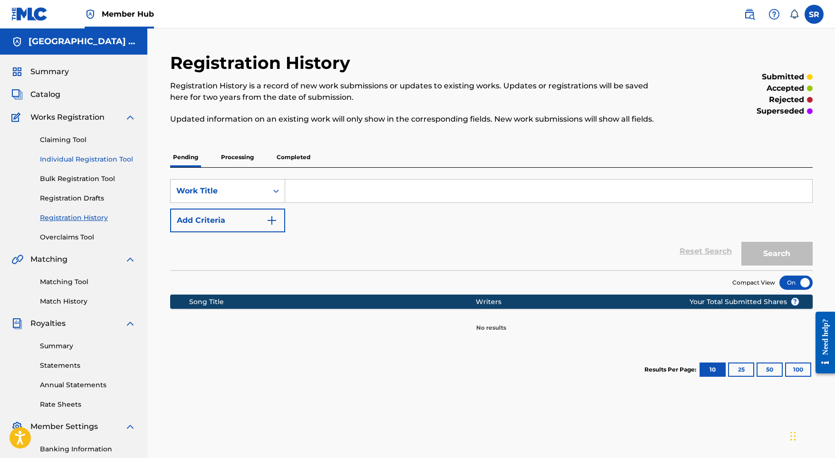
click at [101, 157] on link "Individual Registration Tool" at bounding box center [88, 160] width 96 height 10
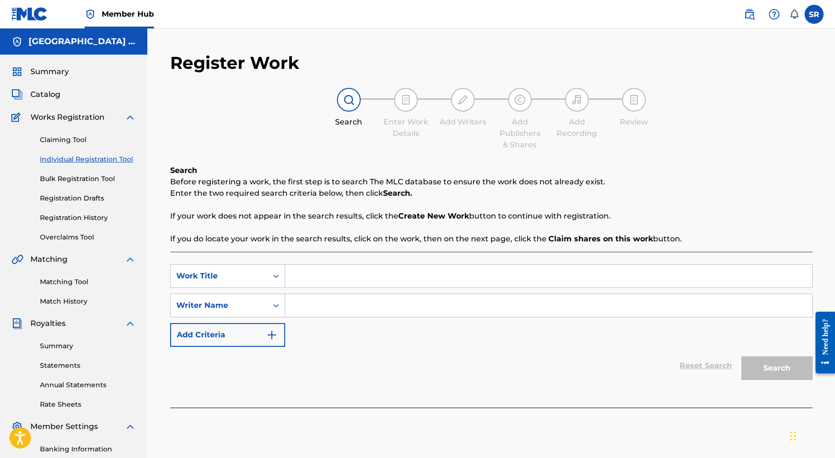
click at [300, 271] on input "Search Form" at bounding box center [548, 276] width 527 height 23
paste input "Storm Cure"
type input "Storm Cure"
click at [309, 304] on input "Search Form" at bounding box center [548, 305] width 527 height 23
paste input "Storm Cure"
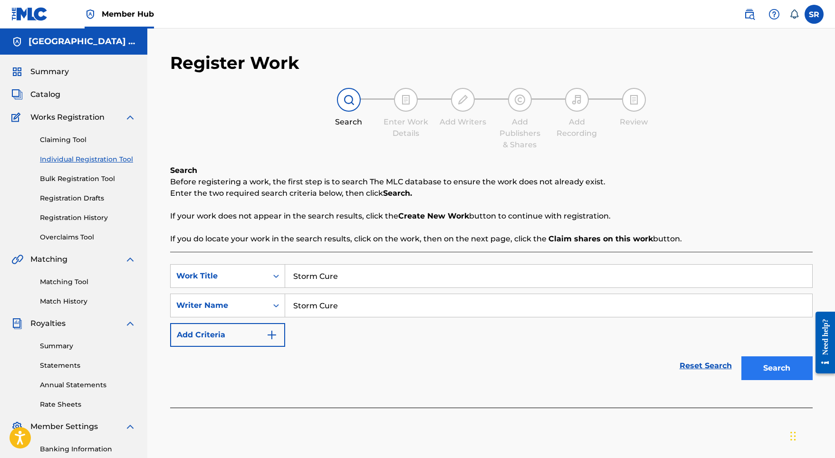
type input "Storm Cure"
click at [781, 373] on button "Search" at bounding box center [777, 369] width 71 height 24
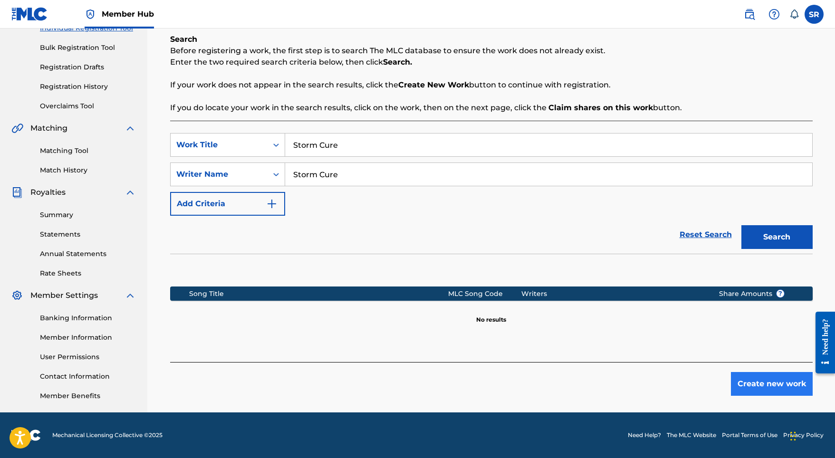
scroll to position [131, 0]
click at [757, 382] on button "Create new work" at bounding box center [772, 384] width 82 height 24
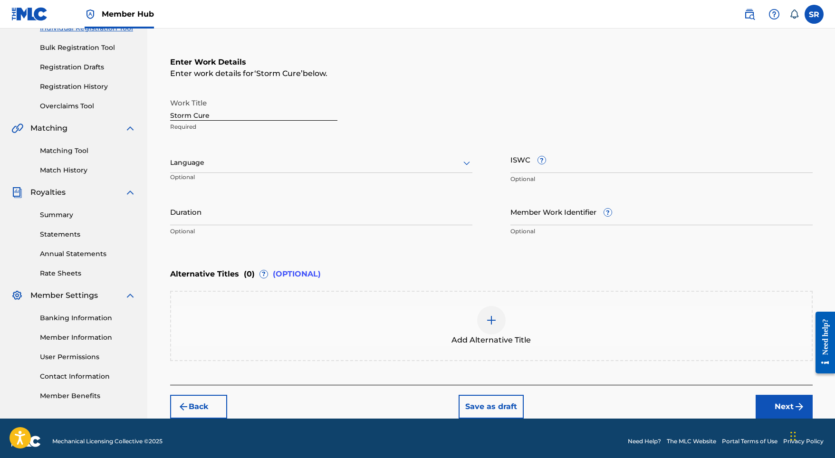
click at [316, 166] on div at bounding box center [321, 163] width 302 height 12
click at [276, 181] on div "English" at bounding box center [321, 183] width 301 height 21
click at [277, 206] on input "Duration" at bounding box center [321, 211] width 302 height 27
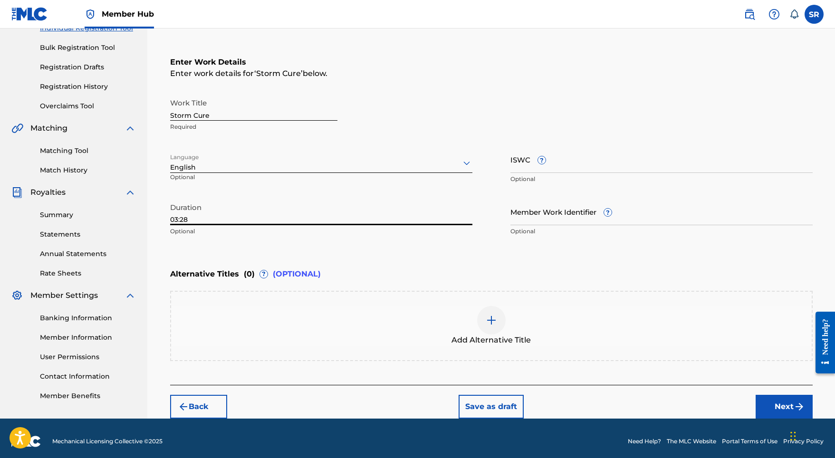
type input "03:28"
click at [491, 320] on img at bounding box center [491, 320] width 11 height 11
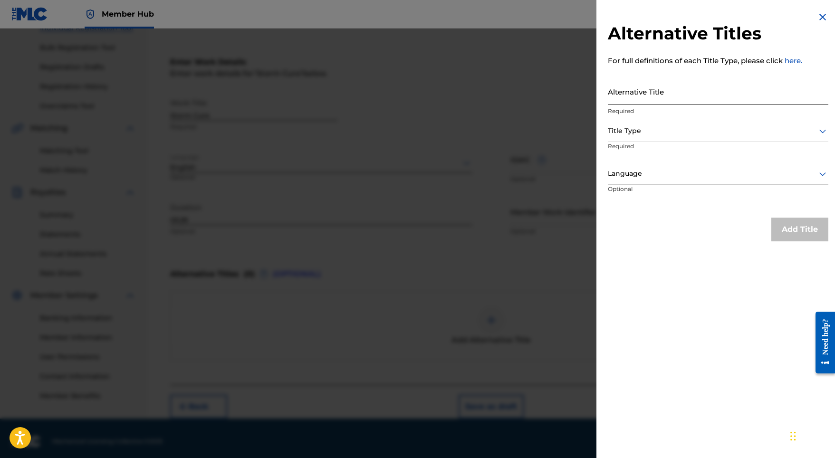
click at [624, 100] on input "Alternative Title" at bounding box center [718, 91] width 221 height 27
paste input "Storm Cure"
type input "Storm Cure"
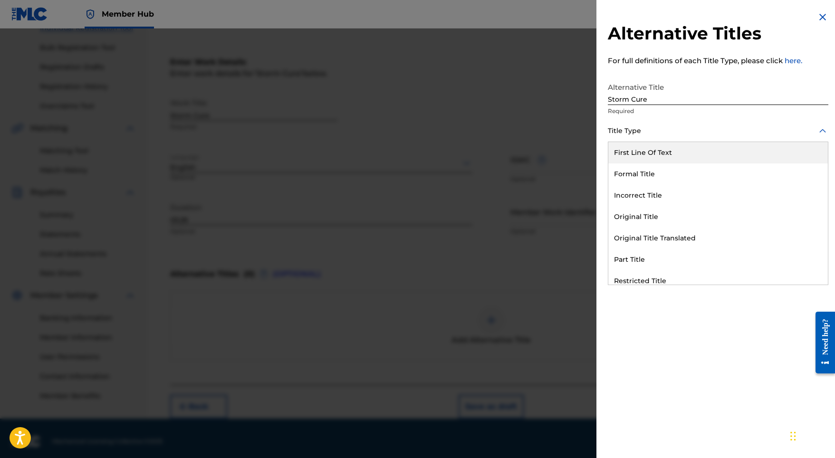
click at [618, 127] on div at bounding box center [718, 131] width 221 height 12
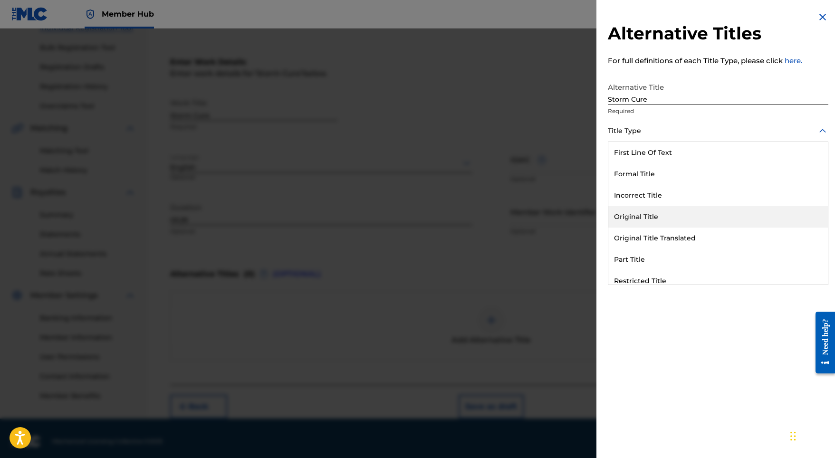
click at [629, 210] on div "Original Title" at bounding box center [719, 216] width 220 height 21
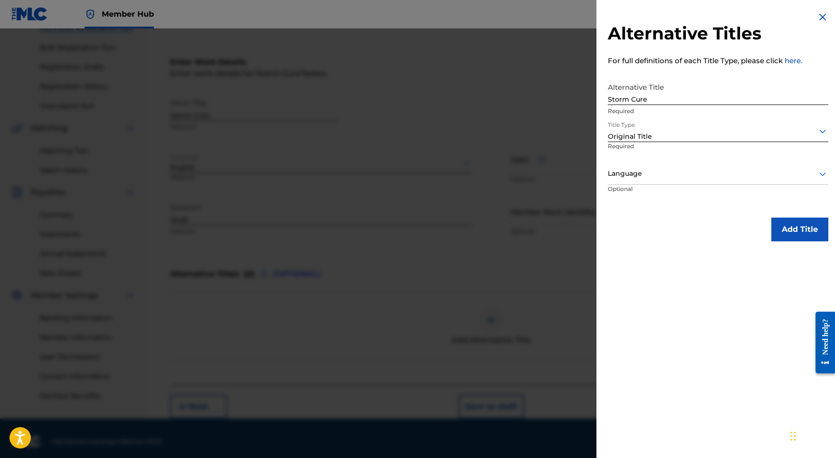
click at [635, 177] on div at bounding box center [718, 174] width 221 height 12
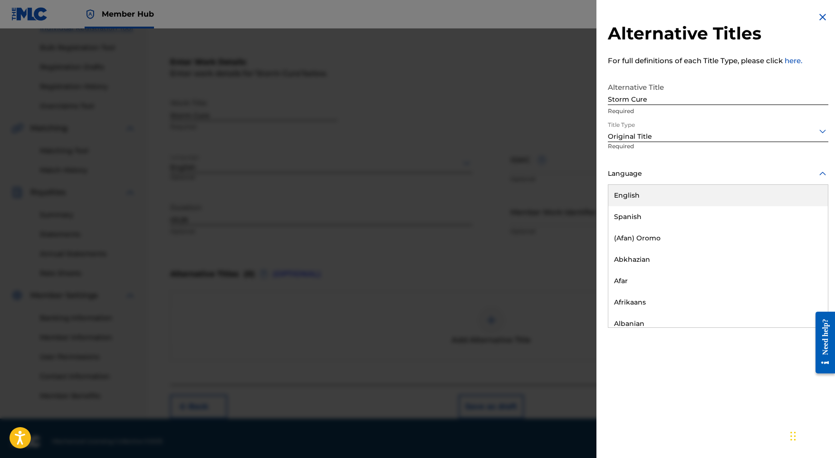
click at [635, 193] on div "English" at bounding box center [719, 195] width 220 height 21
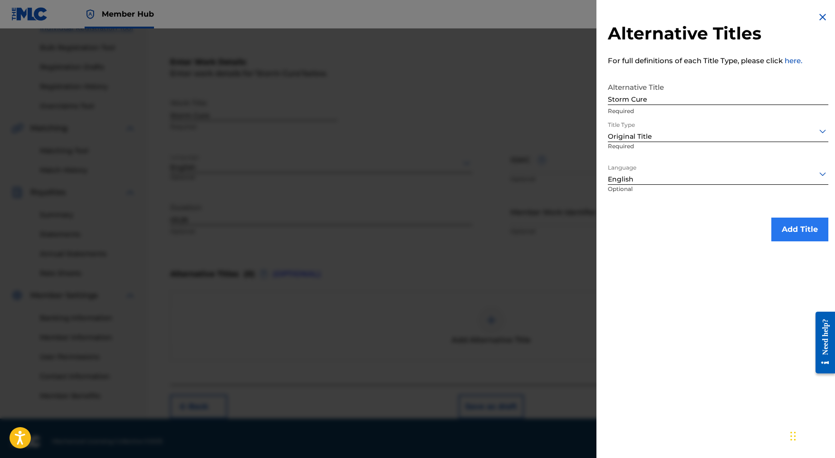
click at [802, 228] on button "Add Title" at bounding box center [800, 230] width 57 height 24
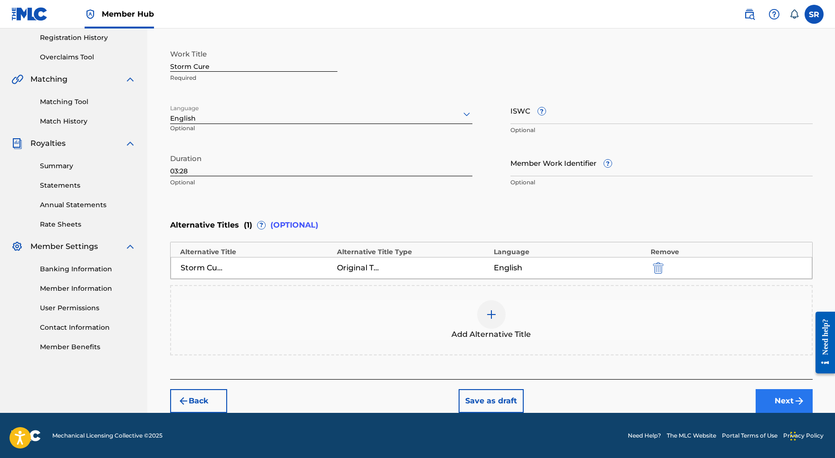
click at [792, 395] on button "Next" at bounding box center [784, 401] width 57 height 24
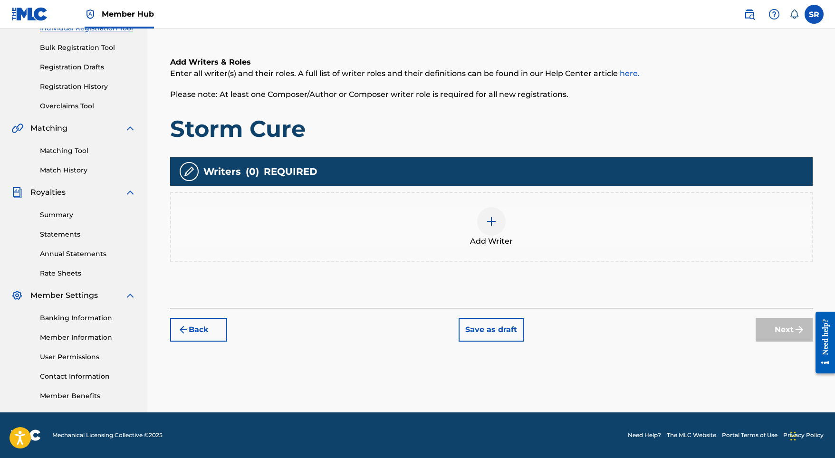
click at [496, 230] on div at bounding box center [491, 221] width 29 height 29
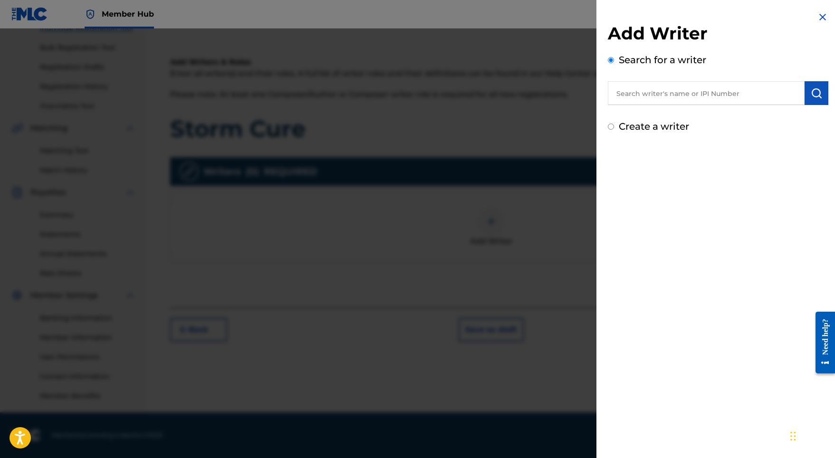
click at [726, 92] on input "text" at bounding box center [706, 93] width 197 height 24
paste input "[PERSON_NAME]"
type input "[PERSON_NAME]"
click at [819, 91] on button "submit" at bounding box center [817, 93] width 24 height 24
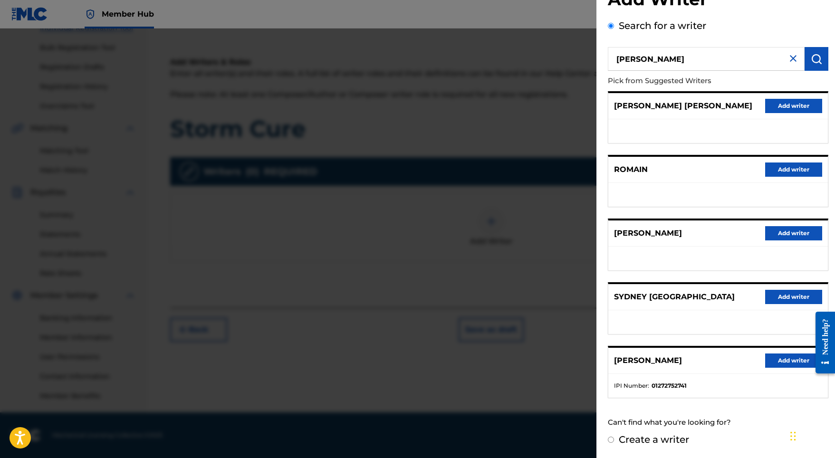
scroll to position [42, 0]
click at [785, 358] on button "Add writer" at bounding box center [793, 361] width 57 height 14
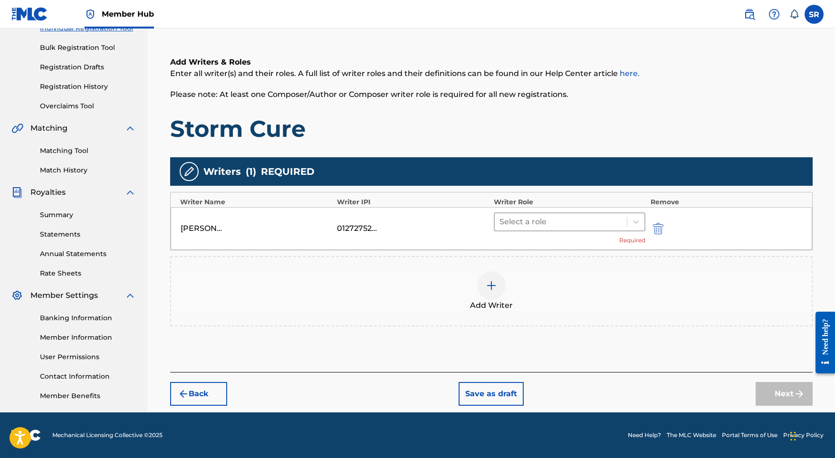
click at [555, 220] on div at bounding box center [561, 221] width 123 height 13
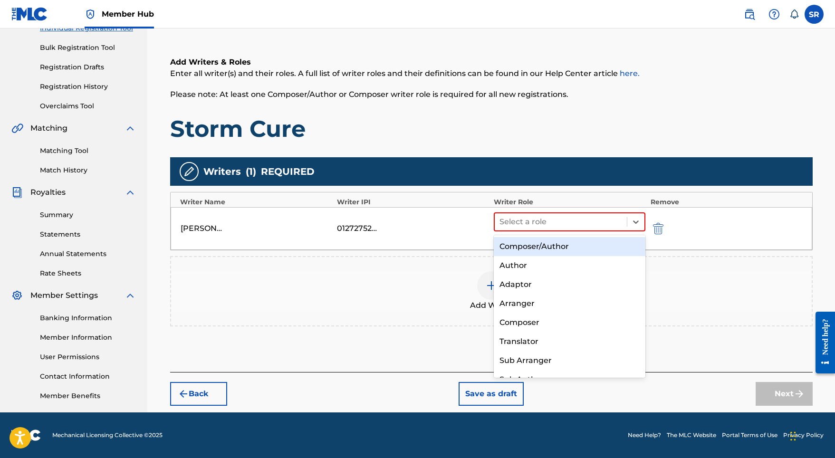
click at [544, 240] on div "Composer/Author" at bounding box center [570, 246] width 152 height 19
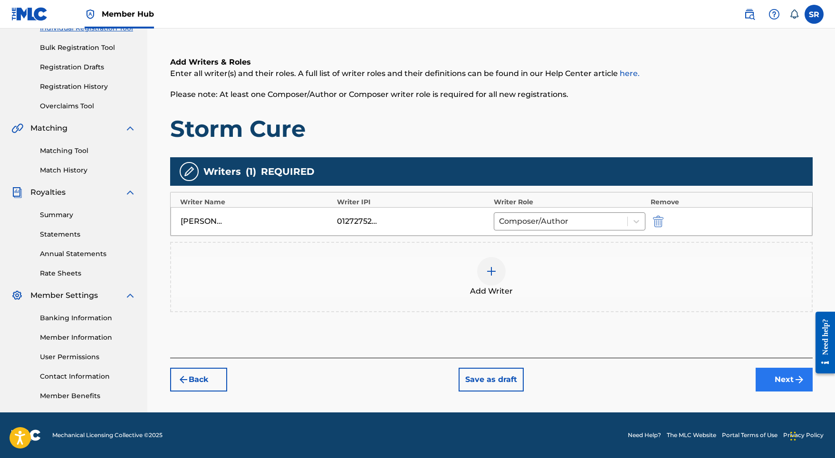
click at [770, 370] on button "Next" at bounding box center [784, 380] width 57 height 24
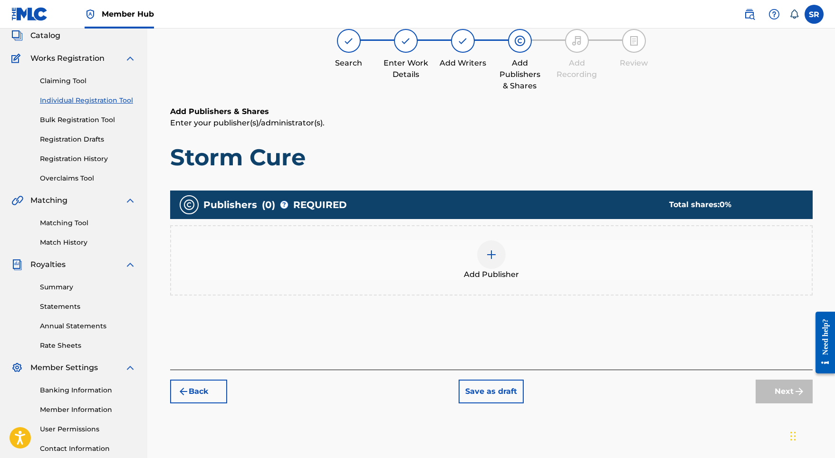
scroll to position [43, 0]
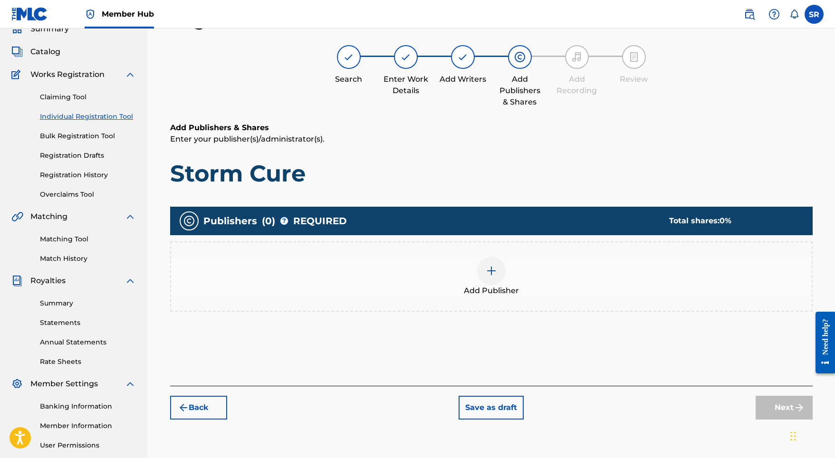
click at [502, 269] on div at bounding box center [491, 271] width 29 height 29
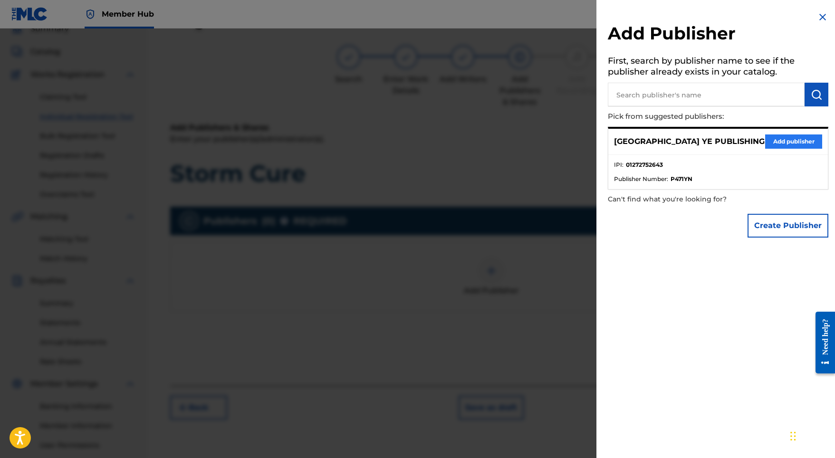
click at [772, 140] on button "Add publisher" at bounding box center [793, 142] width 57 height 14
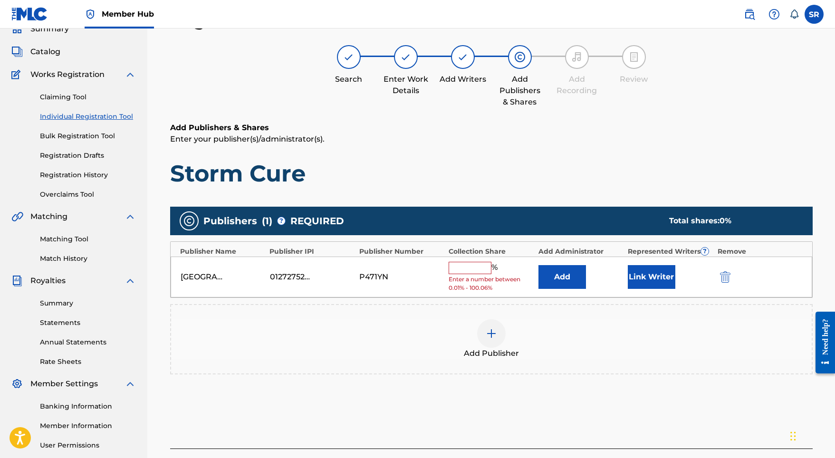
click at [475, 266] on input "text" at bounding box center [470, 268] width 43 height 12
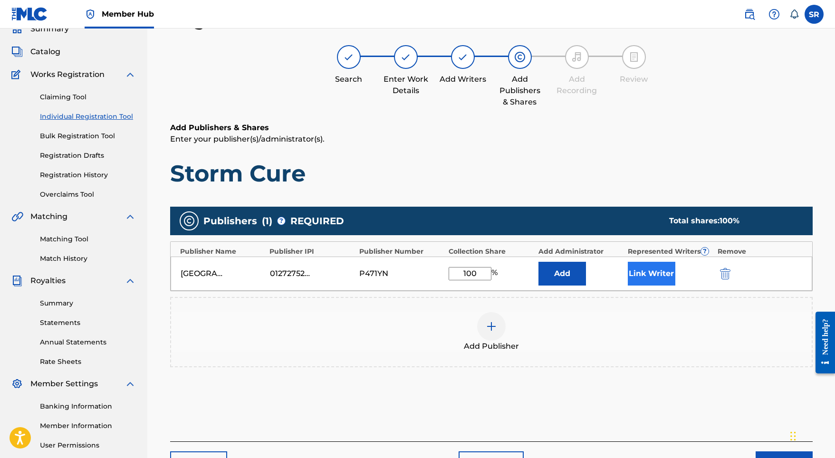
type input "100"
click at [634, 279] on button "Link Writer" at bounding box center [652, 274] width 48 height 24
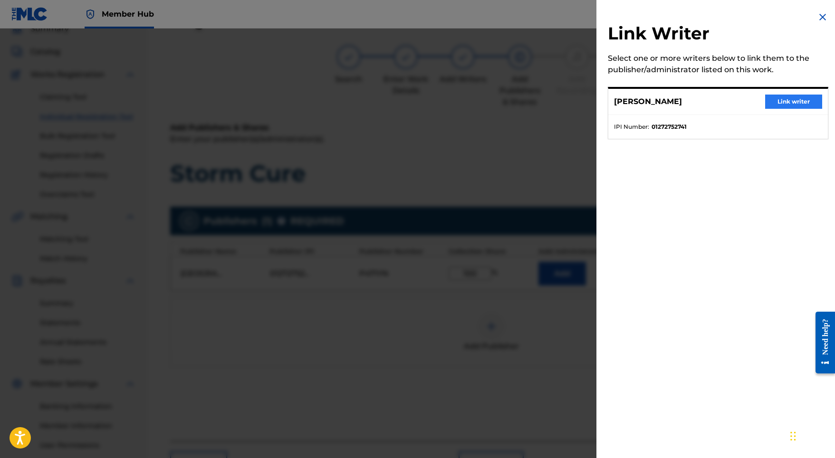
click at [775, 104] on button "Link writer" at bounding box center [793, 102] width 57 height 14
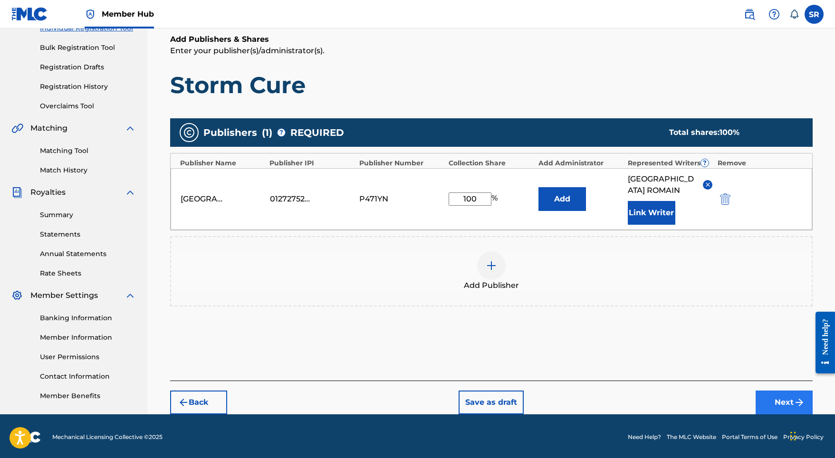
click at [795, 391] on button "Next" at bounding box center [784, 403] width 57 height 24
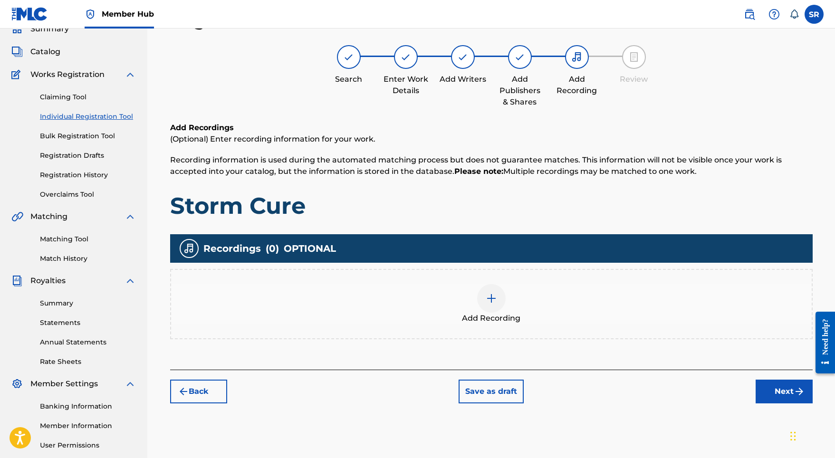
click at [487, 296] on img at bounding box center [491, 298] width 11 height 11
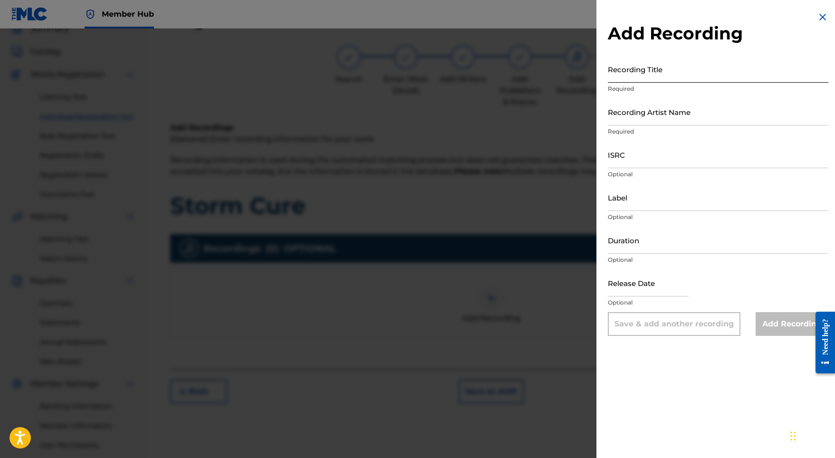
click at [640, 79] on input "Recording Title" at bounding box center [718, 69] width 221 height 27
paste input "Storm Cure"
type input "Storm Cure"
click at [631, 106] on input "Recording Artist Name" at bounding box center [718, 111] width 221 height 27
paste input "Adam Storme"
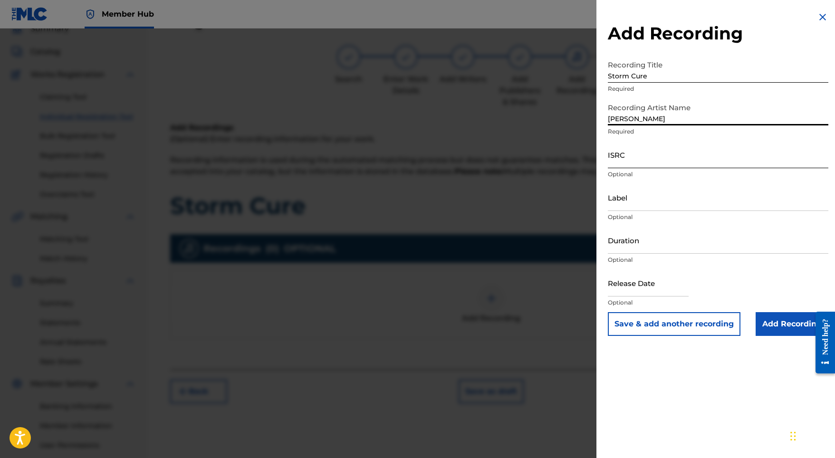
type input "Adam Storme"
click at [633, 152] on input "ISRC" at bounding box center [718, 154] width 221 height 27
paste input "SE5W32103347"
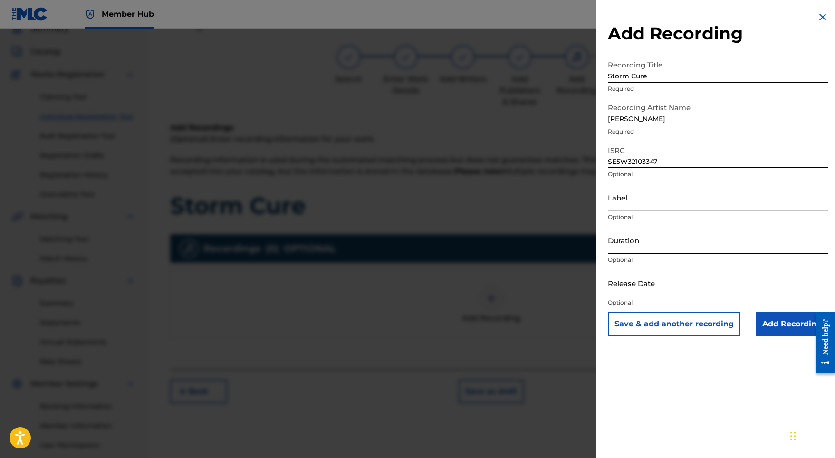
type input "SE5W32103347"
click at [639, 236] on input "Duration" at bounding box center [718, 240] width 221 height 27
type input "03:28"
click at [618, 289] on input "text" at bounding box center [648, 283] width 81 height 27
select select "8"
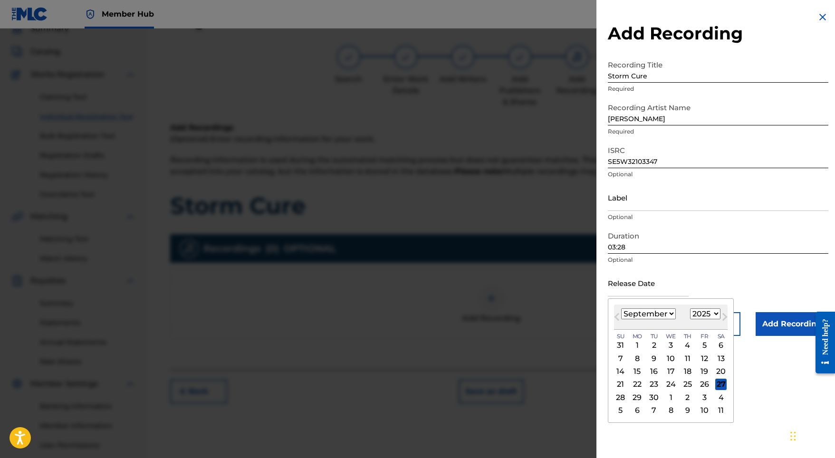
click at [699, 319] on div "1899 1900 1901 1902 1903 1904 1905 1906 1907 1908 1909 1910 1911 1912 1913 1914…" at bounding box center [705, 314] width 30 height 11
select select "2022"
select select "0"
click at [699, 385] on div "21" at bounding box center [704, 384] width 11 height 11
type input "January 21 2022"
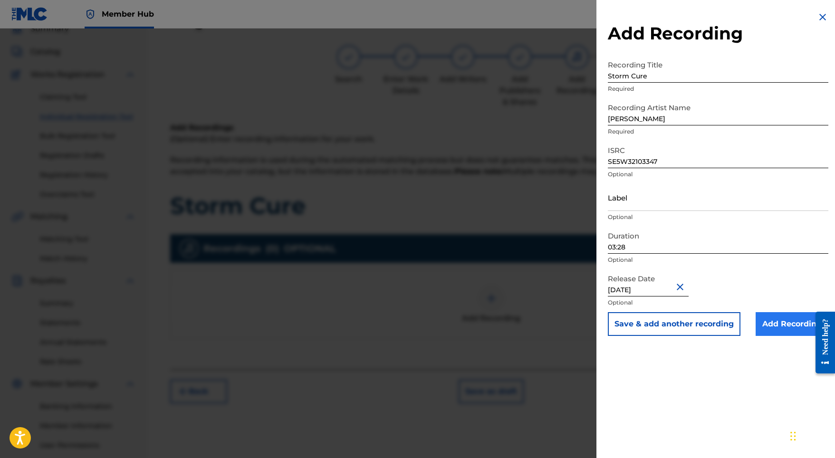
click at [772, 322] on input "Add Recording" at bounding box center [792, 324] width 73 height 24
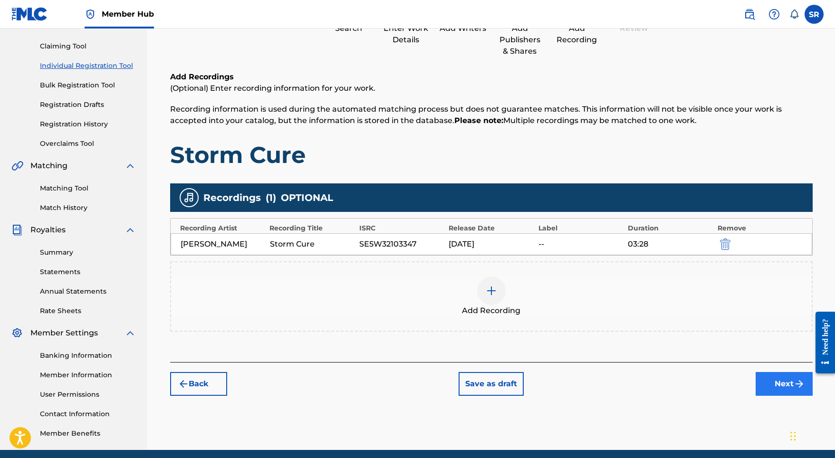
click at [766, 386] on button "Next" at bounding box center [784, 384] width 57 height 24
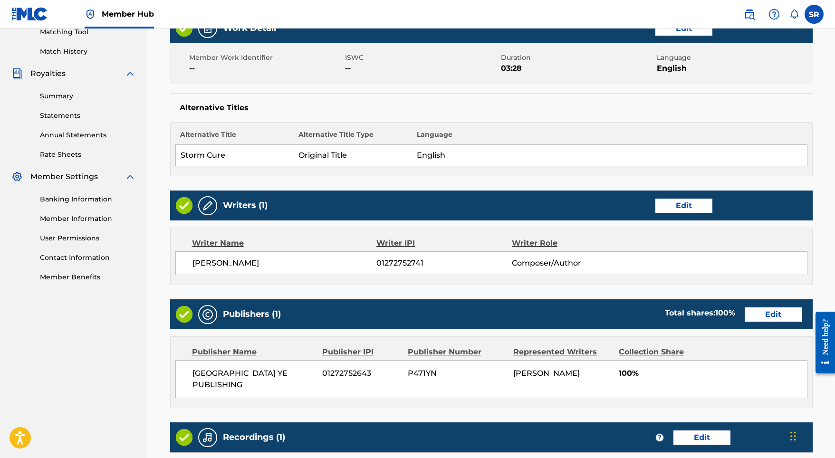
scroll to position [381, 0]
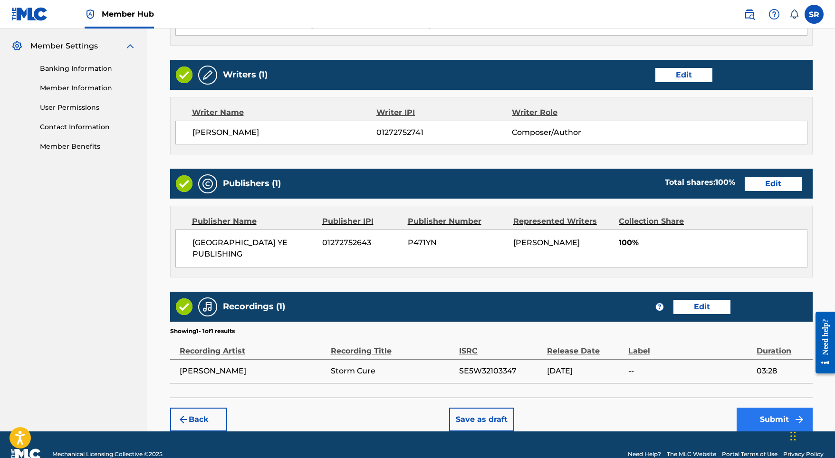
click at [771, 408] on button "Submit" at bounding box center [775, 420] width 76 height 24
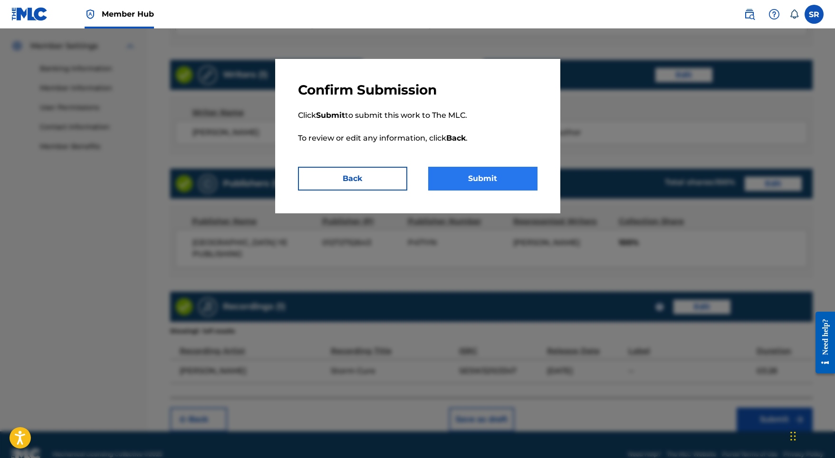
click at [502, 187] on button "Submit" at bounding box center [482, 179] width 109 height 24
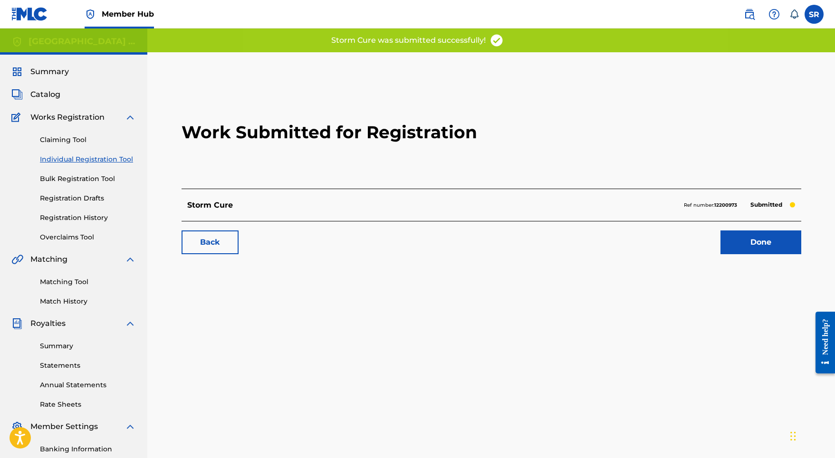
click at [719, 240] on div "Done" at bounding box center [755, 243] width 92 height 24
click at [734, 243] on link "Done" at bounding box center [761, 243] width 81 height 24
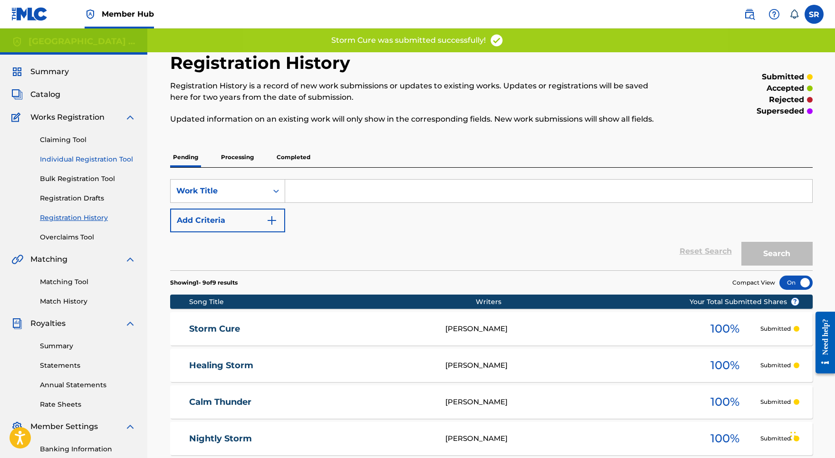
click at [86, 163] on link "Individual Registration Tool" at bounding box center [88, 160] width 96 height 10
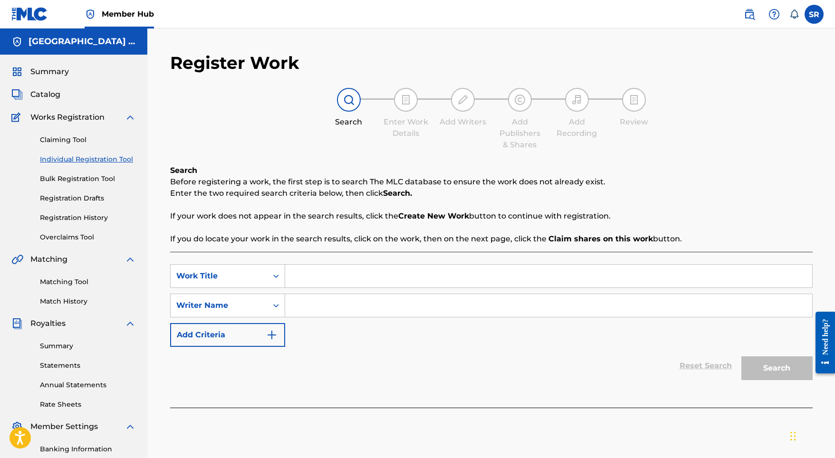
click at [301, 288] on div "Search Form" at bounding box center [549, 276] width 528 height 24
click at [304, 280] on input "Search Form" at bounding box center [548, 276] width 527 height 23
paste input "Thunder Remedy"
type input "Thunder Remedy"
click at [315, 309] on input "Search Form" at bounding box center [548, 305] width 527 height 23
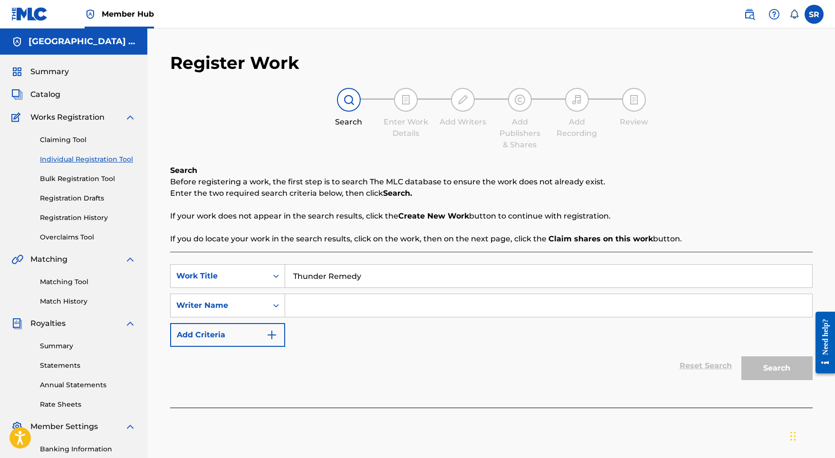
paste input "Thunder Remedy"
type input "Thunder Remedy"
click at [773, 360] on button "Search" at bounding box center [777, 369] width 71 height 24
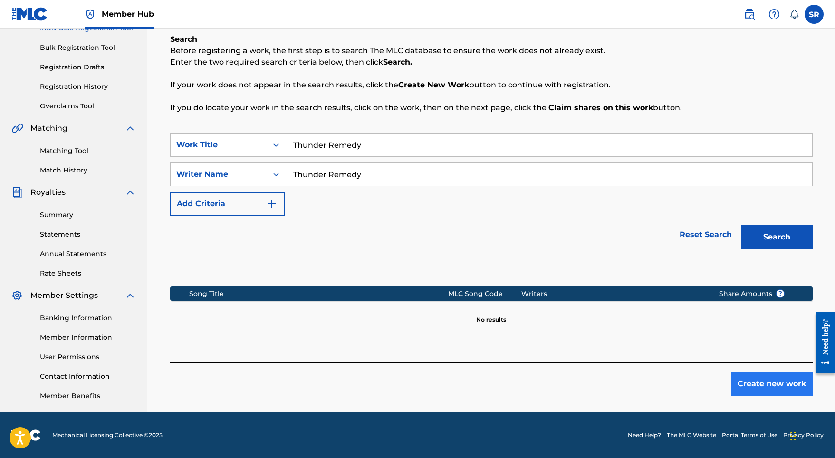
click at [772, 378] on button "Create new work" at bounding box center [772, 384] width 82 height 24
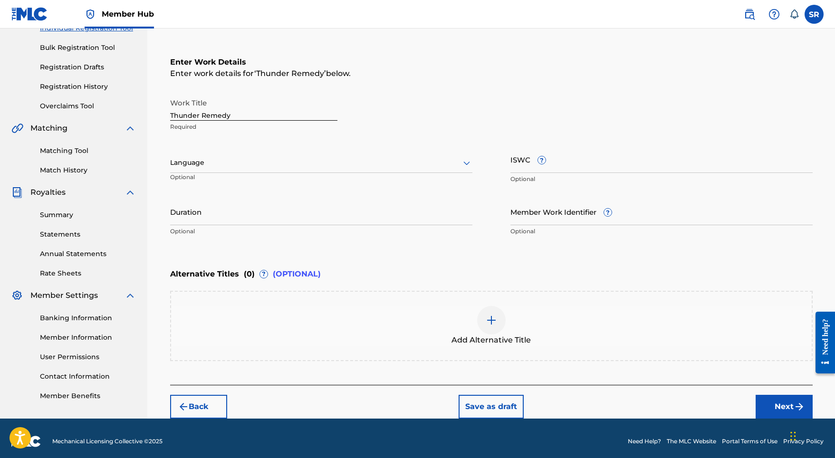
click at [373, 164] on div at bounding box center [321, 163] width 302 height 12
click at [340, 186] on div "English" at bounding box center [321, 183] width 301 height 21
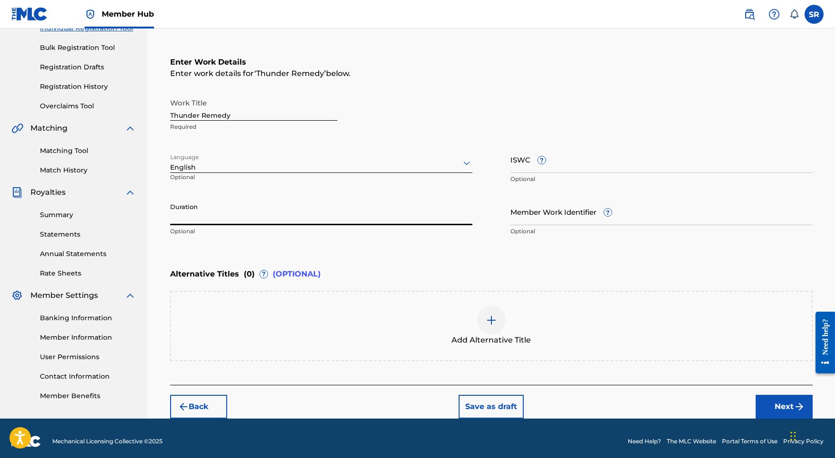
click at [336, 211] on input "Duration" at bounding box center [321, 211] width 302 height 27
type input "03:28"
click at [504, 319] on div at bounding box center [491, 320] width 29 height 29
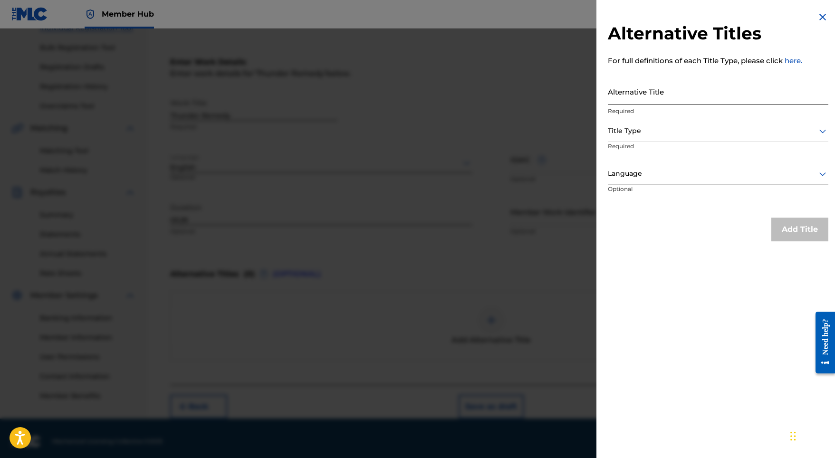
click at [648, 100] on input "Alternative Title" at bounding box center [718, 91] width 221 height 27
paste input "Thunder Remedy"
type input "Thunder Remedy"
click at [638, 128] on div at bounding box center [718, 131] width 221 height 12
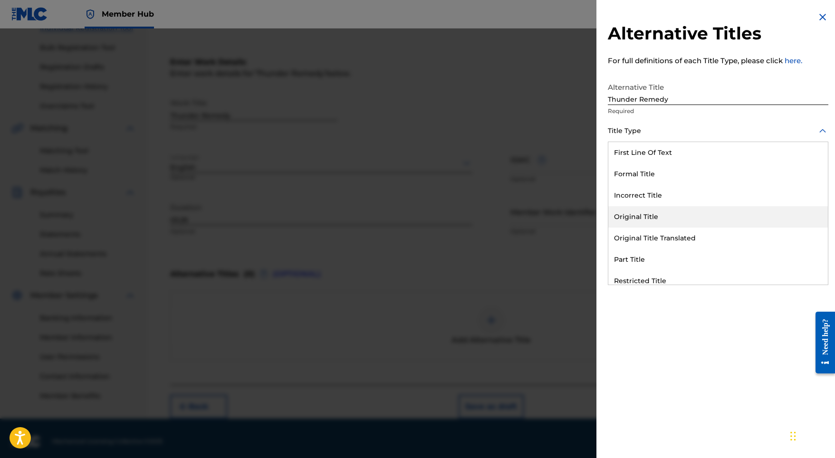
click at [628, 212] on div "Original Title" at bounding box center [719, 216] width 220 height 21
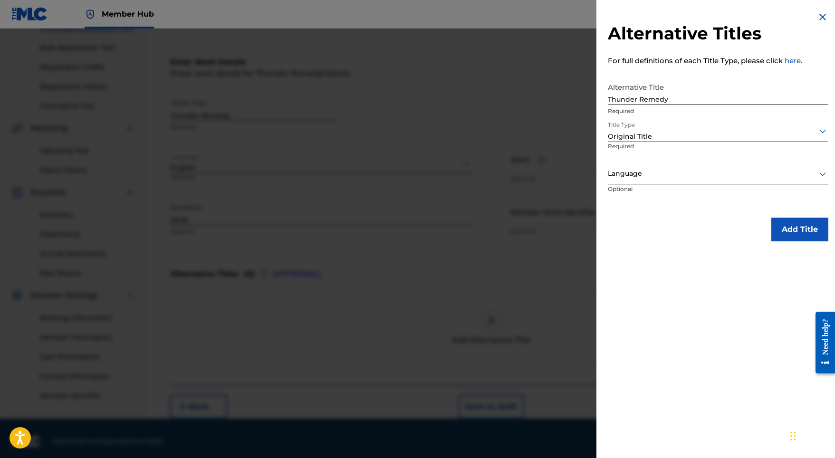
click at [637, 194] on p "Optional" at bounding box center [643, 195] width 71 height 21
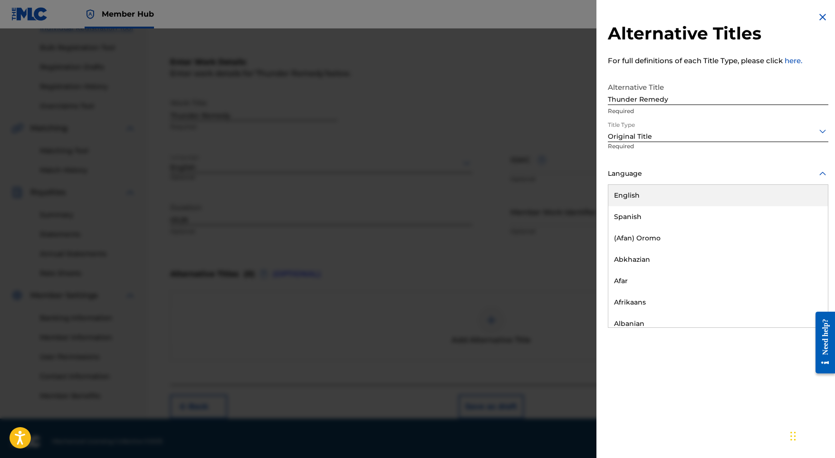
click at [638, 179] on div at bounding box center [718, 174] width 221 height 12
click at [637, 193] on div "English" at bounding box center [719, 195] width 220 height 21
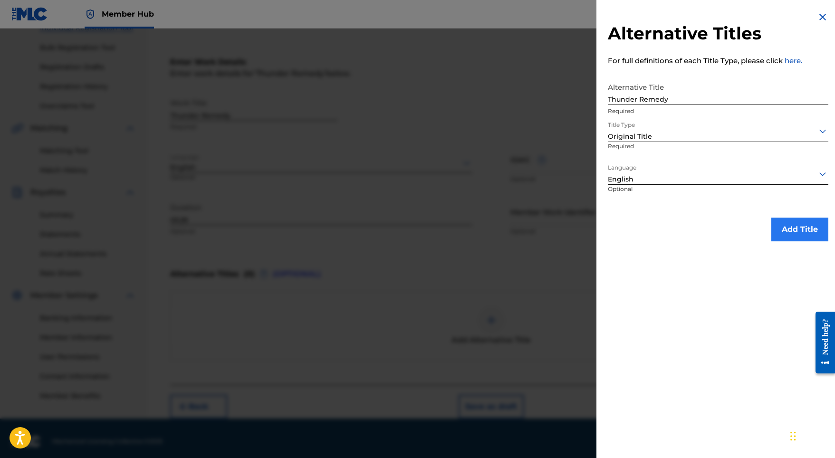
click at [797, 222] on button "Add Title" at bounding box center [800, 230] width 57 height 24
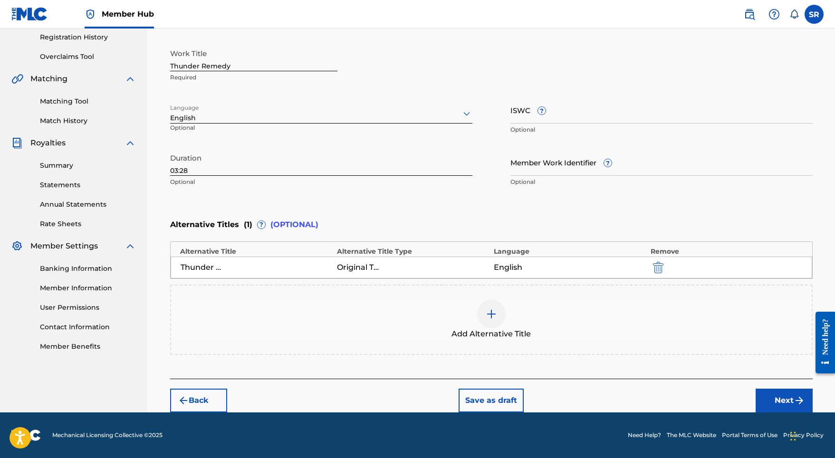
click at [773, 385] on div "Back Save as draft Next" at bounding box center [491, 396] width 643 height 34
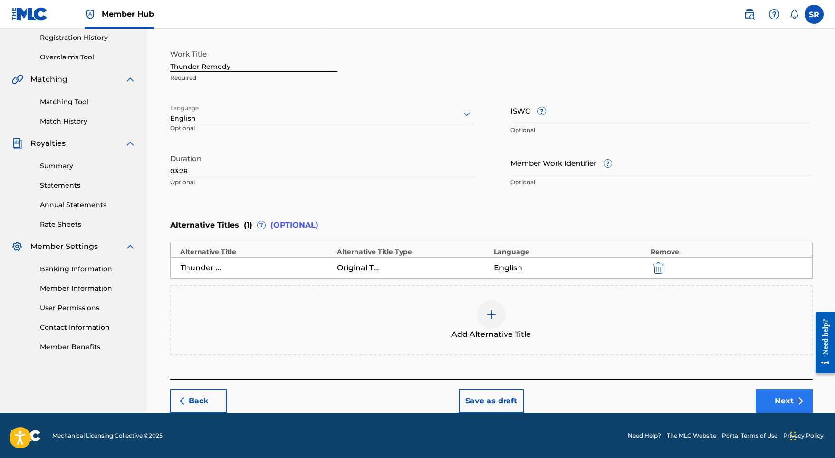
click at [773, 394] on button "Next" at bounding box center [784, 401] width 57 height 24
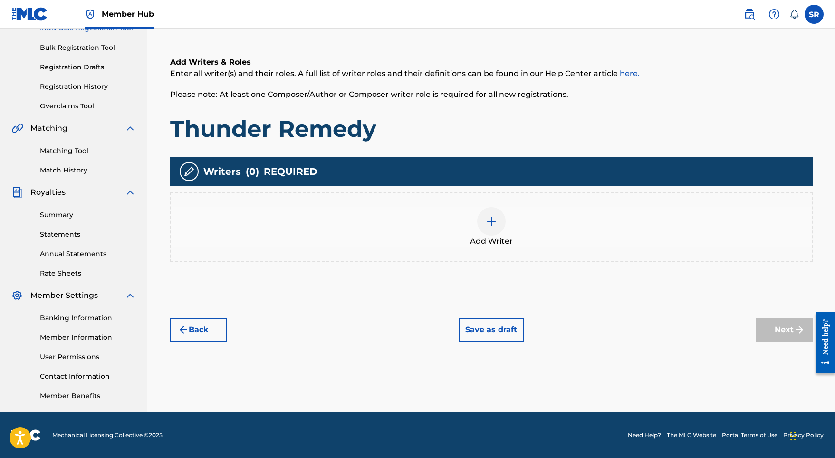
click at [460, 223] on div "Add Writer" at bounding box center [491, 227] width 641 height 40
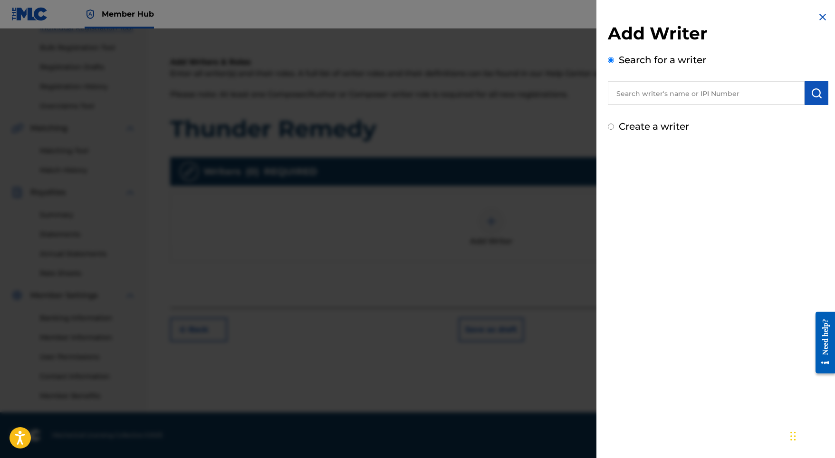
click at [714, 93] on input "text" at bounding box center [706, 93] width 197 height 24
click at [700, 91] on input "text" at bounding box center [706, 93] width 197 height 24
paste input "[PERSON_NAME]"
type input "[PERSON_NAME]"
click at [811, 87] on img "submit" at bounding box center [816, 92] width 11 height 11
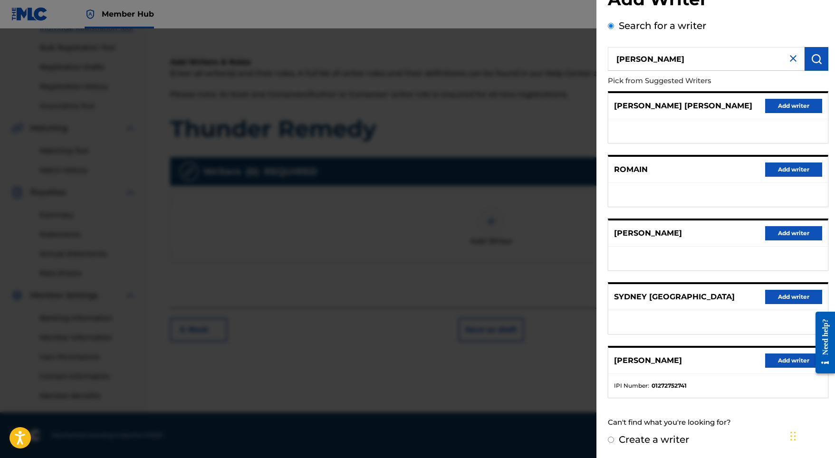
scroll to position [42, 0]
click at [784, 360] on button "Add writer" at bounding box center [793, 361] width 57 height 14
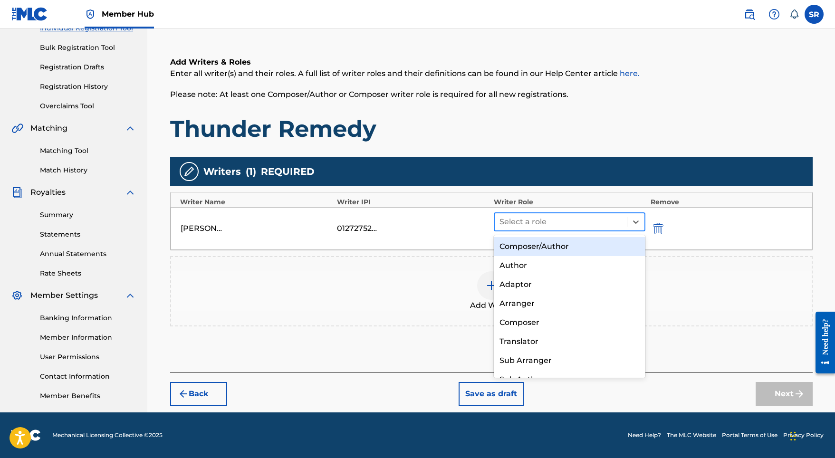
click at [557, 227] on div at bounding box center [561, 221] width 123 height 13
click at [551, 237] on div "Composer/Author" at bounding box center [570, 246] width 152 height 19
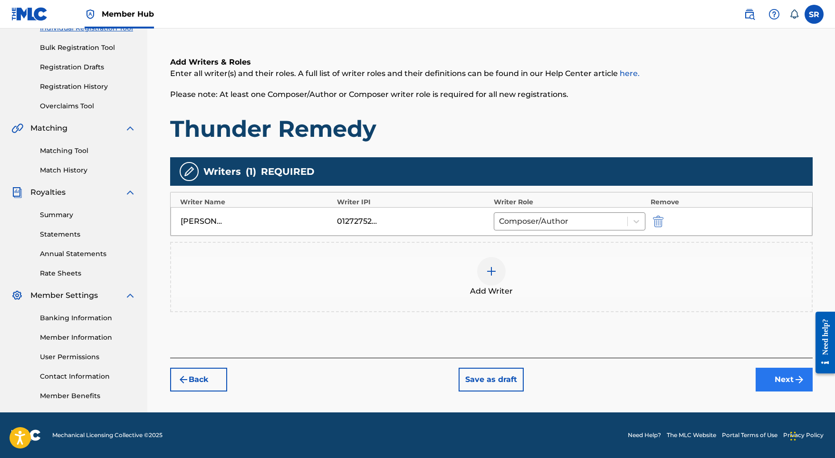
click at [792, 379] on button "Next" at bounding box center [784, 380] width 57 height 24
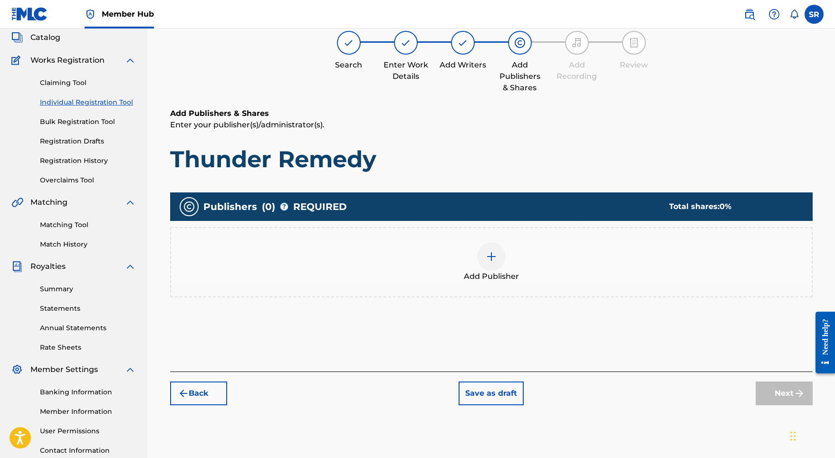
scroll to position [43, 0]
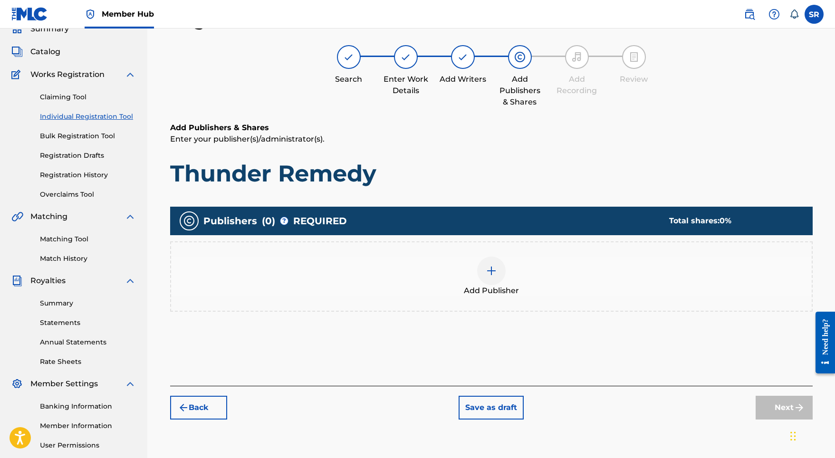
click at [518, 265] on div "Add Publisher" at bounding box center [491, 277] width 641 height 40
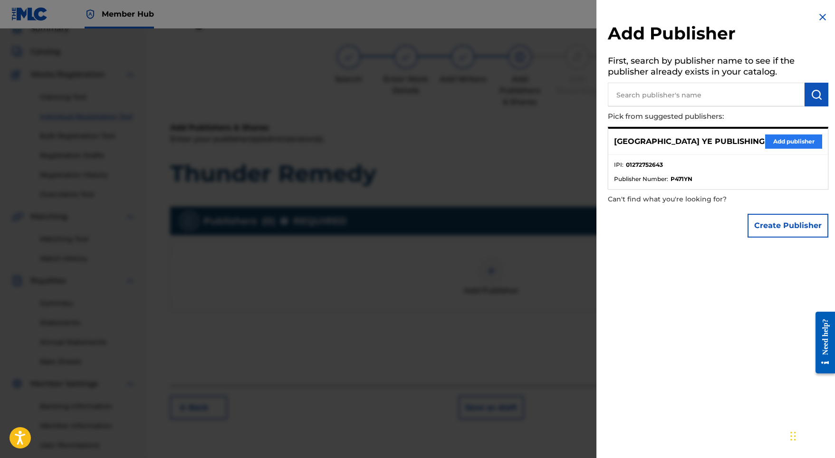
click at [781, 139] on button "Add publisher" at bounding box center [793, 142] width 57 height 14
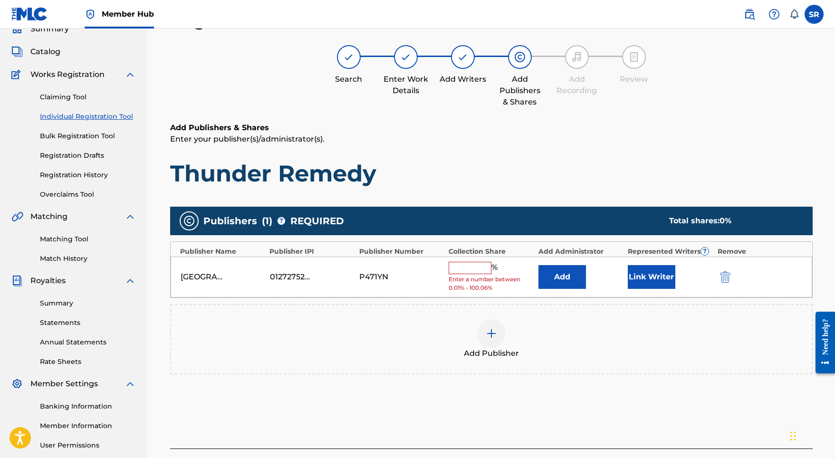
click at [489, 260] on div "SYDNEY YE PUBLISHING 01272752643 P471YN % Enter a number between 0.01% - 100.06…" at bounding box center [492, 277] width 642 height 41
click at [479, 265] on input "text" at bounding box center [470, 268] width 43 height 12
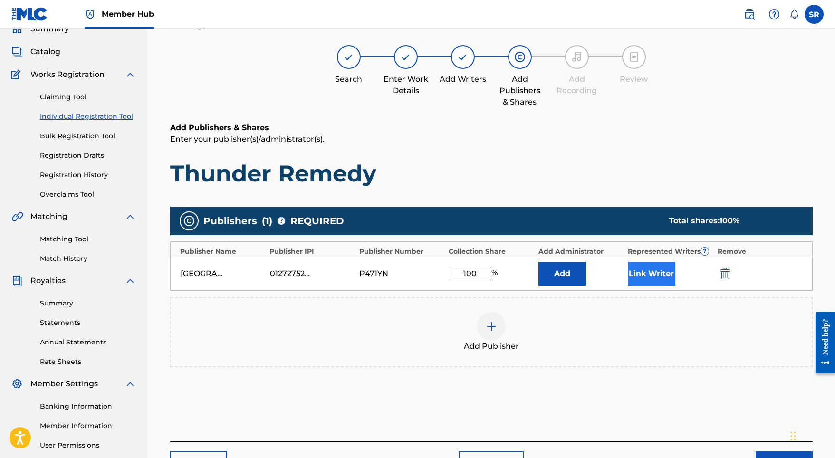
type input "100"
click at [632, 265] on button "Link Writer" at bounding box center [652, 274] width 48 height 24
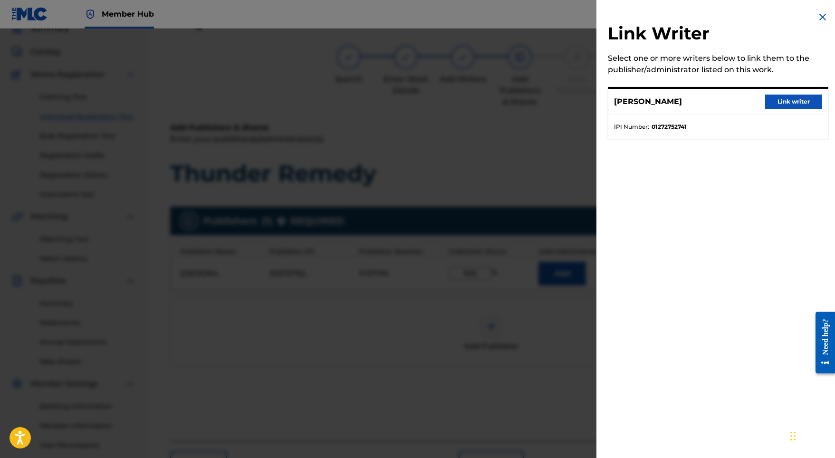
click at [792, 93] on div "SYDNEY ROMAIN Link writer" at bounding box center [719, 102] width 220 height 26
click at [786, 99] on button "Link writer" at bounding box center [793, 102] width 57 height 14
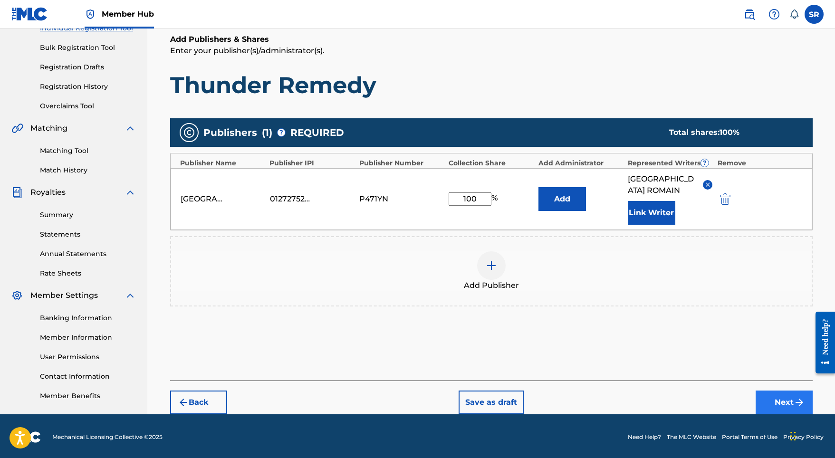
click at [783, 391] on button "Next" at bounding box center [784, 403] width 57 height 24
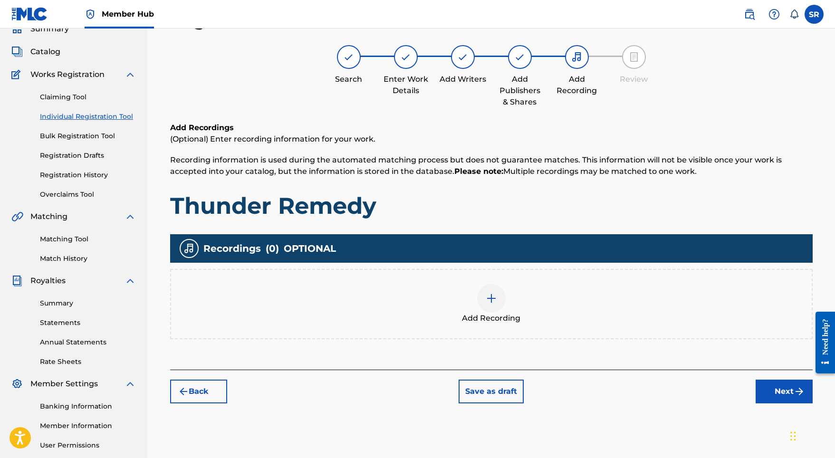
click at [487, 302] on img at bounding box center [491, 298] width 11 height 11
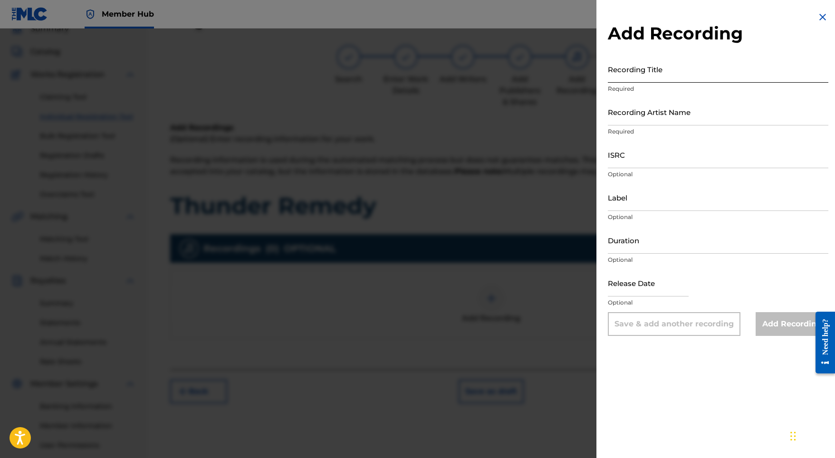
click at [697, 76] on input "Recording Title" at bounding box center [718, 69] width 221 height 27
paste input "Thunder Remedy"
type input "Thunder Remedy"
click at [652, 160] on input "ISRC" at bounding box center [718, 154] width 221 height 27
paste input "SE5W32103348"
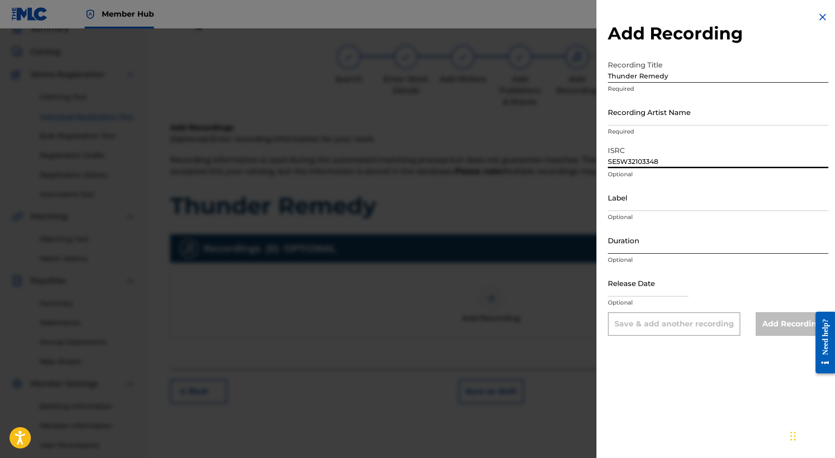
type input "SE5W32103348"
click at [641, 234] on input "Duration" at bounding box center [718, 240] width 221 height 27
type input "03:28"
click at [642, 282] on input "text" at bounding box center [648, 283] width 81 height 27
select select "8"
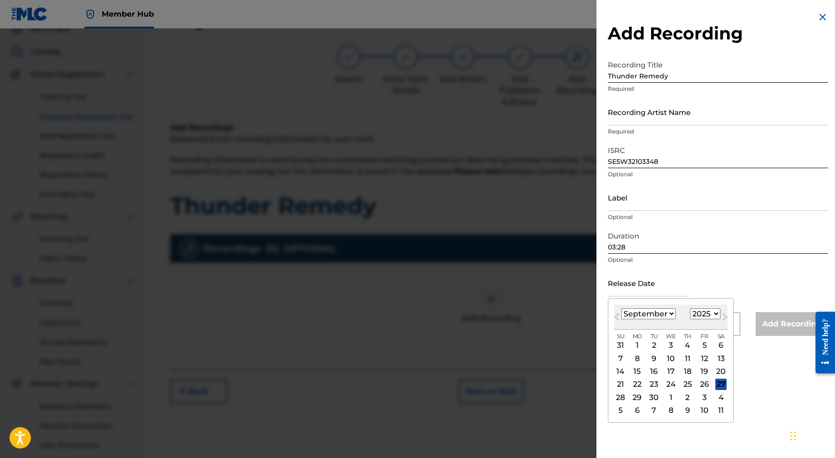
select select "2022"
select select "0"
click at [699, 382] on div "21" at bounding box center [704, 384] width 11 height 11
type input "January 21 2022"
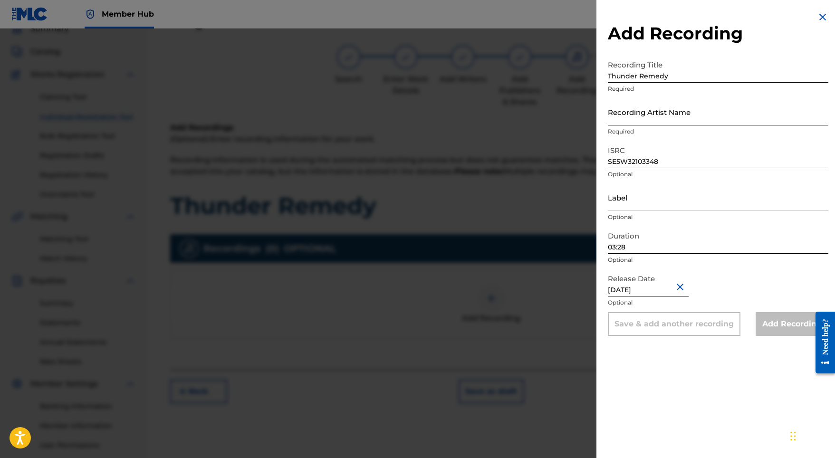
click at [645, 103] on input "Recording Artist Name" at bounding box center [718, 111] width 221 height 27
paste input "Adam Storme"
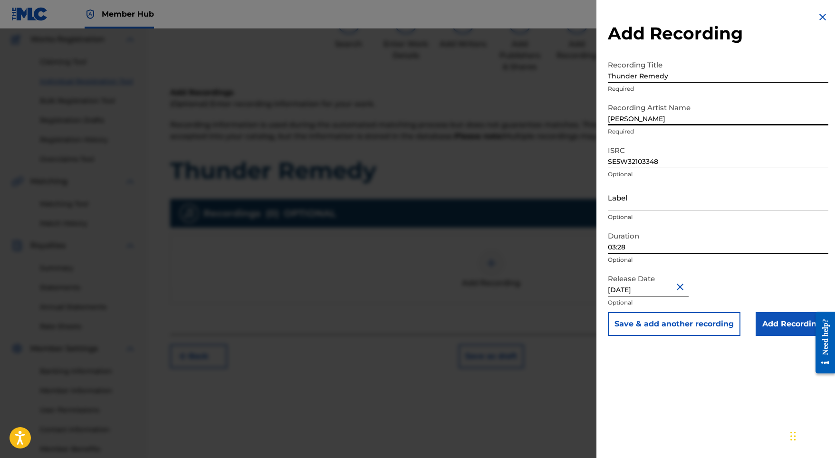
scroll to position [119, 0]
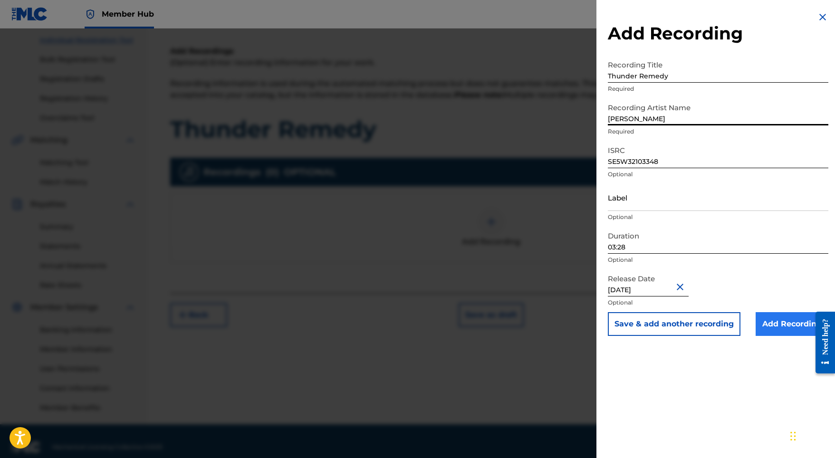
type input "Adam Storme"
click at [797, 329] on input "Add Recording" at bounding box center [792, 324] width 73 height 24
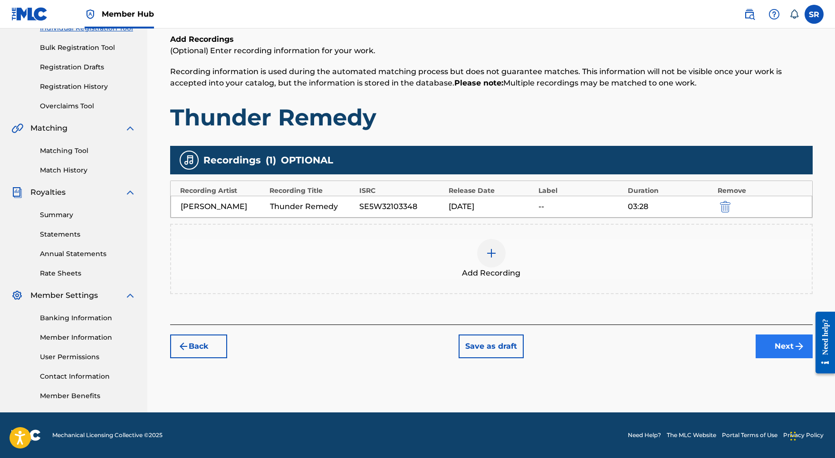
click at [767, 357] on button "Next" at bounding box center [784, 347] width 57 height 24
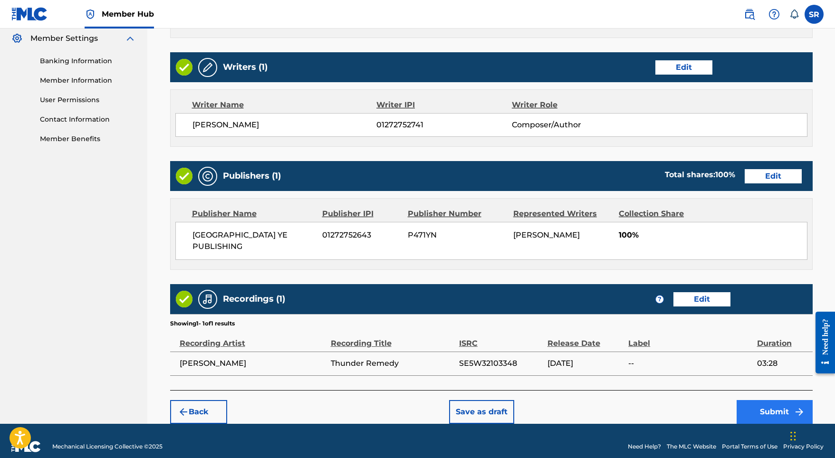
scroll to position [388, 0]
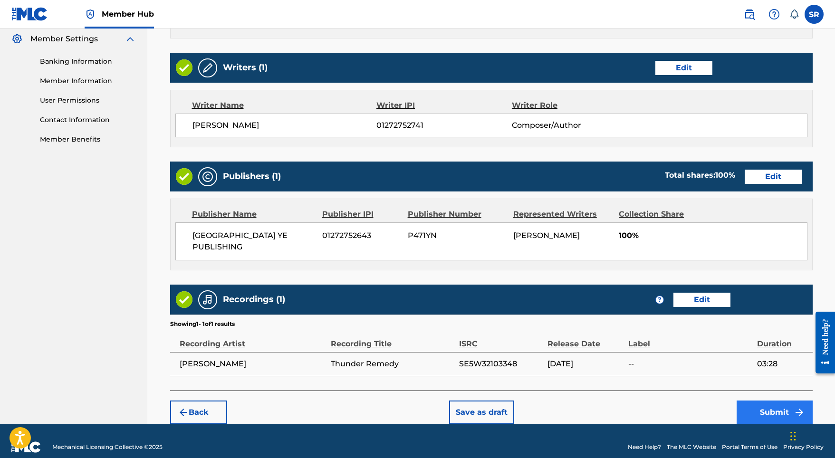
click at [775, 403] on button "Submit" at bounding box center [775, 413] width 76 height 24
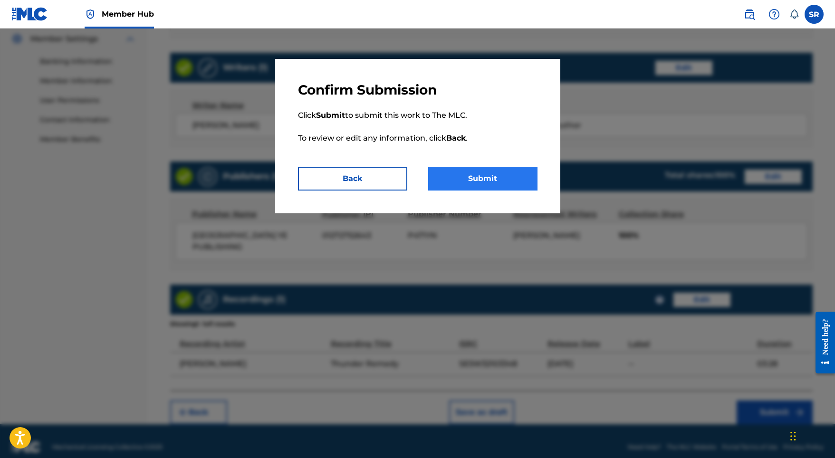
click at [494, 179] on button "Submit" at bounding box center [482, 179] width 109 height 24
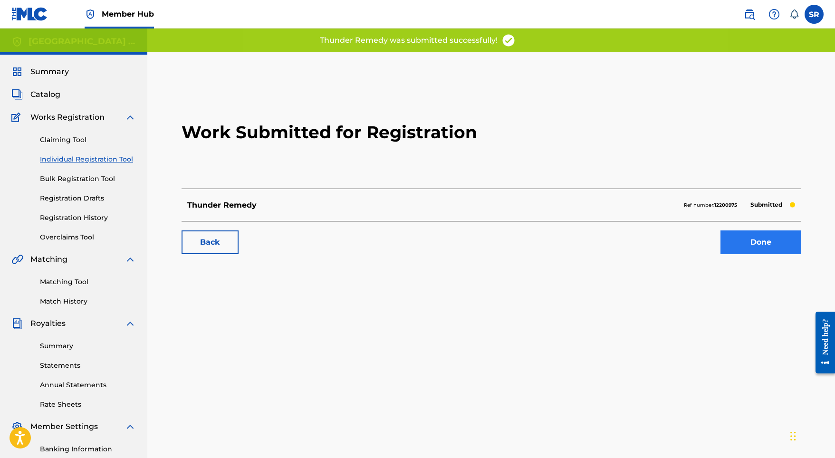
click at [733, 241] on link "Done" at bounding box center [761, 243] width 81 height 24
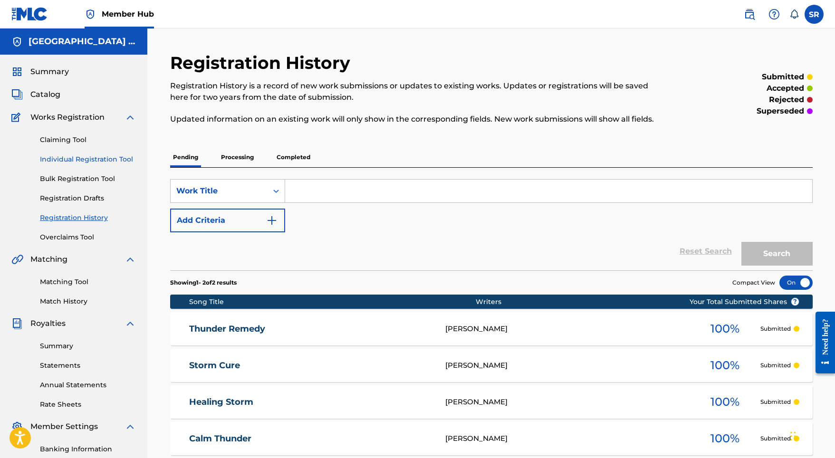
click at [119, 157] on link "Individual Registration Tool" at bounding box center [88, 160] width 96 height 10
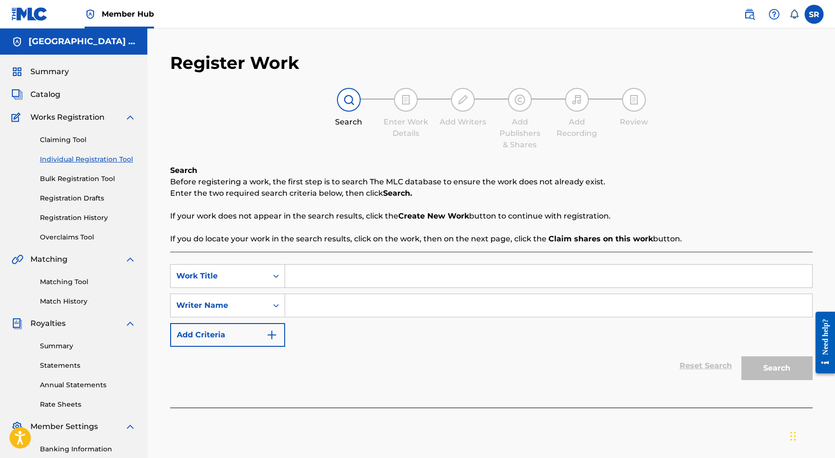
click at [360, 270] on input "Search Form" at bounding box center [548, 276] width 527 height 23
paste input "Incoming Thunder"
type input "Incoming Thunder"
paste input "Incoming Thunder"
click at [358, 295] on input "Incoming Thunder" at bounding box center [548, 305] width 527 height 23
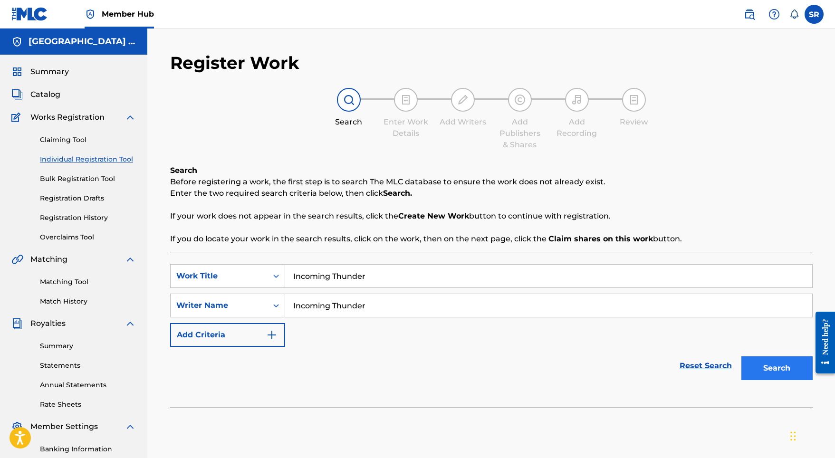
type input "Incoming Thunder"
click at [756, 365] on button "Search" at bounding box center [777, 369] width 71 height 24
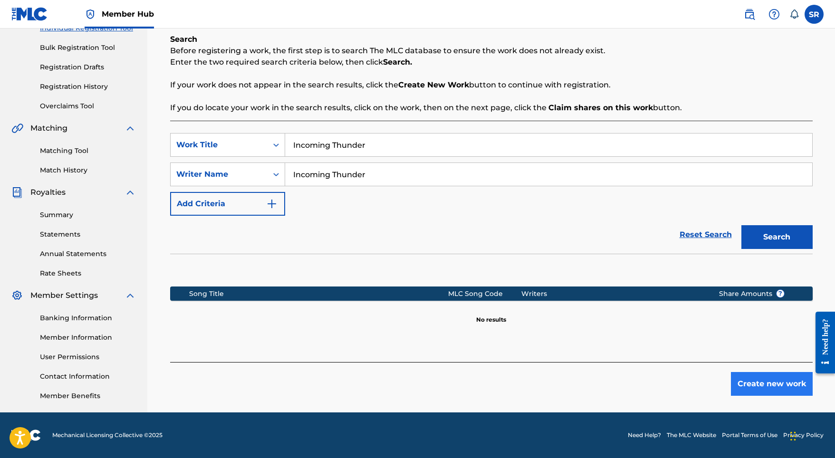
click at [758, 387] on button "Create new work" at bounding box center [772, 384] width 82 height 24
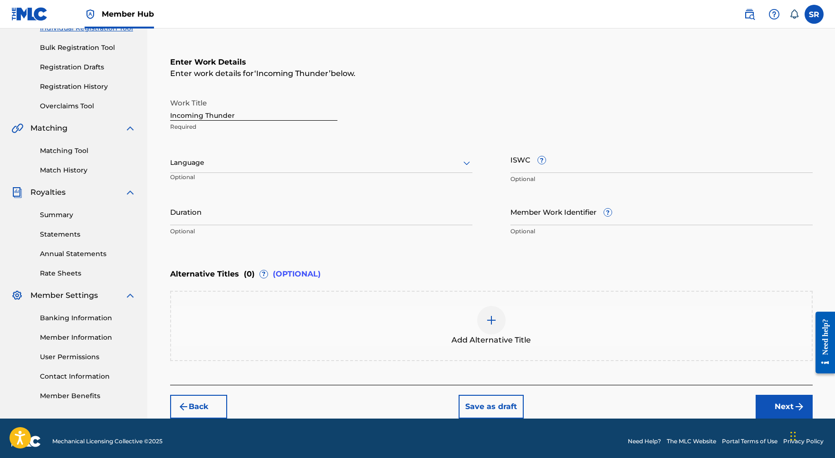
click at [310, 162] on div at bounding box center [321, 163] width 302 height 12
click at [272, 185] on div "English" at bounding box center [321, 183] width 301 height 21
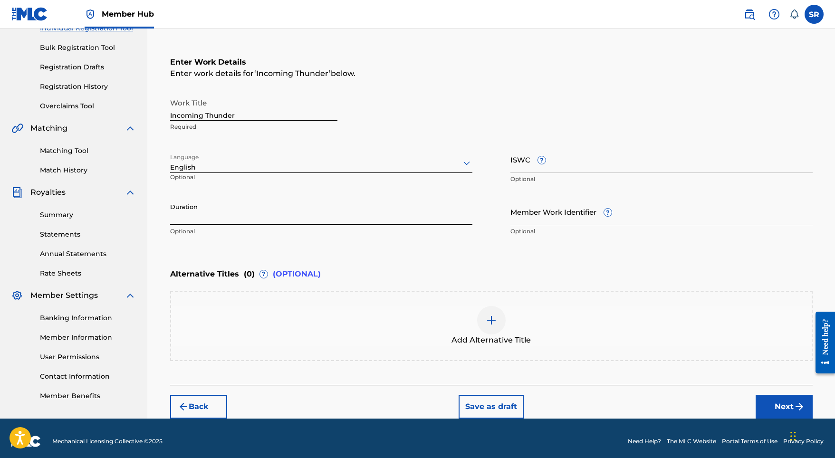
click at [275, 211] on input "Duration" at bounding box center [321, 211] width 302 height 27
type input "03:28"
click at [478, 316] on div at bounding box center [491, 320] width 29 height 29
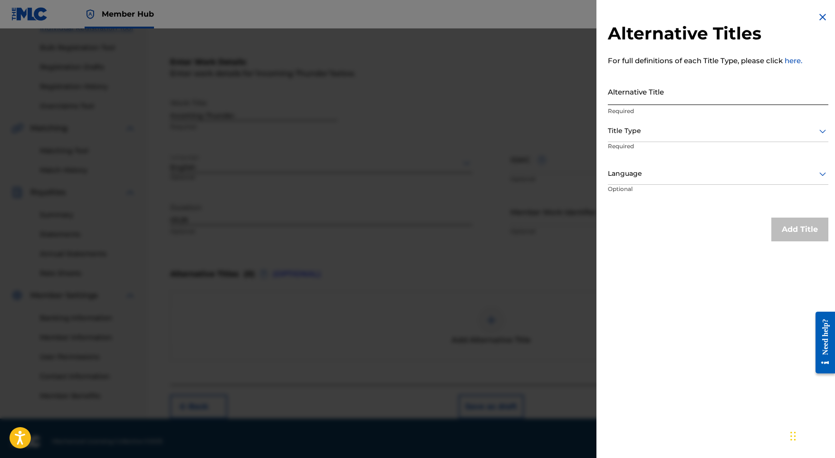
click at [674, 98] on input "Alternative Title" at bounding box center [718, 91] width 221 height 27
paste input "Incoming Thunder"
type input "Incoming Thunder"
click at [667, 132] on div at bounding box center [718, 131] width 221 height 12
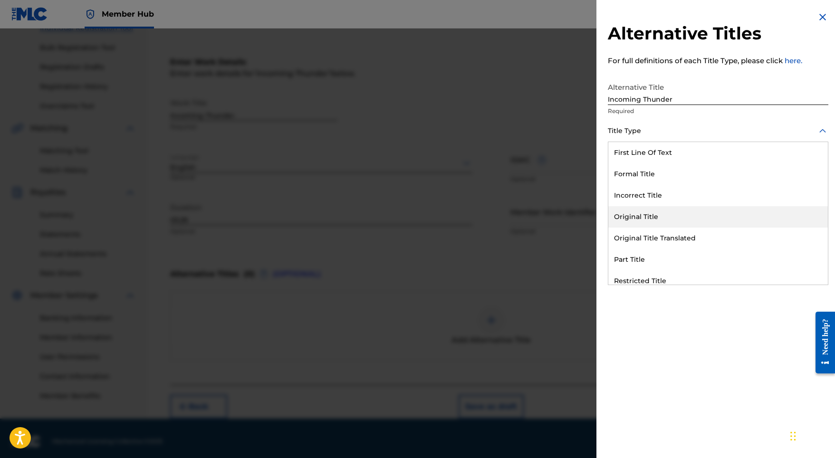
click at [636, 216] on div "Original Title" at bounding box center [719, 216] width 220 height 21
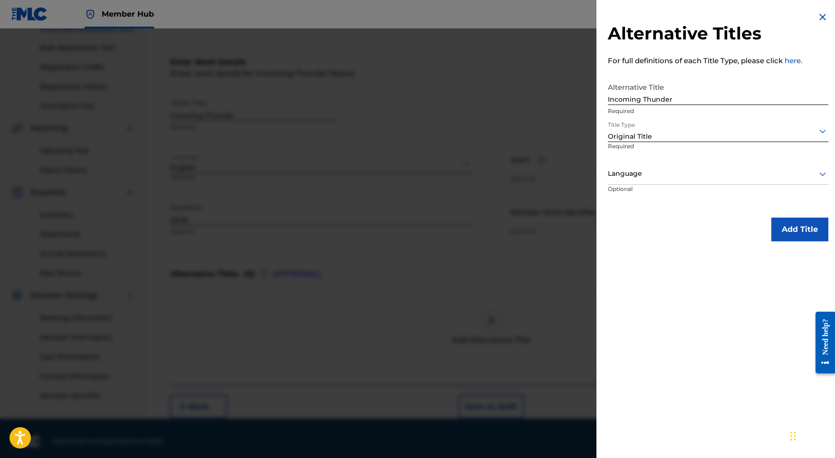
click at [642, 178] on div at bounding box center [718, 174] width 221 height 12
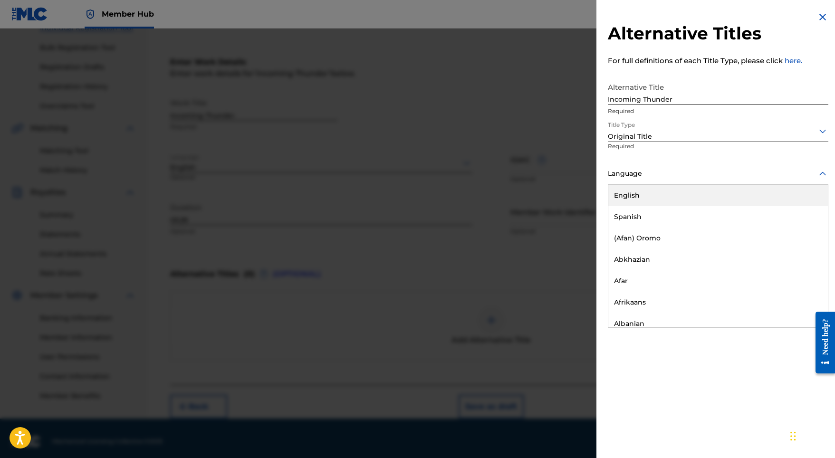
click at [640, 192] on div "English" at bounding box center [719, 195] width 220 height 21
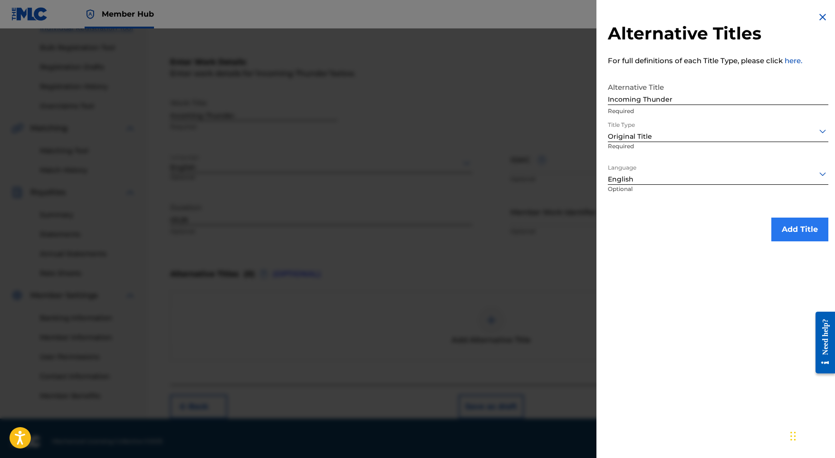
click at [814, 229] on button "Add Title" at bounding box center [800, 230] width 57 height 24
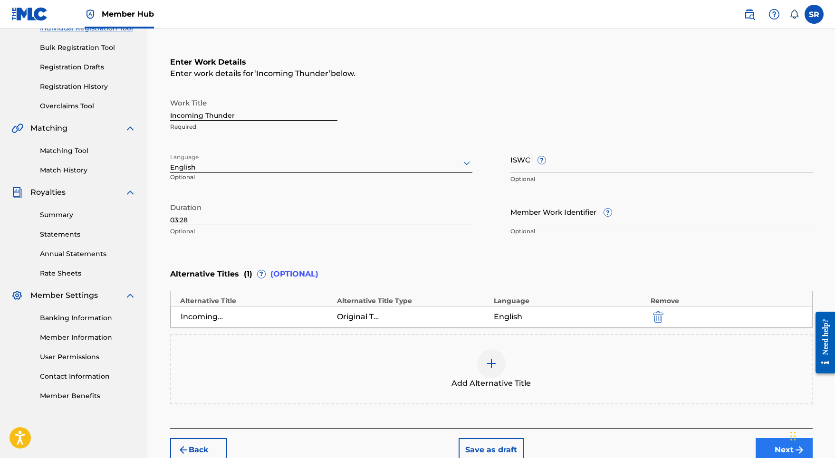
click at [760, 446] on button "Next" at bounding box center [784, 450] width 57 height 24
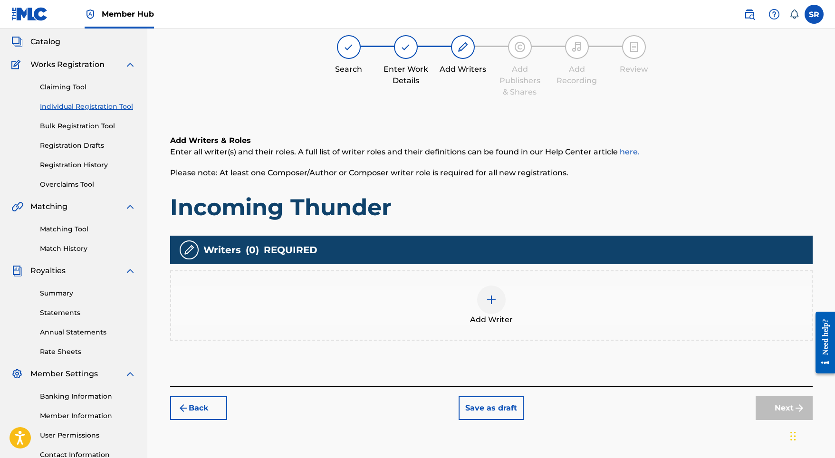
scroll to position [43, 0]
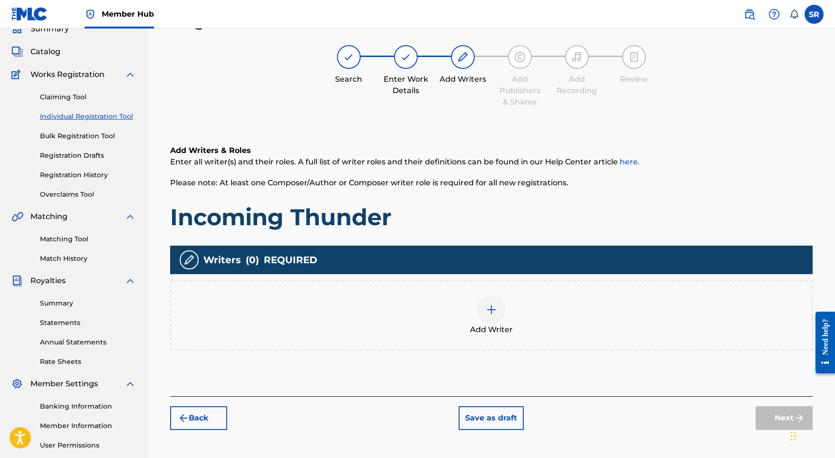
click at [494, 296] on div "Add Writer" at bounding box center [491, 316] width 641 height 40
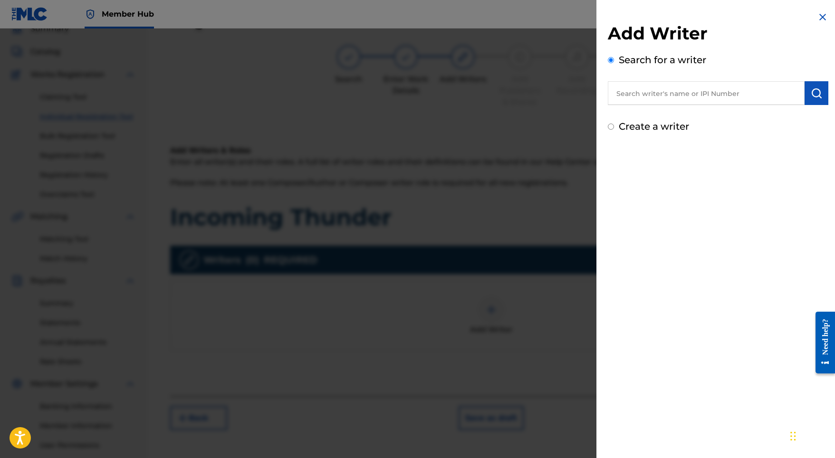
click at [693, 98] on input "text" at bounding box center [706, 93] width 197 height 24
paste input "[PERSON_NAME]"
type input "[PERSON_NAME]"
click at [814, 92] on img "submit" at bounding box center [816, 92] width 11 height 11
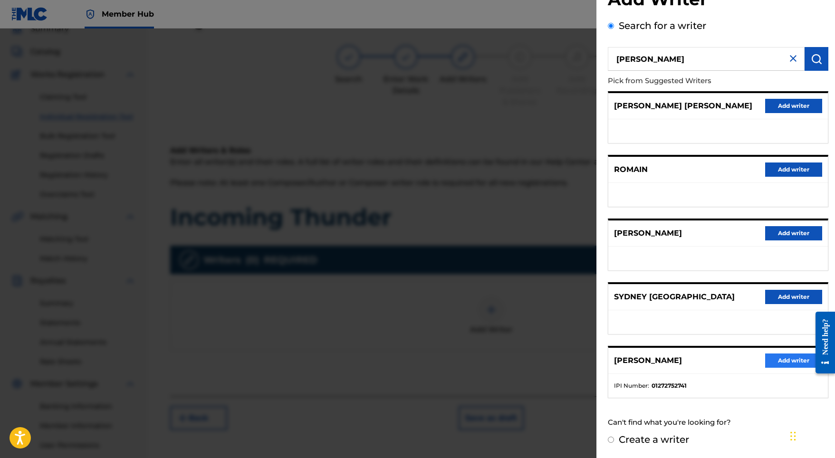
scroll to position [42, 0]
click at [791, 360] on button "Add writer" at bounding box center [793, 361] width 57 height 14
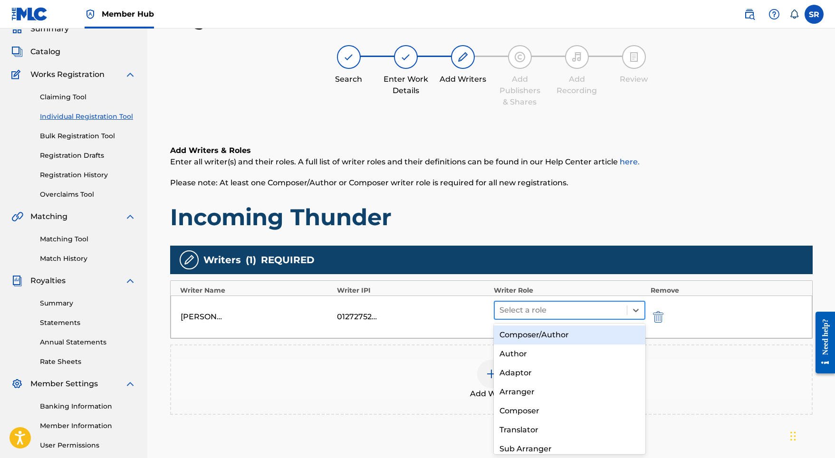
click at [523, 307] on div at bounding box center [561, 310] width 123 height 13
click at [523, 327] on div "Composer/Author" at bounding box center [570, 335] width 152 height 19
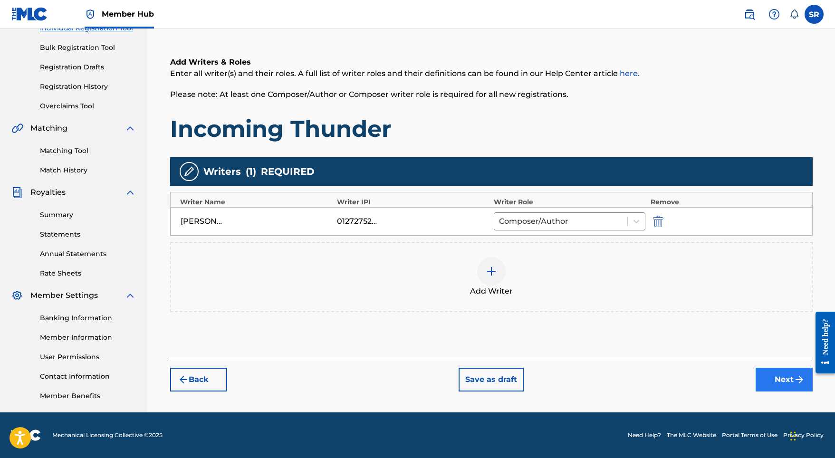
click at [770, 370] on button "Next" at bounding box center [784, 380] width 57 height 24
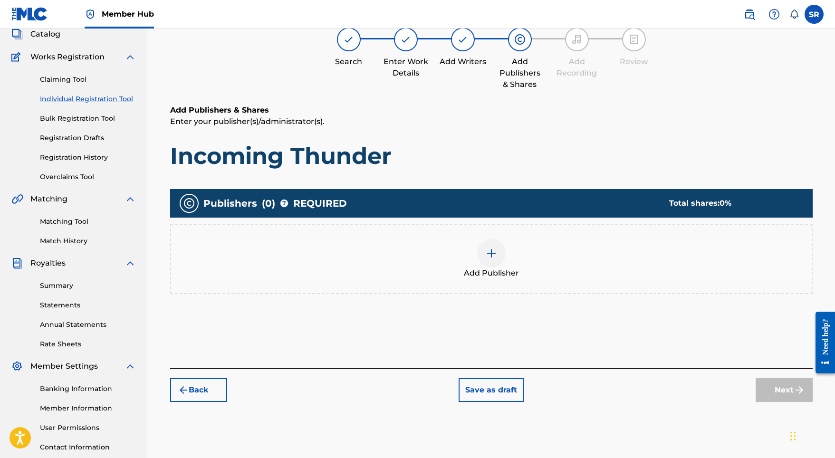
scroll to position [43, 0]
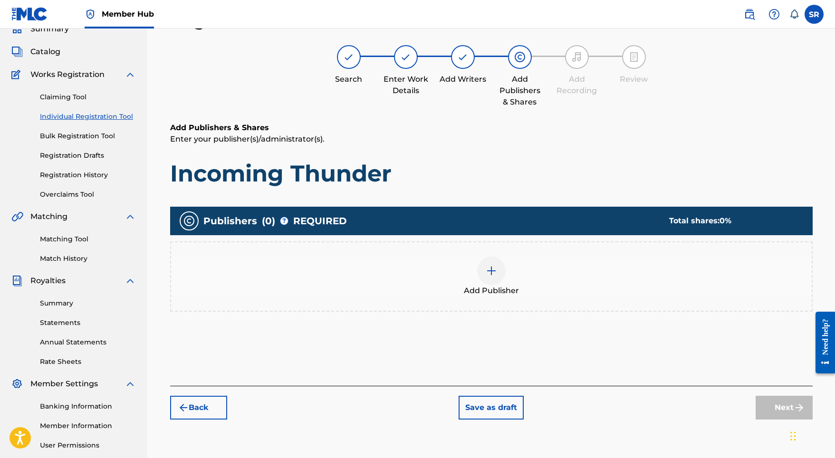
click at [518, 279] on div "Add Publisher" at bounding box center [491, 277] width 641 height 40
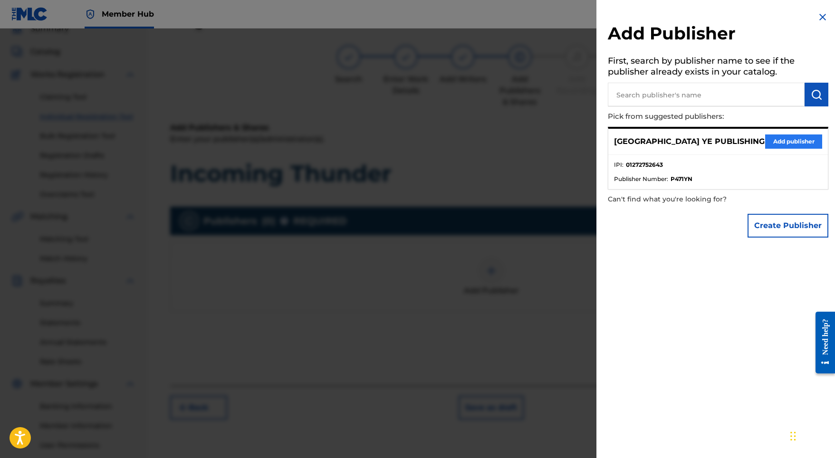
click at [798, 143] on button "Add publisher" at bounding box center [793, 142] width 57 height 14
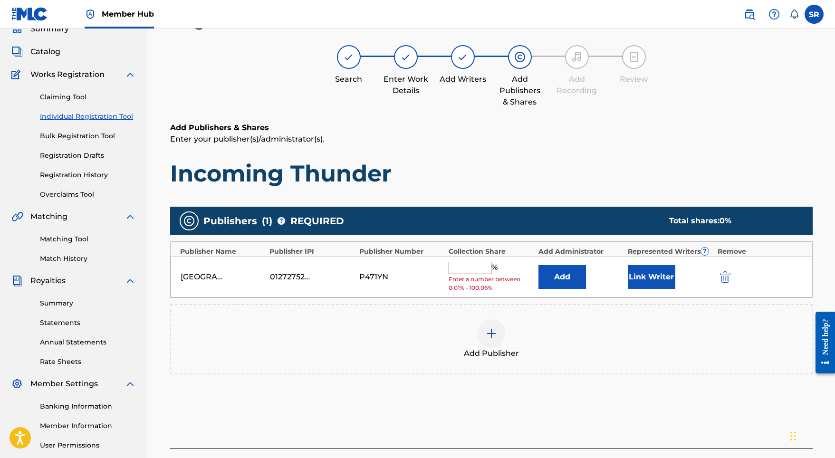
click at [479, 275] on span "Enter a number between 0.01% - 100.06%" at bounding box center [491, 283] width 85 height 17
click at [476, 270] on input "text" at bounding box center [470, 268] width 43 height 12
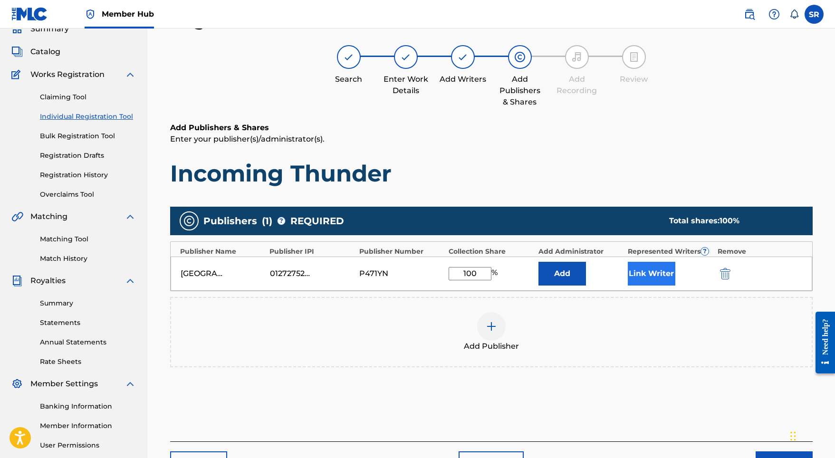
type input "100"
click at [632, 272] on button "Link Writer" at bounding box center [652, 274] width 48 height 24
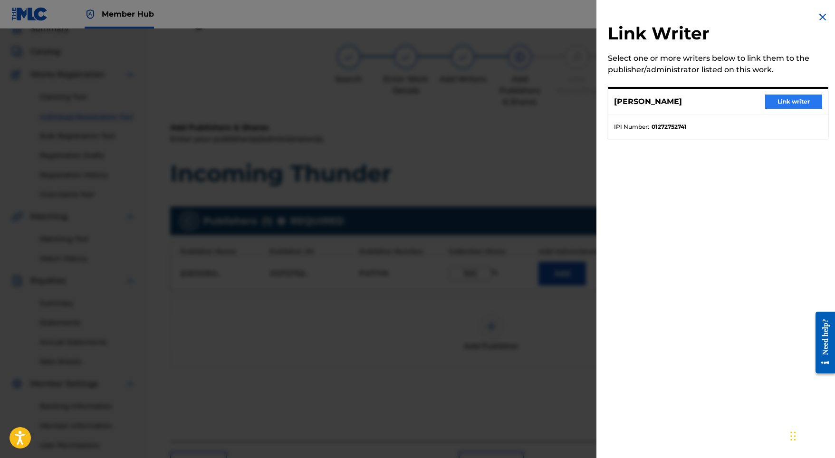
click at [776, 98] on button "Link writer" at bounding box center [793, 102] width 57 height 14
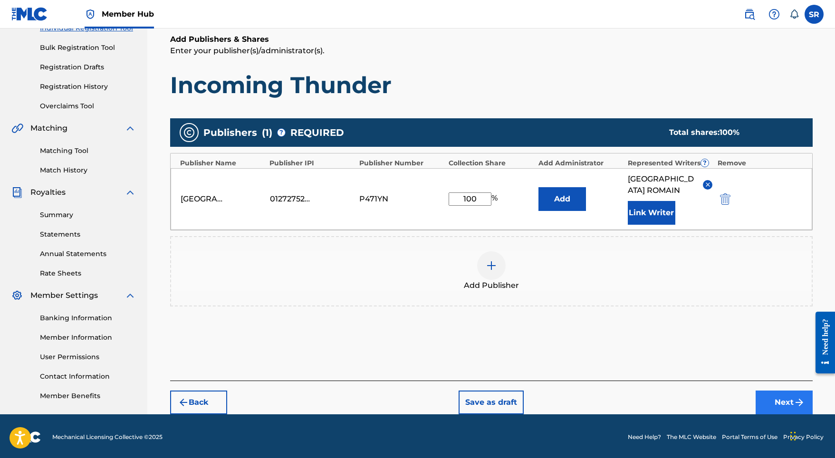
click at [773, 391] on button "Next" at bounding box center [784, 403] width 57 height 24
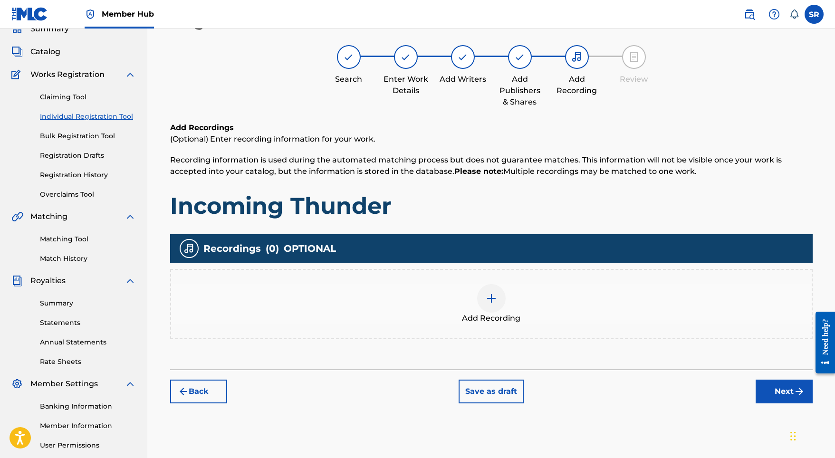
click at [509, 307] on div "Add Recording" at bounding box center [491, 304] width 641 height 40
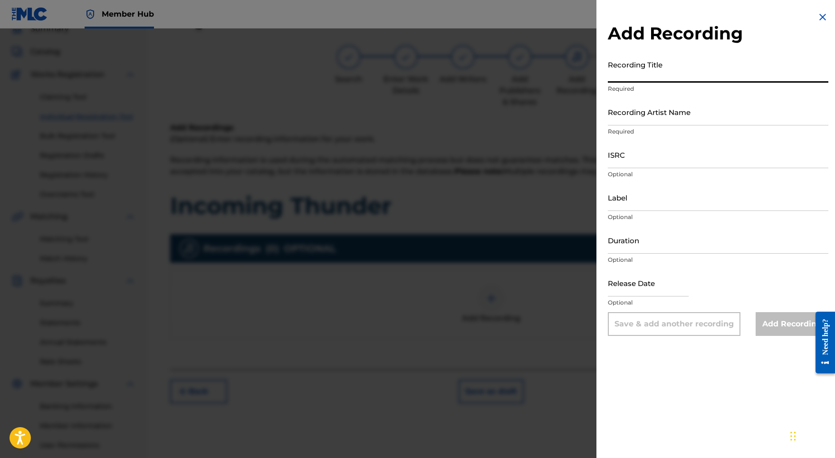
click at [646, 72] on input "Recording Title" at bounding box center [718, 69] width 221 height 27
paste input "Incoming Thunder"
type input "Incoming Thunder"
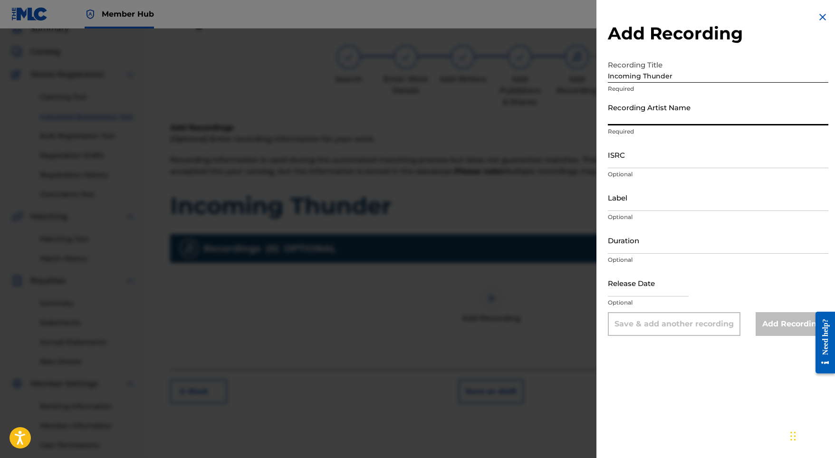
click at [675, 110] on input "Recording Artist Name" at bounding box center [718, 111] width 221 height 27
paste input "Adam Storme"
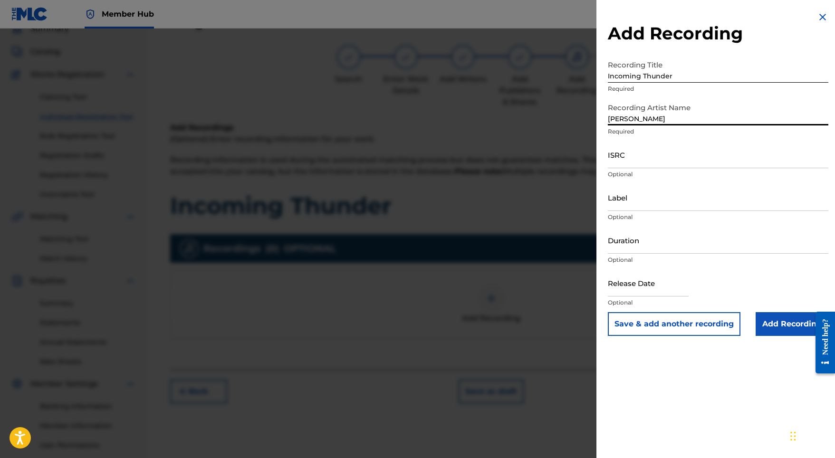
type input "Adam Storme"
click at [665, 168] on div "ISRC Optional" at bounding box center [718, 162] width 221 height 43
click at [646, 168] on div "ISRC Optional" at bounding box center [718, 162] width 221 height 43
paste input "SE5W32103349"
click at [644, 160] on input "SE5W32103349" at bounding box center [718, 154] width 221 height 27
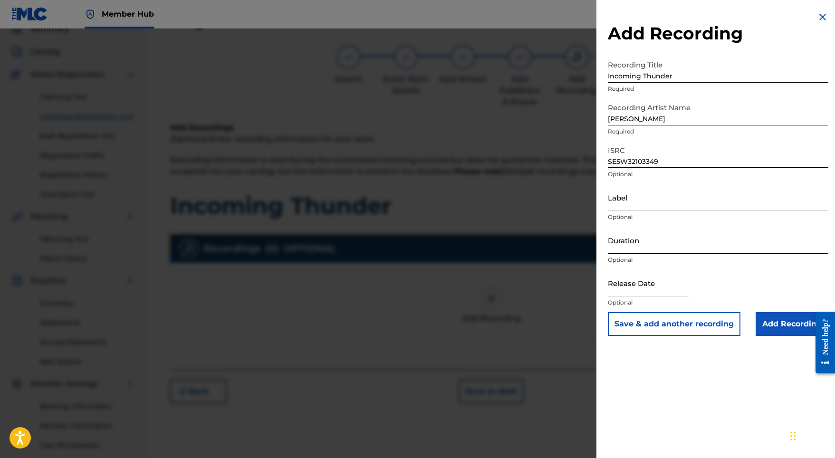
type input "SE5W32103349"
click at [643, 243] on input "Duration" at bounding box center [718, 240] width 221 height 27
type input "03:28"
click at [635, 283] on input "text" at bounding box center [648, 283] width 81 height 27
select select "8"
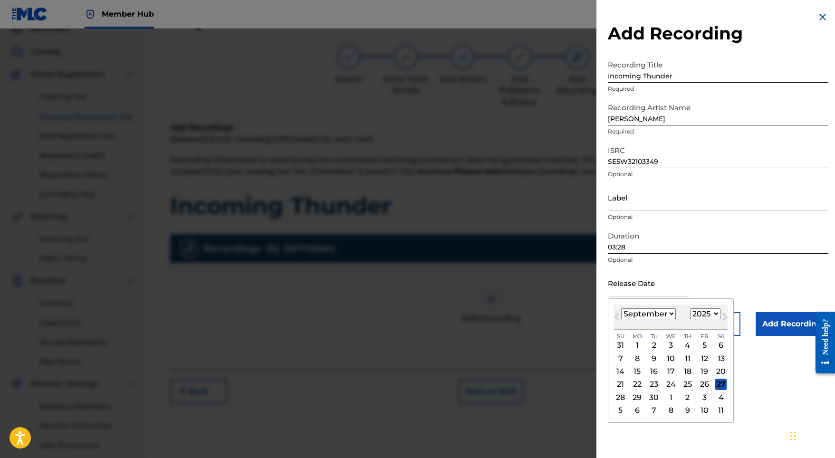
select select "2022"
select select "0"
click at [699, 381] on div "21" at bounding box center [704, 384] width 11 height 11
type input "January 21 2022"
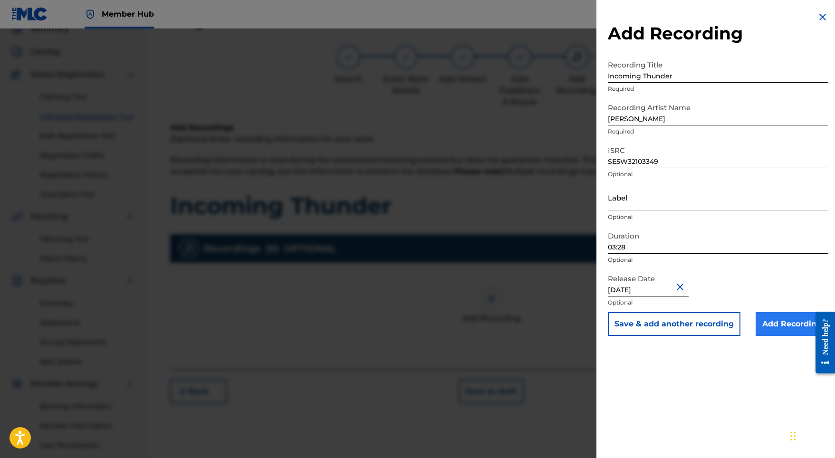
click at [765, 326] on input "Add Recording" at bounding box center [792, 324] width 73 height 24
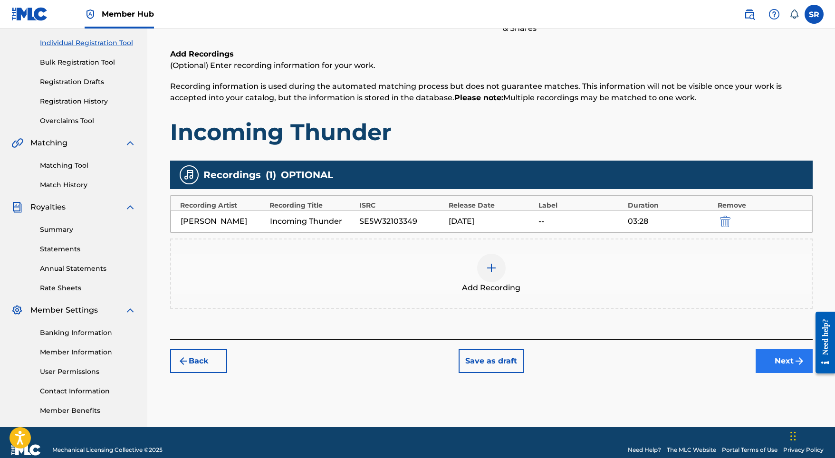
click at [776, 364] on button "Next" at bounding box center [784, 361] width 57 height 24
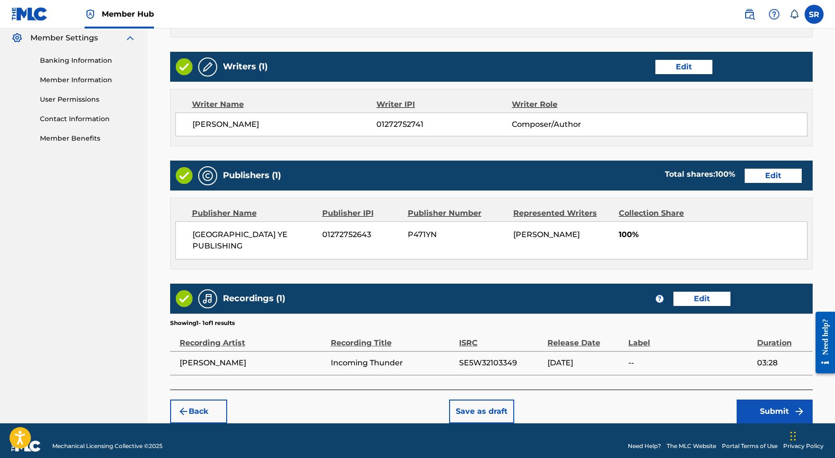
scroll to position [388, 0]
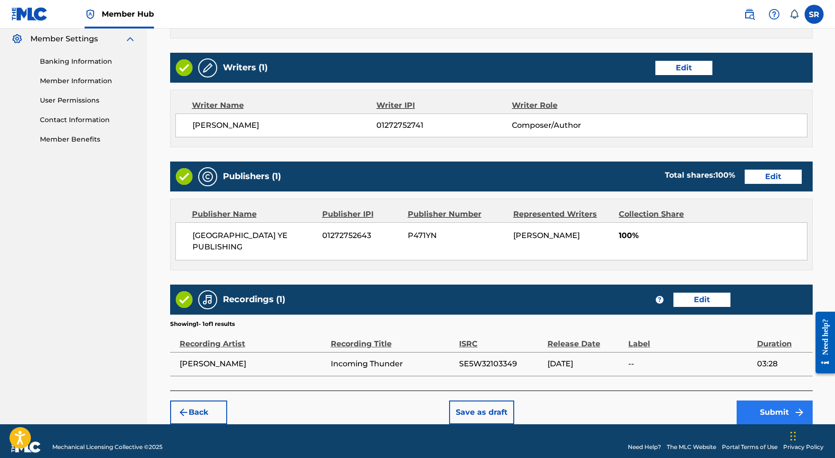
click at [786, 401] on button "Submit" at bounding box center [775, 413] width 76 height 24
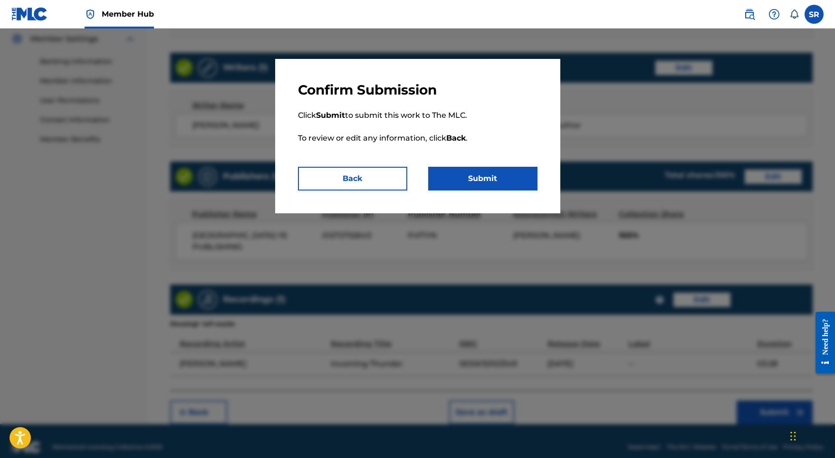
click at [522, 192] on div "Confirm Submission Click Submit to submit this work to The MLC. To review or ed…" at bounding box center [417, 136] width 285 height 155
click at [508, 181] on button "Submit" at bounding box center [482, 179] width 109 height 24
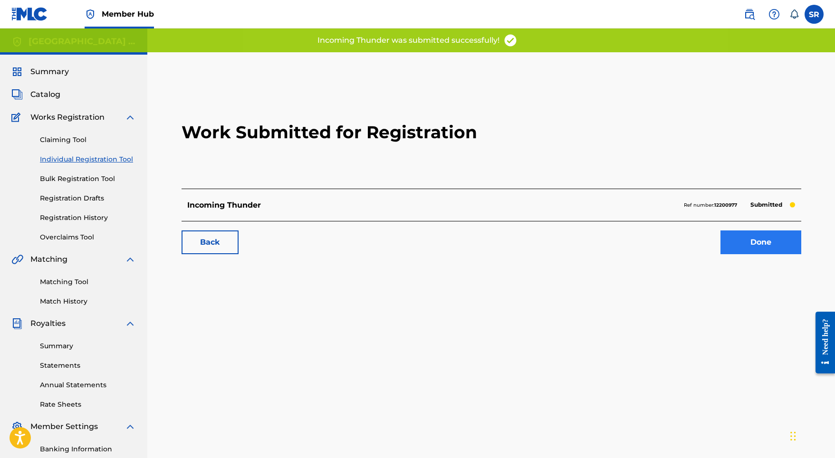
click at [776, 241] on link "Done" at bounding box center [761, 243] width 81 height 24
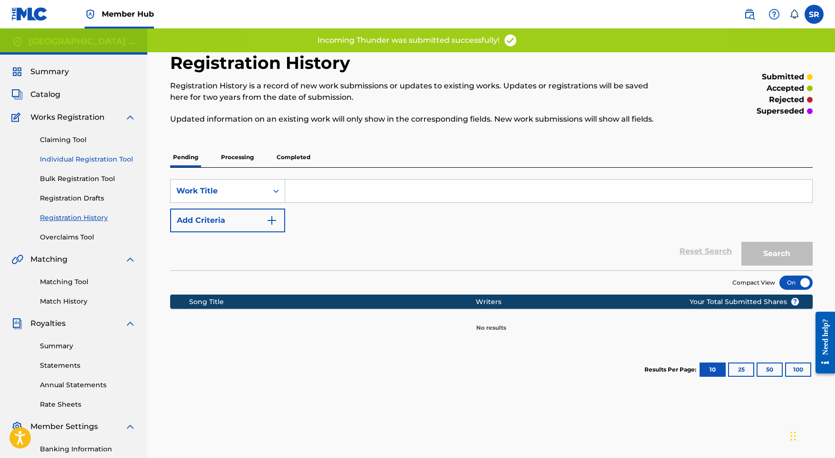
click at [89, 158] on link "Individual Registration Tool" at bounding box center [88, 160] width 96 height 10
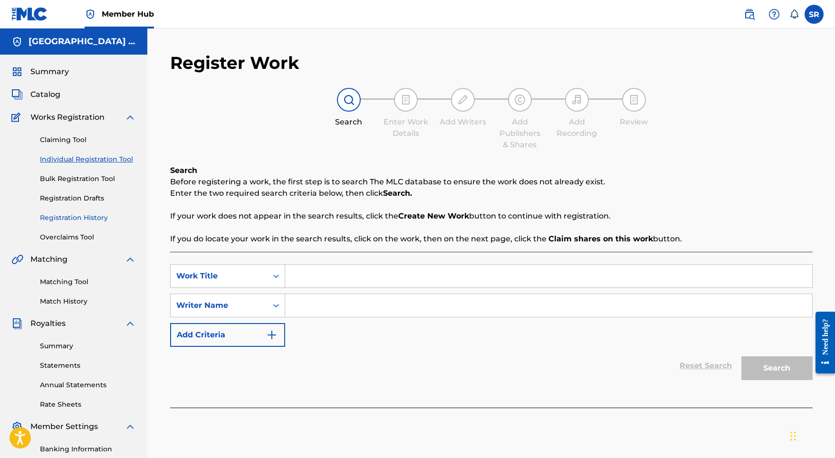
click at [92, 220] on link "Registration History" at bounding box center [88, 218] width 96 height 10
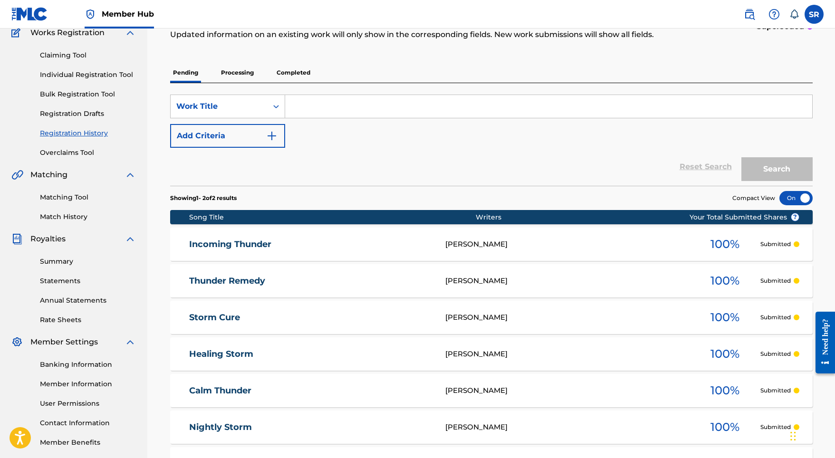
scroll to position [87, 0]
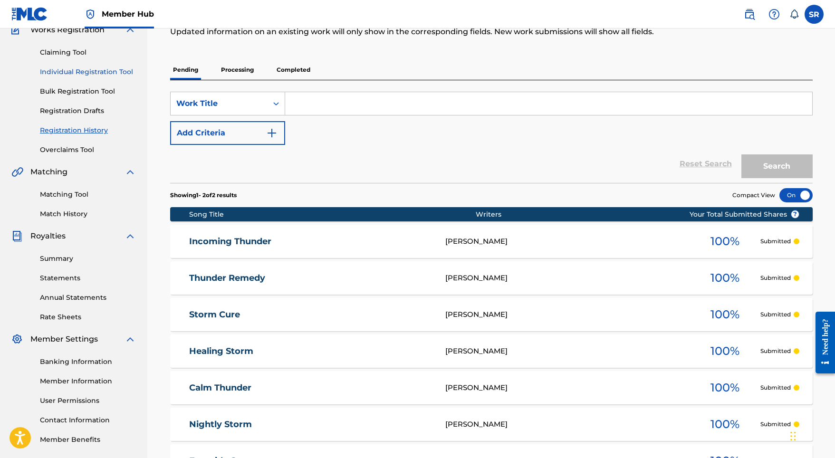
click at [105, 72] on link "Individual Registration Tool" at bounding box center [88, 72] width 96 height 10
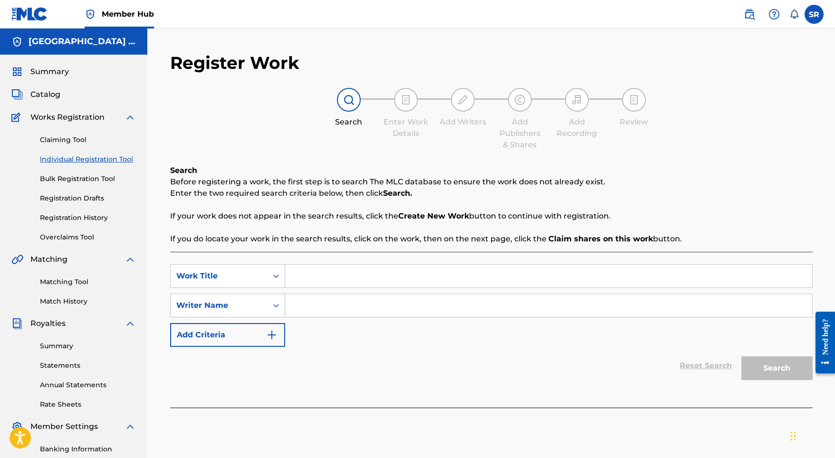
click at [328, 275] on input "Search Form" at bounding box center [548, 276] width 527 height 23
paste input "Thunder AM"
type input "Thunder AM"
click at [320, 309] on input "Search Form" at bounding box center [548, 305] width 527 height 23
paste input "Thunder AM"
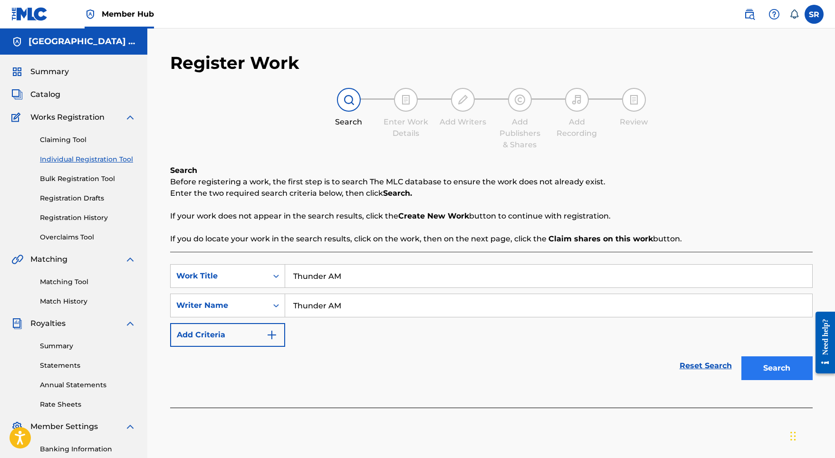
type input "Thunder AM"
click at [781, 371] on button "Search" at bounding box center [777, 369] width 71 height 24
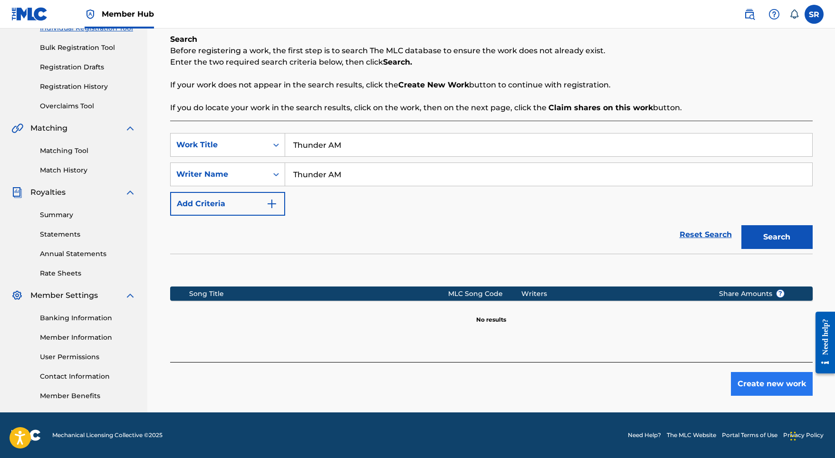
scroll to position [131, 0]
click at [781, 383] on button "Create new work" at bounding box center [772, 384] width 82 height 24
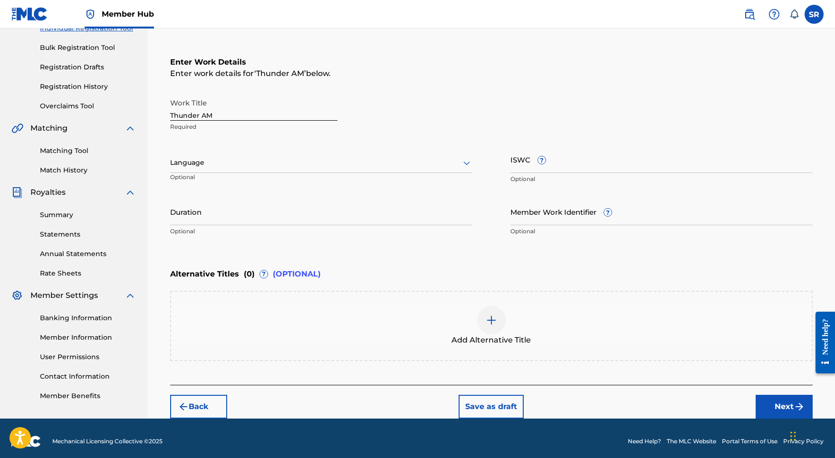
click at [324, 167] on div at bounding box center [321, 163] width 302 height 12
click at [299, 186] on div "English" at bounding box center [321, 183] width 301 height 21
click at [305, 206] on input "Duration" at bounding box center [321, 211] width 302 height 27
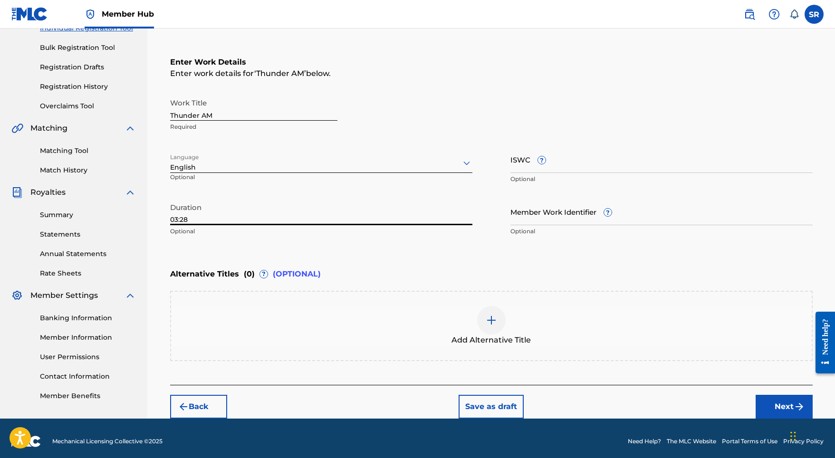
type input "03:28"
click at [488, 313] on div at bounding box center [491, 320] width 29 height 29
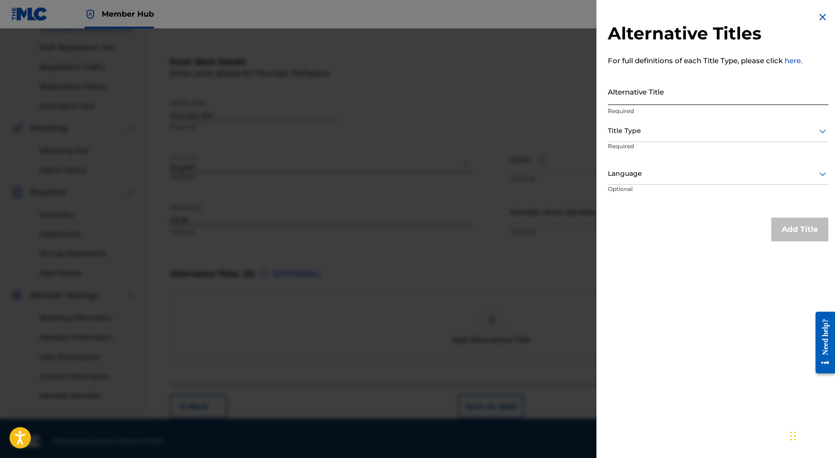
click at [629, 97] on input "Alternative Title" at bounding box center [718, 91] width 221 height 27
paste input "Thunder AM"
type input "Thunder AM"
click at [623, 136] on div at bounding box center [718, 131] width 221 height 12
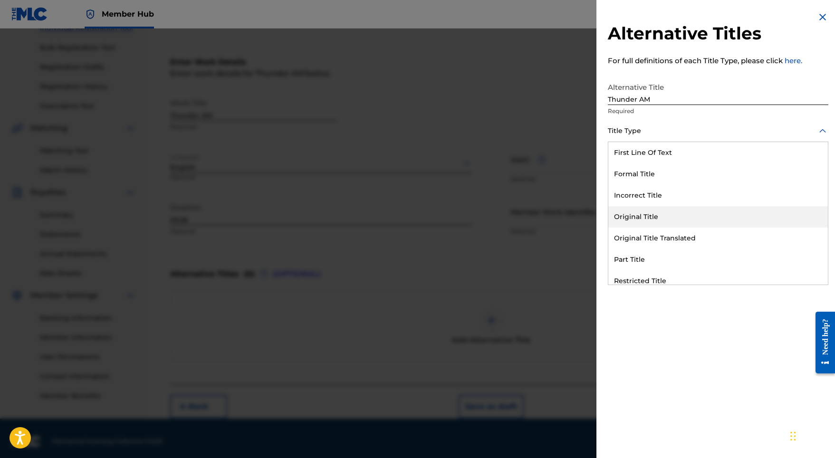
click at [638, 223] on div "Original Title" at bounding box center [719, 216] width 220 height 21
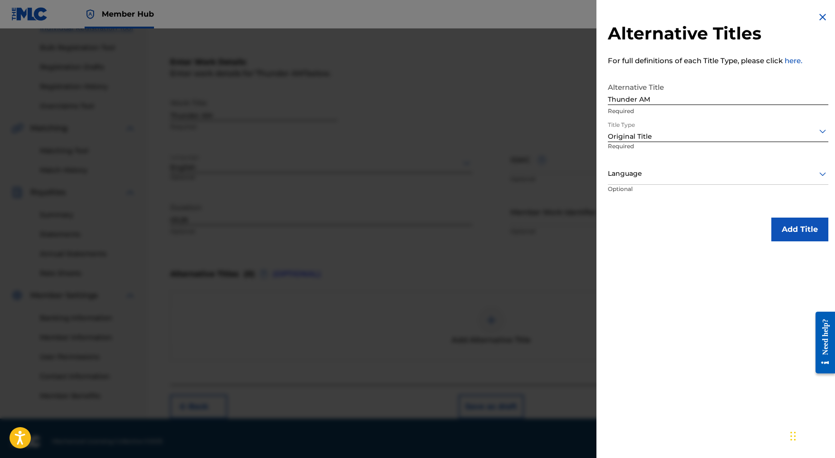
click at [641, 184] on div "Language" at bounding box center [718, 174] width 221 height 21
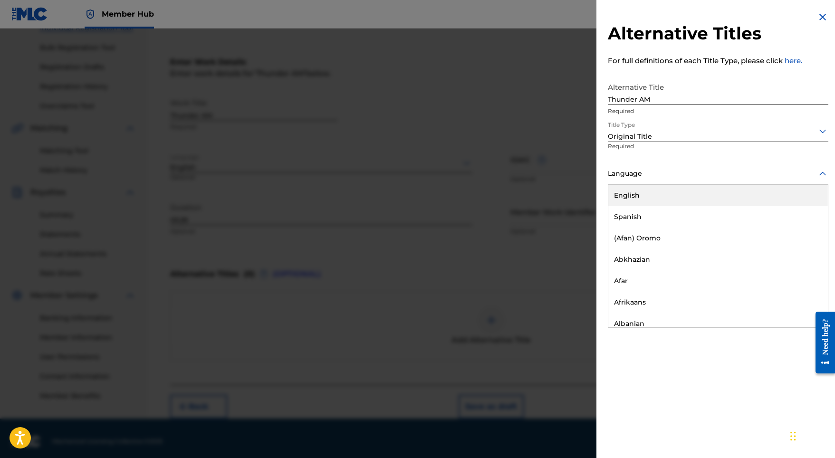
click at [641, 198] on div "English" at bounding box center [719, 195] width 220 height 21
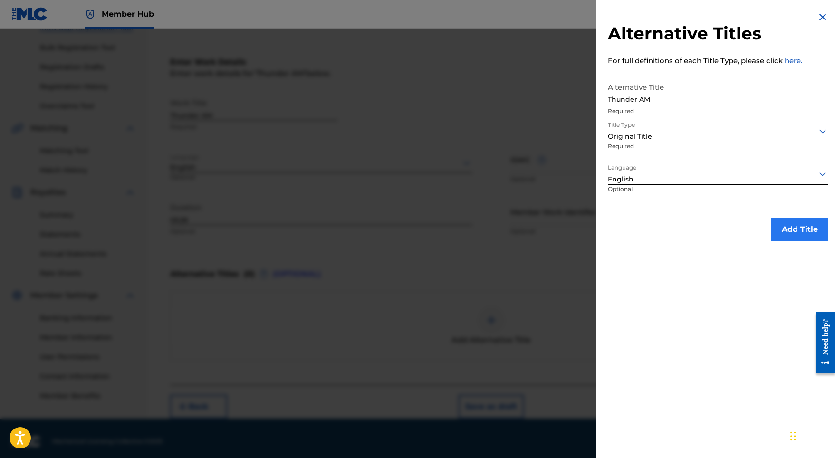
click at [812, 229] on button "Add Title" at bounding box center [800, 230] width 57 height 24
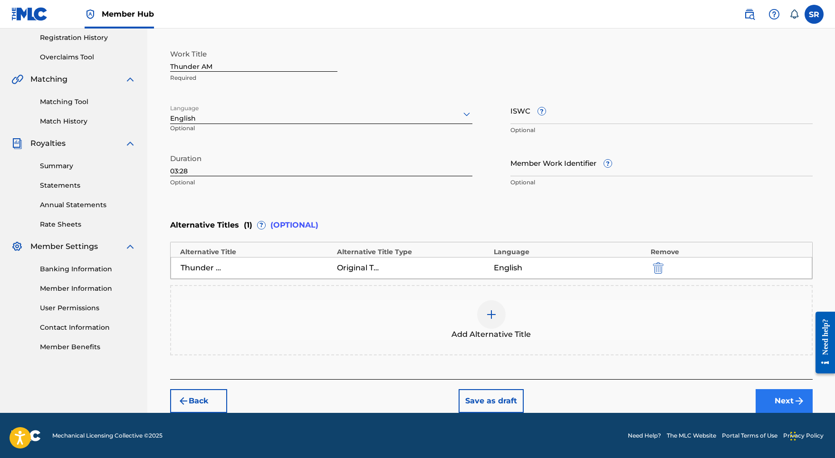
click at [772, 391] on button "Next" at bounding box center [784, 401] width 57 height 24
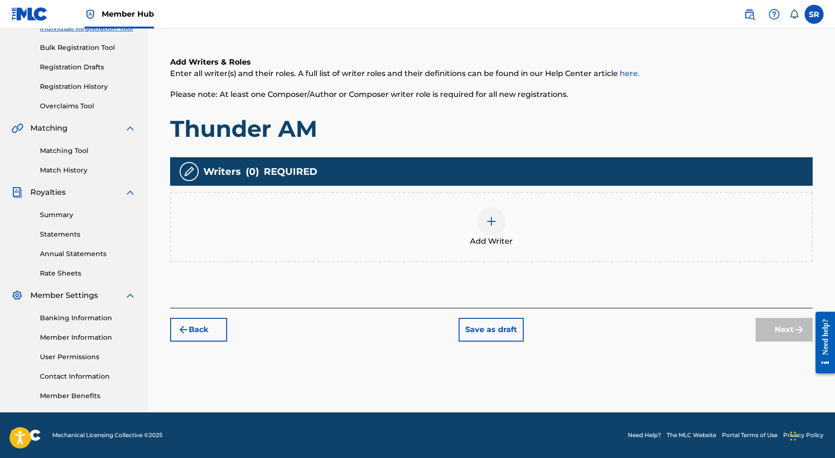
click at [489, 231] on div at bounding box center [491, 221] width 29 height 29
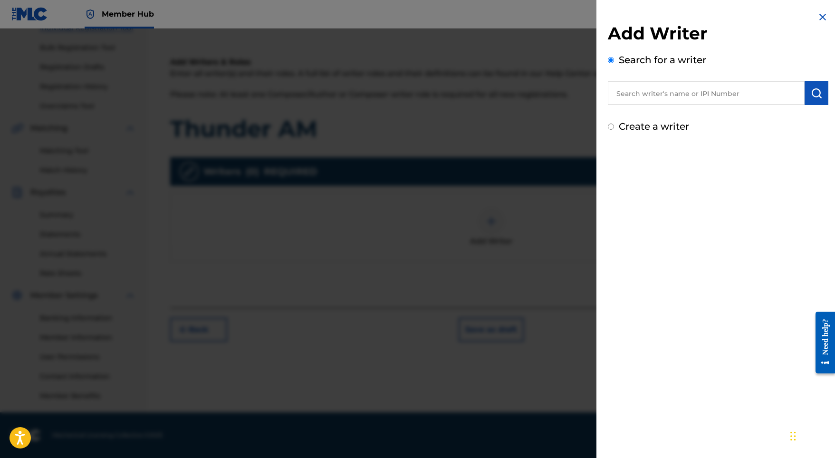
click at [705, 93] on input "text" at bounding box center [706, 93] width 197 height 24
paste input "[PERSON_NAME]"
type input "[PERSON_NAME]"
click at [819, 89] on button "submit" at bounding box center [817, 93] width 24 height 24
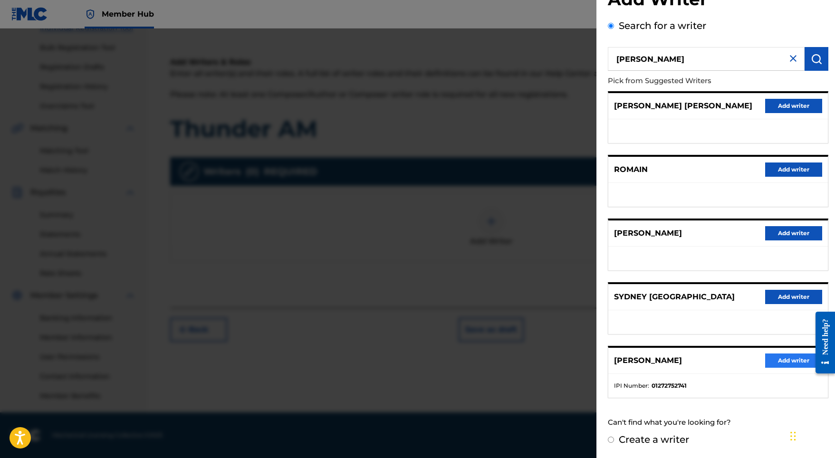
scroll to position [42, 0]
click at [783, 359] on button "Add writer" at bounding box center [793, 361] width 57 height 14
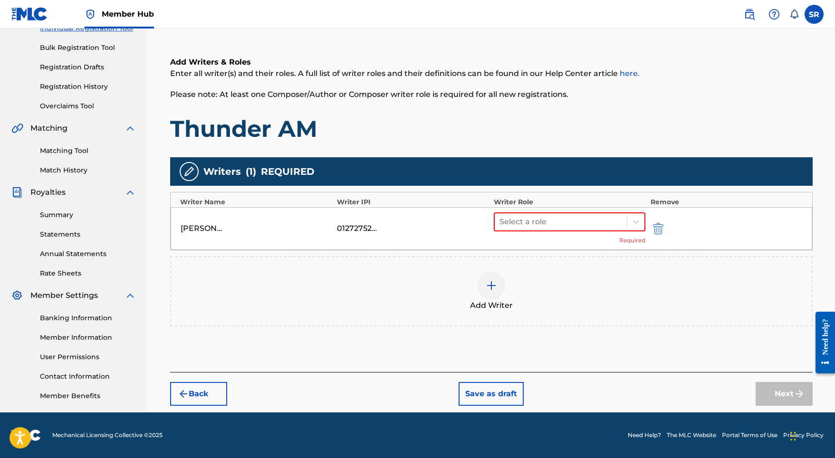
scroll to position [131, 0]
click at [595, 211] on div "SYDNEY ROMAIN 01272752741 Select a role Required" at bounding box center [492, 228] width 642 height 43
click at [592, 217] on div at bounding box center [561, 221] width 123 height 13
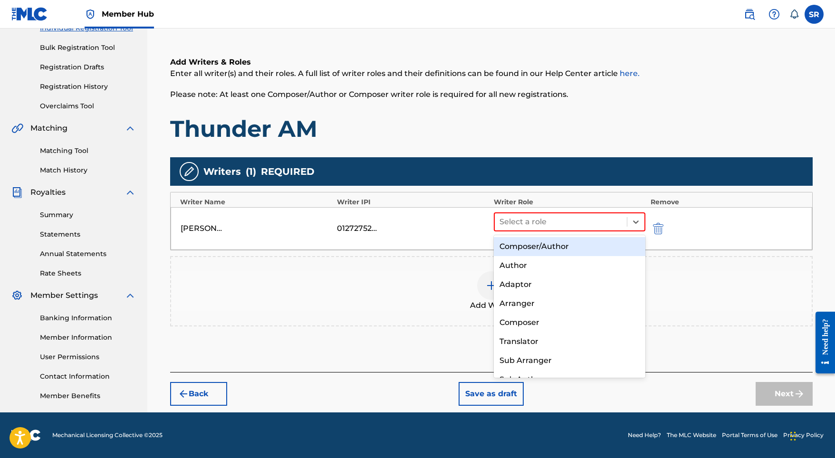
click at [556, 247] on div "Composer/Author" at bounding box center [570, 246] width 152 height 19
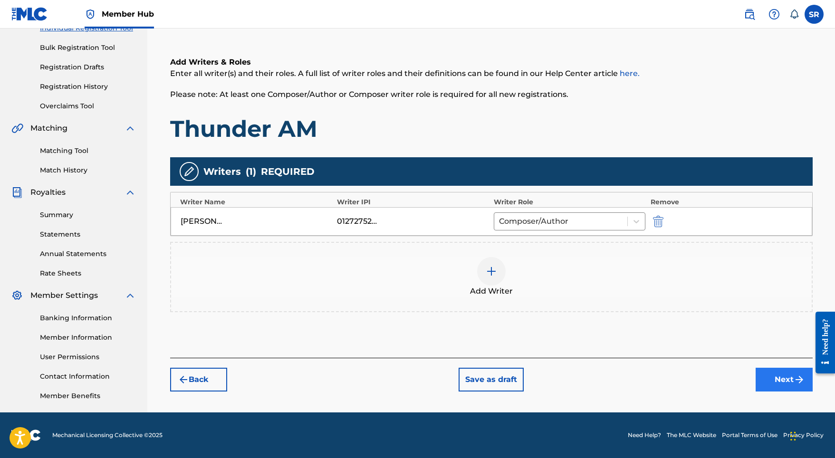
click at [771, 375] on button "Next" at bounding box center [784, 380] width 57 height 24
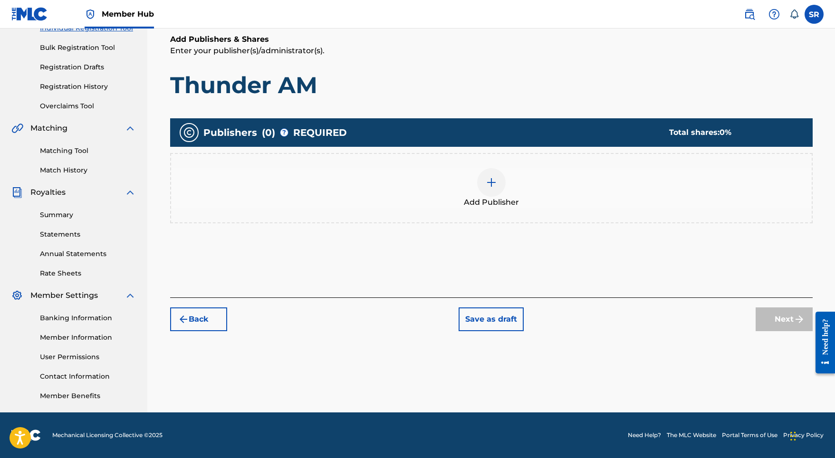
scroll to position [43, 0]
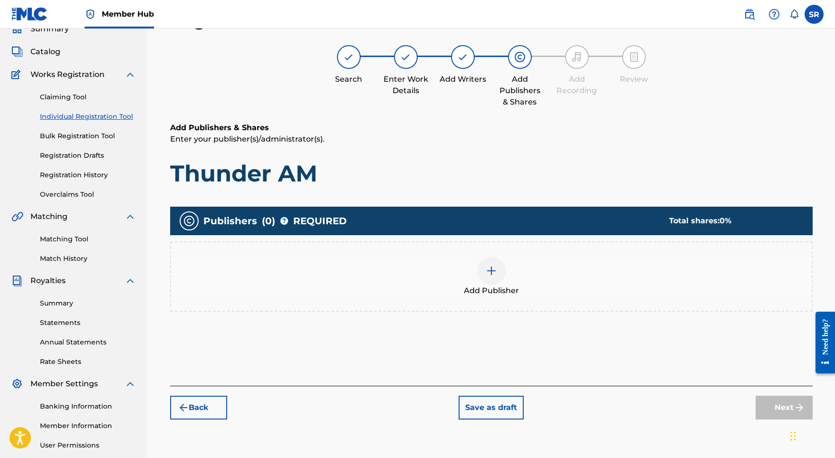
click at [495, 274] on img at bounding box center [491, 270] width 11 height 11
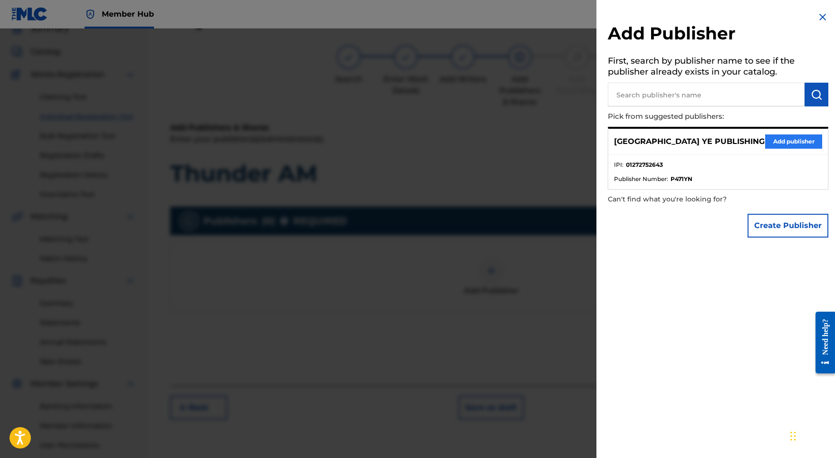
click at [777, 135] on button "Add publisher" at bounding box center [793, 142] width 57 height 14
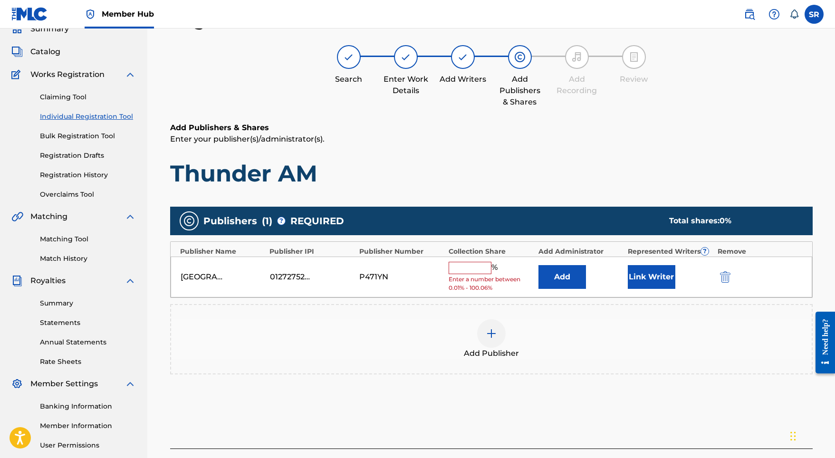
click at [498, 270] on span "%" at bounding box center [496, 268] width 9 height 12
click at [490, 270] on input "text" at bounding box center [470, 268] width 43 height 12
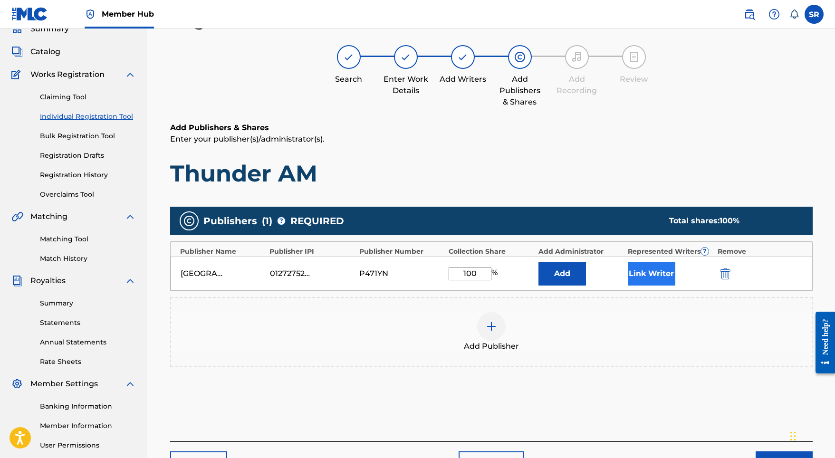
type input "100"
click at [648, 266] on button "Link Writer" at bounding box center [652, 274] width 48 height 24
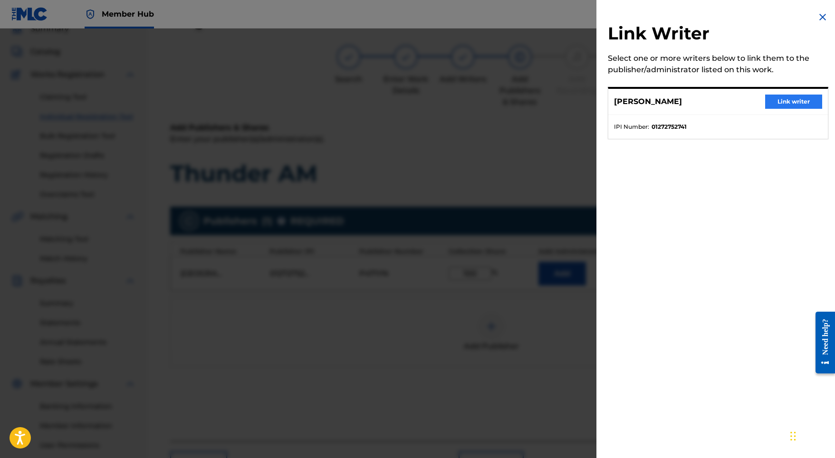
click at [783, 102] on button "Link writer" at bounding box center [793, 102] width 57 height 14
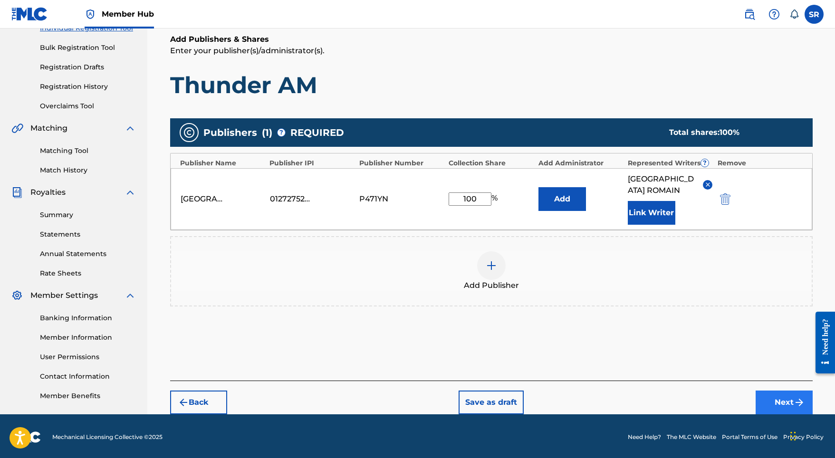
click at [782, 400] on button "Next" at bounding box center [784, 403] width 57 height 24
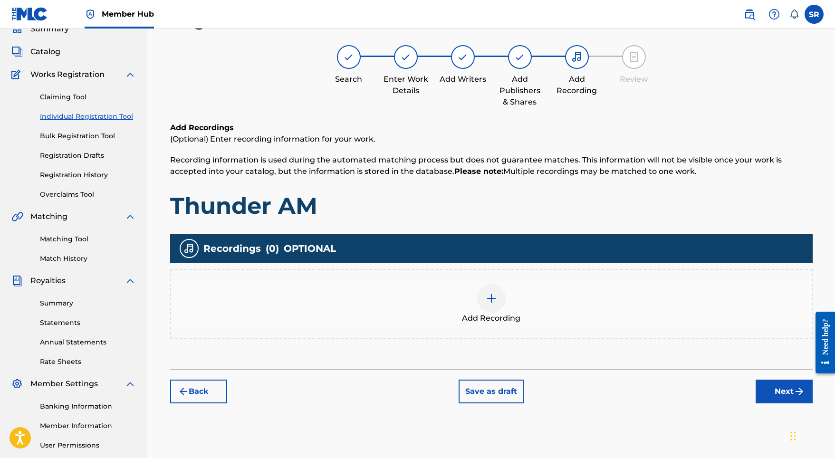
click at [510, 291] on div "Add Recording" at bounding box center [491, 304] width 641 height 40
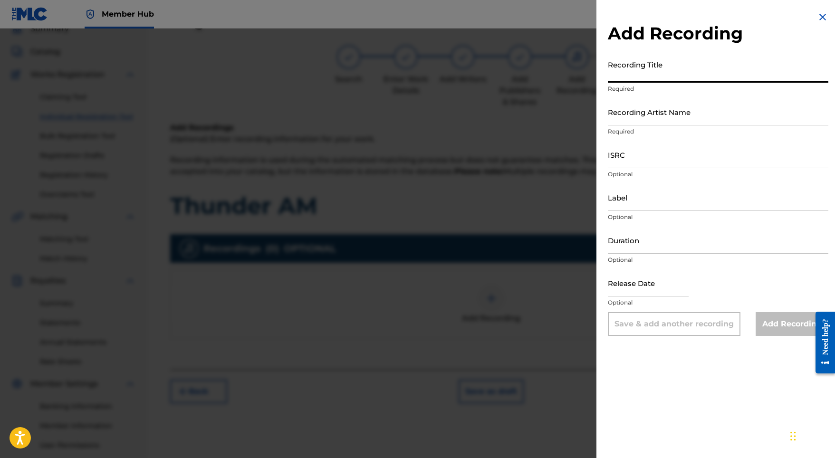
click at [676, 73] on input "Recording Title" at bounding box center [718, 69] width 221 height 27
paste input "Thunder AM"
type input "Thunder AM"
click at [625, 118] on input "Recording Artist Name" at bounding box center [718, 111] width 221 height 27
paste input "Adam Storme"
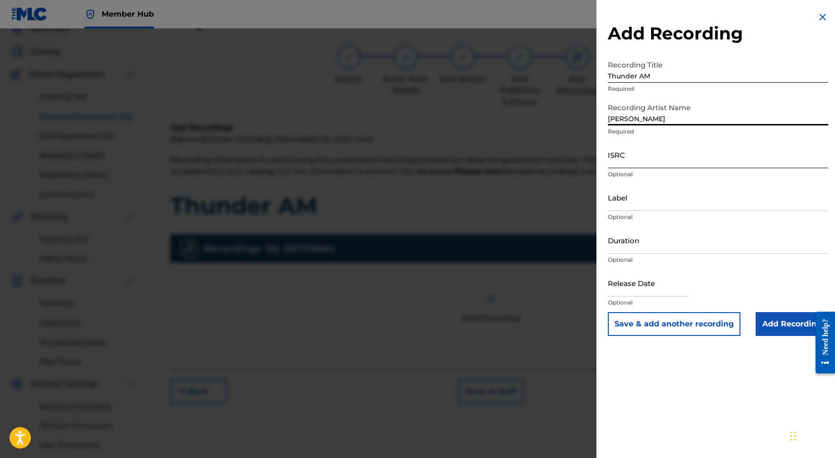
type input "Adam Storme"
click at [633, 151] on input "ISRC" at bounding box center [718, 154] width 221 height 27
paste input "SE5W32102777"
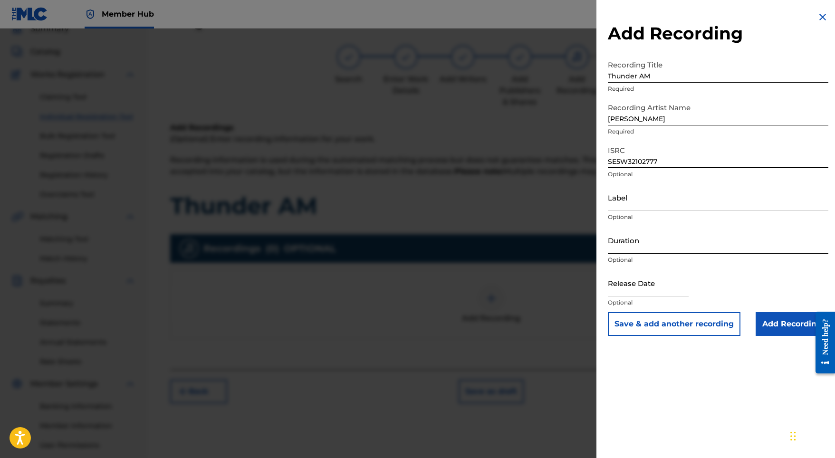
type input "SE5W32102777"
click at [634, 242] on input "Duration" at bounding box center [718, 240] width 221 height 27
type input "03:28"
click at [665, 289] on input "text" at bounding box center [648, 283] width 81 height 27
select select "8"
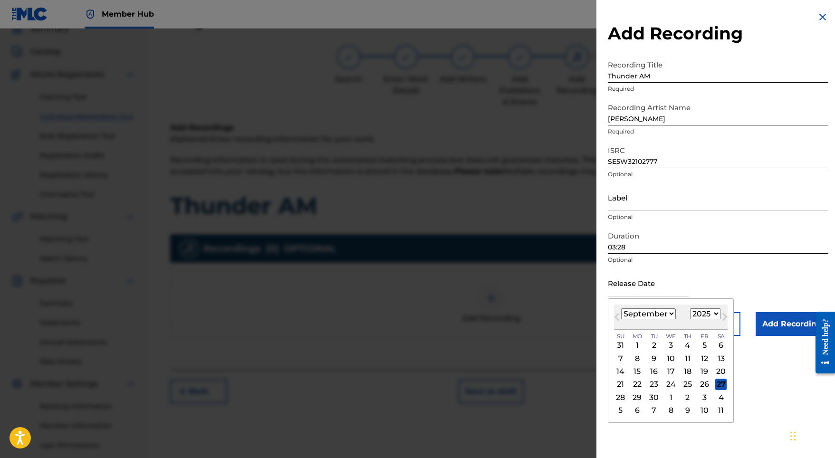
select select "2021"
select select "7"
click at [700, 380] on div "27" at bounding box center [704, 384] width 11 height 11
type input "August 27 2021"
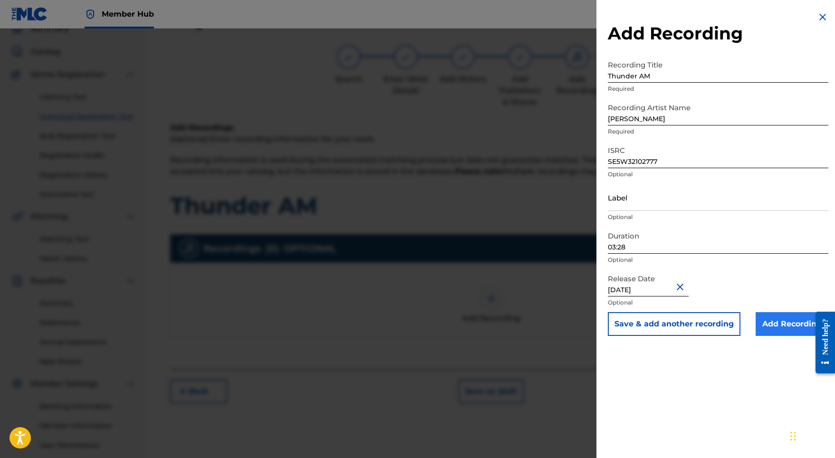
click at [776, 315] on input "Add Recording" at bounding box center [792, 324] width 73 height 24
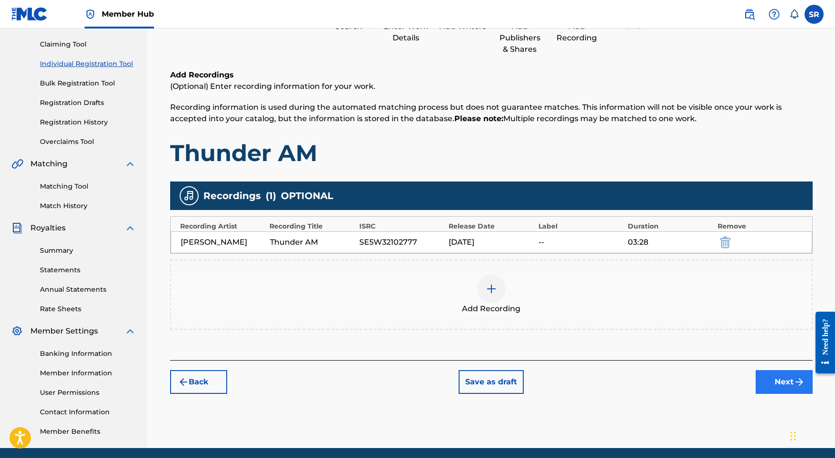
click at [765, 386] on button "Next" at bounding box center [784, 382] width 57 height 24
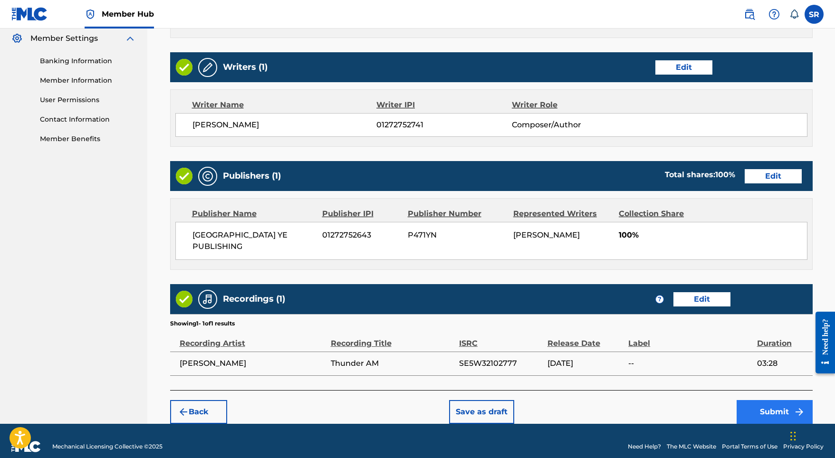
scroll to position [388, 0]
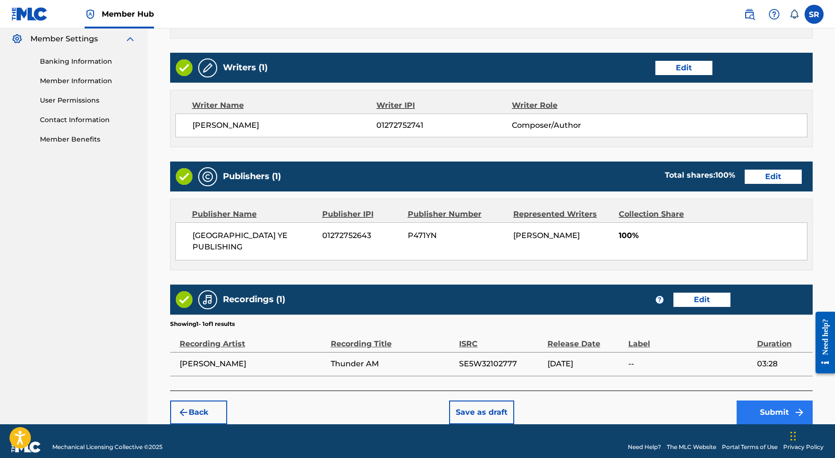
click at [751, 410] on button "Submit" at bounding box center [775, 413] width 76 height 24
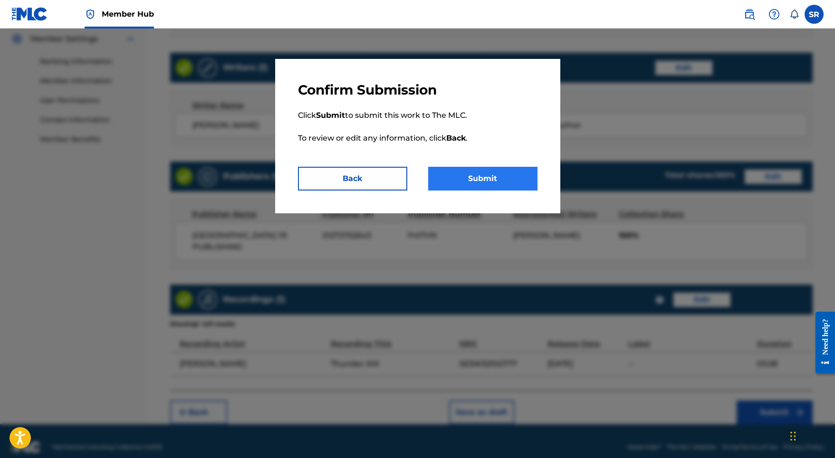
click at [493, 177] on button "Submit" at bounding box center [482, 179] width 109 height 24
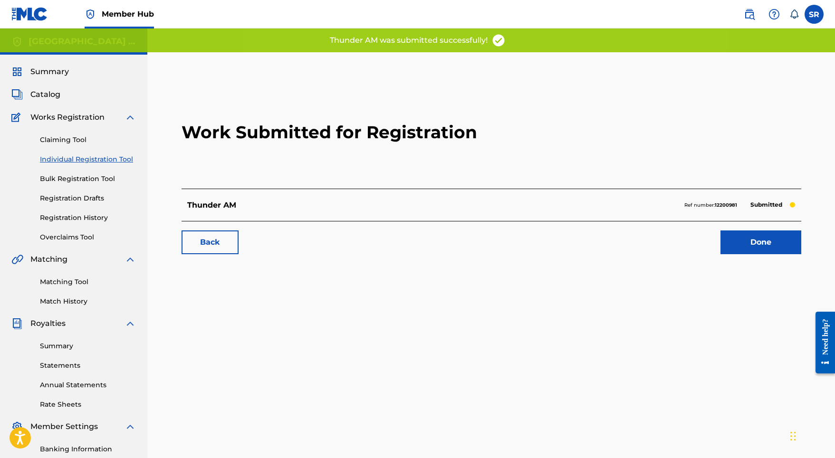
click at [716, 241] on div "Done" at bounding box center [755, 243] width 92 height 24
click at [735, 244] on link "Done" at bounding box center [761, 243] width 81 height 24
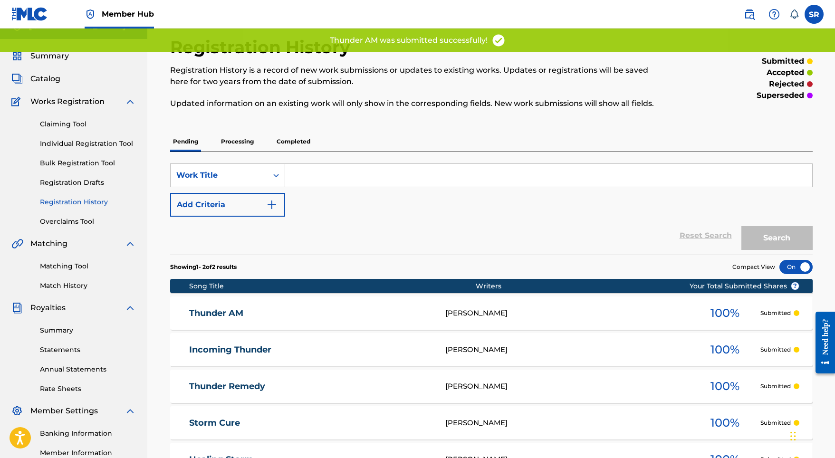
scroll to position [16, 0]
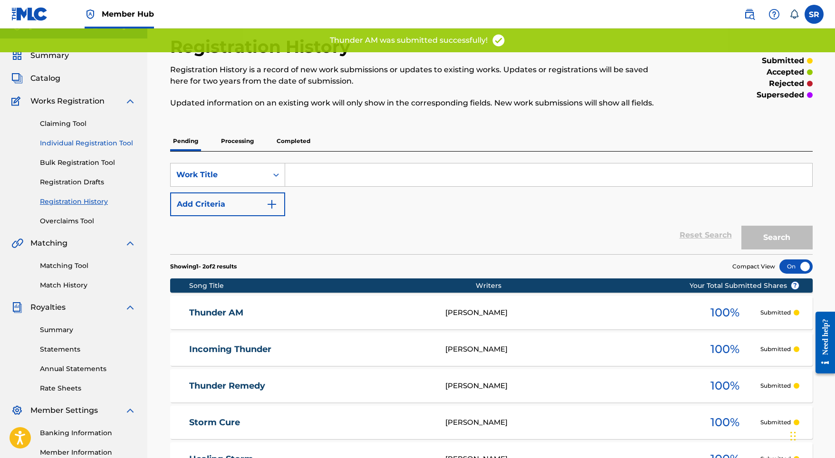
click at [110, 144] on link "Individual Registration Tool" at bounding box center [88, 143] width 96 height 10
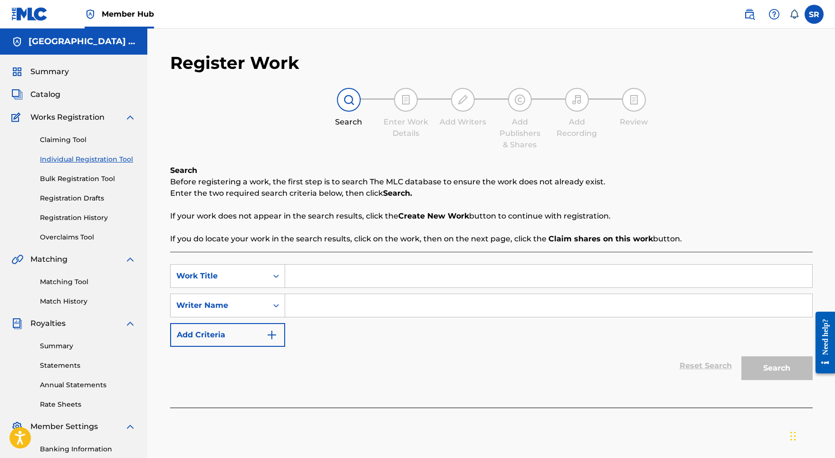
click at [291, 290] on div "SearchWithCriteria8a798999-8337-4fd7-8742-2aa2f1a22786 Work Title SearchWithCri…" at bounding box center [491, 305] width 643 height 83
click at [297, 272] on input "Search Form" at bounding box center [548, 276] width 527 height 23
paste input "Sleepy Storm"
type input "Sleepy Storm"
click at [308, 305] on input "Search Form" at bounding box center [548, 305] width 527 height 23
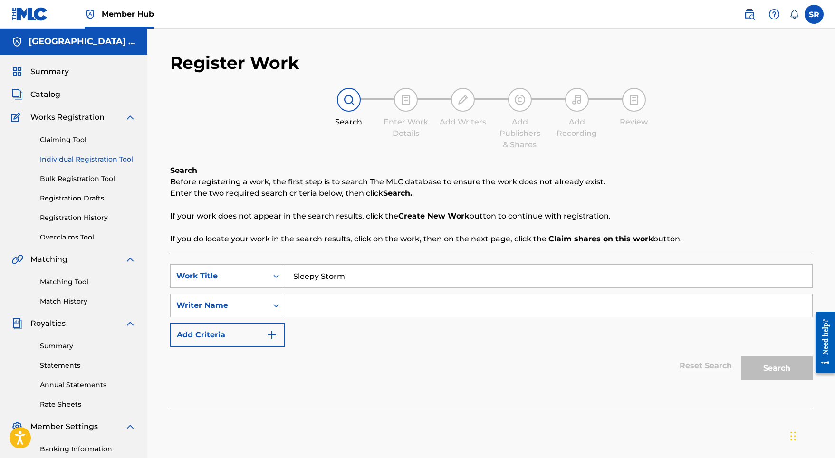
paste input "Sleepy Storm"
type input "Sleepy Storm"
click at [746, 356] on div "Search" at bounding box center [775, 366] width 76 height 38
click at [748, 366] on button "Search" at bounding box center [777, 369] width 71 height 24
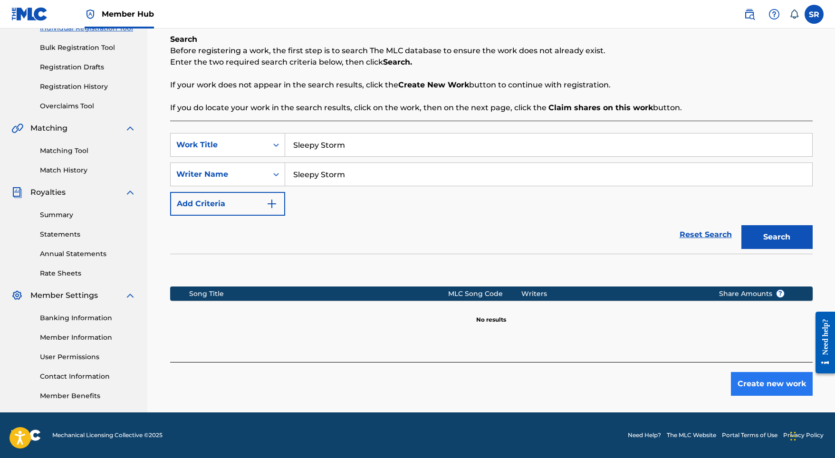
scroll to position [131, 0]
click at [756, 380] on button "Create new work" at bounding box center [772, 384] width 82 height 24
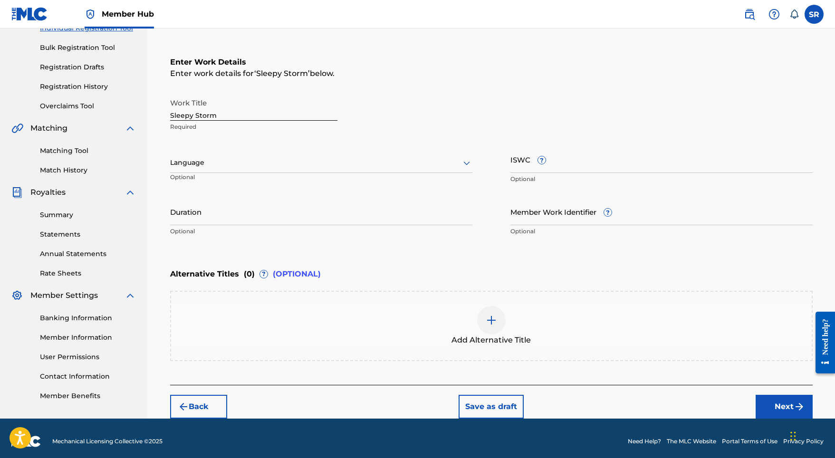
click at [329, 155] on div "Language" at bounding box center [321, 163] width 302 height 20
click at [262, 188] on div "English" at bounding box center [321, 183] width 301 height 21
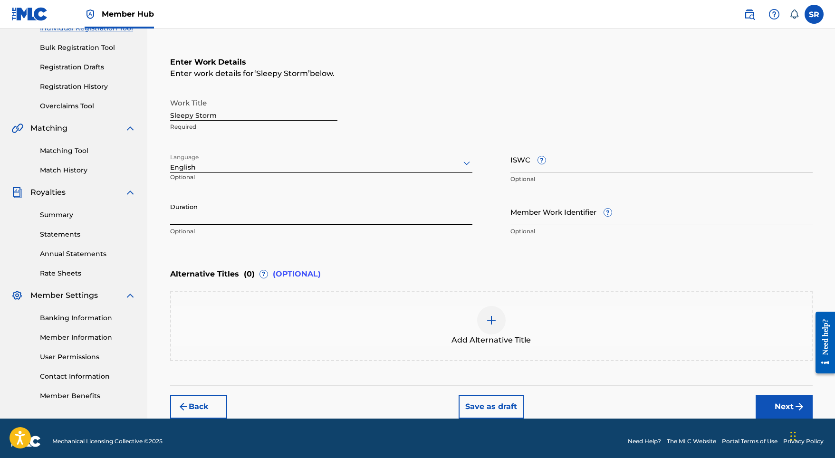
click at [272, 212] on input "Duration" at bounding box center [321, 211] width 302 height 27
type input "03:28"
click at [501, 319] on div at bounding box center [491, 320] width 29 height 29
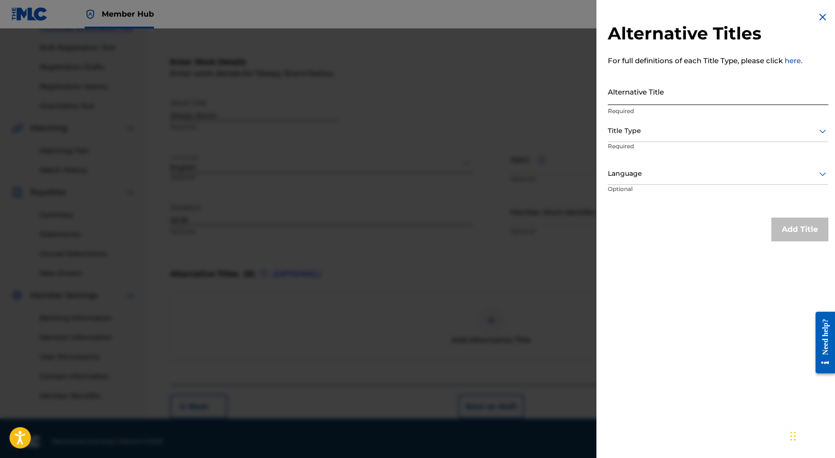
click at [638, 96] on input "Alternative Title" at bounding box center [718, 91] width 221 height 27
paste input "Sleepy Storm"
type input "Sleepy Storm"
click at [635, 127] on div at bounding box center [718, 131] width 221 height 12
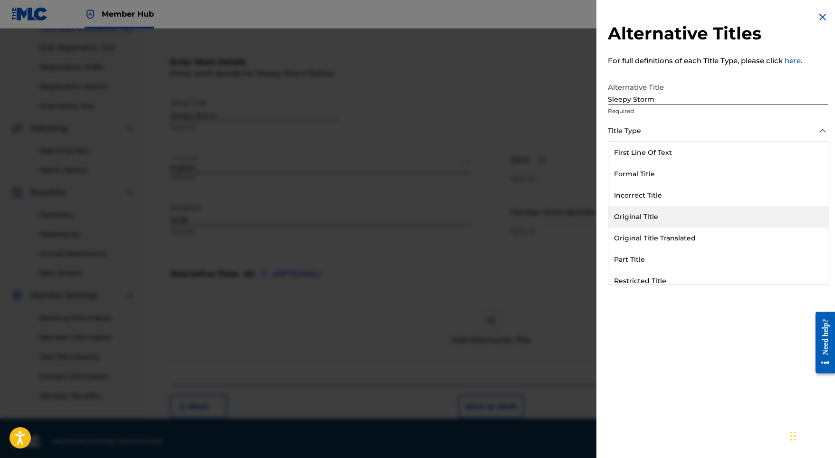
click at [636, 214] on div "Original Title" at bounding box center [719, 216] width 220 height 21
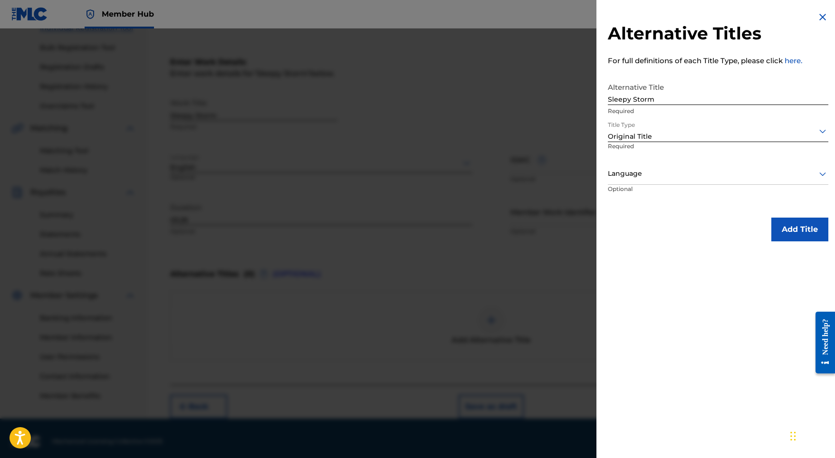
click at [637, 172] on div at bounding box center [718, 174] width 221 height 12
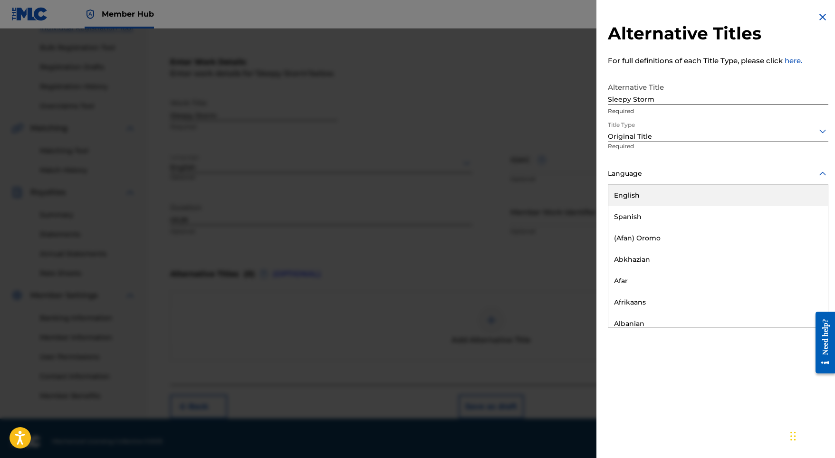
click at [637, 196] on div "English" at bounding box center [719, 195] width 220 height 21
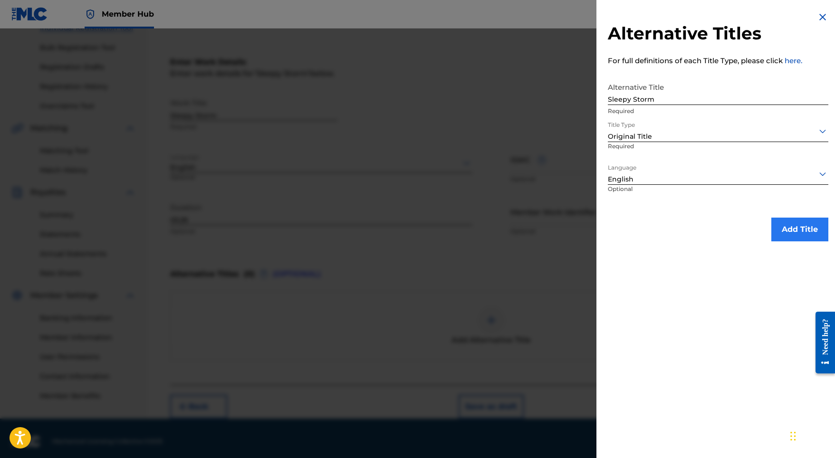
click at [796, 229] on button "Add Title" at bounding box center [800, 230] width 57 height 24
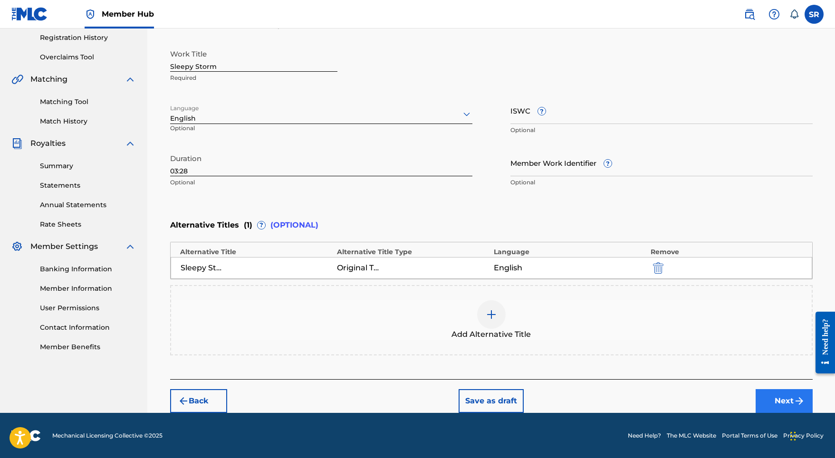
click at [777, 411] on button "Next" at bounding box center [784, 401] width 57 height 24
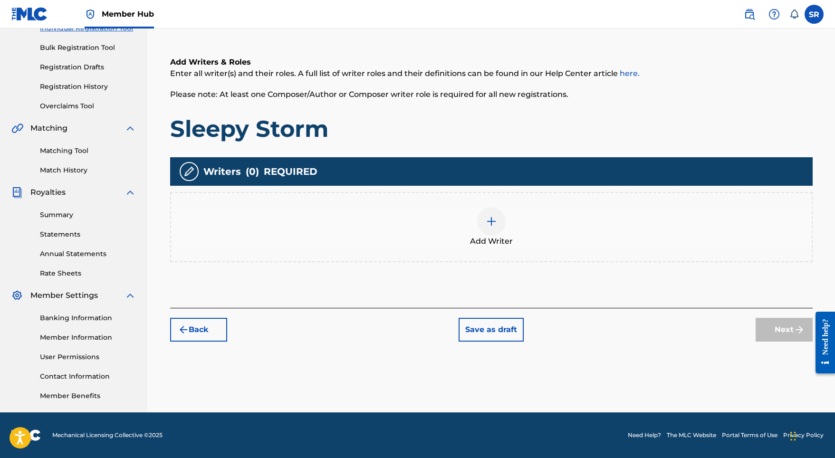
click at [483, 237] on span "Add Writer" at bounding box center [491, 241] width 43 height 11
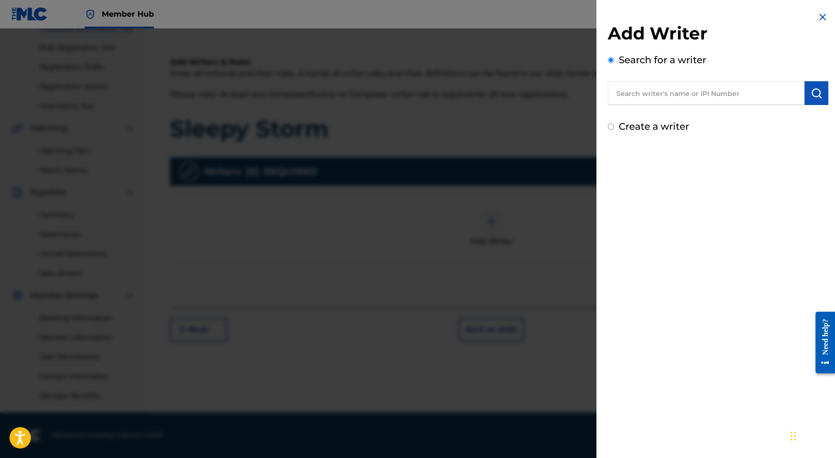
click at [661, 95] on input "text" at bounding box center [706, 93] width 197 height 24
click at [688, 101] on input "text" at bounding box center [706, 93] width 197 height 24
paste input "[PERSON_NAME]"
type input "[PERSON_NAME]"
click at [816, 93] on img "submit" at bounding box center [816, 92] width 11 height 11
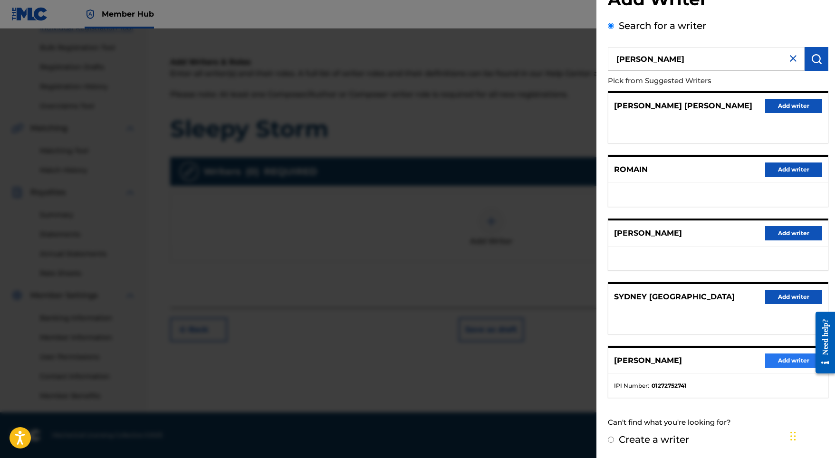
scroll to position [42, 0]
click at [771, 363] on button "Add writer" at bounding box center [793, 361] width 57 height 14
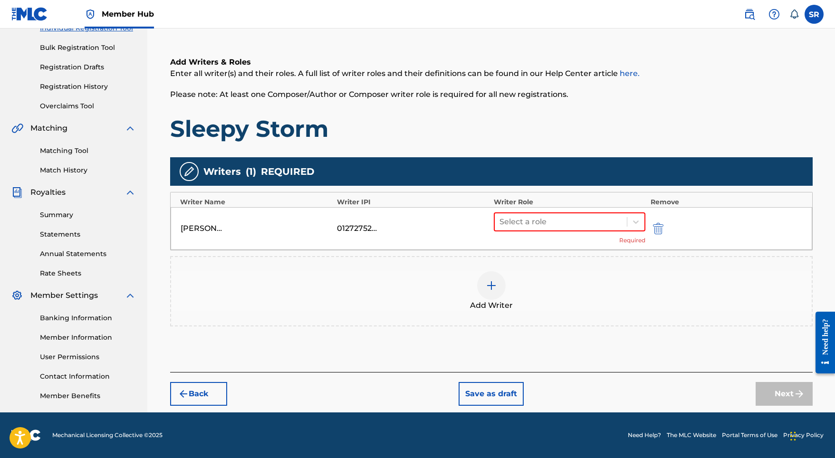
scroll to position [131, 0]
click at [562, 214] on div "Select a role" at bounding box center [561, 221] width 133 height 17
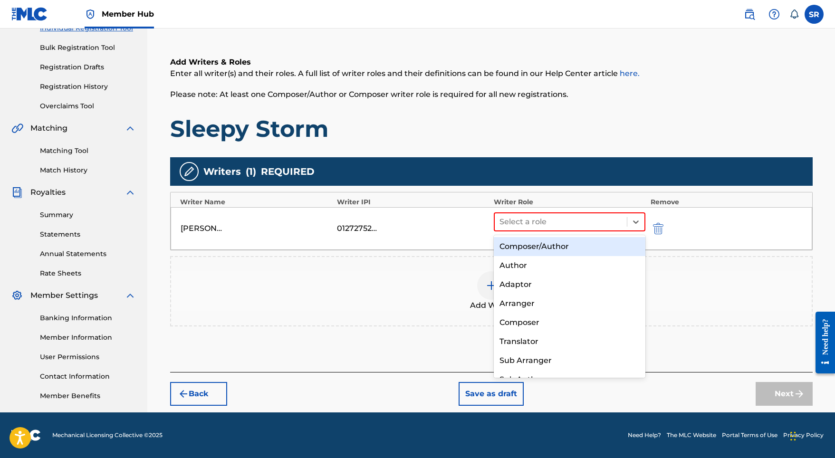
click at [562, 244] on div "Composer/Author" at bounding box center [570, 246] width 152 height 19
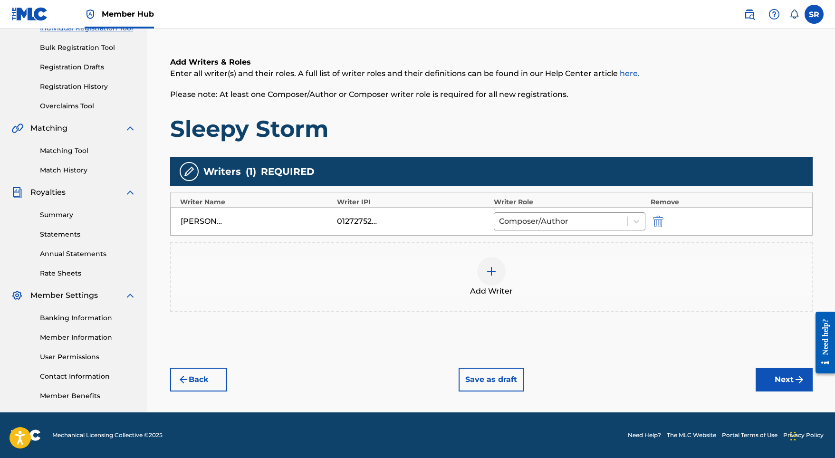
click at [767, 360] on div "Back Save as draft Next" at bounding box center [491, 375] width 643 height 34
click at [769, 374] on button "Next" at bounding box center [784, 380] width 57 height 24
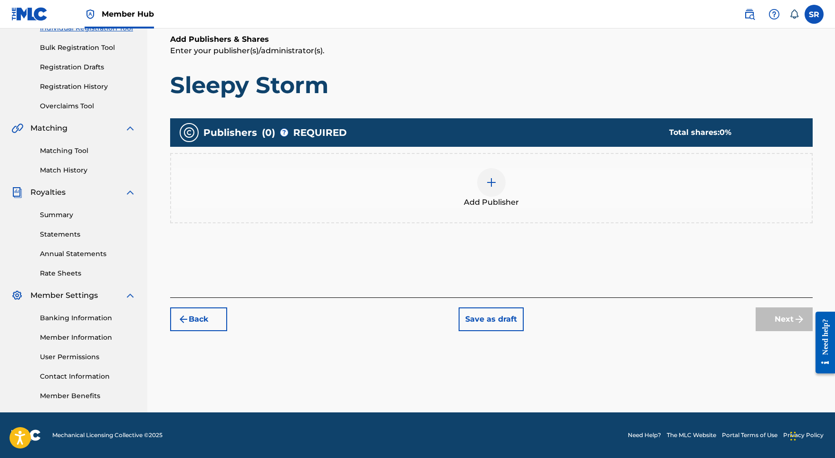
scroll to position [43, 0]
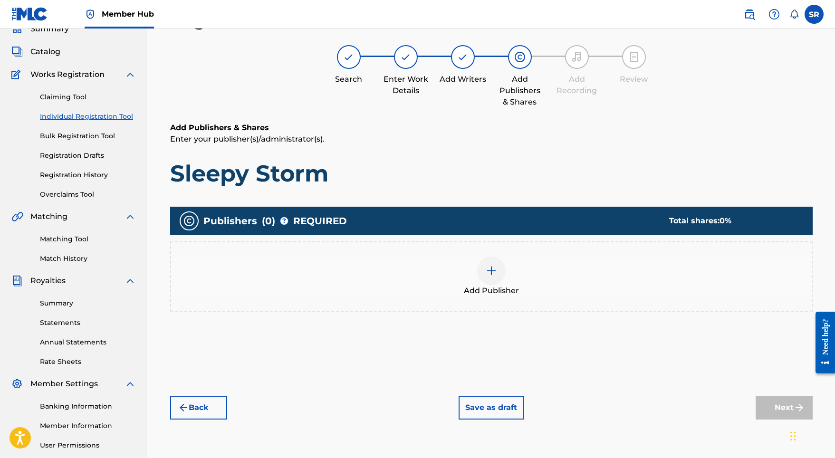
click at [526, 264] on div "Add Publisher" at bounding box center [491, 277] width 641 height 40
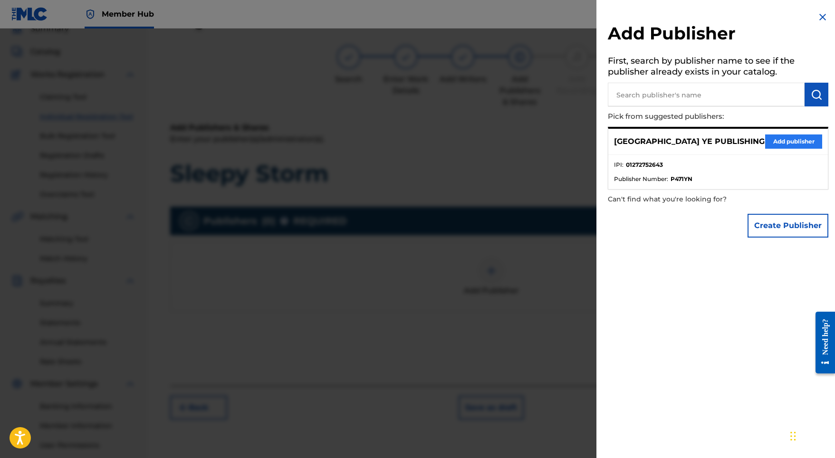
click at [799, 142] on button "Add publisher" at bounding box center [793, 142] width 57 height 14
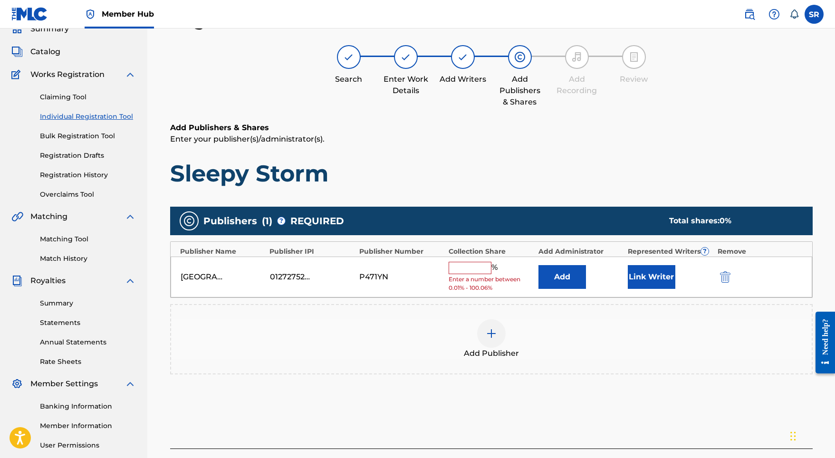
click at [493, 264] on span "%" at bounding box center [496, 268] width 9 height 12
click at [482, 266] on input "text" at bounding box center [470, 268] width 43 height 12
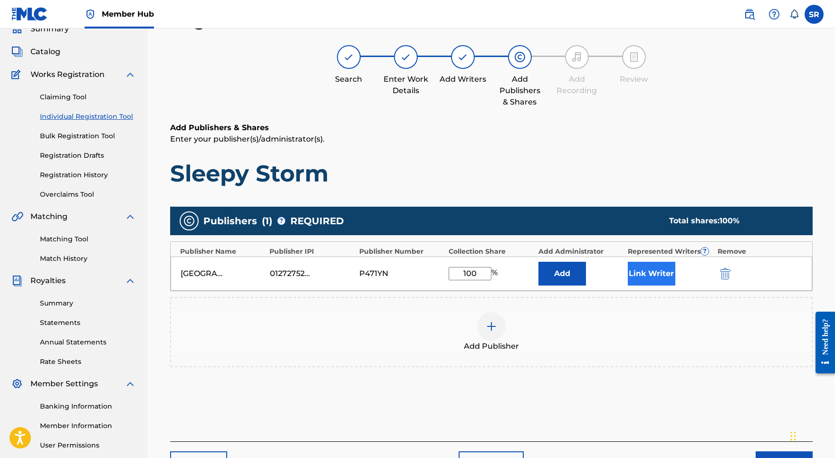
type input "100"
click at [640, 276] on button "Link Writer" at bounding box center [652, 274] width 48 height 24
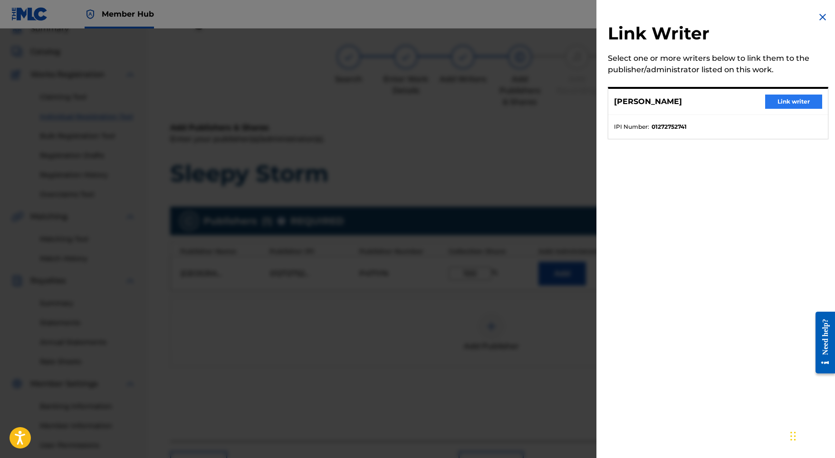
click at [810, 106] on button "Link writer" at bounding box center [793, 102] width 57 height 14
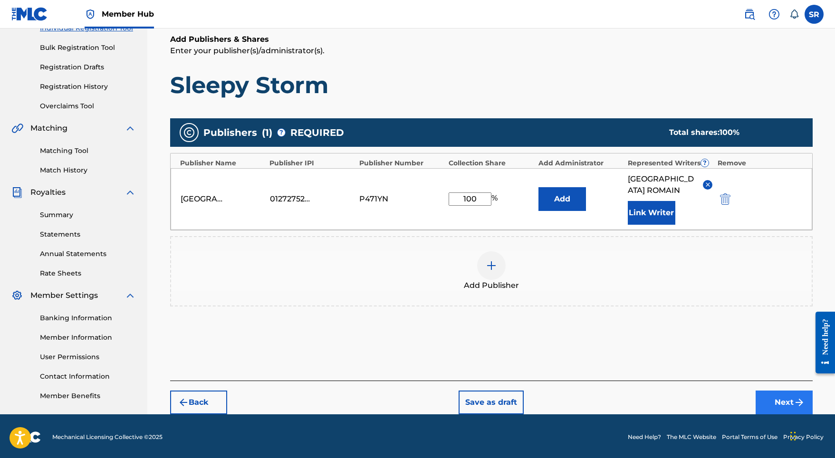
click at [781, 395] on button "Next" at bounding box center [784, 403] width 57 height 24
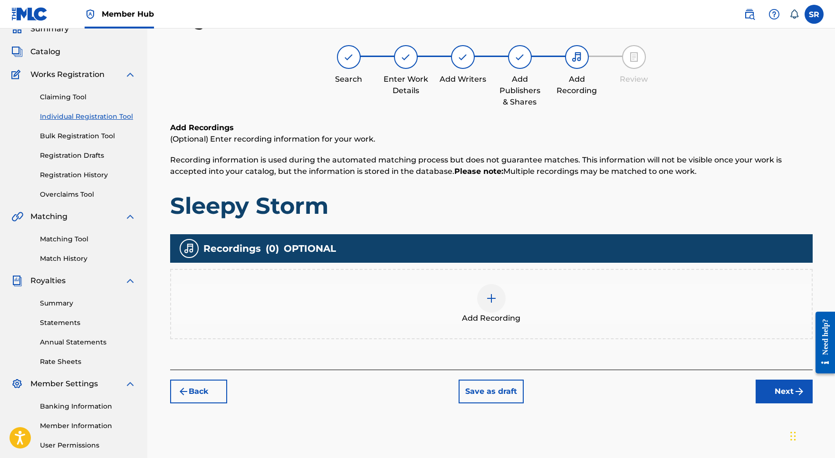
click at [522, 292] on div "Add Recording" at bounding box center [491, 304] width 641 height 40
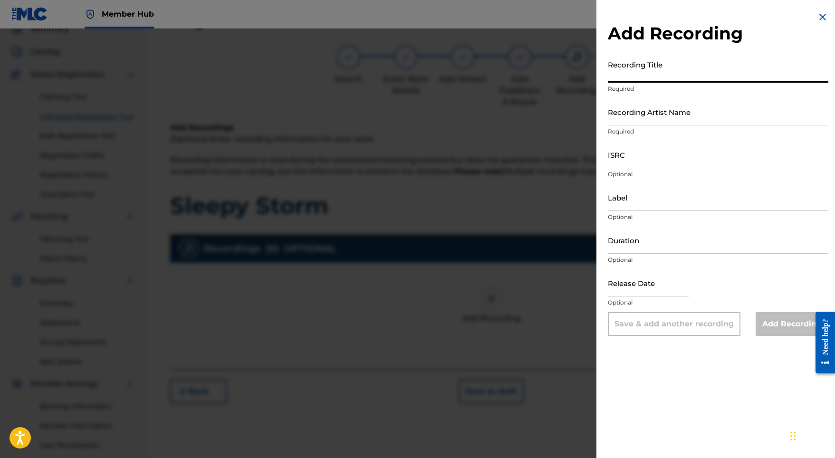
click at [705, 71] on input "Recording Title" at bounding box center [718, 69] width 221 height 27
paste input "Sleepy Storm"
type input "Sleepy Storm"
click at [623, 153] on input "ISRC" at bounding box center [718, 154] width 221 height 27
paste input "SE5W32102778"
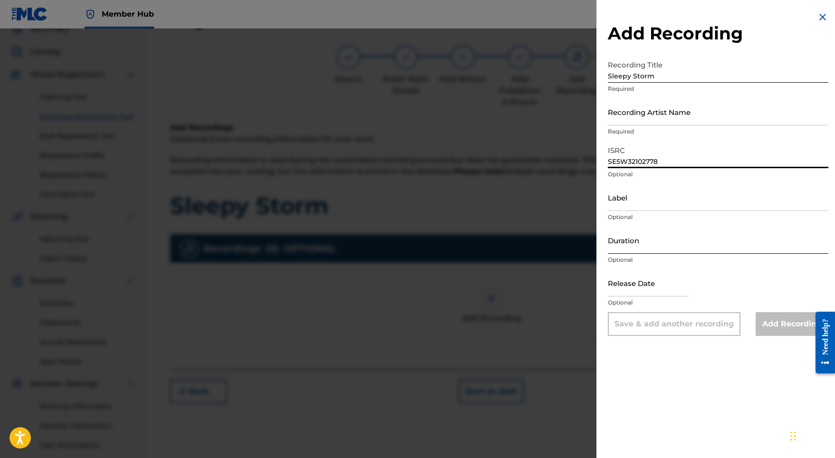
type input "SE5W32102778"
click at [637, 249] on input "Duration" at bounding box center [718, 240] width 221 height 27
type input "03:28"
click at [665, 283] on input "text" at bounding box center [648, 283] width 81 height 27
select select "8"
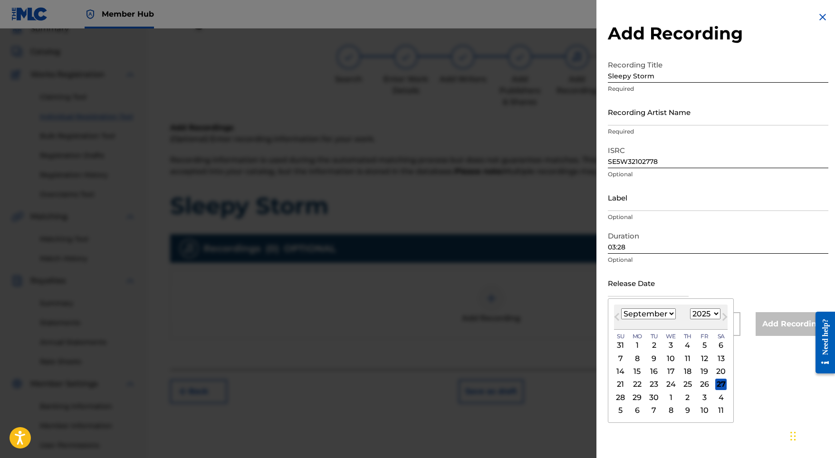
select select "2021"
select select "7"
click at [699, 382] on div "27" at bounding box center [704, 384] width 11 height 11
type input "August 27 2021"
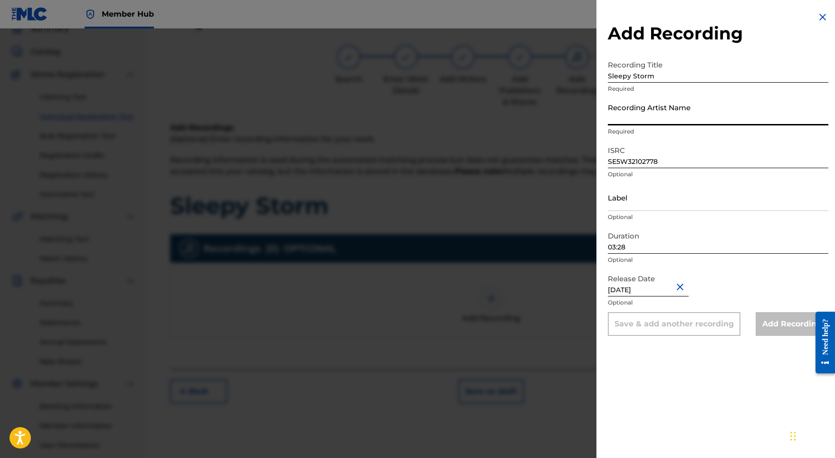
click at [674, 120] on input "Recording Artist Name" at bounding box center [718, 111] width 221 height 27
paste input "Adam Storme"
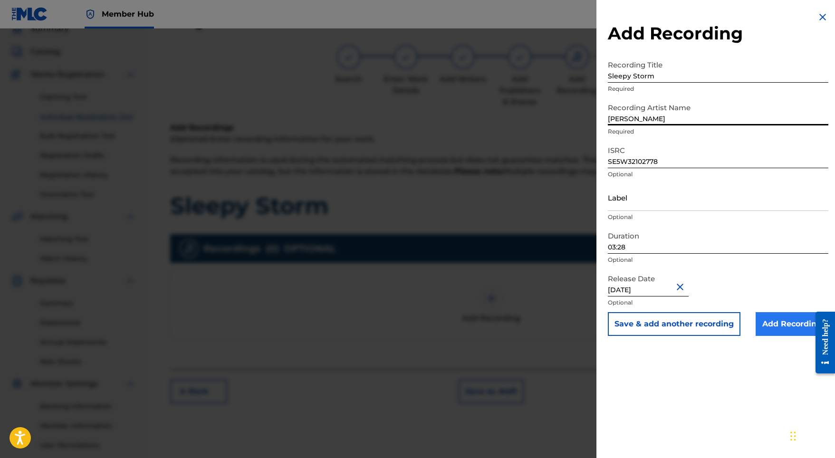
type input "Adam Storme"
click at [773, 321] on input "Add Recording" at bounding box center [792, 324] width 73 height 24
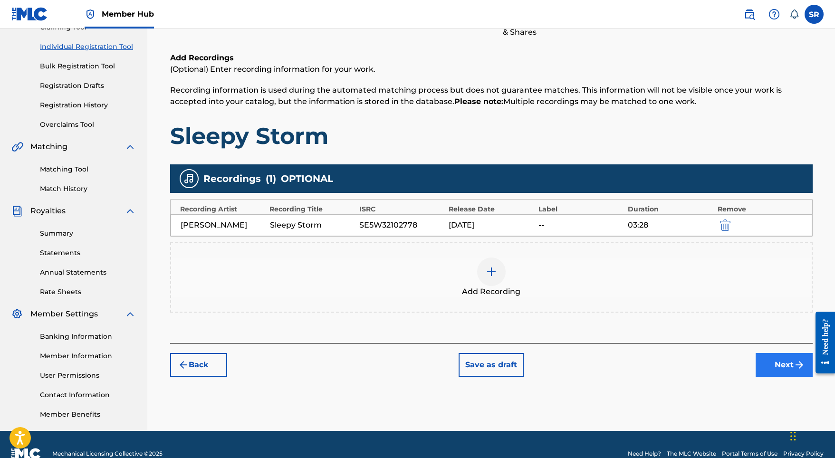
click at [775, 366] on button "Next" at bounding box center [784, 365] width 57 height 24
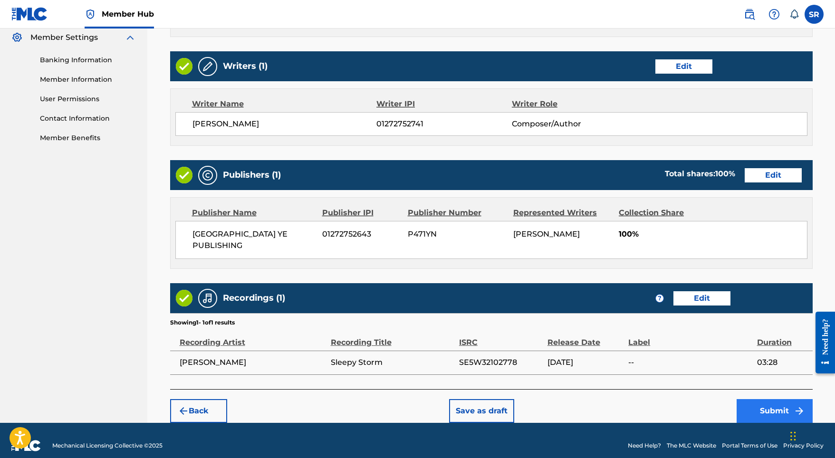
scroll to position [388, 0]
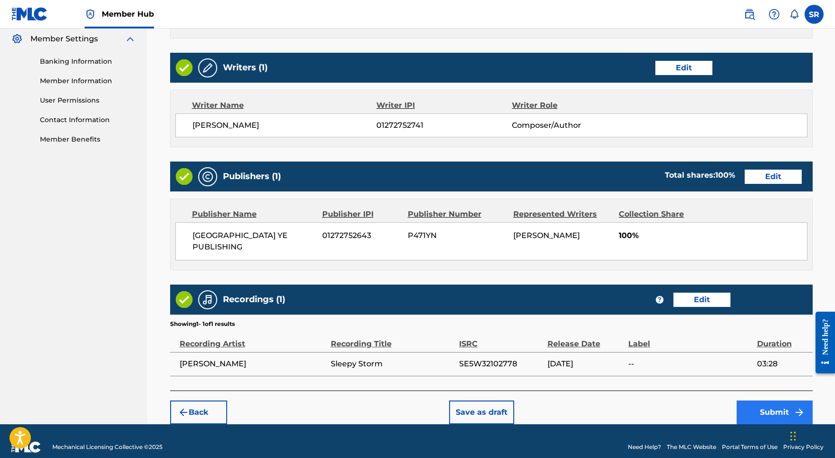
click at [776, 406] on button "Submit" at bounding box center [775, 413] width 76 height 24
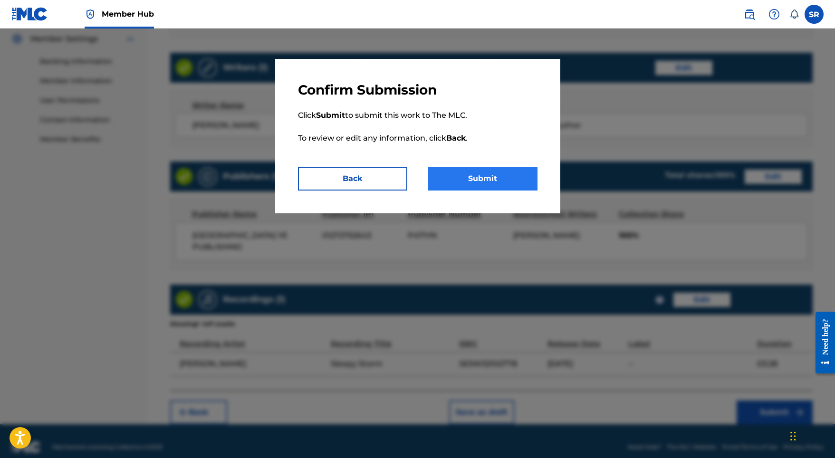
click at [493, 176] on button "Submit" at bounding box center [482, 179] width 109 height 24
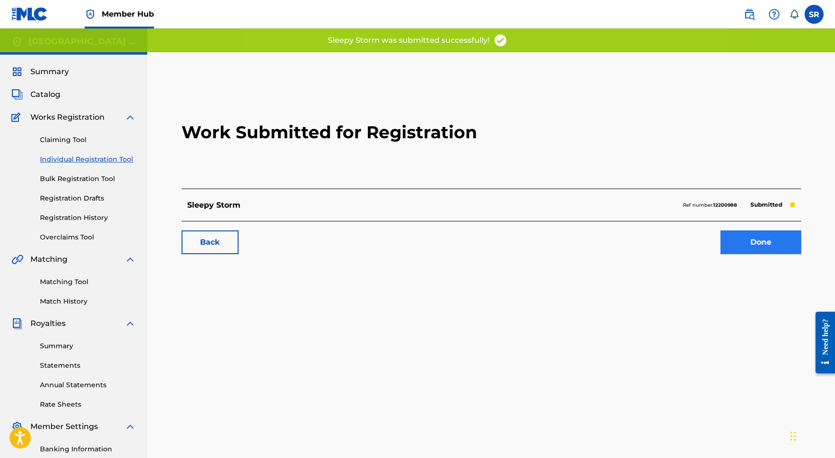
click at [730, 234] on link "Done" at bounding box center [761, 243] width 81 height 24
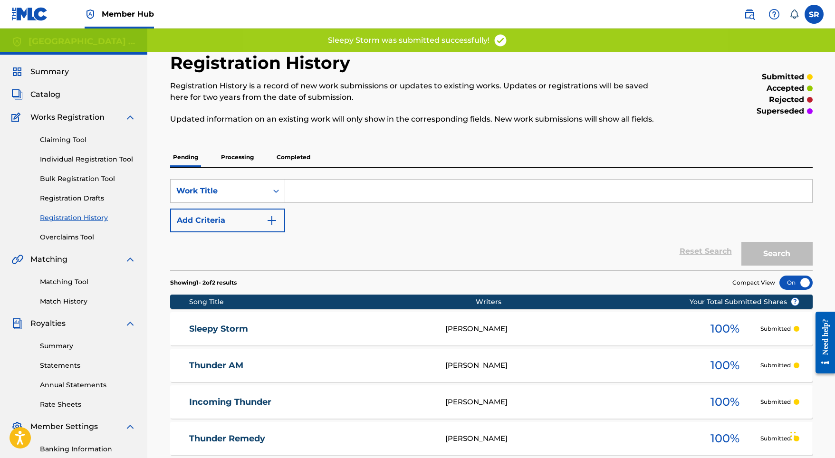
click at [96, 166] on div "Claiming Tool Individual Registration Tool Bulk Registration Tool Registration …" at bounding box center [73, 182] width 125 height 119
click at [99, 158] on link "Individual Registration Tool" at bounding box center [88, 160] width 96 height 10
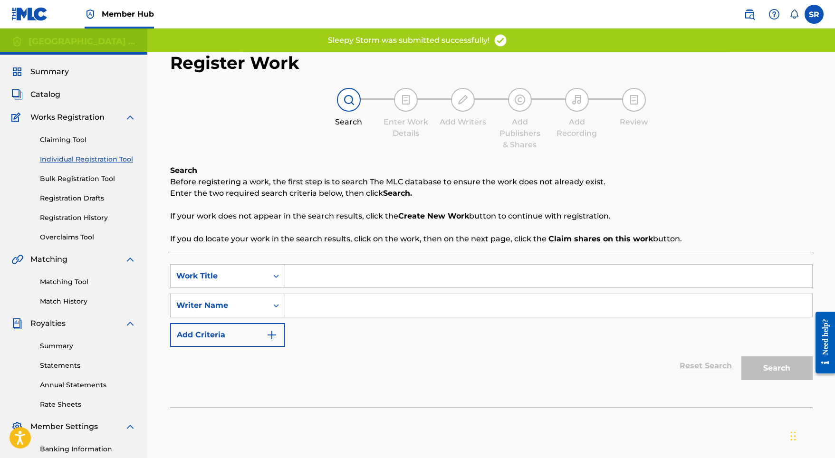
click at [649, 0] on nav "Member Hub SR SR Sydney Romain roachlifemusic03@gmail.com Notification Preferen…" at bounding box center [417, 14] width 835 height 29
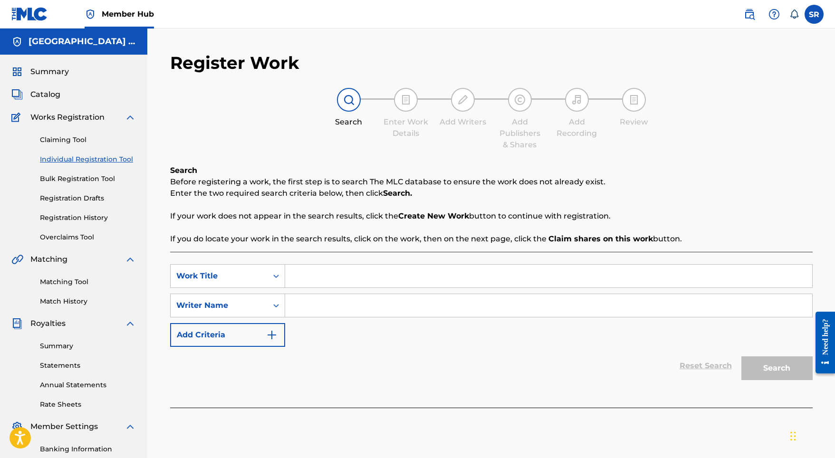
click at [298, 298] on input "Search Form" at bounding box center [548, 305] width 527 height 23
click at [304, 281] on input "Search Form" at bounding box center [548, 276] width 527 height 23
paste input "Daytime Thunder"
type input "Daytime Thunder"
click at [307, 303] on input "Search Form" at bounding box center [548, 305] width 527 height 23
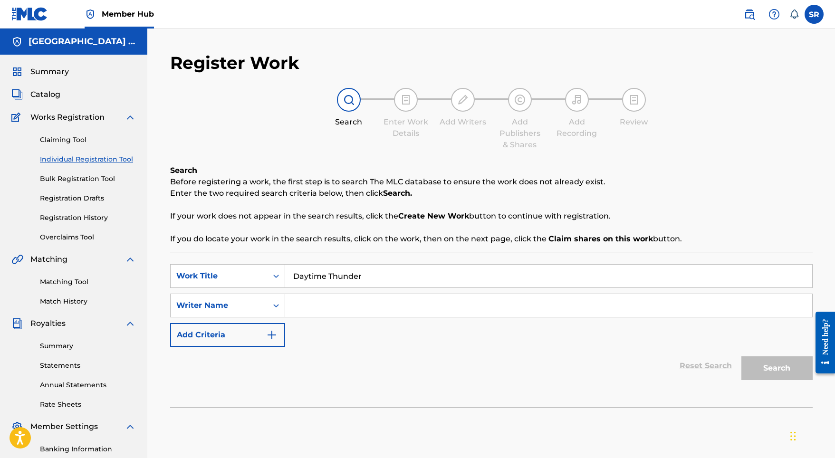
paste input "Daytime Thunder"
type input "Daytime Thunder"
click at [750, 359] on button "Search" at bounding box center [777, 369] width 71 height 24
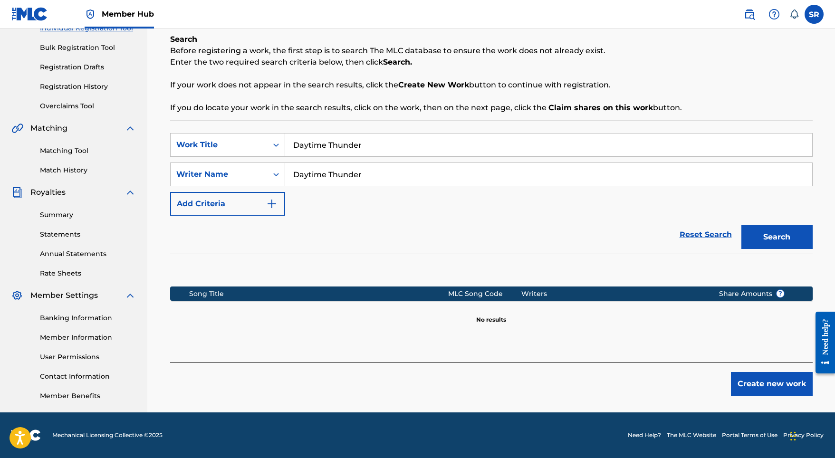
scroll to position [131, 0]
click at [738, 382] on button "Create new work" at bounding box center [772, 384] width 82 height 24
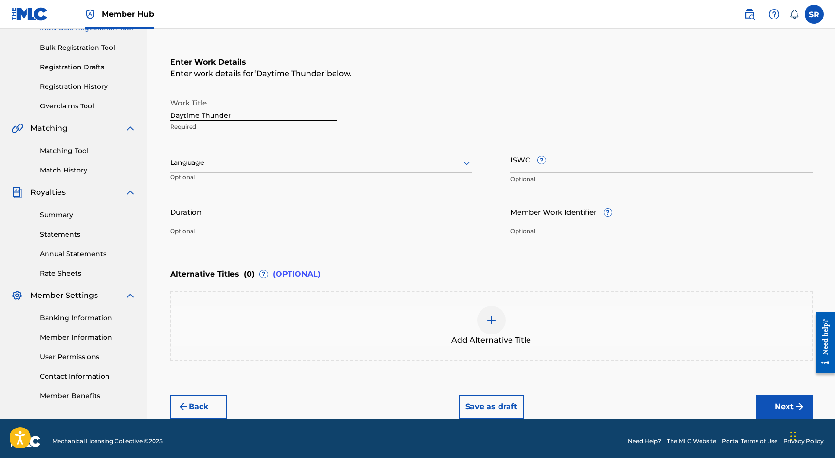
click at [365, 158] on div at bounding box center [321, 163] width 302 height 12
click at [300, 184] on div "English" at bounding box center [321, 183] width 301 height 21
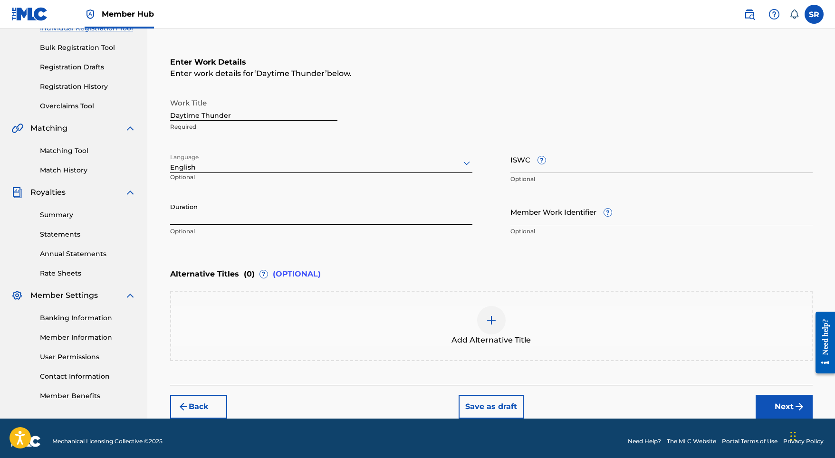
click at [361, 216] on input "Duration" at bounding box center [321, 211] width 302 height 27
type input "03:28"
click at [512, 324] on div "Add Alternative Title" at bounding box center [491, 326] width 641 height 40
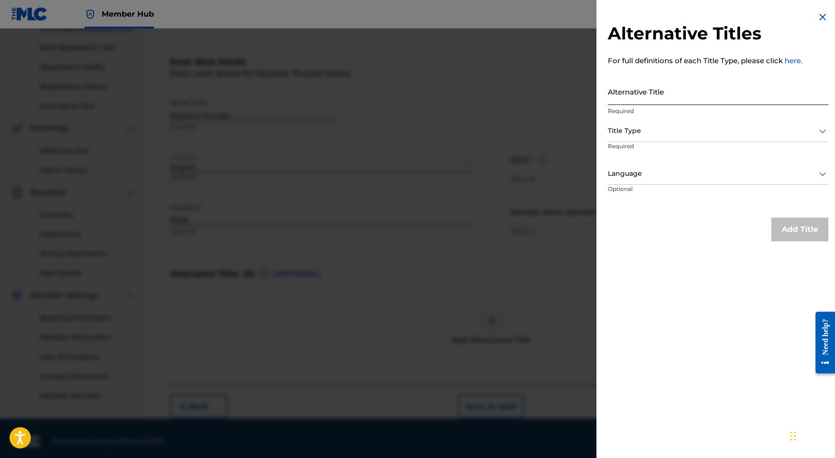
click at [644, 84] on input "Alternative Title" at bounding box center [718, 91] width 221 height 27
paste input "Daytime Thunder"
type input "Daytime Thunder"
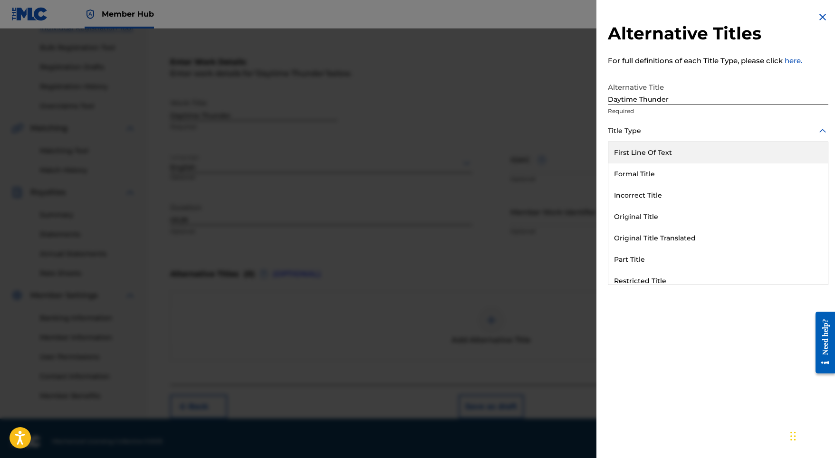
click at [638, 134] on div at bounding box center [718, 131] width 221 height 12
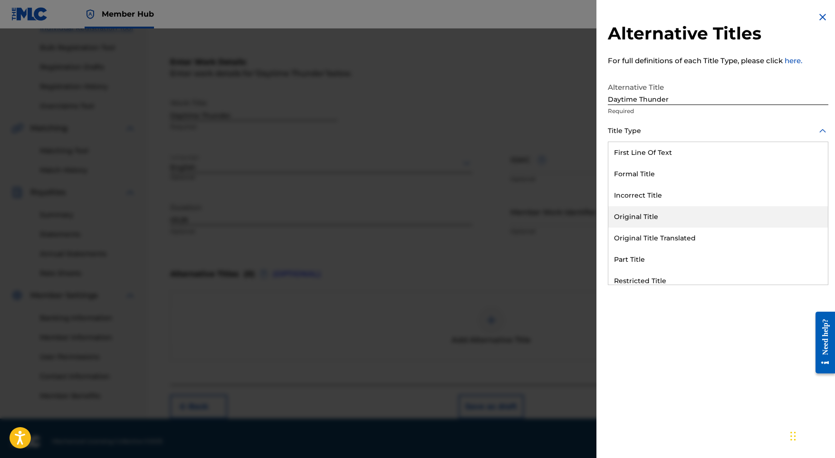
click at [640, 207] on div "Original Title" at bounding box center [719, 216] width 220 height 21
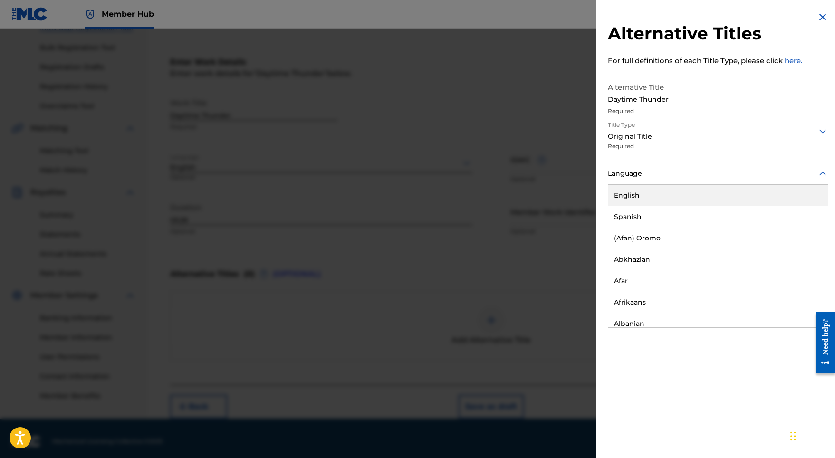
click at [646, 174] on div at bounding box center [718, 174] width 221 height 12
click at [640, 194] on div "English" at bounding box center [719, 195] width 220 height 21
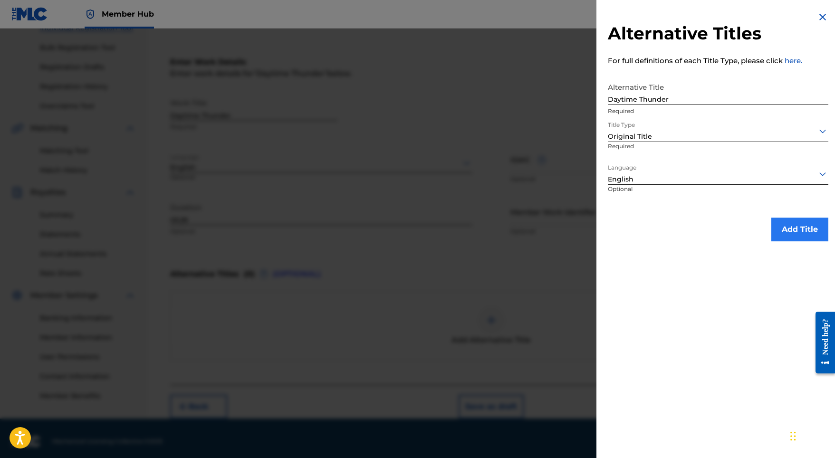
click at [808, 236] on button "Add Title" at bounding box center [800, 230] width 57 height 24
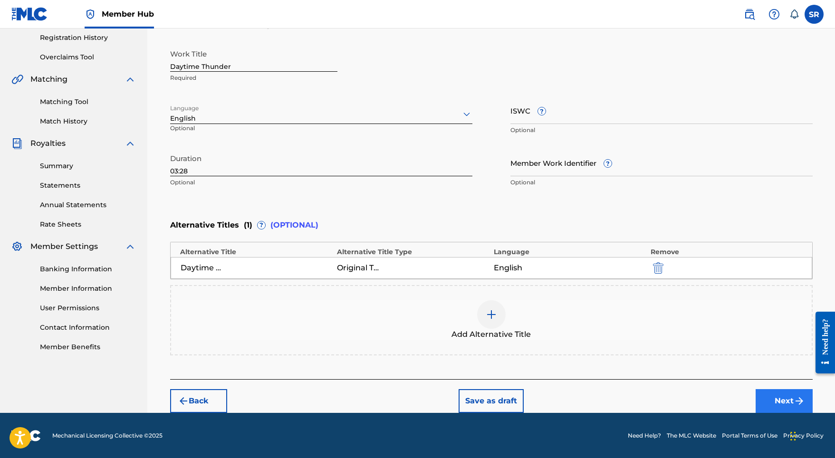
click at [797, 397] on img "submit" at bounding box center [799, 401] width 11 height 11
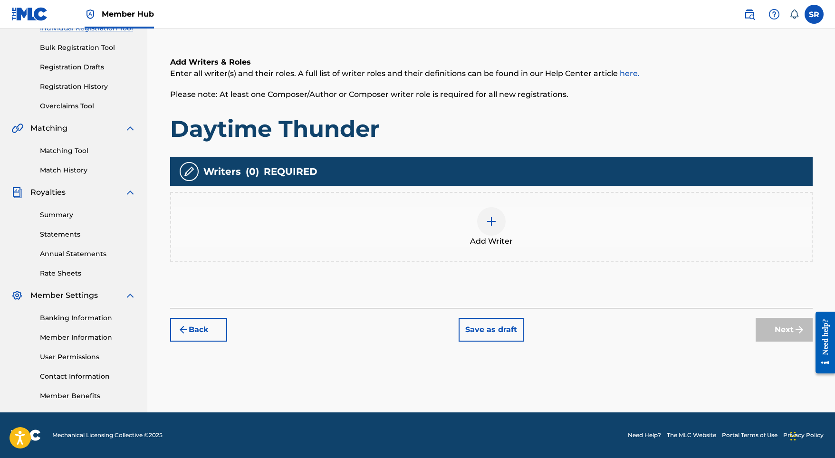
click at [486, 222] on img at bounding box center [491, 221] width 11 height 11
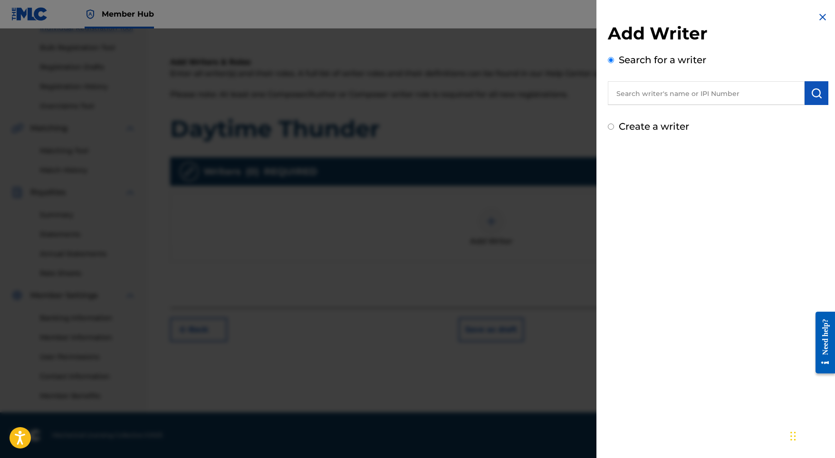
click at [731, 90] on input "text" at bounding box center [706, 93] width 197 height 24
click at [691, 95] on input "text" at bounding box center [706, 93] width 197 height 24
paste input "[PERSON_NAME]"
type input "[PERSON_NAME]"
click at [807, 96] on button "submit" at bounding box center [817, 93] width 24 height 24
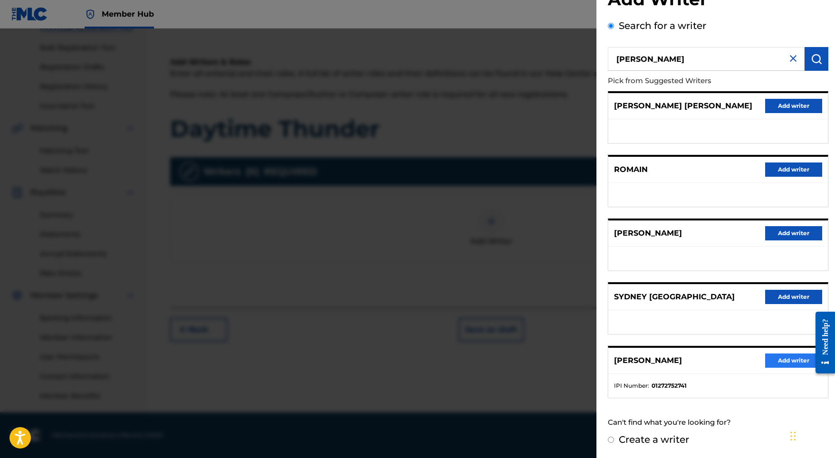
scroll to position [42, 0]
click at [786, 363] on button "Add writer" at bounding box center [793, 361] width 57 height 14
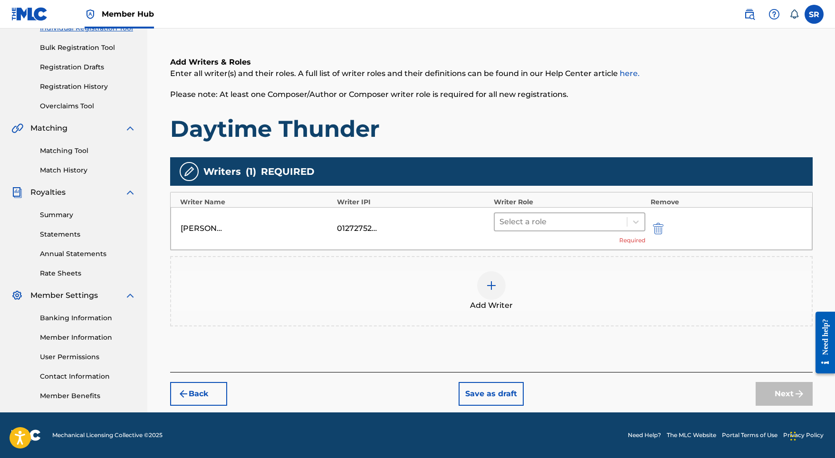
click at [536, 222] on div at bounding box center [561, 221] width 123 height 13
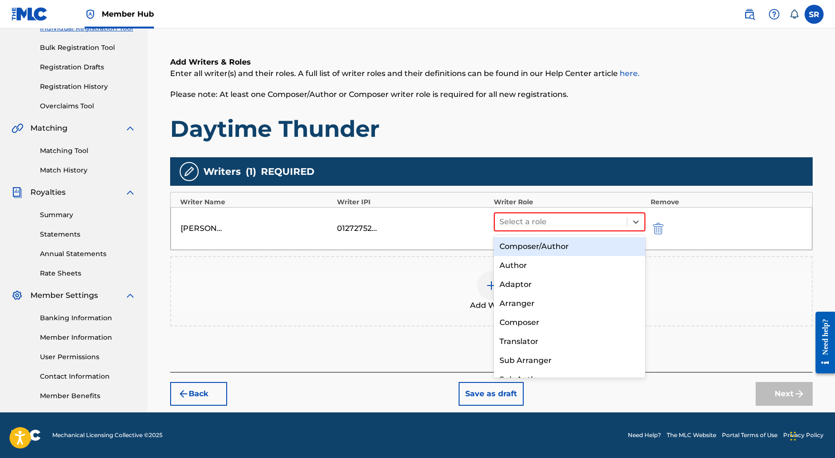
click at [534, 249] on div "Composer/Author" at bounding box center [570, 246] width 152 height 19
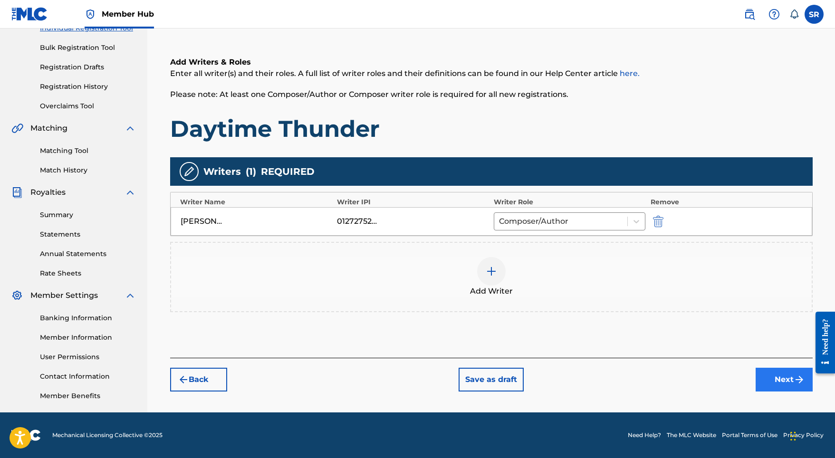
click at [780, 380] on button "Next" at bounding box center [784, 380] width 57 height 24
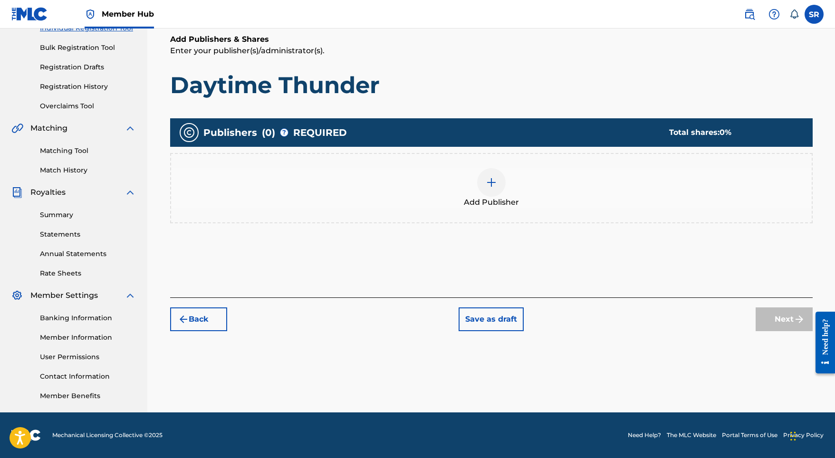
scroll to position [43, 0]
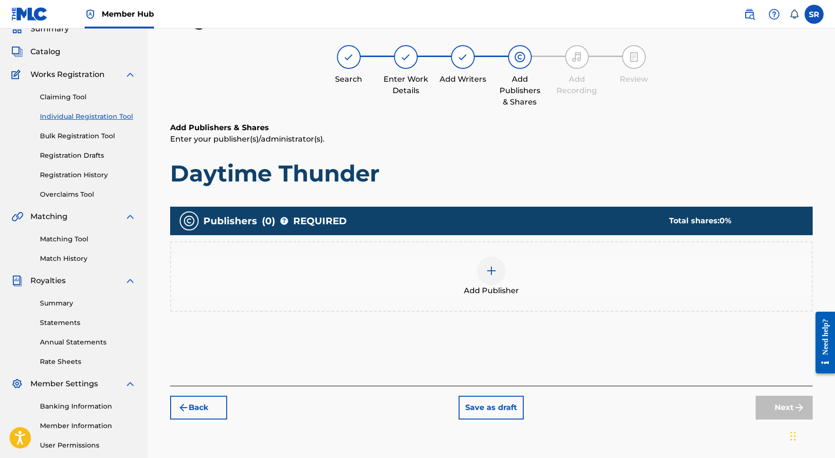
click at [503, 276] on div "Add Publisher" at bounding box center [491, 277] width 641 height 40
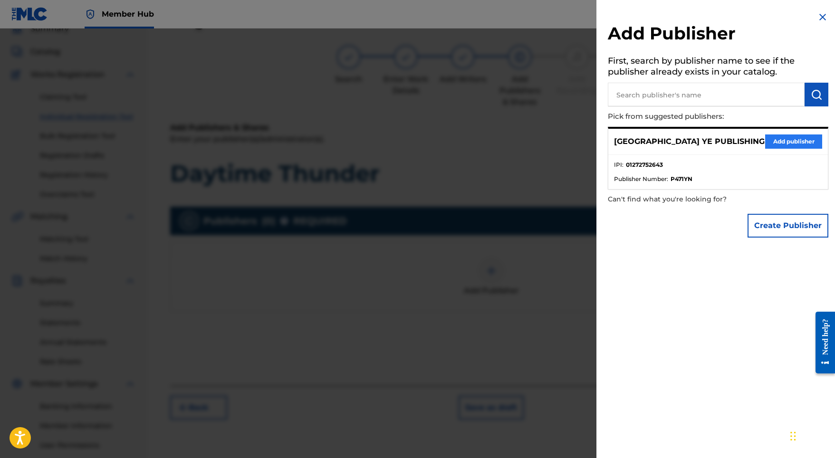
click at [774, 135] on button "Add publisher" at bounding box center [793, 142] width 57 height 14
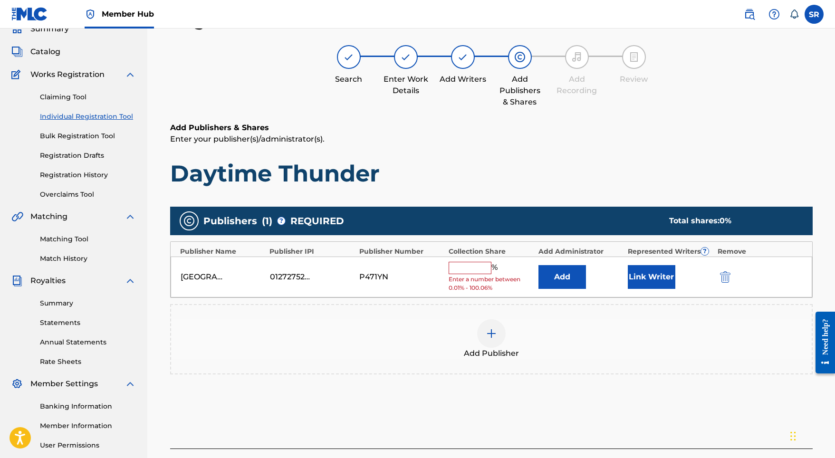
click at [459, 269] on input "text" at bounding box center [470, 268] width 43 height 12
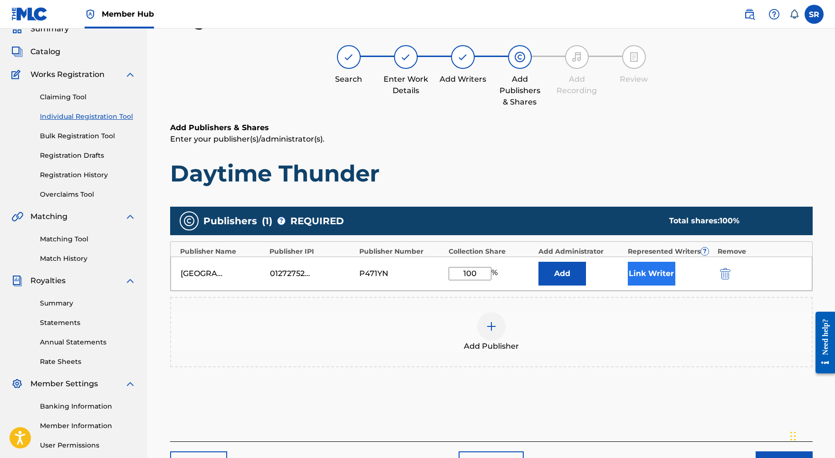
type input "100"
click at [631, 269] on button "Link Writer" at bounding box center [652, 274] width 48 height 24
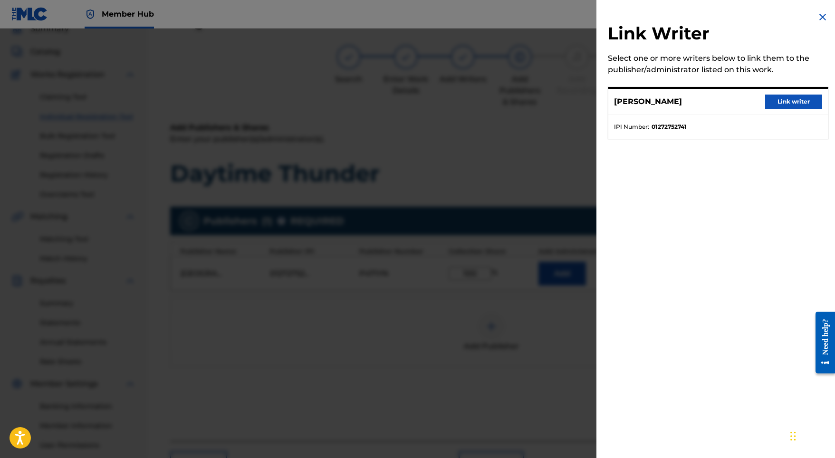
click at [777, 93] on div "SYDNEY ROMAIN Link writer" at bounding box center [719, 102] width 220 height 26
click at [774, 99] on button "Link writer" at bounding box center [793, 102] width 57 height 14
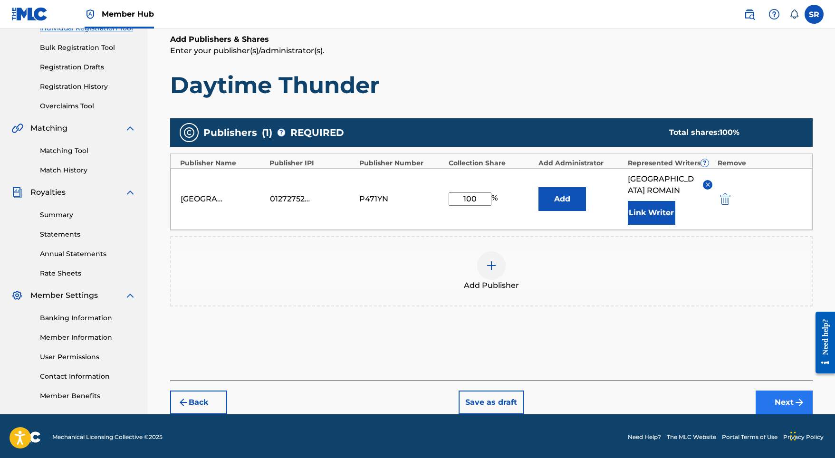
click at [770, 398] on button "Next" at bounding box center [784, 403] width 57 height 24
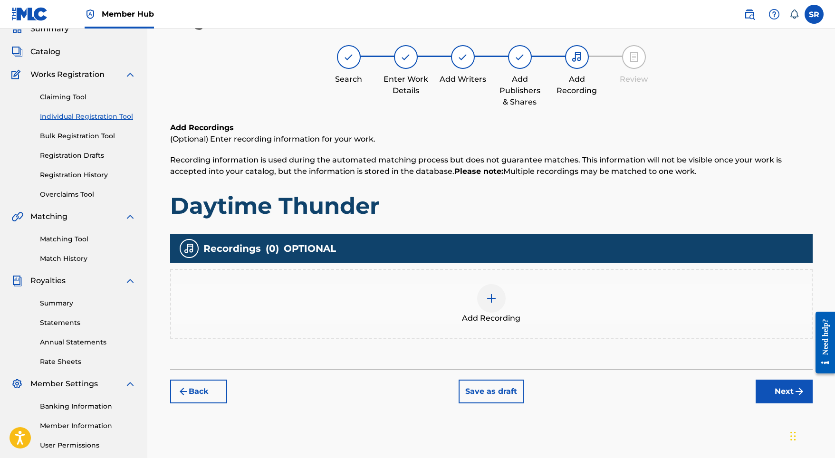
click at [480, 319] on span "Add Recording" at bounding box center [491, 318] width 58 height 11
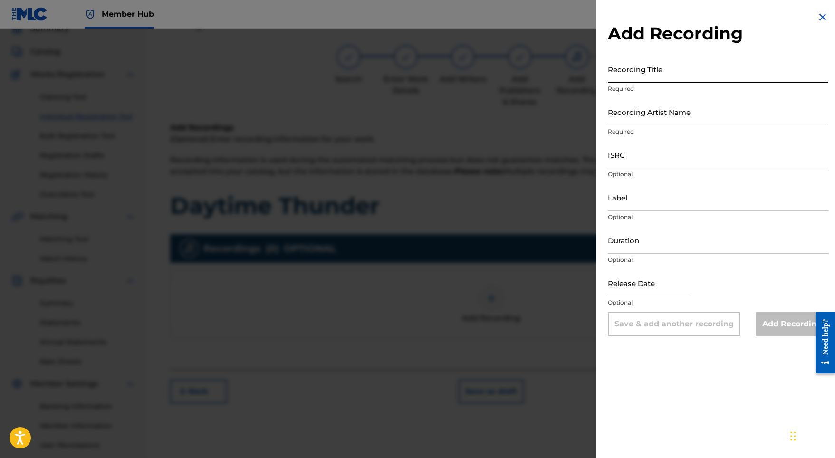
click at [687, 79] on input "Recording Title" at bounding box center [718, 69] width 221 height 27
paste input "Daytime Thunder"
type input "Daytime Thunder"
click at [642, 118] on input "Recording Artist Name" at bounding box center [718, 111] width 221 height 27
paste input "Adam Storme"
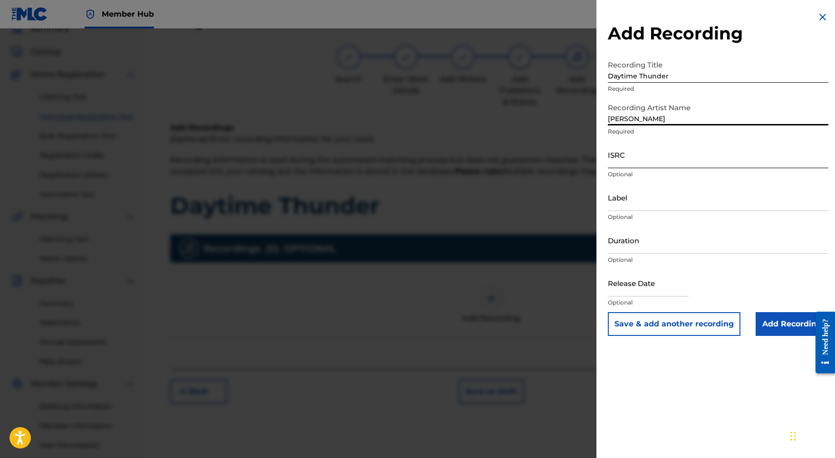
type input "Adam Storme"
click at [621, 156] on input "ISRC" at bounding box center [718, 154] width 221 height 27
paste
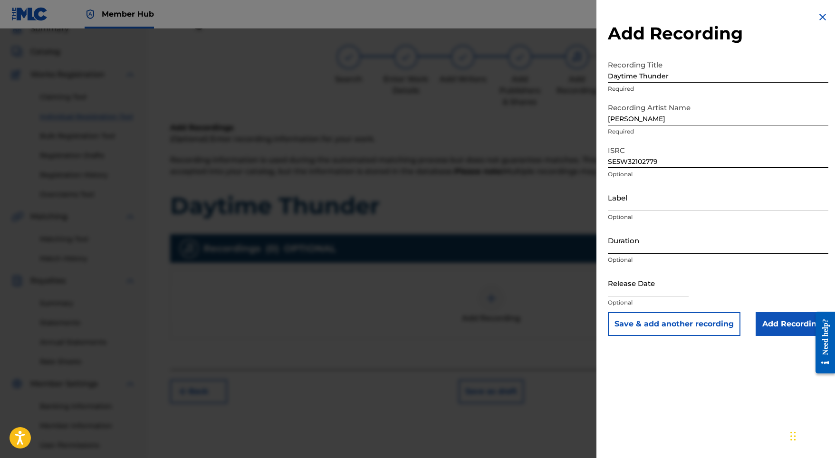
type input "SE5W32102779"
click at [630, 228] on input "Duration" at bounding box center [718, 240] width 221 height 27
type input "03:28"
click at [631, 284] on input "text" at bounding box center [648, 283] width 81 height 27
select select "8"
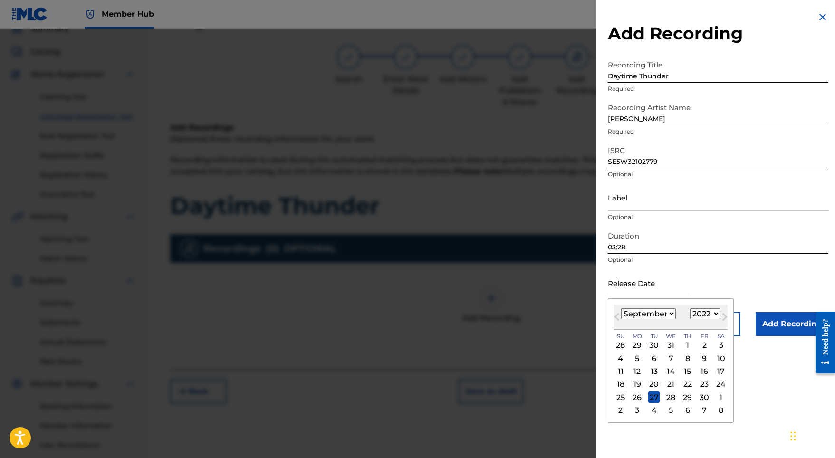
select select "2021"
select select "7"
click at [699, 379] on div "27" at bounding box center [704, 384] width 11 height 11
type input "August 27 2021"
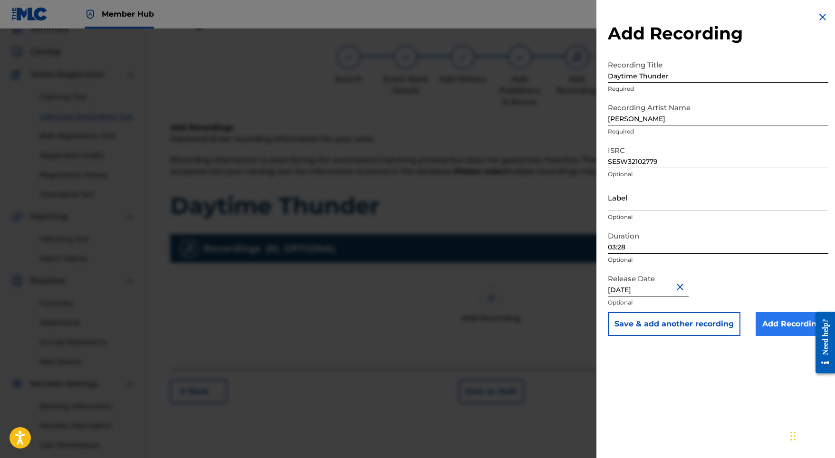
click at [763, 325] on input "Add Recording" at bounding box center [792, 324] width 73 height 24
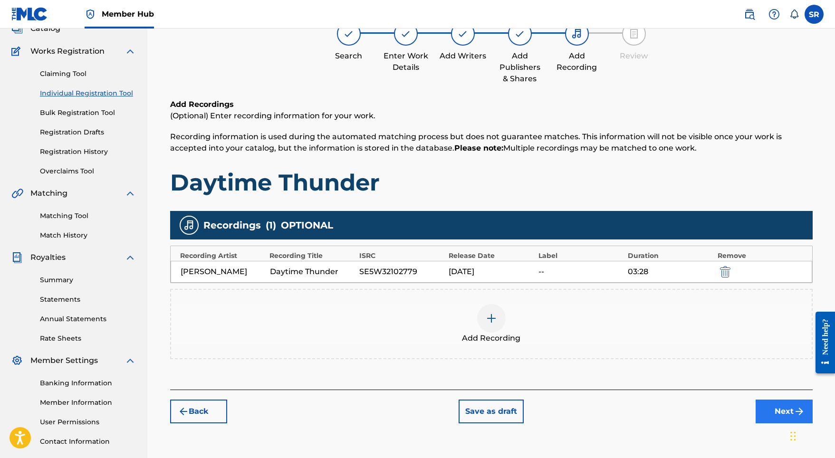
click at [770, 411] on button "Next" at bounding box center [784, 412] width 57 height 24
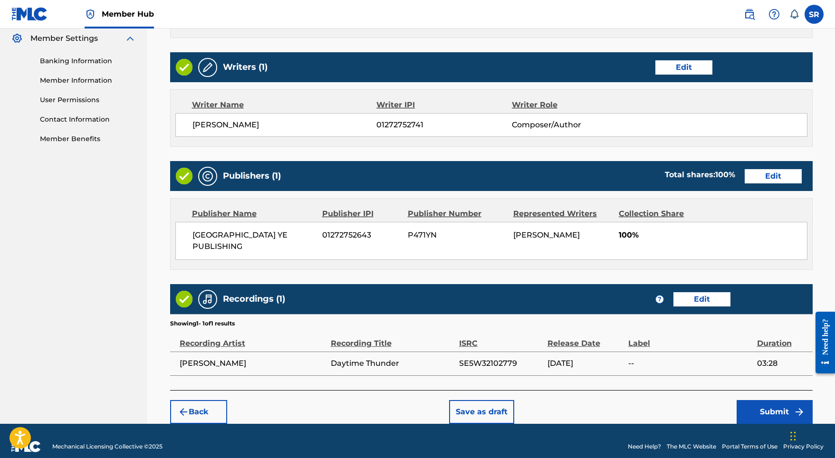
scroll to position [388, 0]
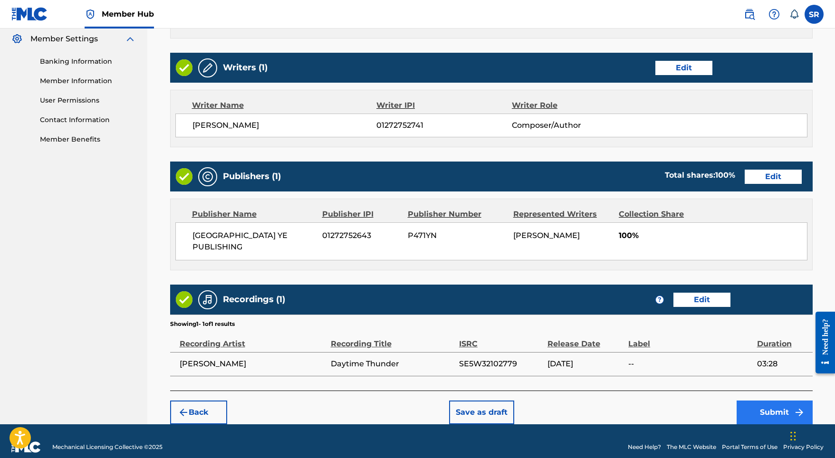
click at [746, 401] on button "Submit" at bounding box center [775, 413] width 76 height 24
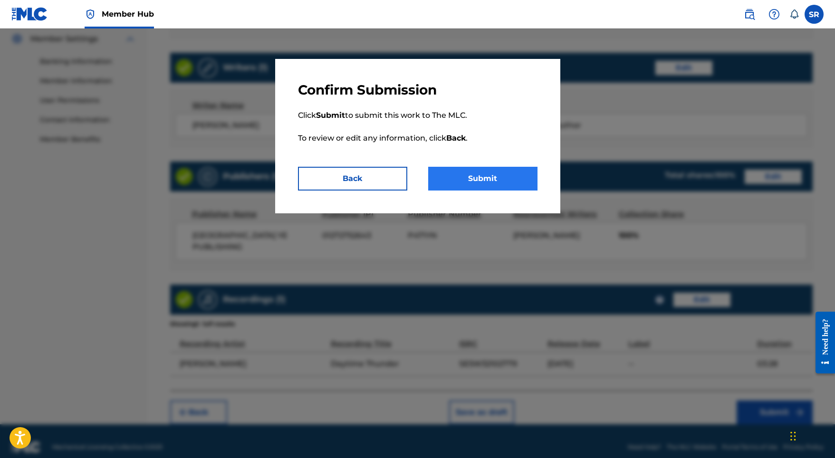
click at [521, 179] on button "Submit" at bounding box center [482, 179] width 109 height 24
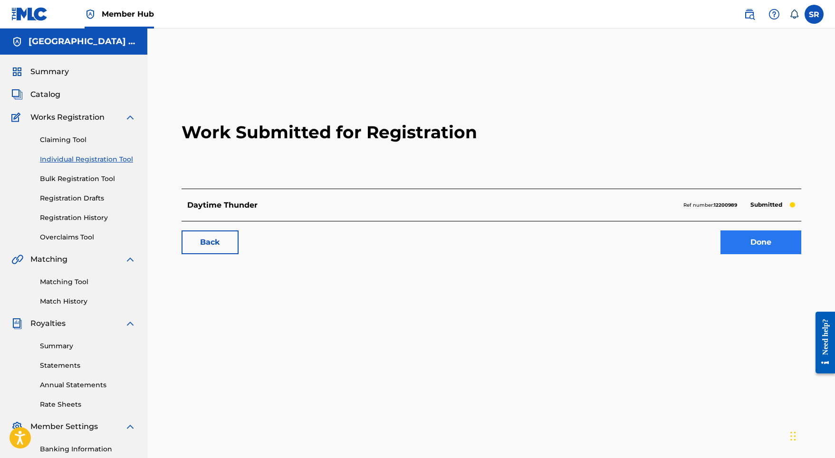
click at [749, 233] on link "Done" at bounding box center [761, 243] width 81 height 24
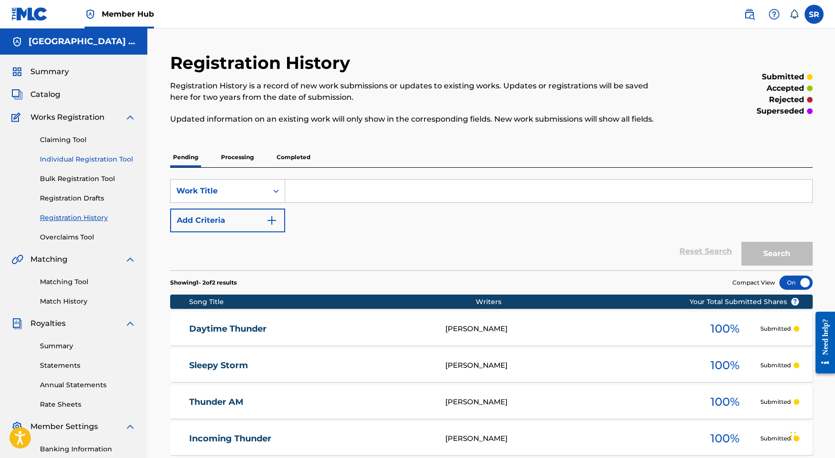
click at [105, 157] on link "Individual Registration Tool" at bounding box center [88, 160] width 96 height 10
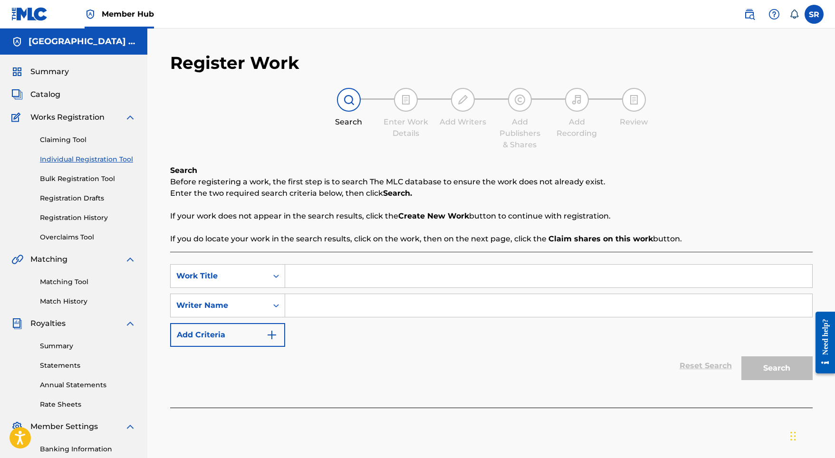
click at [351, 267] on input "Search Form" at bounding box center [548, 276] width 527 height 23
type input "Snooze"
click at [351, 303] on input "Search Form" at bounding box center [548, 305] width 527 height 23
click at [759, 360] on button "Search" at bounding box center [777, 369] width 71 height 24
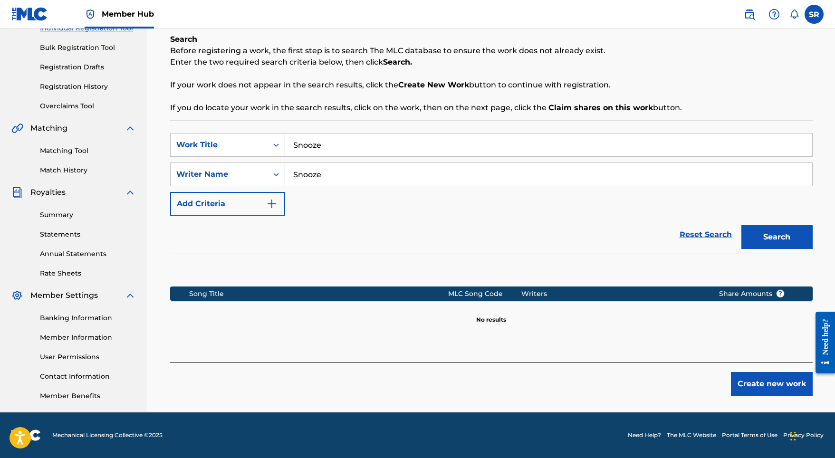
scroll to position [131, 0]
click at [735, 387] on button "Create new work" at bounding box center [772, 384] width 82 height 24
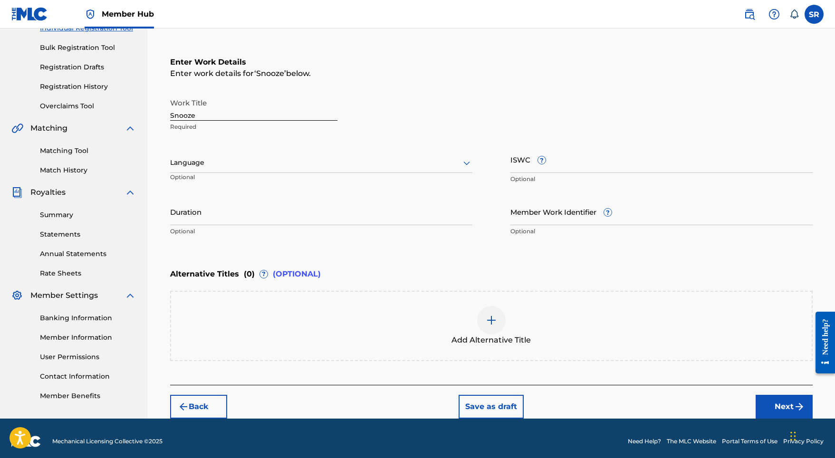
click at [292, 163] on div at bounding box center [321, 163] width 302 height 12
click at [256, 186] on div "English" at bounding box center [321, 183] width 301 height 21
click at [275, 204] on input "Duration" at bounding box center [321, 211] width 302 height 27
click at [509, 319] on div "Add Alternative Title" at bounding box center [491, 326] width 641 height 40
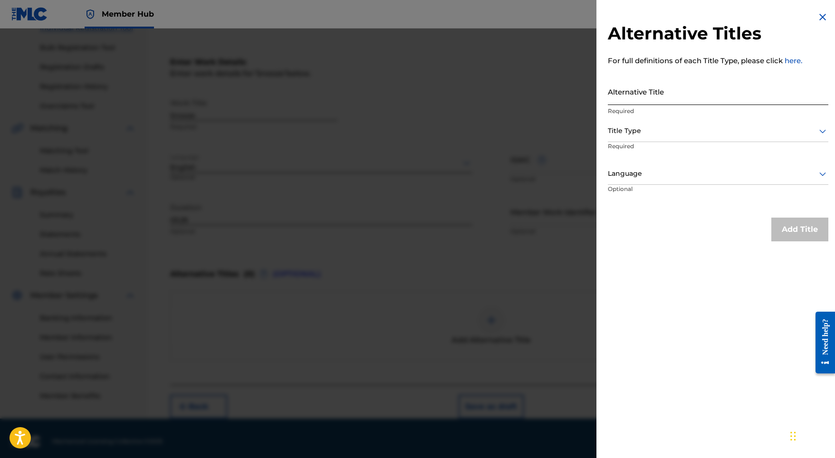
click at [639, 87] on input "Alternative Title" at bounding box center [718, 91] width 221 height 27
click at [631, 130] on div at bounding box center [718, 131] width 221 height 12
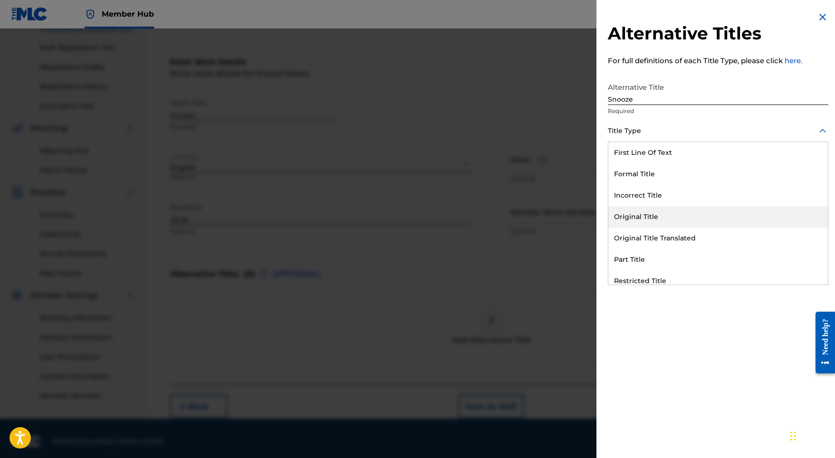
click at [644, 213] on div "Original Title" at bounding box center [719, 216] width 220 height 21
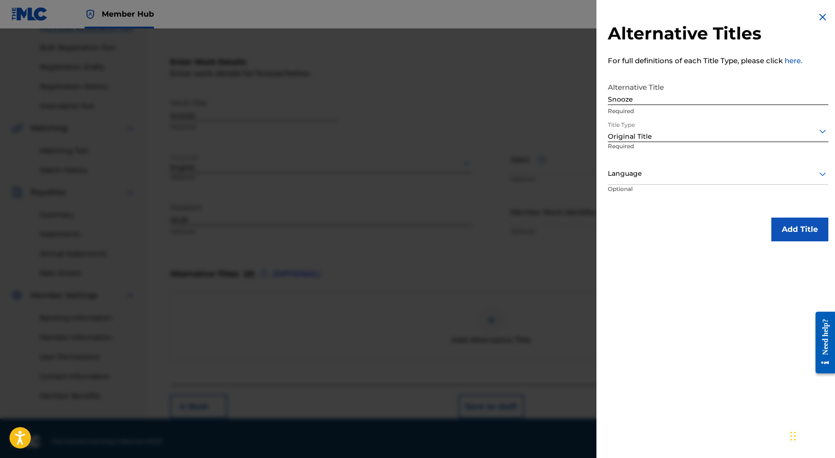
click at [658, 166] on div "Language" at bounding box center [718, 174] width 221 height 21
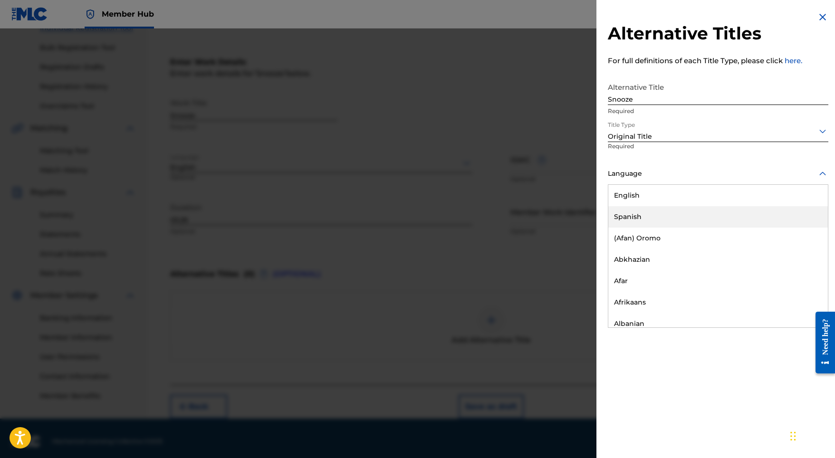
click at [649, 198] on div "English" at bounding box center [719, 195] width 220 height 21
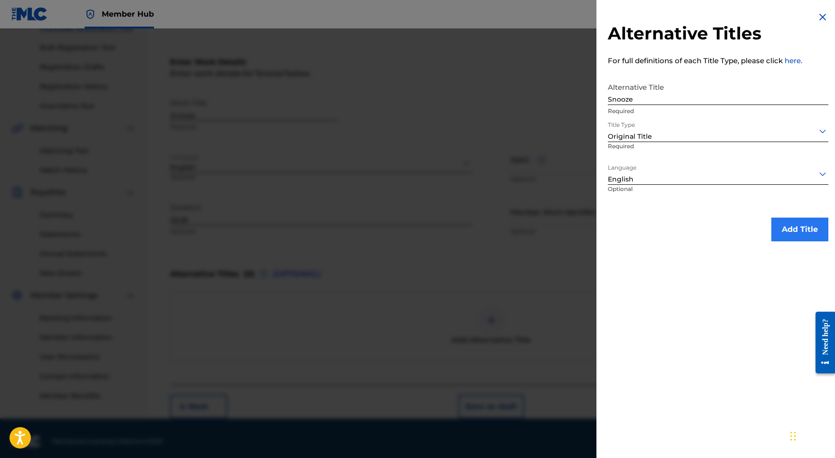
click at [798, 232] on button "Add Title" at bounding box center [800, 230] width 57 height 24
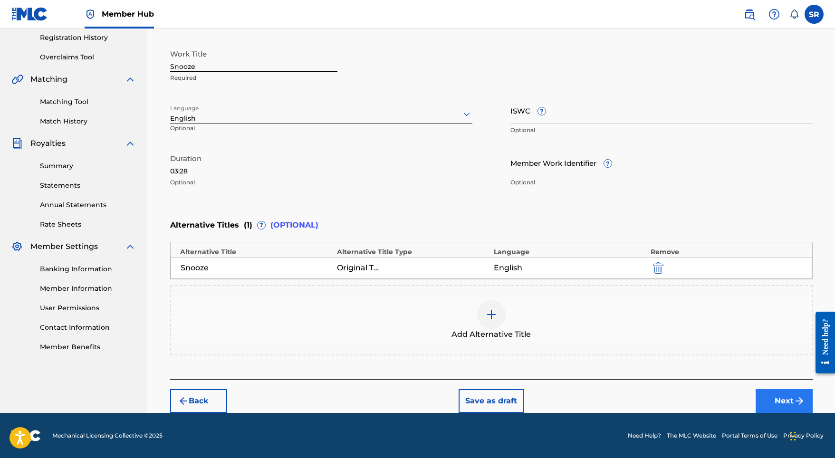
click at [788, 411] on button "Next" at bounding box center [784, 401] width 57 height 24
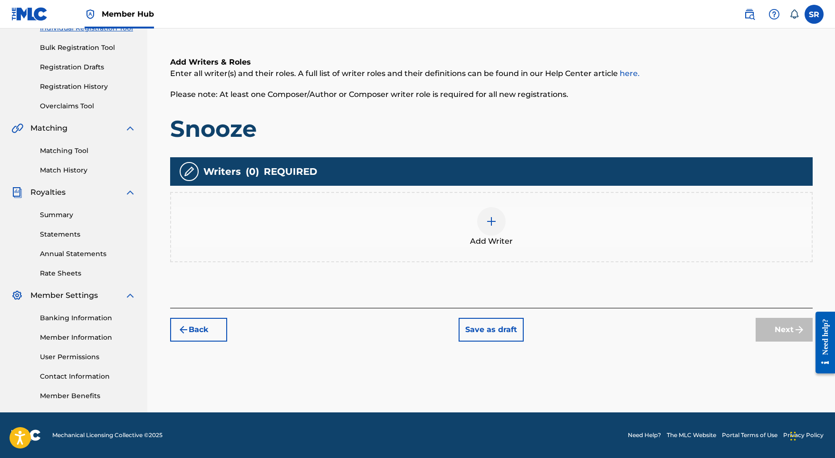
click at [493, 227] on div at bounding box center [491, 221] width 29 height 29
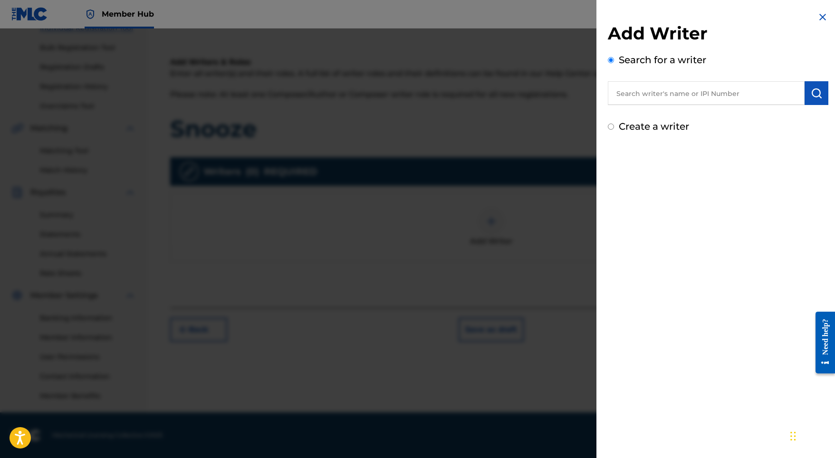
click at [701, 97] on input "text" at bounding box center [706, 93] width 197 height 24
click at [811, 92] on img "submit" at bounding box center [816, 92] width 11 height 11
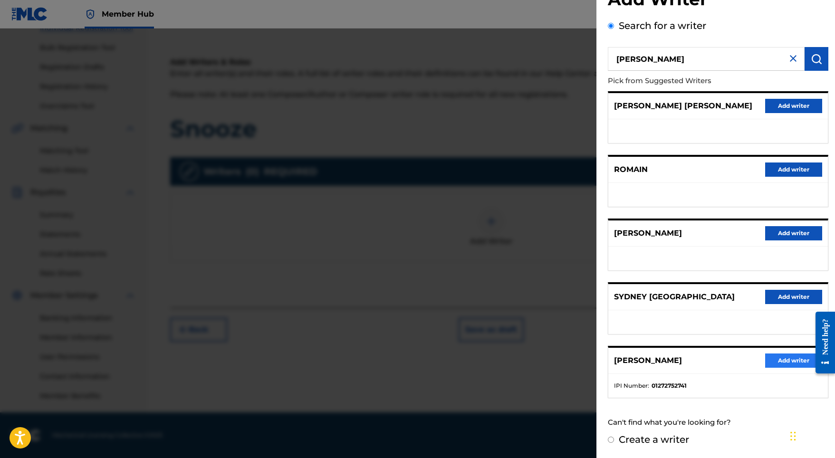
scroll to position [42, 0]
click at [799, 366] on button "Add writer" at bounding box center [793, 361] width 57 height 14
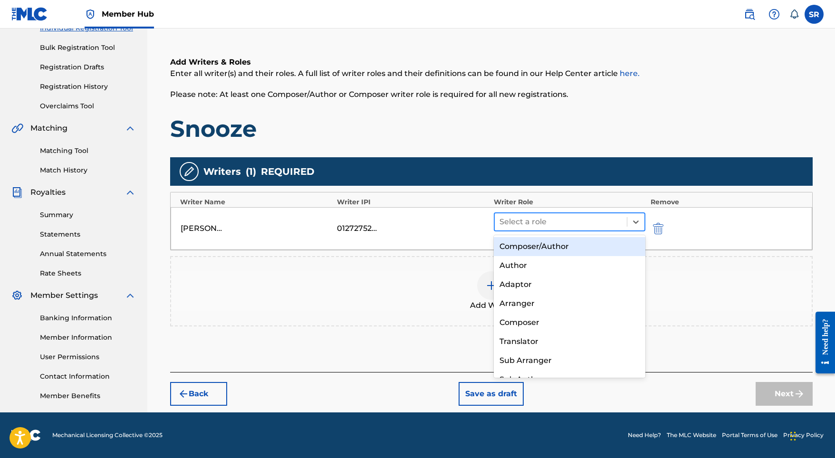
click at [573, 229] on div "Select a role" at bounding box center [561, 221] width 133 height 17
click at [569, 245] on div "Composer/Author" at bounding box center [570, 246] width 152 height 19
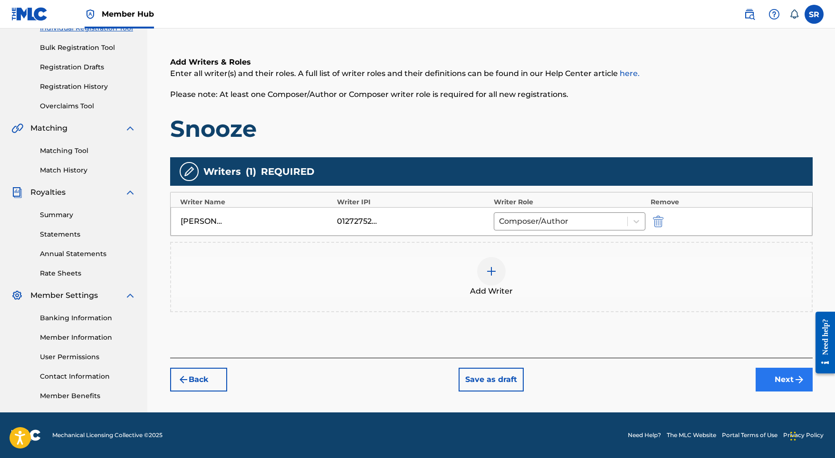
click at [770, 380] on button "Next" at bounding box center [784, 380] width 57 height 24
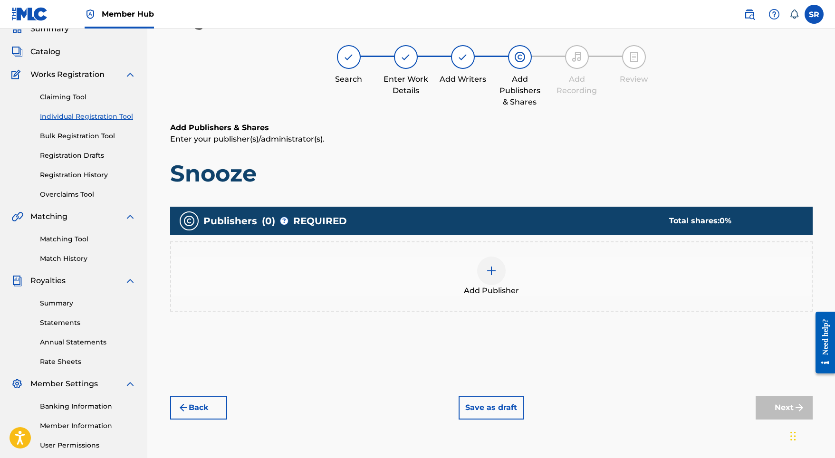
click at [478, 280] on div "Add Publisher" at bounding box center [491, 277] width 641 height 40
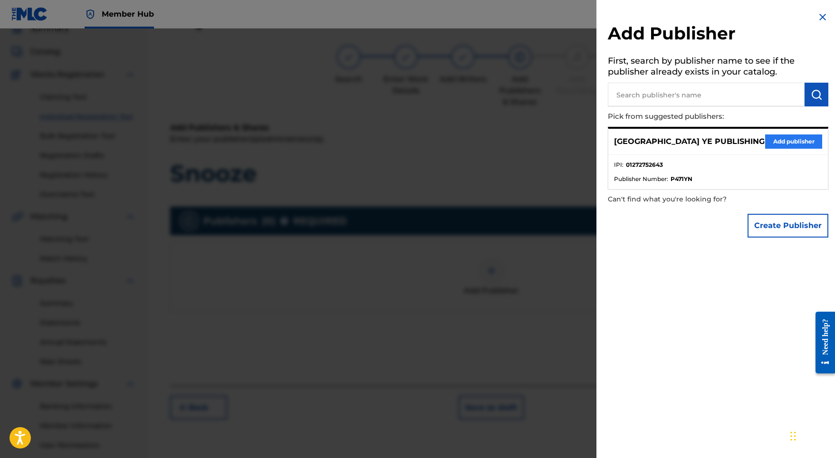
click at [770, 142] on button "Add publisher" at bounding box center [793, 142] width 57 height 14
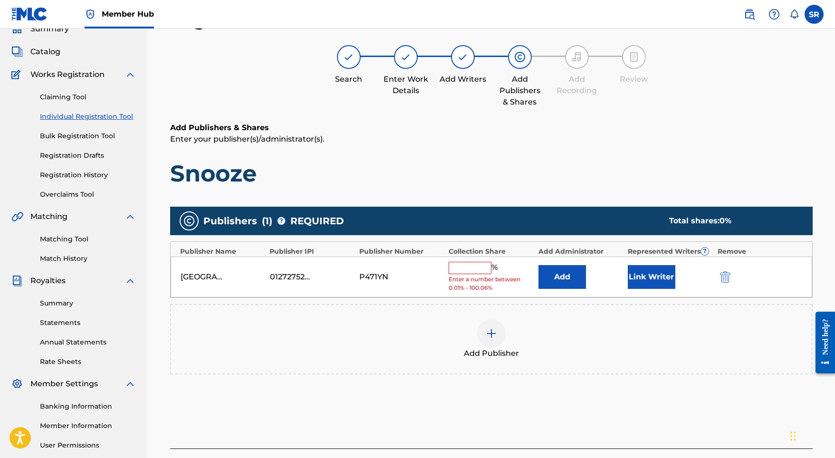
click at [480, 262] on input "text" at bounding box center [470, 268] width 43 height 12
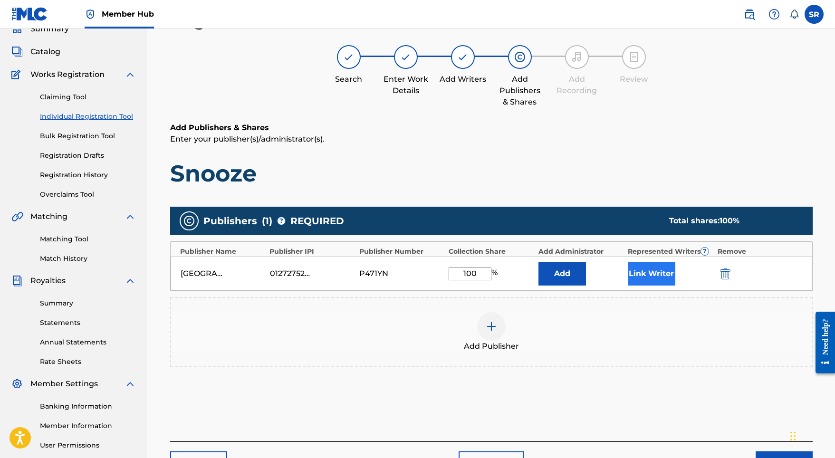
click at [650, 280] on button "Link Writer" at bounding box center [652, 274] width 48 height 24
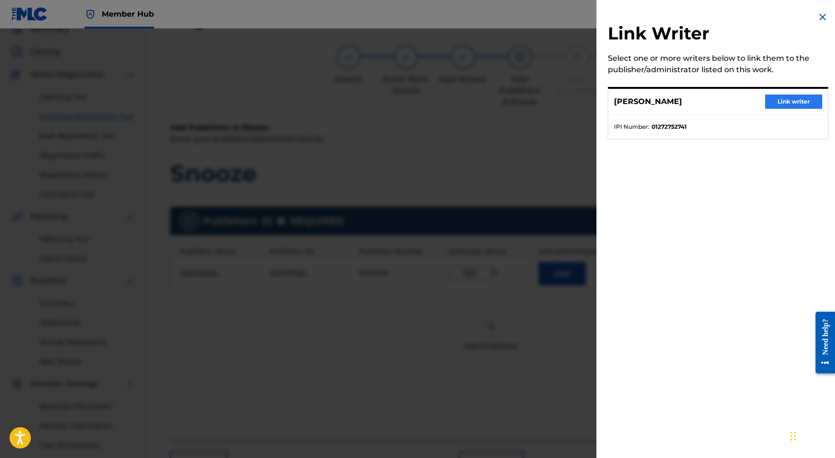
click at [783, 105] on button "Link writer" at bounding box center [793, 102] width 57 height 14
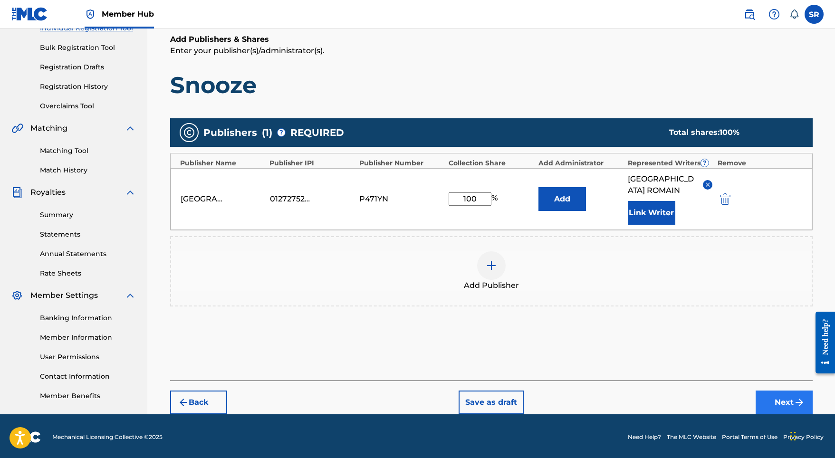
click at [787, 391] on button "Next" at bounding box center [784, 403] width 57 height 24
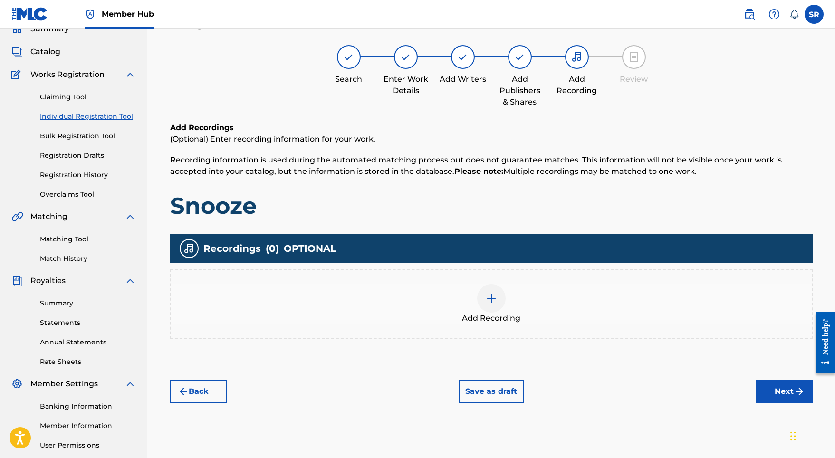
click at [493, 295] on img at bounding box center [491, 298] width 11 height 11
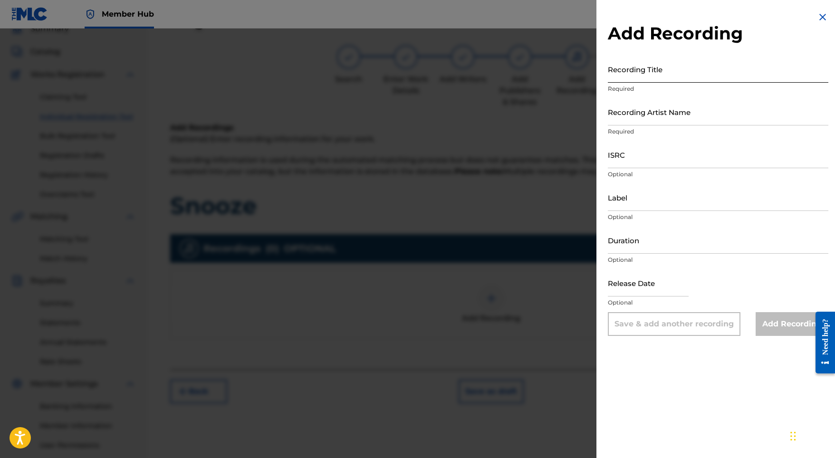
click at [649, 80] on input "Recording Title" at bounding box center [718, 69] width 221 height 27
click at [638, 116] on input "Recording Artist Name" at bounding box center [718, 111] width 221 height 27
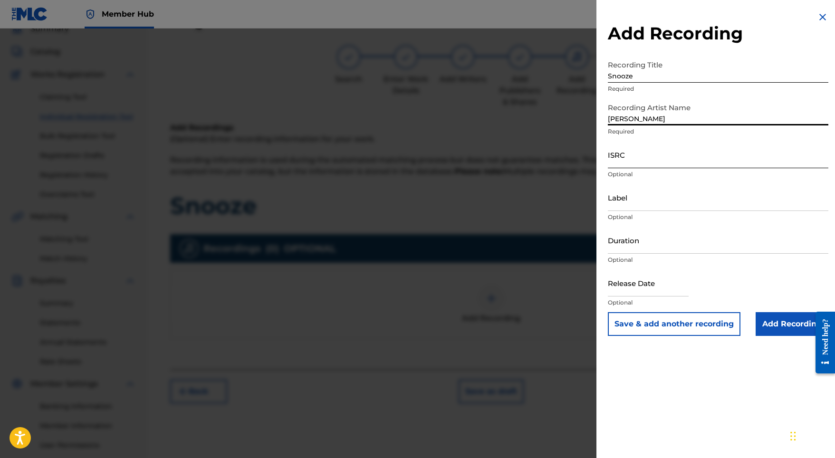
click at [647, 164] on input "ISRC" at bounding box center [718, 154] width 221 height 27
click at [647, 235] on input "Duration" at bounding box center [718, 240] width 221 height 27
click at [651, 278] on input "text" at bounding box center [648, 283] width 81 height 27
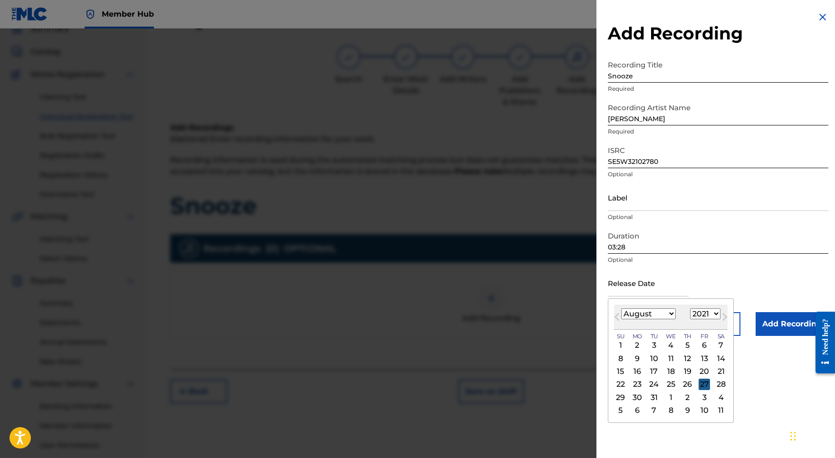
click at [699, 382] on div "27" at bounding box center [704, 384] width 11 height 11
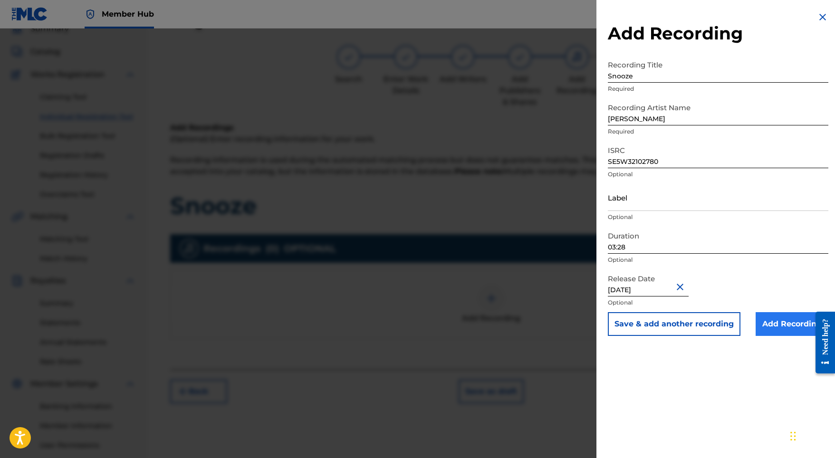
click at [760, 323] on input "Add Recording" at bounding box center [792, 324] width 73 height 24
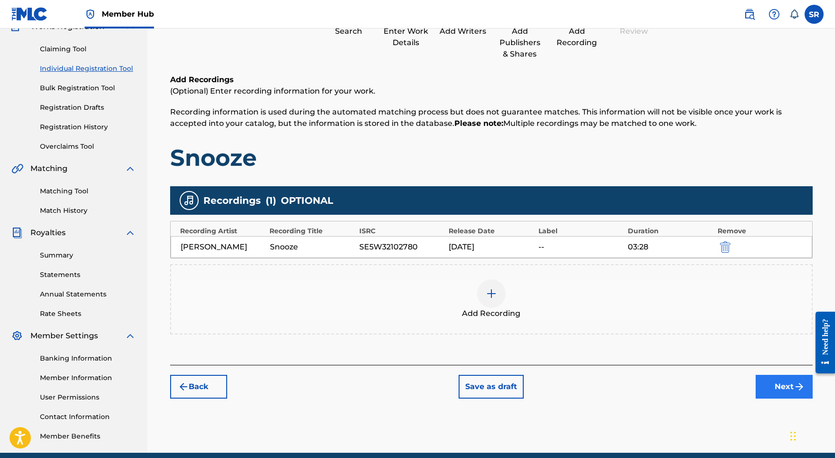
click at [756, 388] on button "Next" at bounding box center [784, 387] width 57 height 24
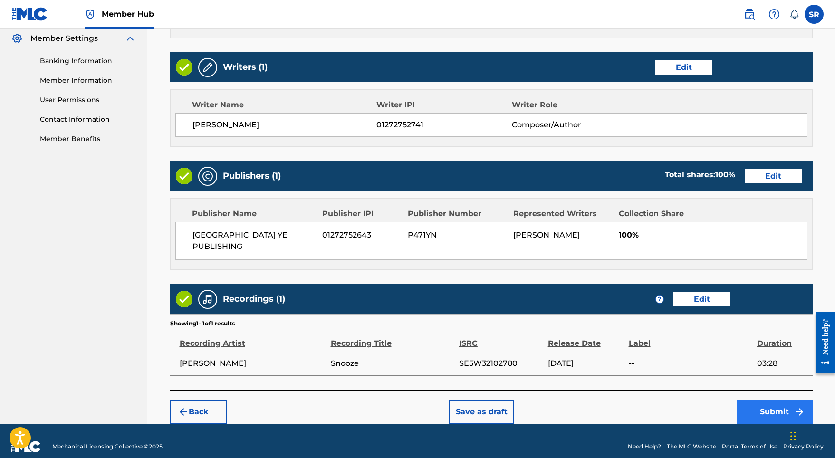
scroll to position [388, 0]
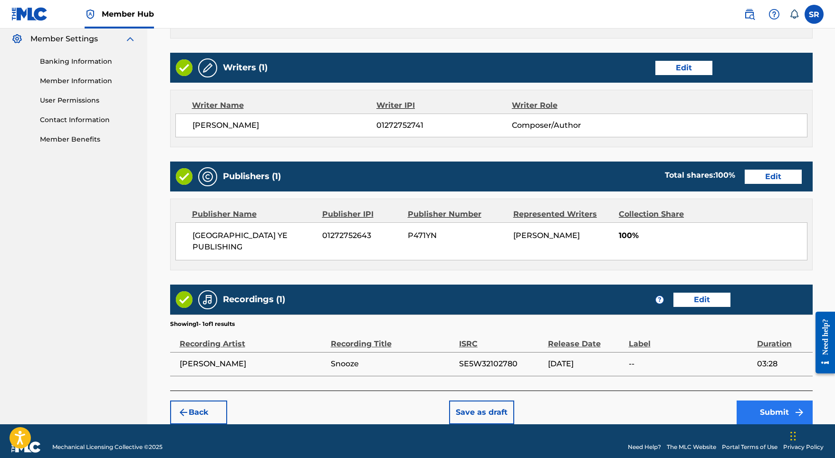
click at [793, 408] on button "Submit" at bounding box center [775, 413] width 76 height 24
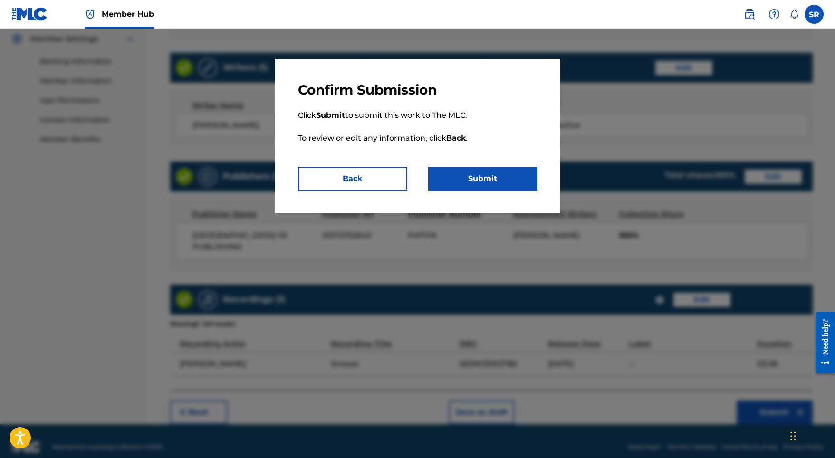
click at [493, 166] on p "Click Submit to submit this work to The MLC. To review or edit any information,…" at bounding box center [418, 132] width 240 height 68
click at [497, 176] on button "Submit" at bounding box center [482, 179] width 109 height 24
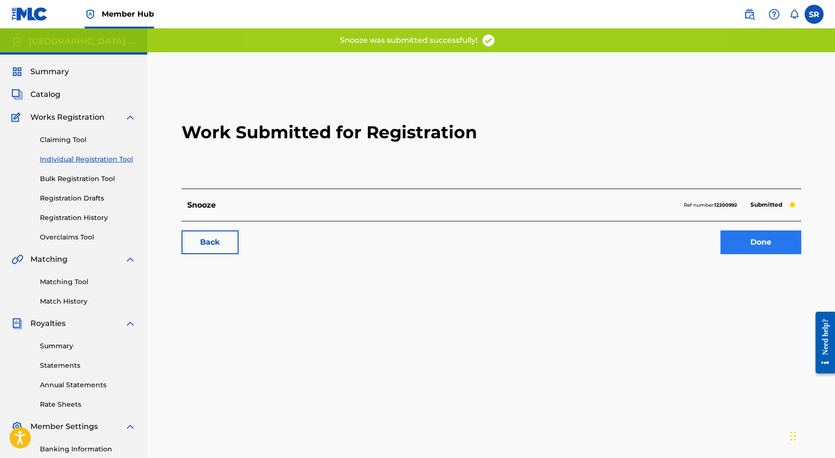
click at [734, 242] on link "Done" at bounding box center [761, 243] width 81 height 24
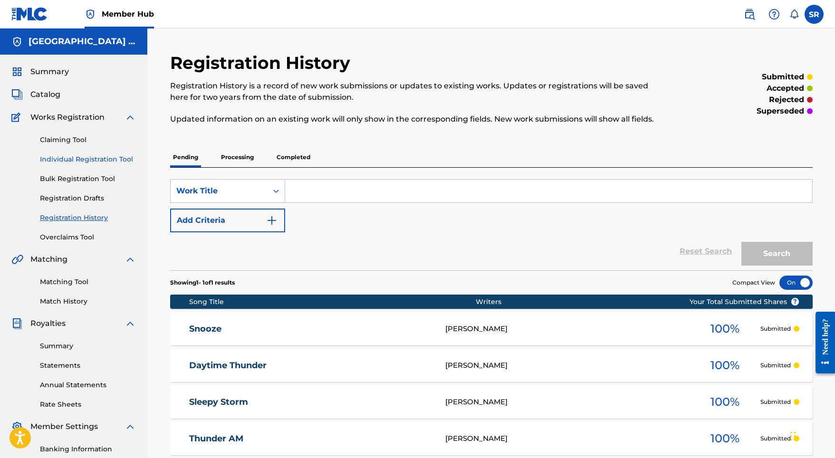
click at [75, 163] on link "Individual Registration Tool" at bounding box center [88, 160] width 96 height 10
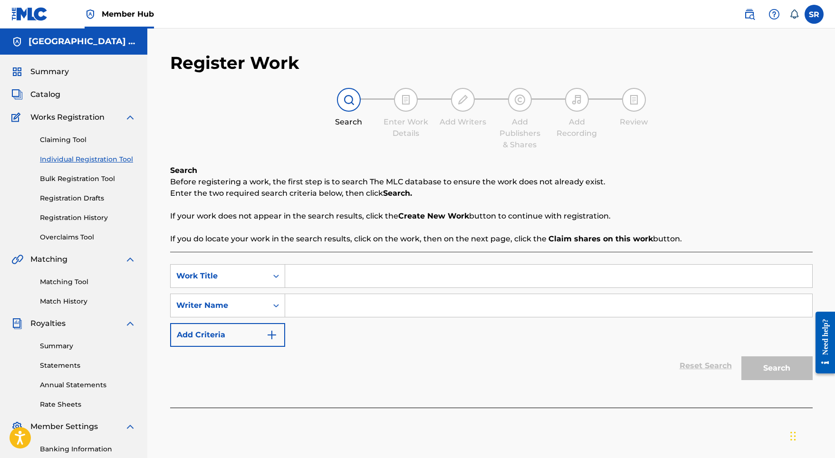
click at [347, 271] on input "Search Form" at bounding box center [548, 276] width 527 height 23
click at [352, 316] on input "Search Form" at bounding box center [548, 305] width 527 height 23
click at [762, 367] on button "Search" at bounding box center [777, 369] width 71 height 24
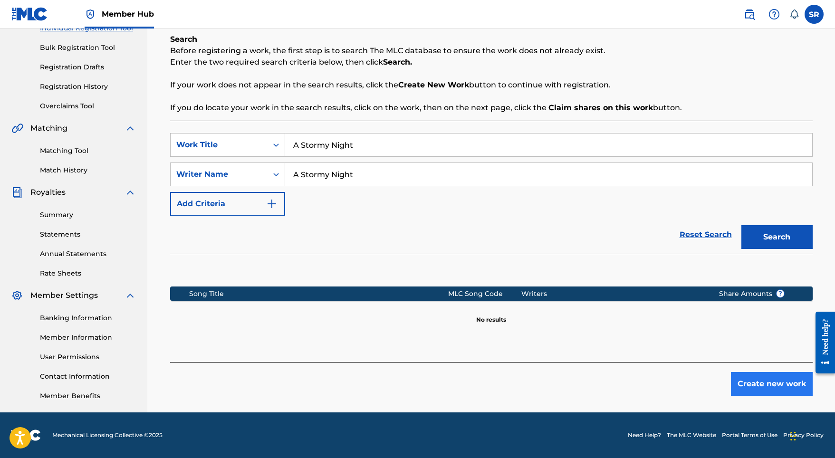
scroll to position [131, 0]
click at [772, 376] on button "Create new work" at bounding box center [772, 384] width 82 height 24
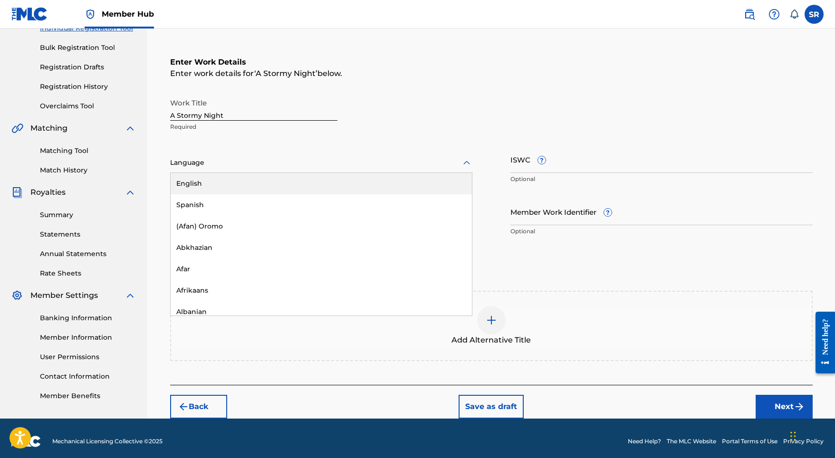
click at [329, 157] on div at bounding box center [321, 163] width 302 height 12
click at [283, 182] on div "English" at bounding box center [321, 183] width 301 height 21
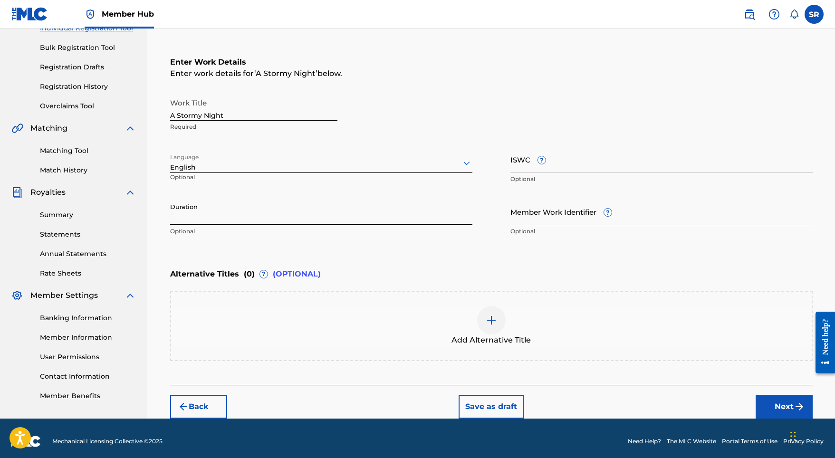
click at [290, 201] on input "Duration" at bounding box center [321, 211] width 302 height 27
click at [489, 319] on img at bounding box center [491, 320] width 11 height 11
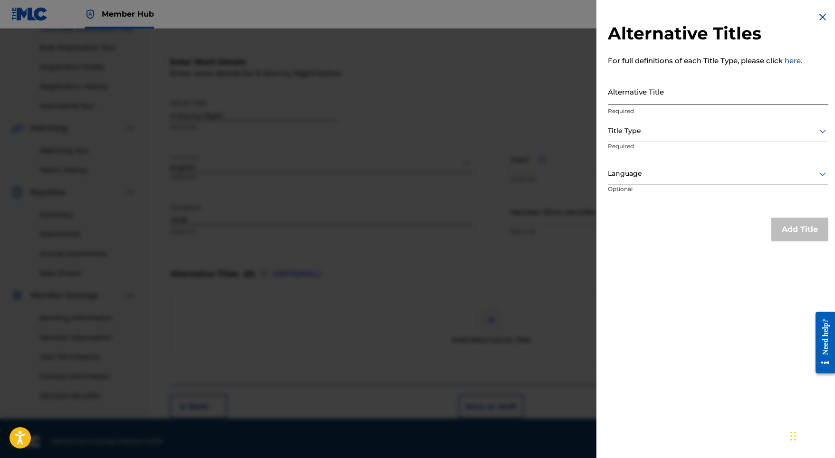
click at [647, 88] on input "Alternative Title" at bounding box center [718, 91] width 221 height 27
click at [647, 126] on div at bounding box center [718, 131] width 221 height 12
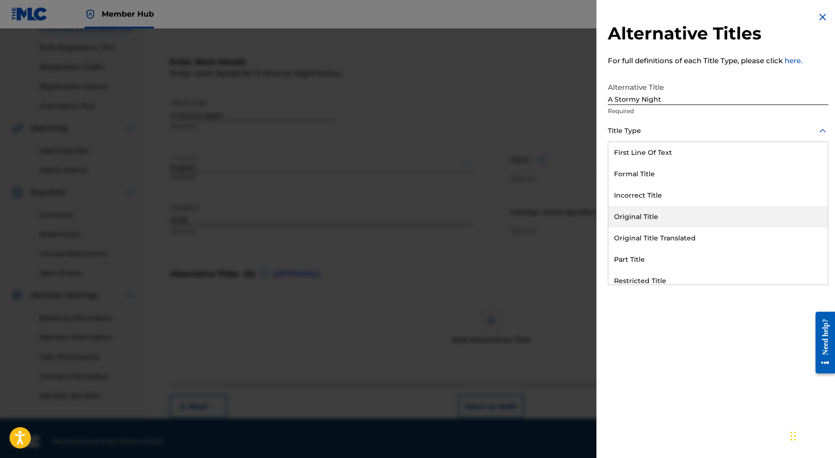
click at [658, 210] on div "Original Title" at bounding box center [719, 216] width 220 height 21
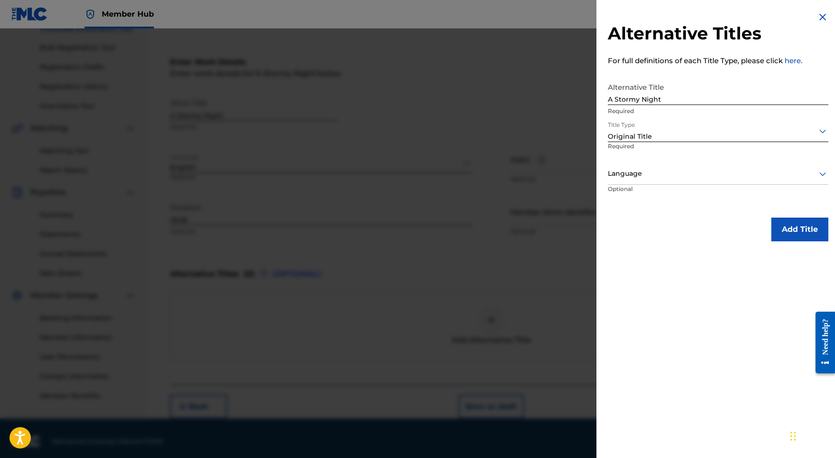
click at [657, 178] on div at bounding box center [718, 174] width 221 height 12
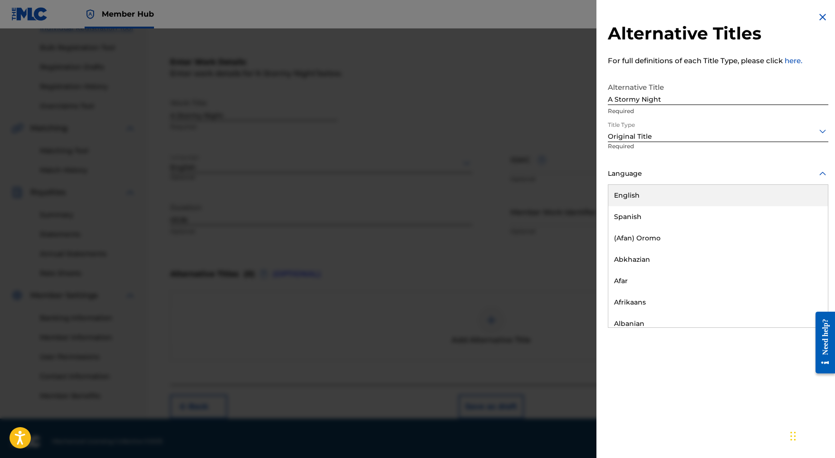
click at [653, 193] on div "English" at bounding box center [719, 195] width 220 height 21
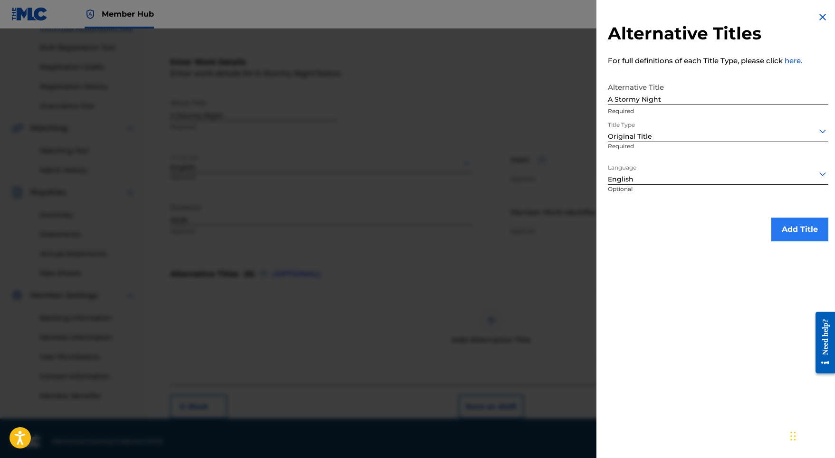
click at [793, 232] on button "Add Title" at bounding box center [800, 230] width 57 height 24
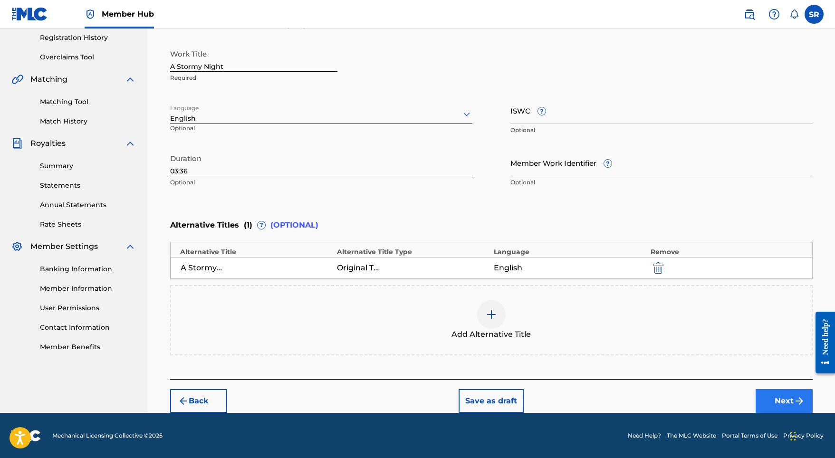
click at [775, 389] on button "Next" at bounding box center [784, 401] width 57 height 24
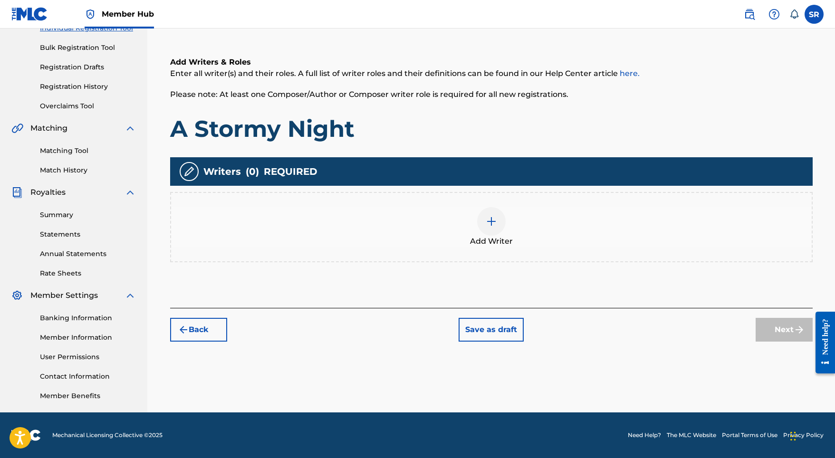
click at [493, 229] on div at bounding box center [491, 221] width 29 height 29
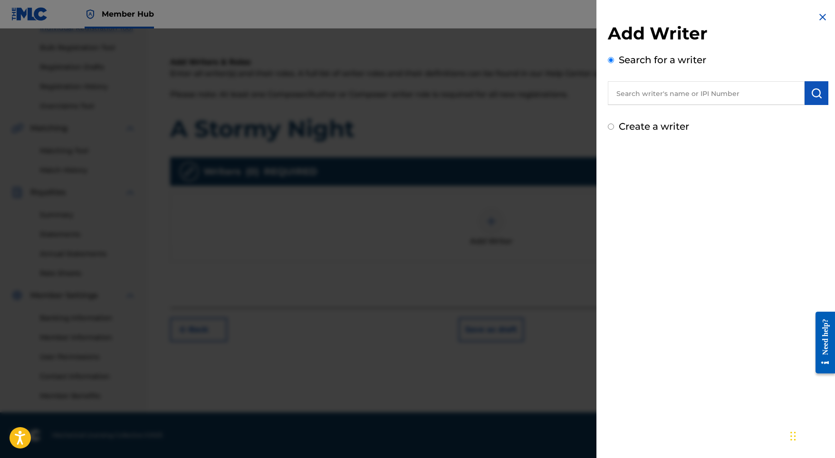
click at [685, 96] on input "text" at bounding box center [706, 93] width 197 height 24
click at [818, 91] on img "submit" at bounding box center [816, 92] width 11 height 11
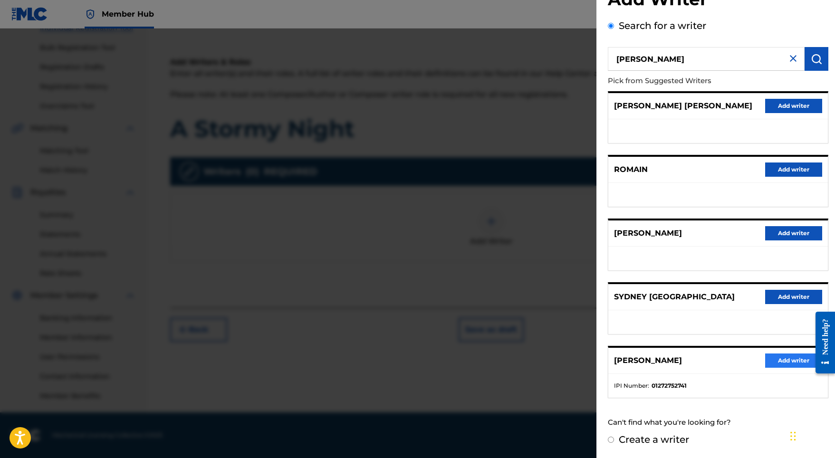
scroll to position [42, 0]
click at [791, 364] on button "Add writer" at bounding box center [793, 361] width 57 height 14
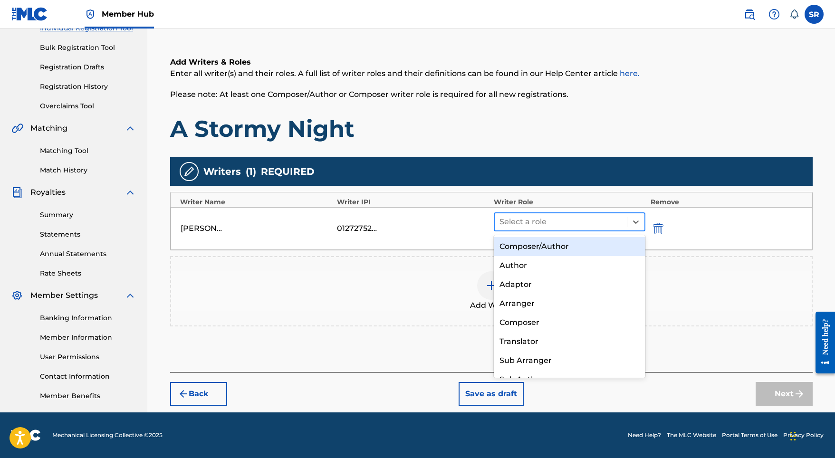
click at [569, 217] on div at bounding box center [561, 221] width 123 height 13
click at [566, 244] on div "Composer/Author" at bounding box center [570, 246] width 152 height 19
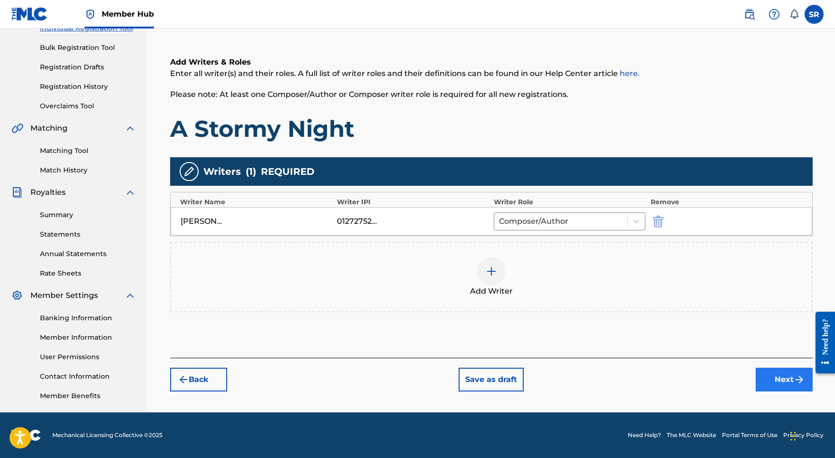
click at [792, 375] on button "Next" at bounding box center [784, 380] width 57 height 24
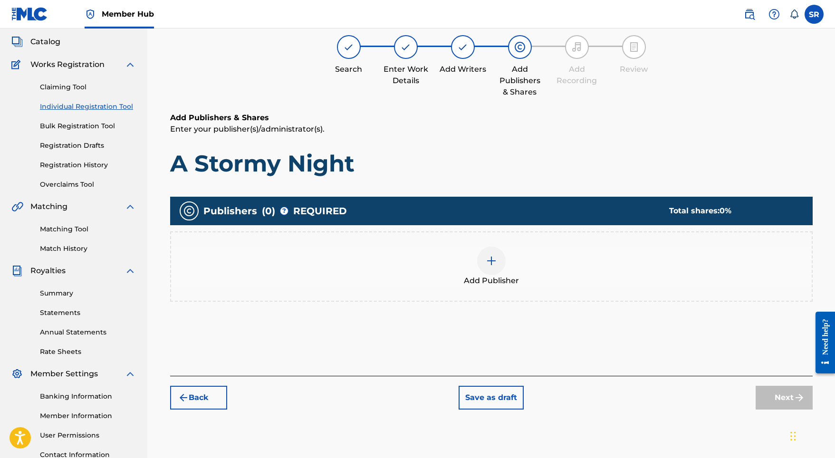
scroll to position [43, 0]
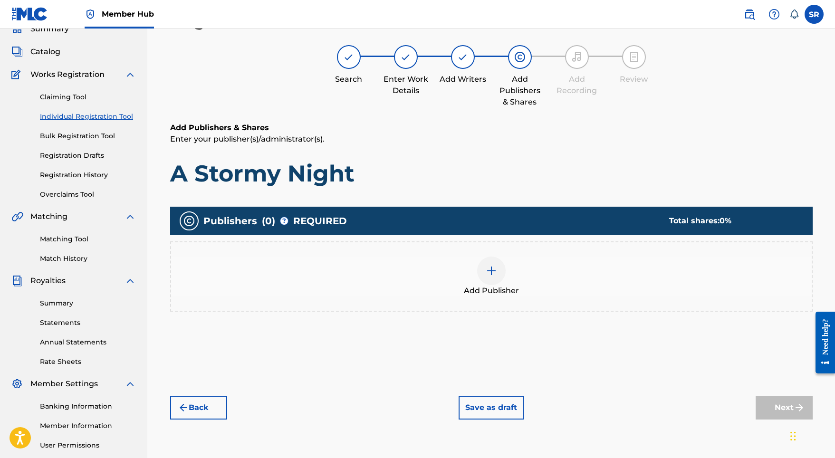
click at [493, 275] on img at bounding box center [491, 270] width 11 height 11
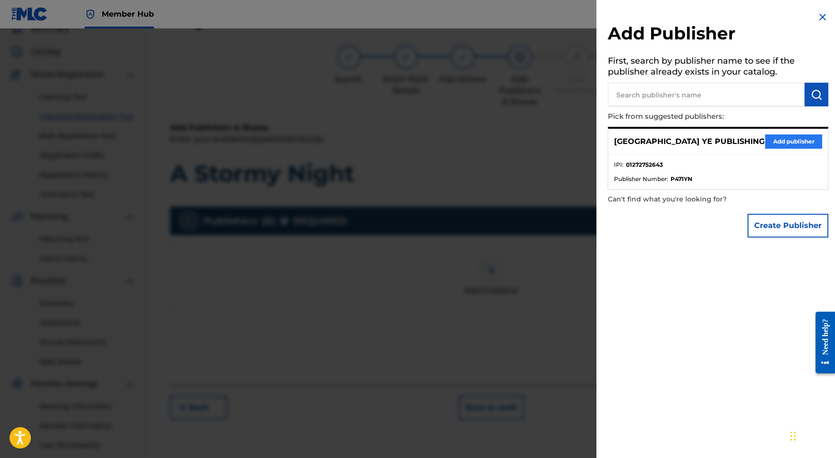
click at [785, 139] on button "Add publisher" at bounding box center [793, 142] width 57 height 14
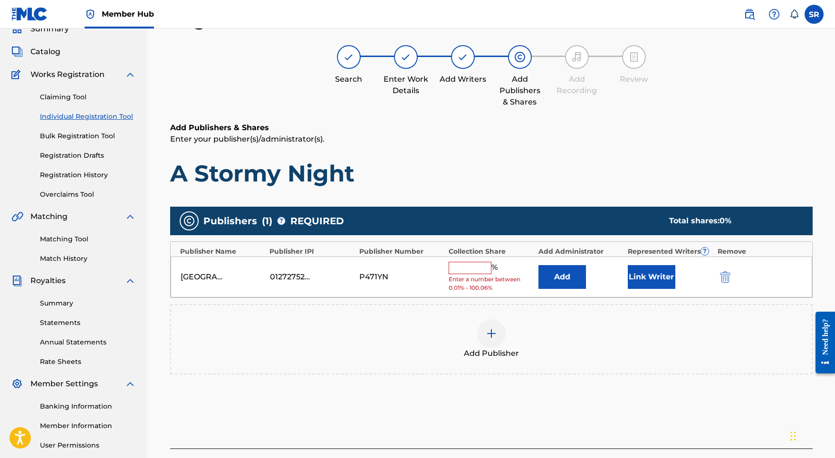
click at [492, 269] on span "%" at bounding box center [496, 268] width 9 height 12
click at [486, 267] on input "text" at bounding box center [470, 268] width 43 height 12
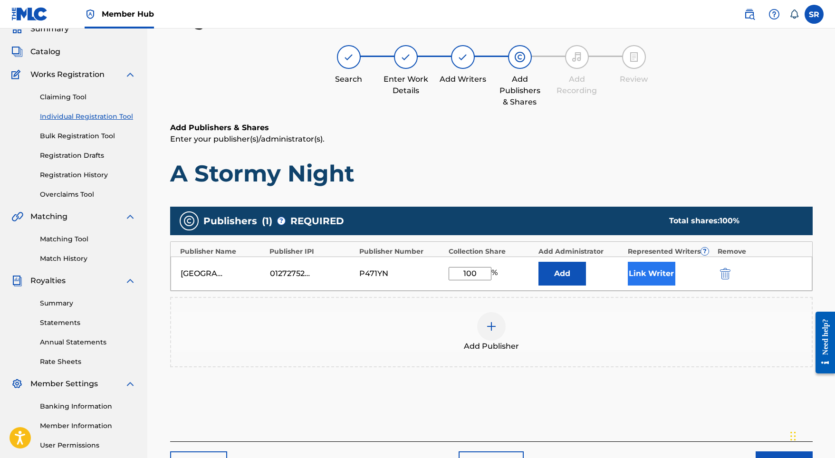
click at [657, 275] on button "Link Writer" at bounding box center [652, 274] width 48 height 24
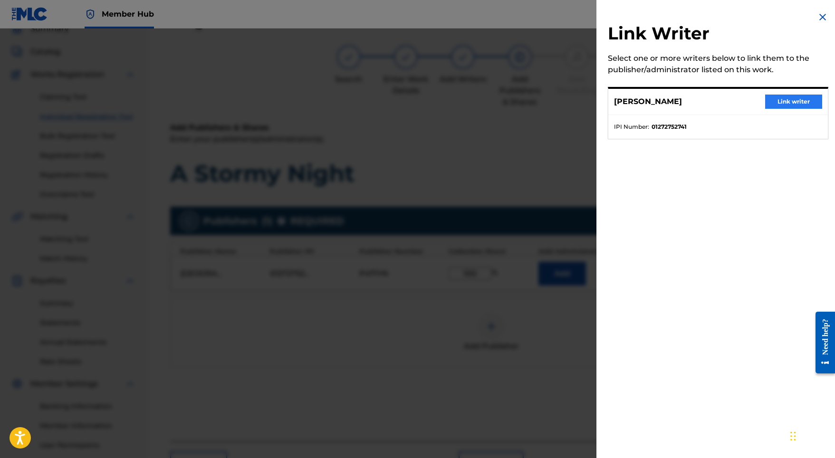
click at [777, 106] on button "Link writer" at bounding box center [793, 102] width 57 height 14
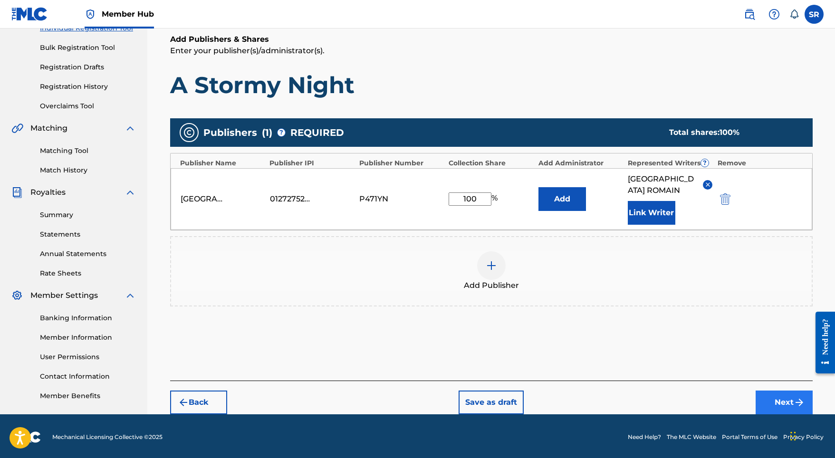
click at [775, 391] on button "Next" at bounding box center [784, 403] width 57 height 24
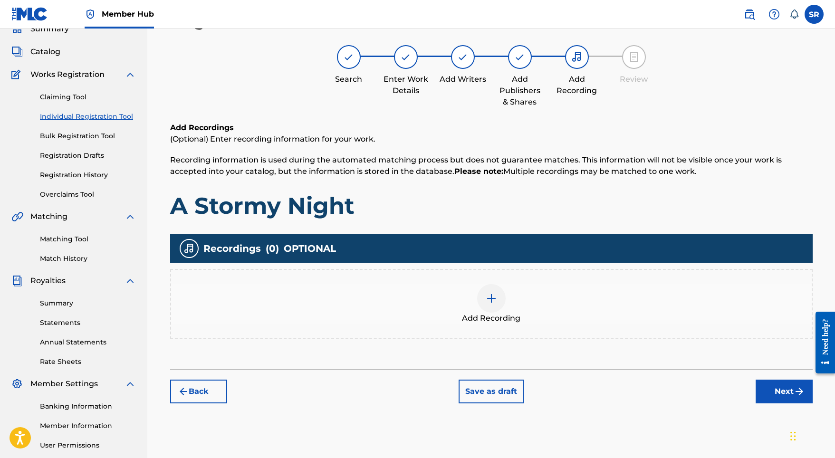
click at [515, 294] on div "Add Recording" at bounding box center [491, 304] width 641 height 40
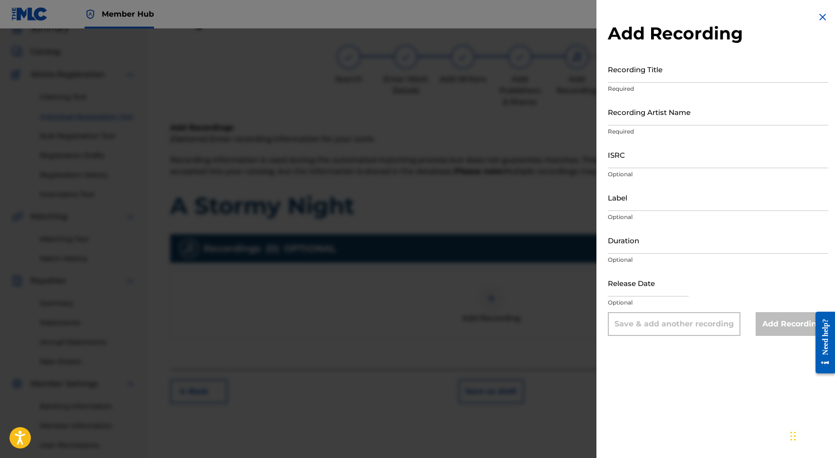
click at [689, 84] on div "Recording Title Required" at bounding box center [718, 77] width 221 height 43
click at [670, 77] on input "Recording Title" at bounding box center [718, 69] width 221 height 27
click at [628, 117] on input "Recording Artist Name" at bounding box center [718, 111] width 221 height 27
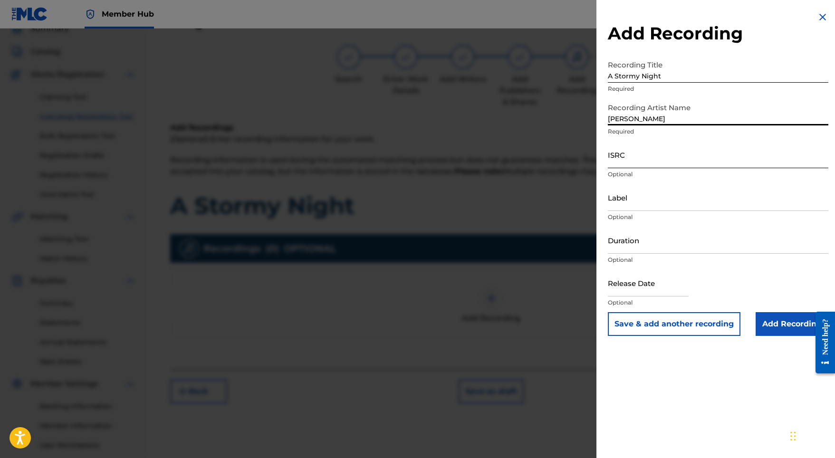
click at [643, 151] on input "ISRC" at bounding box center [718, 154] width 221 height 27
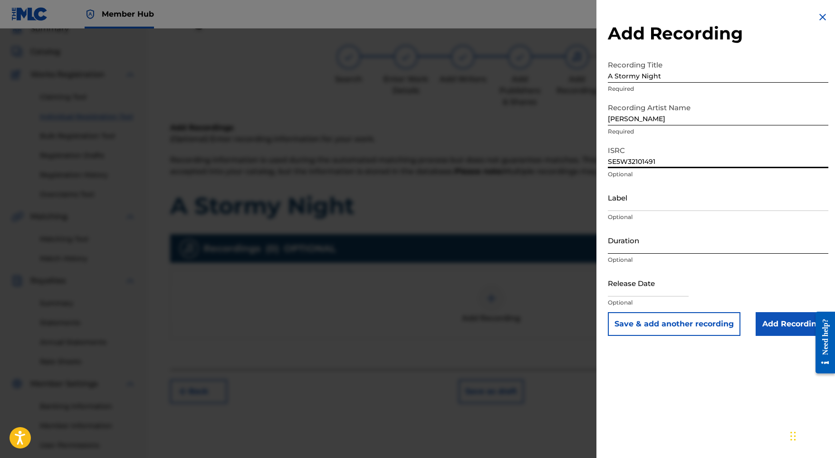
click at [641, 242] on input "Duration" at bounding box center [718, 240] width 221 height 27
click at [649, 292] on input "text" at bounding box center [648, 283] width 81 height 27
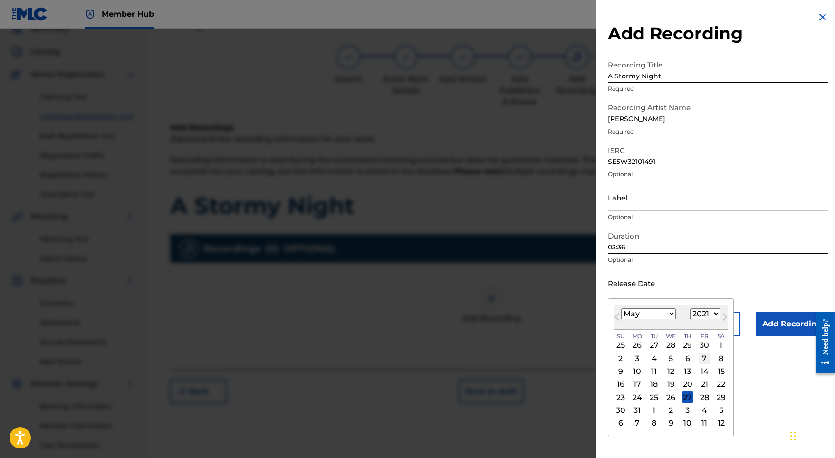
click at [699, 361] on div "7" at bounding box center [704, 358] width 11 height 11
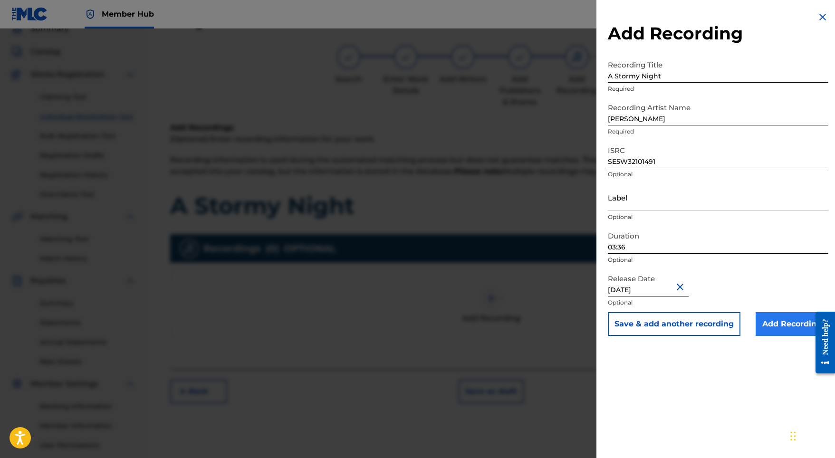
click at [764, 325] on input "Add Recording" at bounding box center [792, 324] width 73 height 24
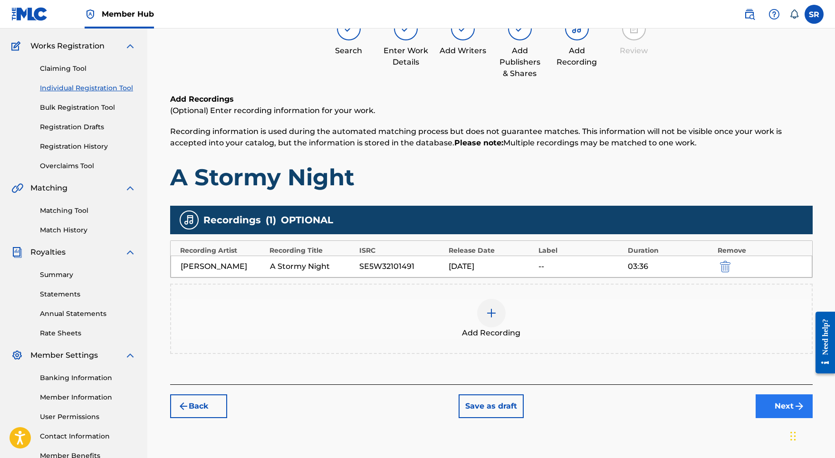
click at [782, 399] on button "Next" at bounding box center [784, 407] width 57 height 24
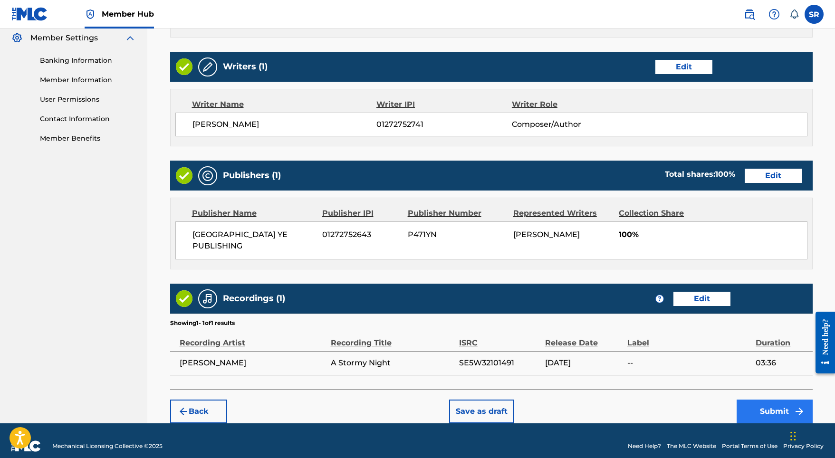
scroll to position [388, 0]
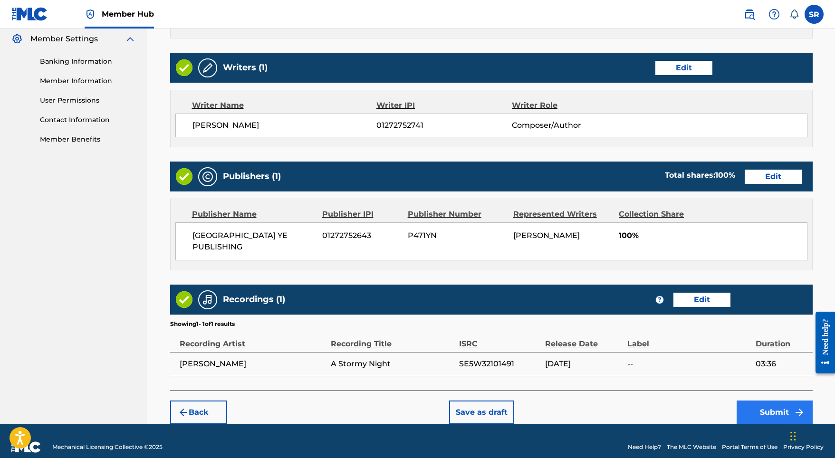
click at [779, 401] on button "Submit" at bounding box center [775, 413] width 76 height 24
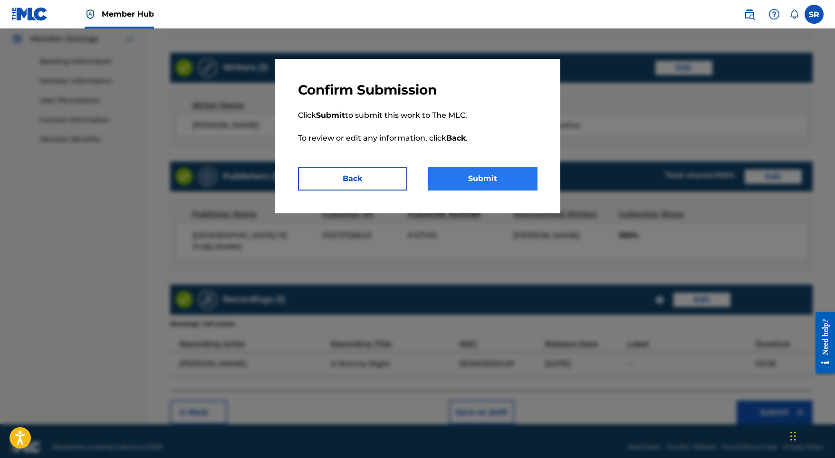
click at [499, 177] on button "Submit" at bounding box center [482, 179] width 109 height 24
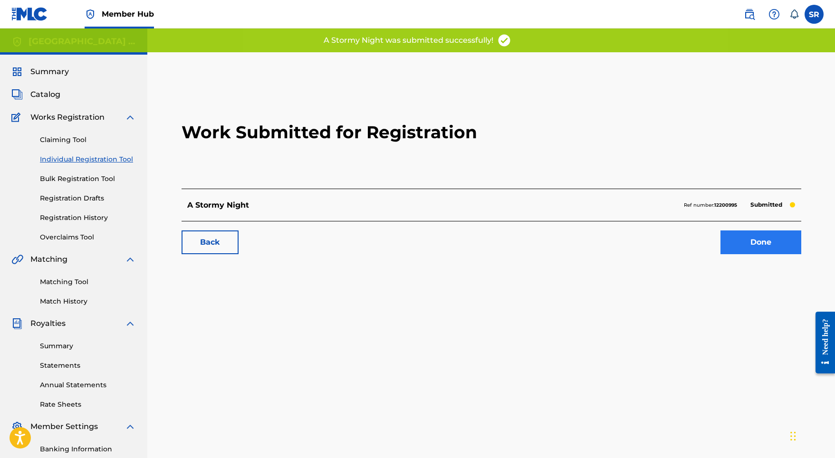
click at [751, 238] on link "Done" at bounding box center [761, 243] width 81 height 24
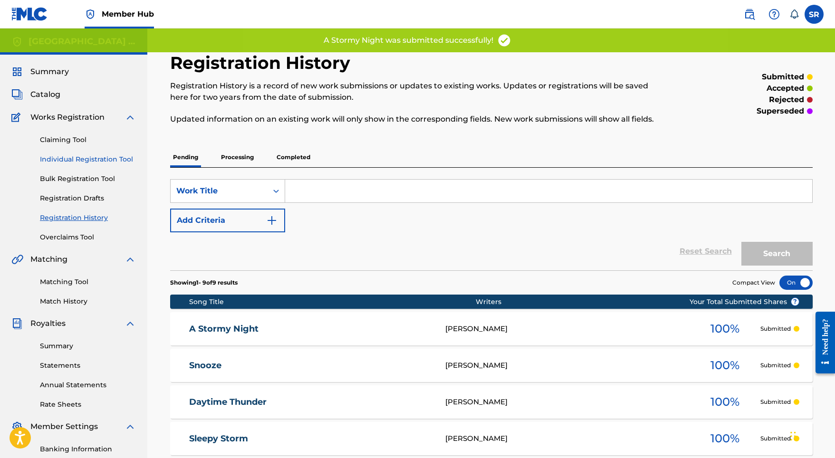
click at [113, 157] on link "Individual Registration Tool" at bounding box center [88, 160] width 96 height 10
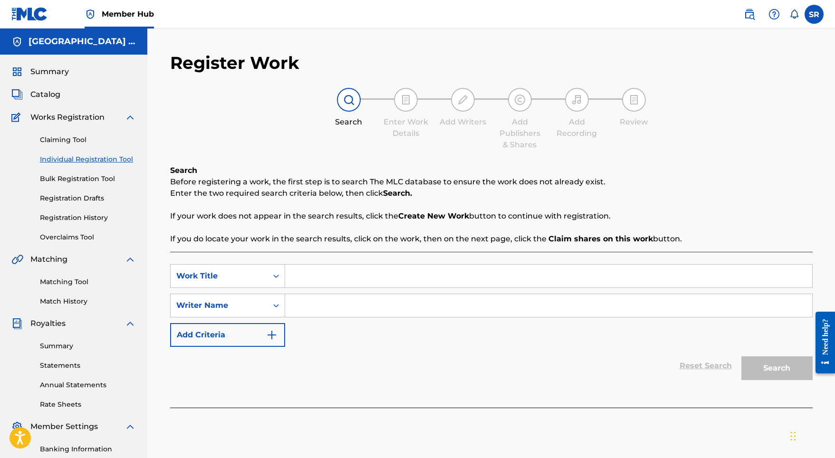
click at [326, 279] on input "Search Form" at bounding box center [548, 276] width 527 height 23
click at [333, 308] on input "Search Form" at bounding box center [548, 305] width 527 height 23
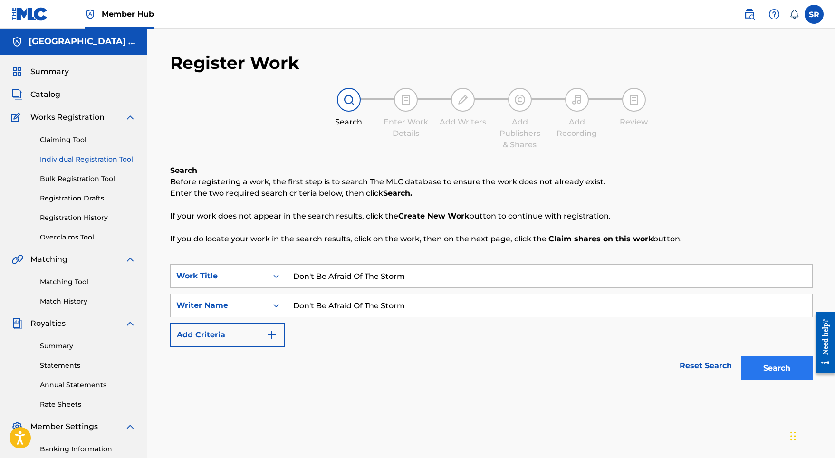
click at [755, 361] on button "Search" at bounding box center [777, 369] width 71 height 24
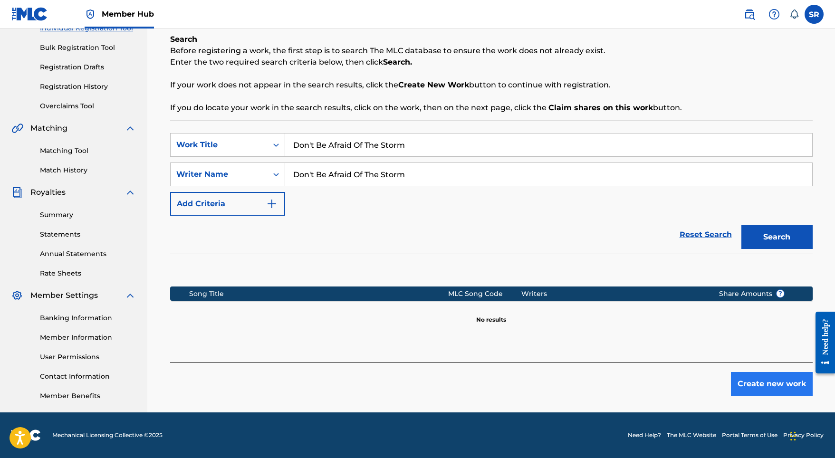
click at [765, 384] on button "Create new work" at bounding box center [772, 384] width 82 height 24
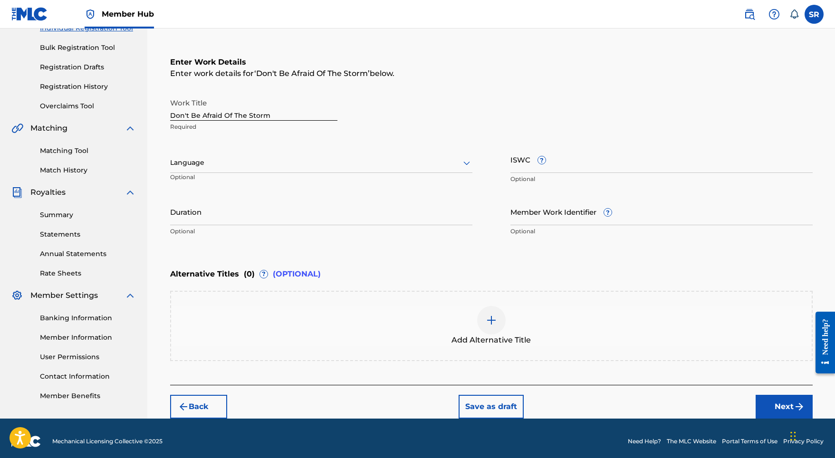
click at [321, 168] on div "Language" at bounding box center [321, 163] width 302 height 20
click at [309, 186] on div "English" at bounding box center [321, 183] width 301 height 21
click at [314, 201] on input "Duration" at bounding box center [321, 211] width 302 height 27
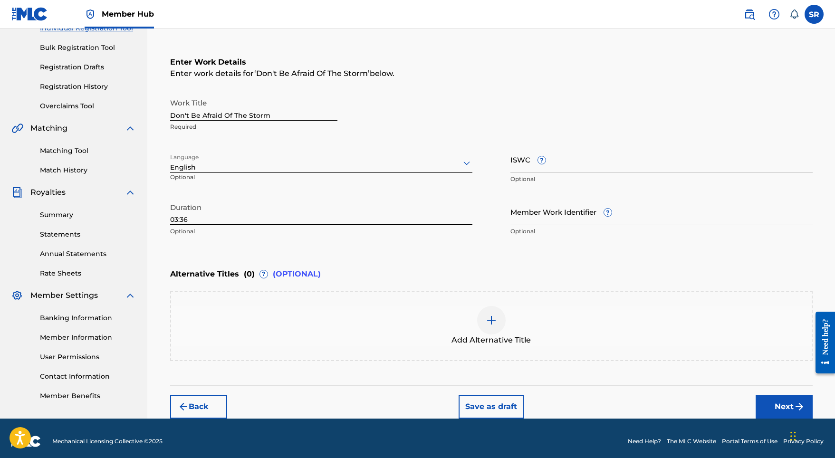
click at [491, 318] on img at bounding box center [491, 320] width 11 height 11
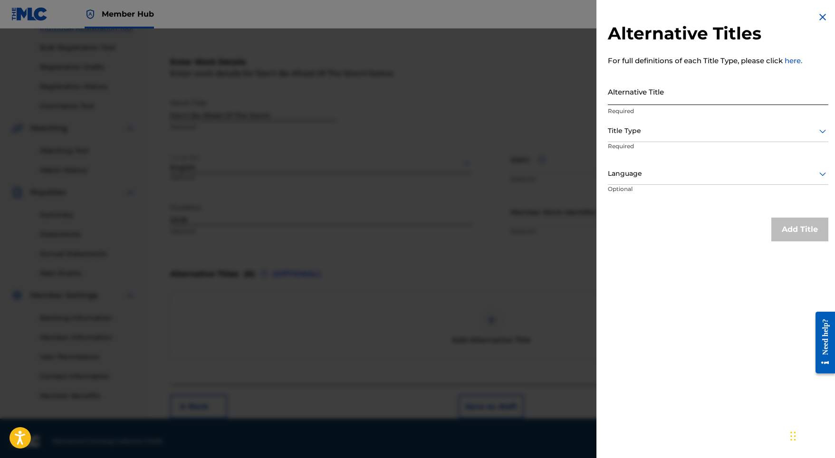
click at [656, 82] on input "Alternative Title" at bounding box center [718, 91] width 221 height 27
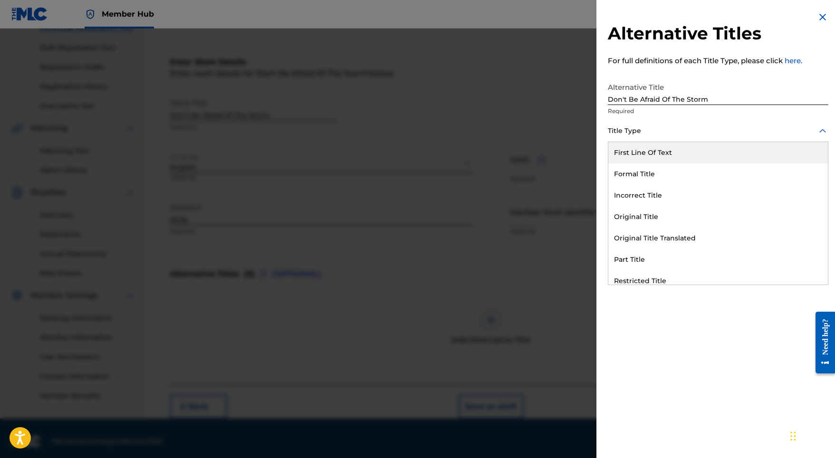
click at [645, 130] on div at bounding box center [718, 131] width 221 height 12
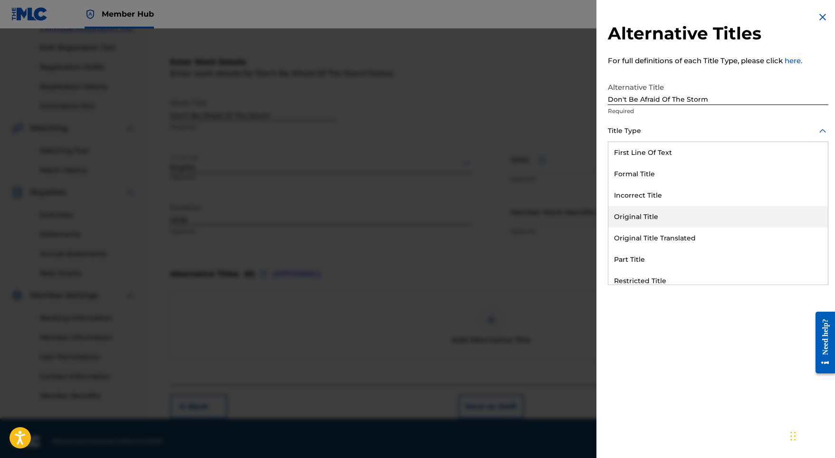
click at [647, 218] on div "Original Title" at bounding box center [719, 216] width 220 height 21
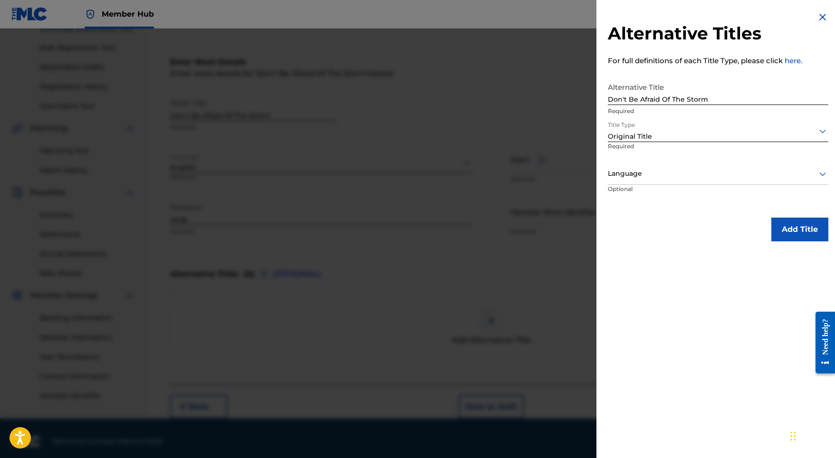
click at [649, 179] on div at bounding box center [718, 174] width 221 height 12
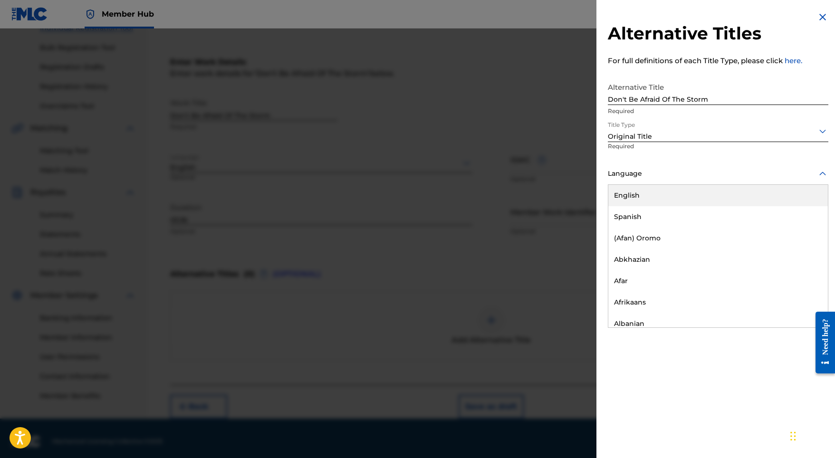
click at [645, 194] on div "English" at bounding box center [719, 195] width 220 height 21
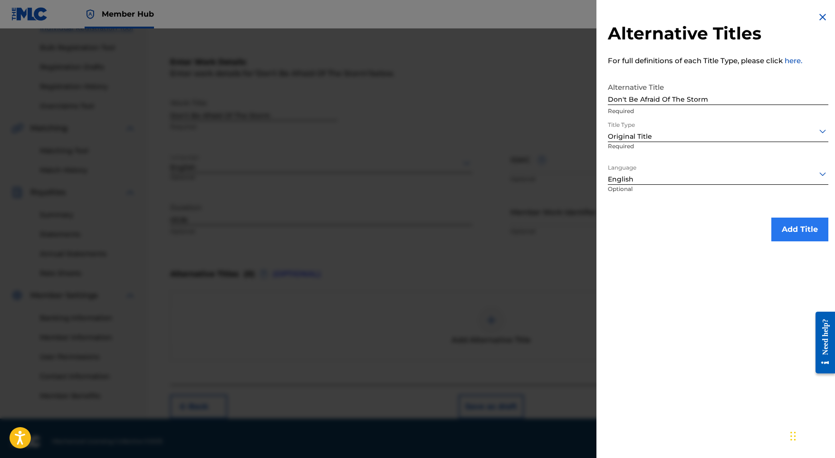
click at [782, 224] on button "Add Title" at bounding box center [800, 230] width 57 height 24
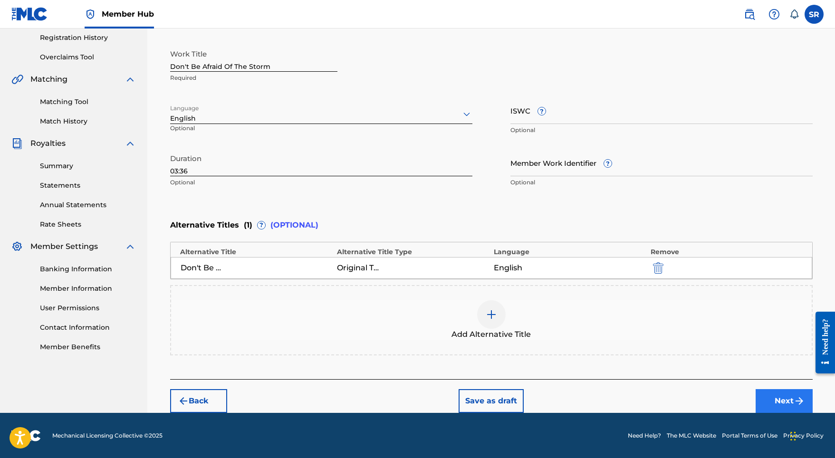
click
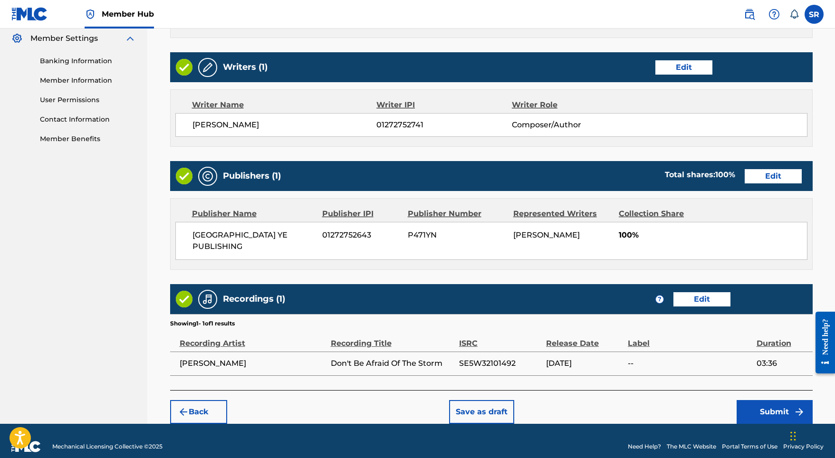
scroll to position [388, 0]
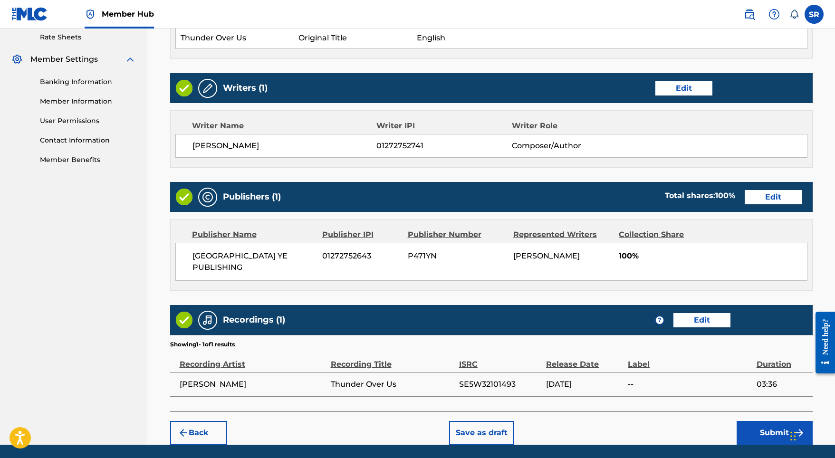
scroll to position [388, 0]
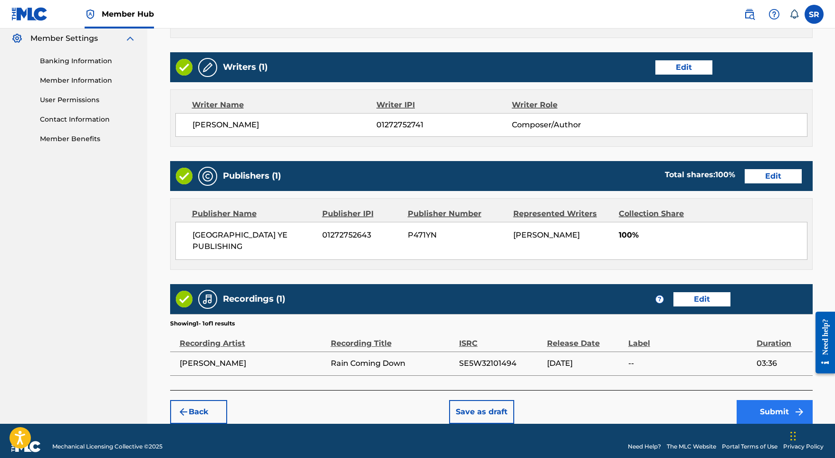
scroll to position [388, 0]
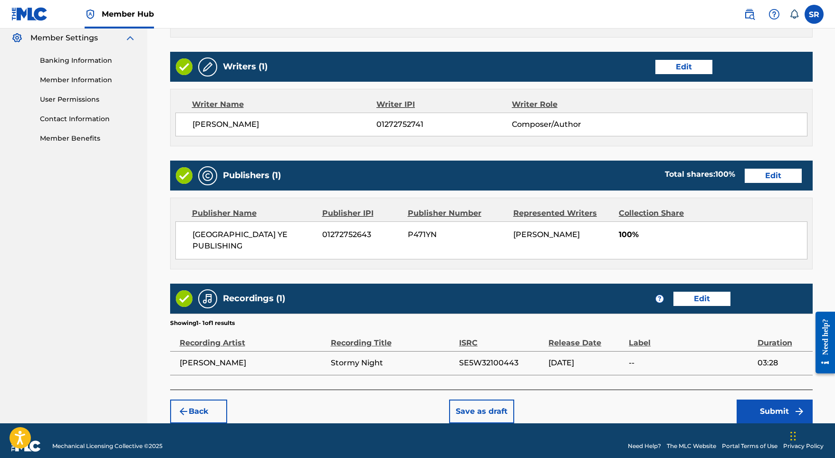
scroll to position [388, 0]
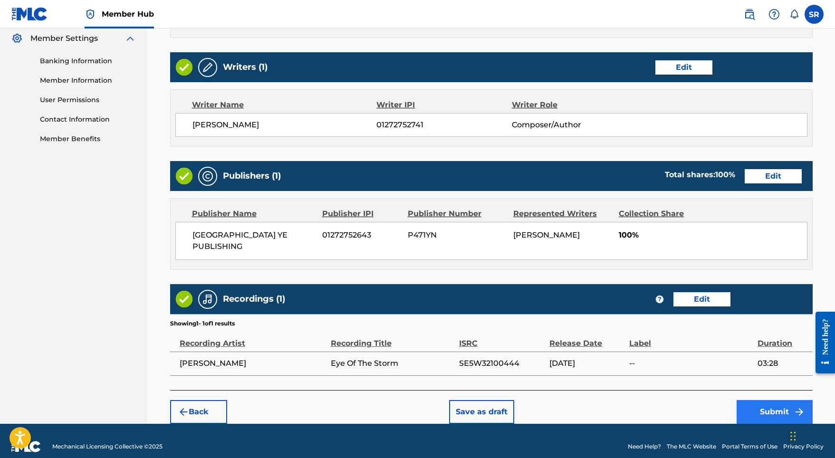
scroll to position [388, 0]
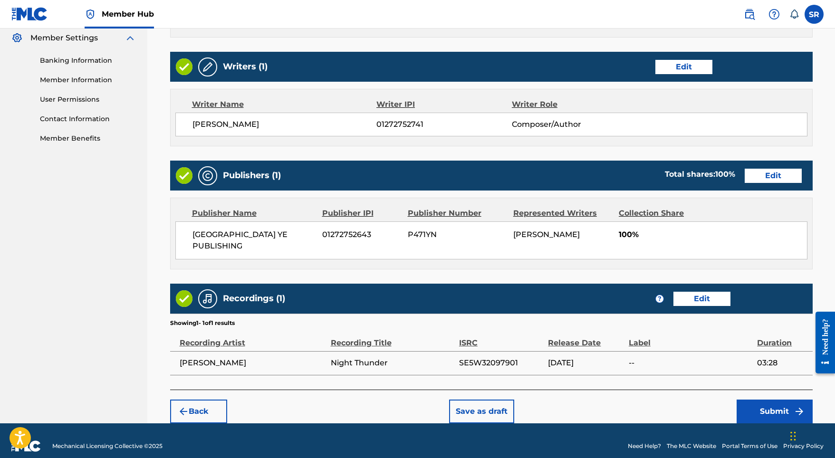
scroll to position [388, 0]
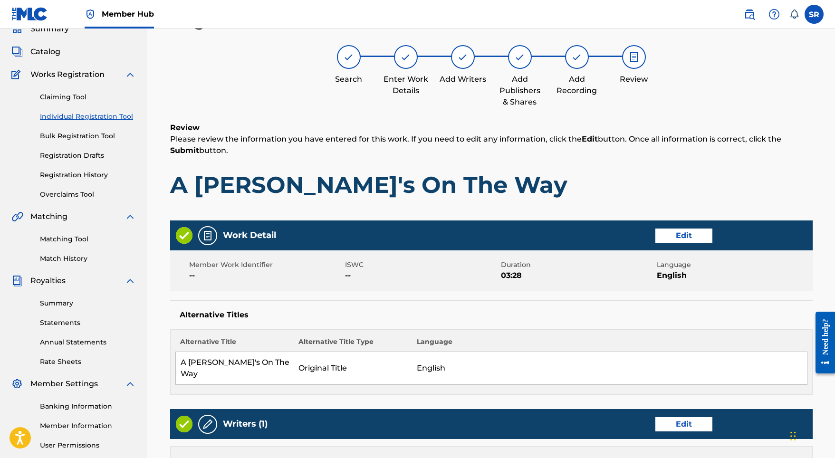
scroll to position [388, 0]
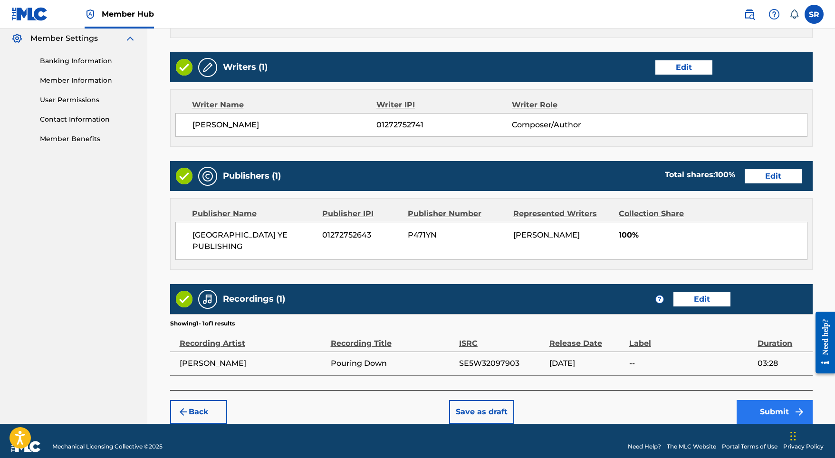
scroll to position [388, 0]
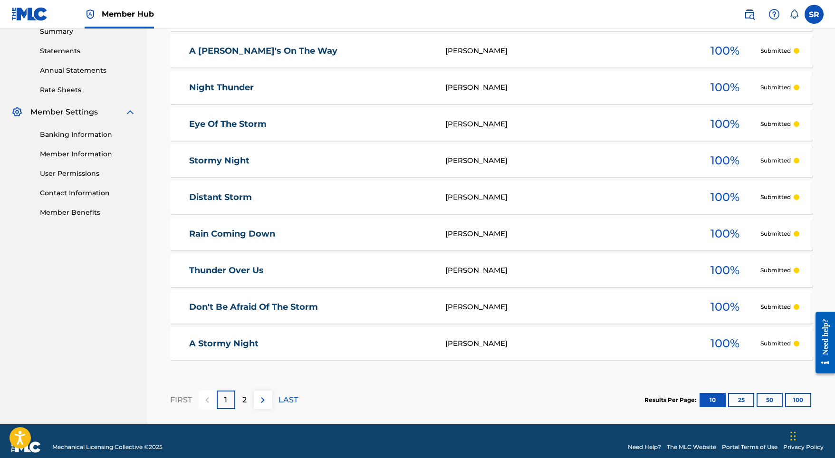
scroll to position [313, 0]
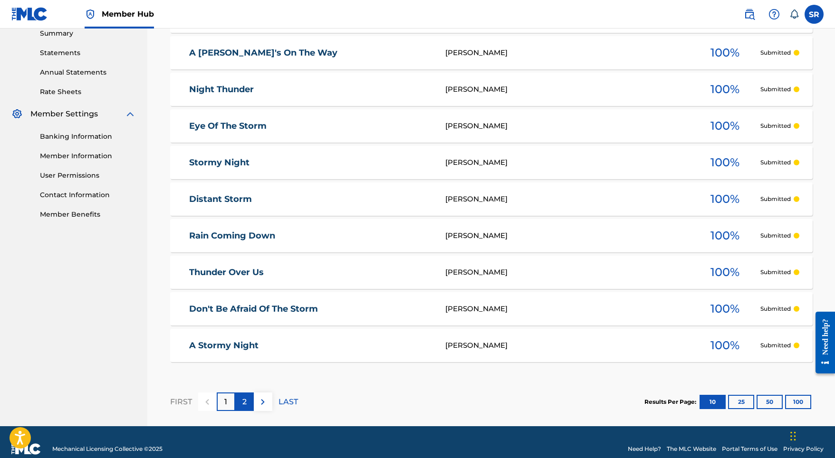
click at [240, 401] on div "2" at bounding box center [244, 402] width 19 height 19
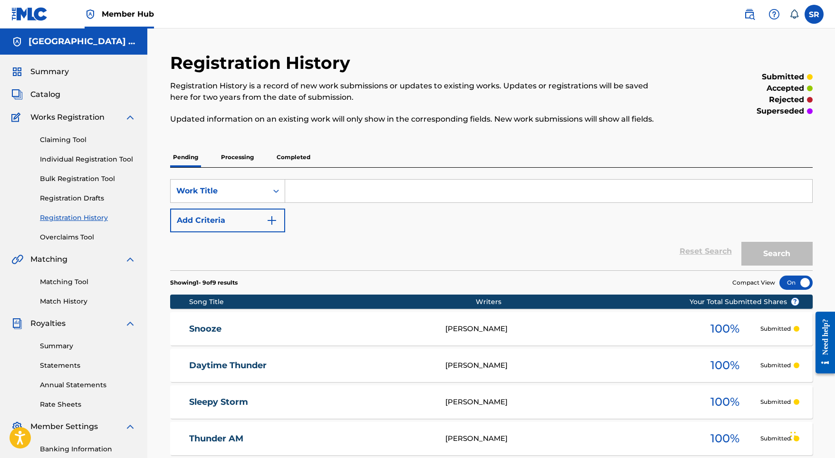
scroll to position [0, 0]
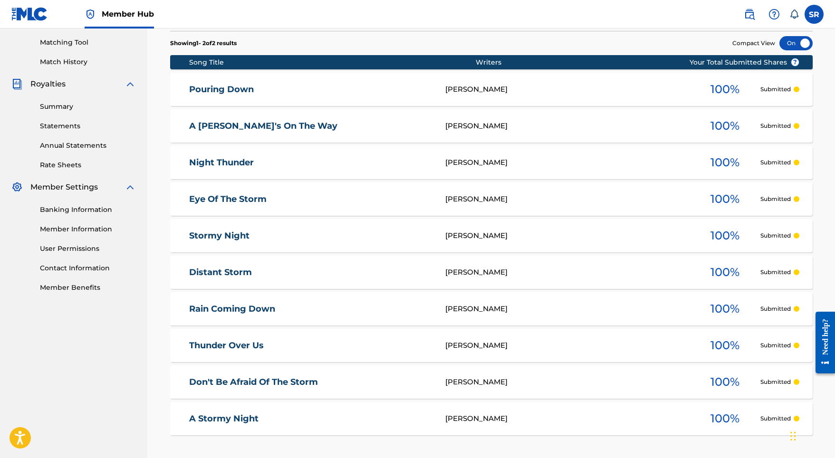
scroll to position [252, 0]
